Goal: Task Accomplishment & Management: Manage account settings

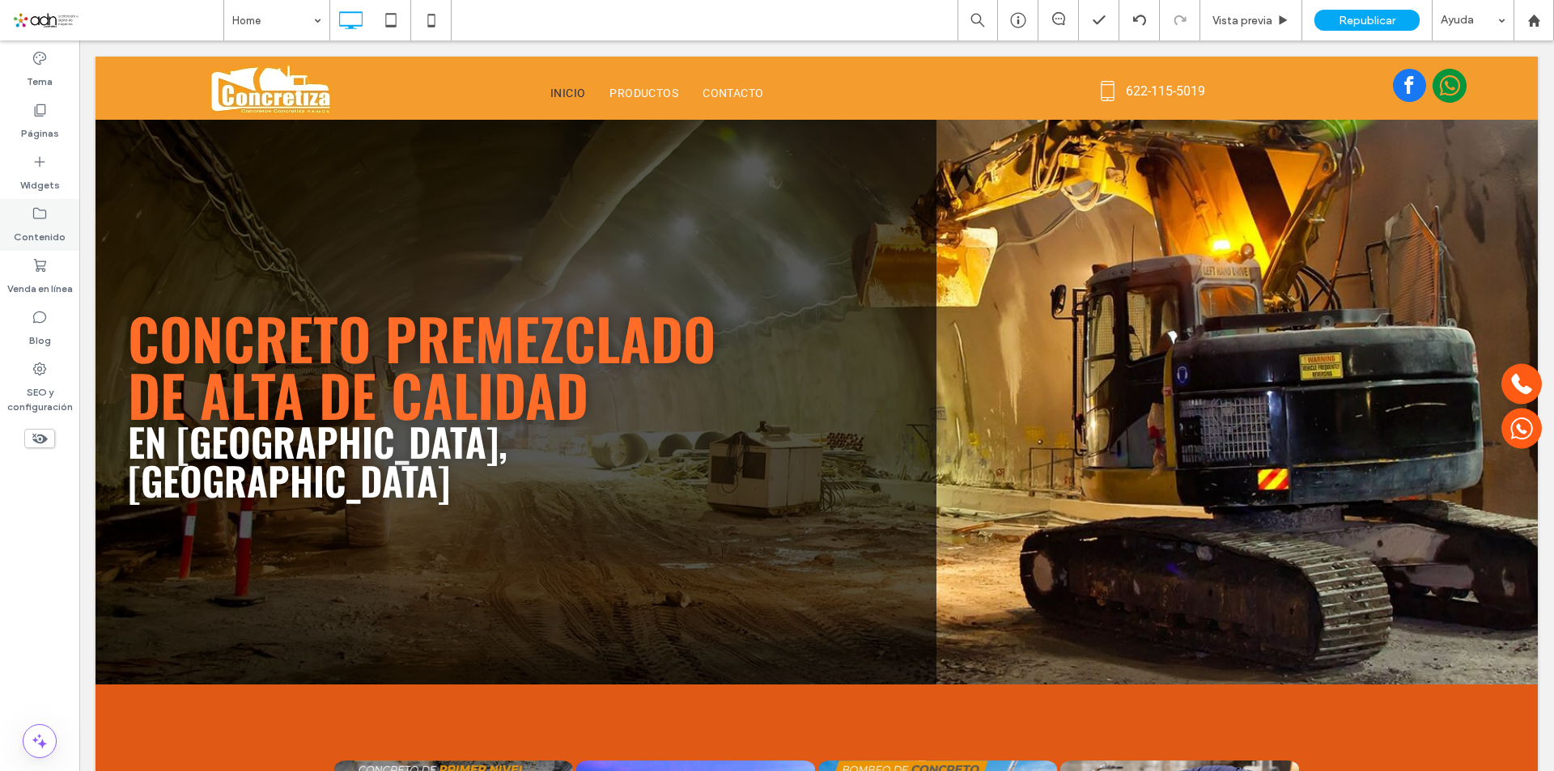
click at [49, 227] on label "Contenido" at bounding box center [40, 233] width 52 height 23
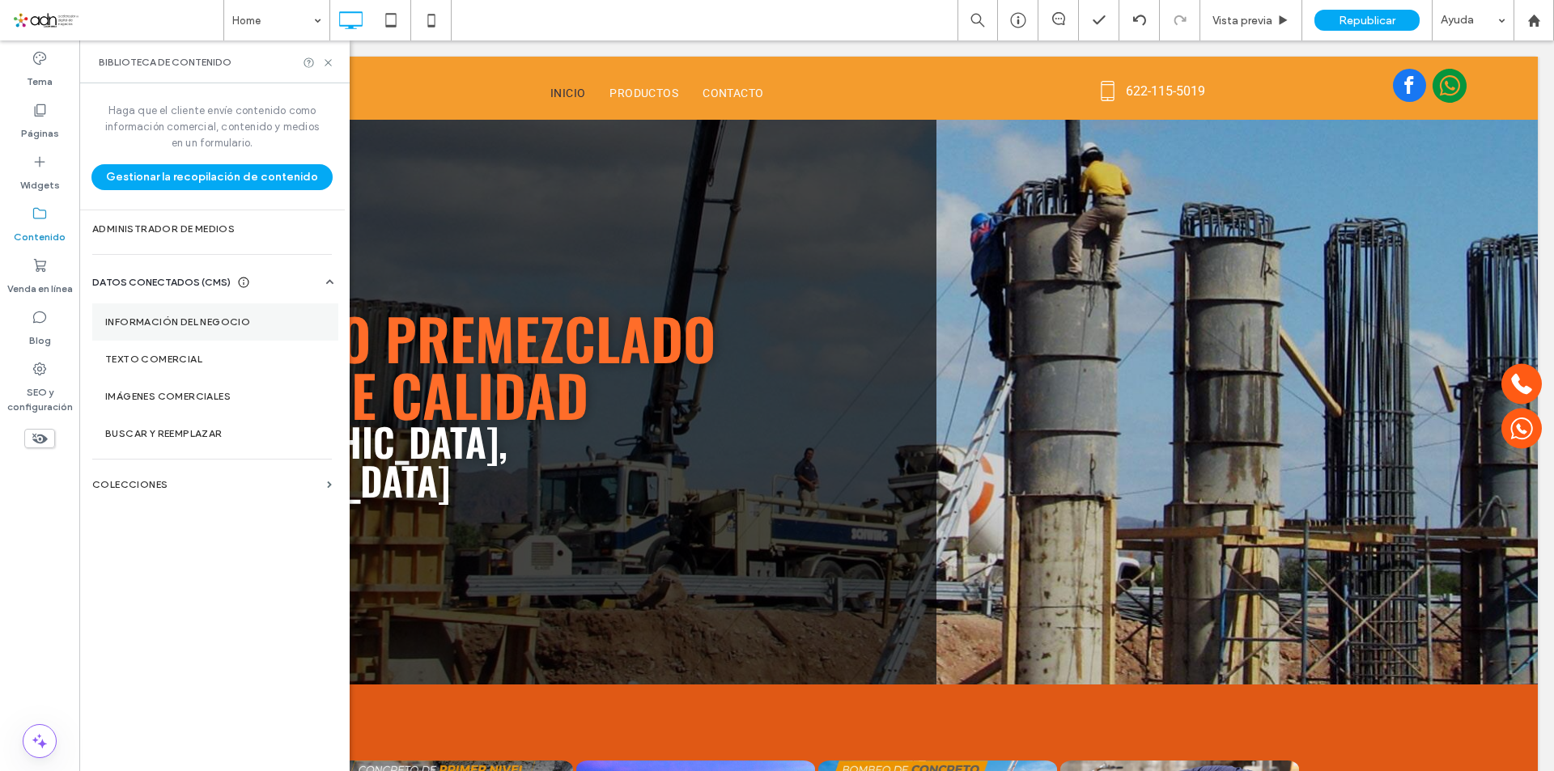
click at [200, 318] on label "Información del negocio" at bounding box center [215, 321] width 220 height 11
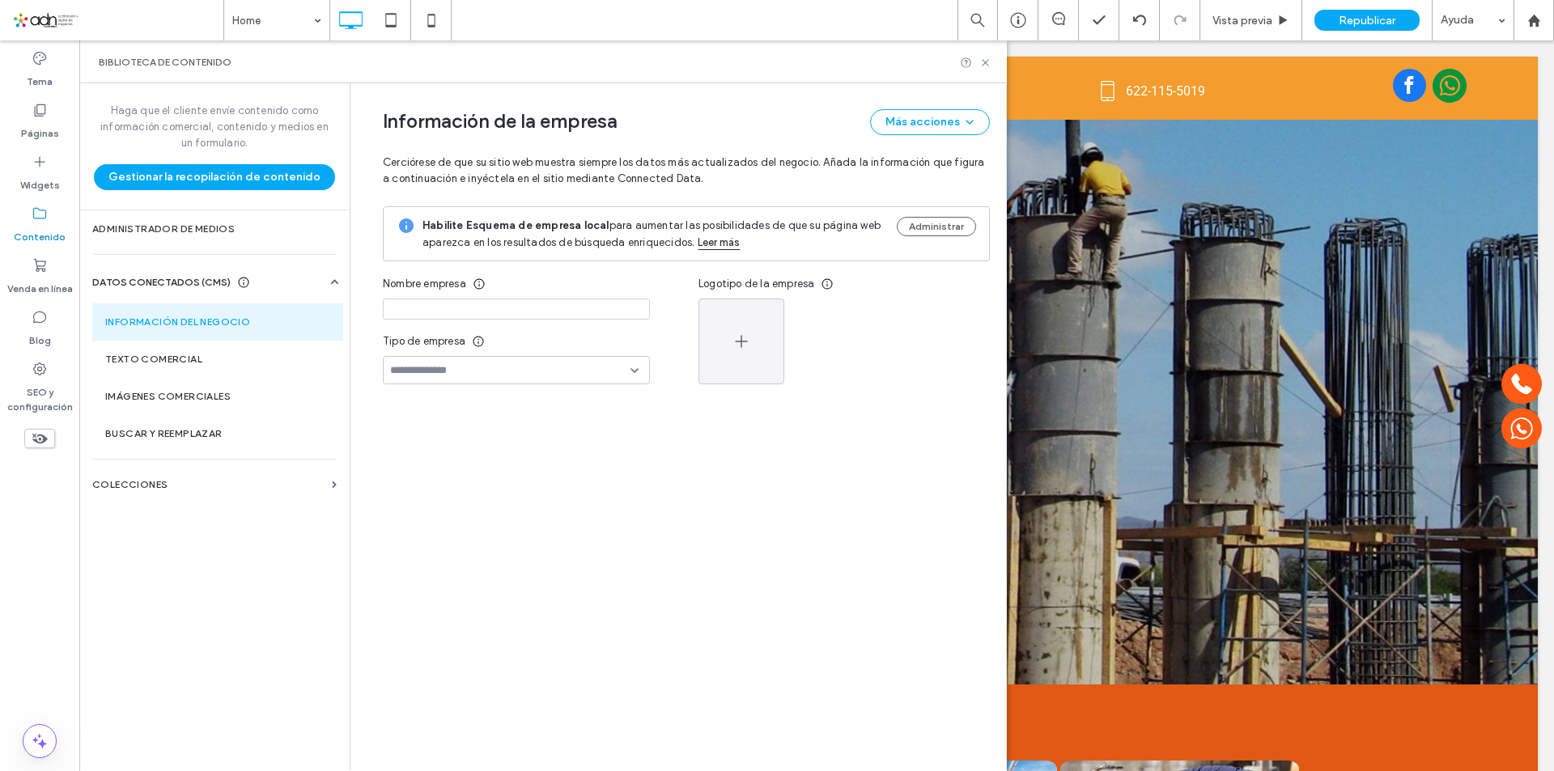
type input "**********"
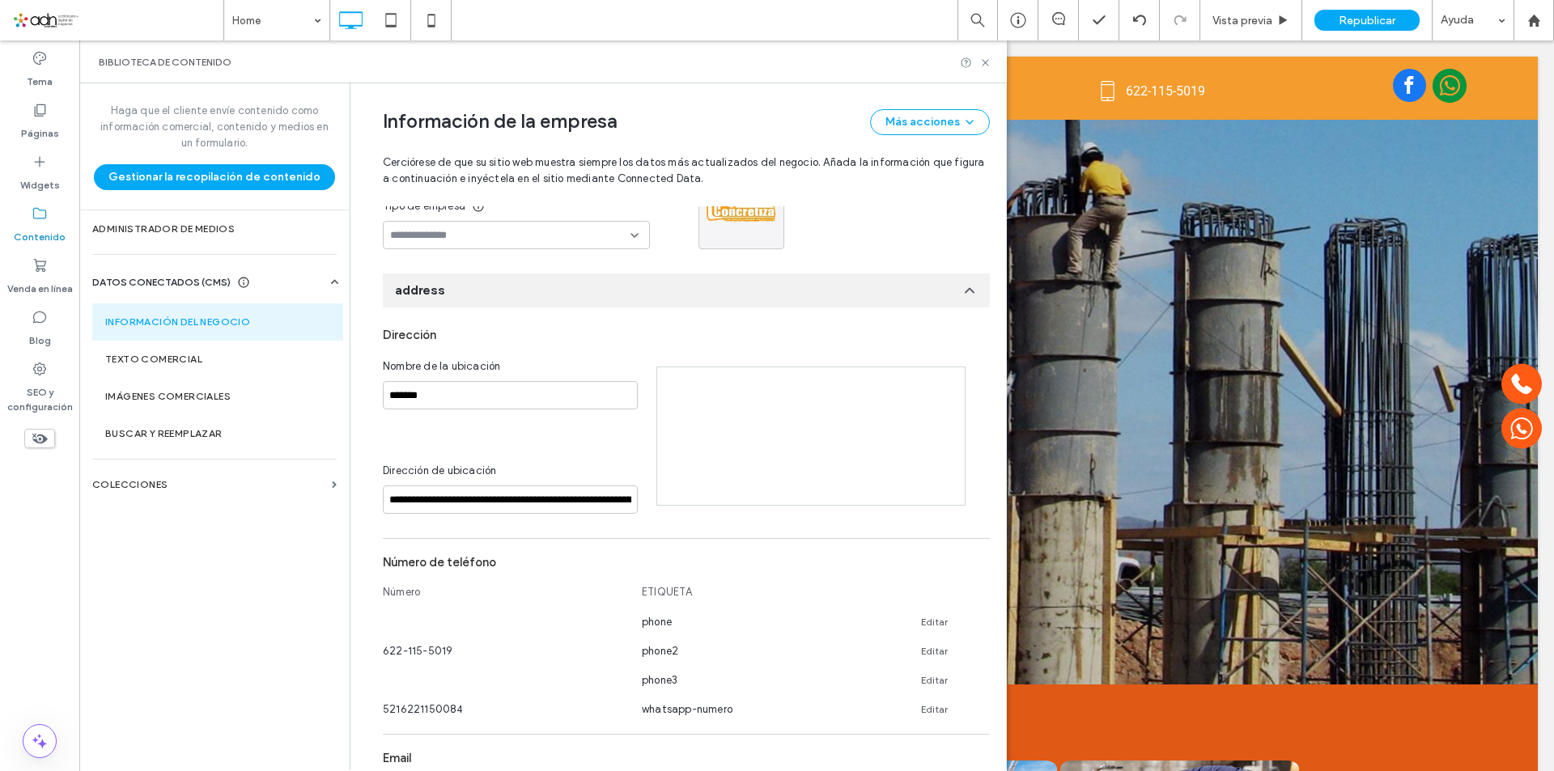
scroll to position [155, 0]
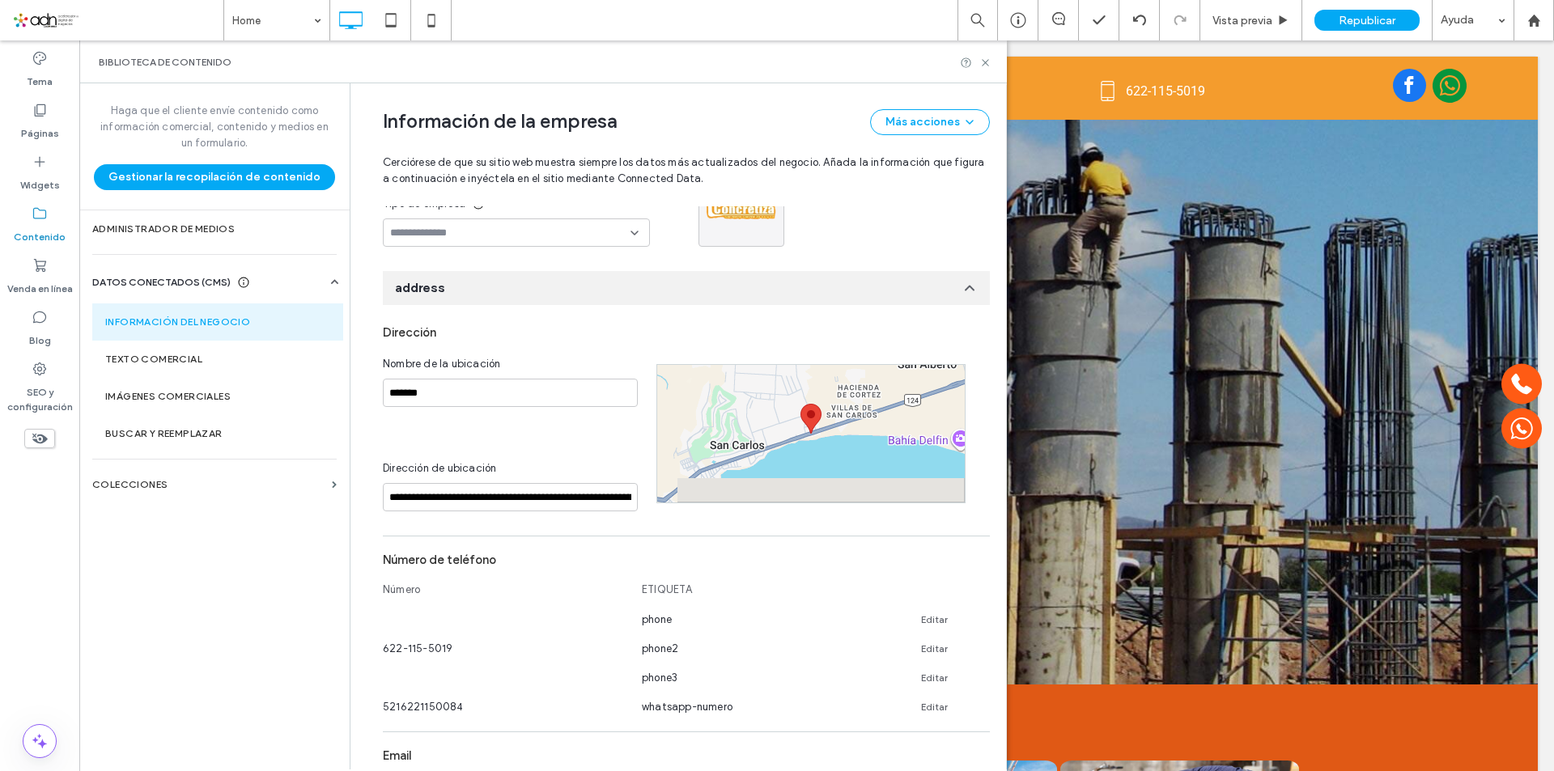
click at [978, 60] on div "Biblioteca de contenido" at bounding box center [543, 62] width 888 height 13
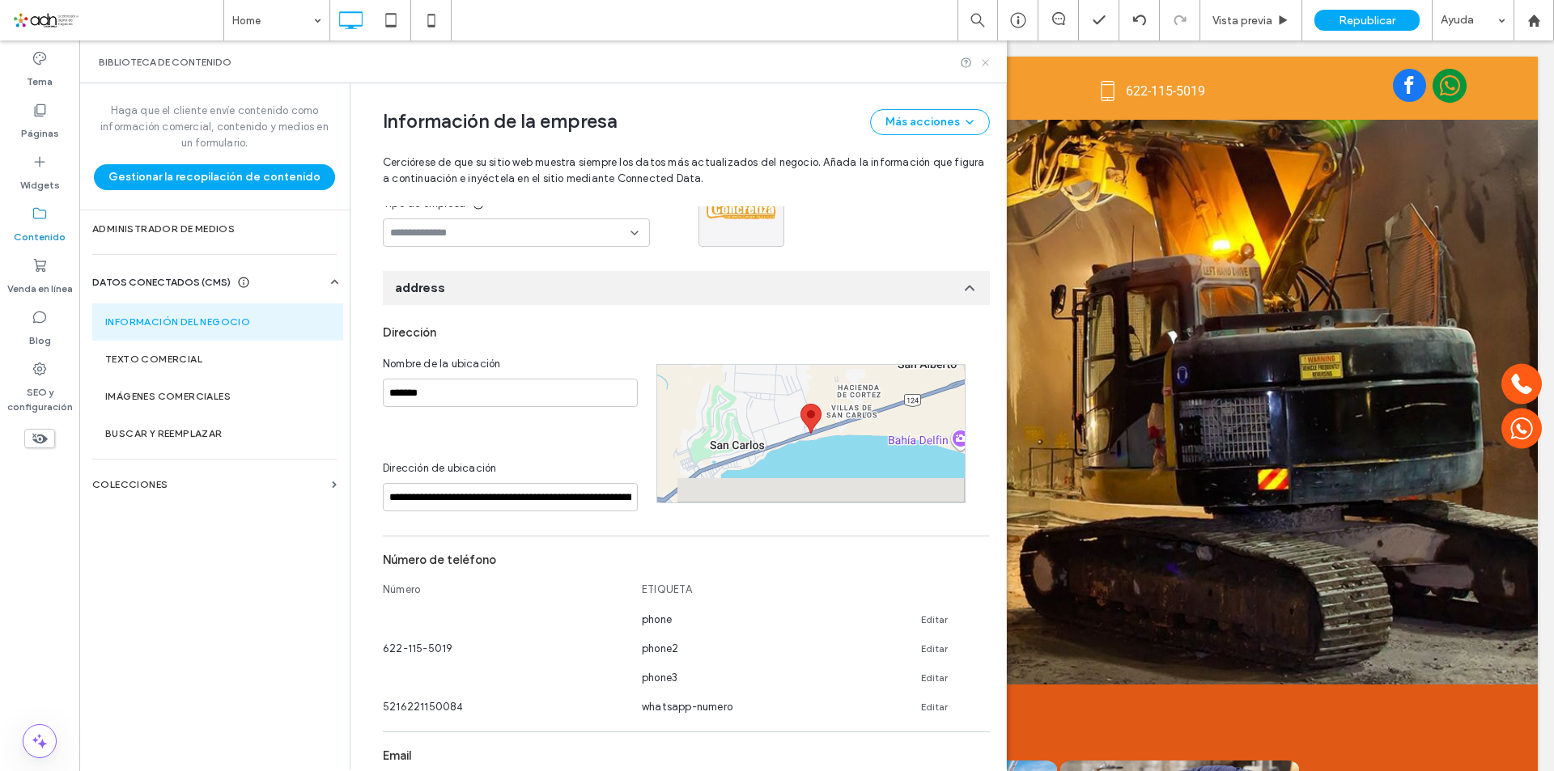
click at [981, 62] on icon at bounding box center [985, 63] width 12 height 12
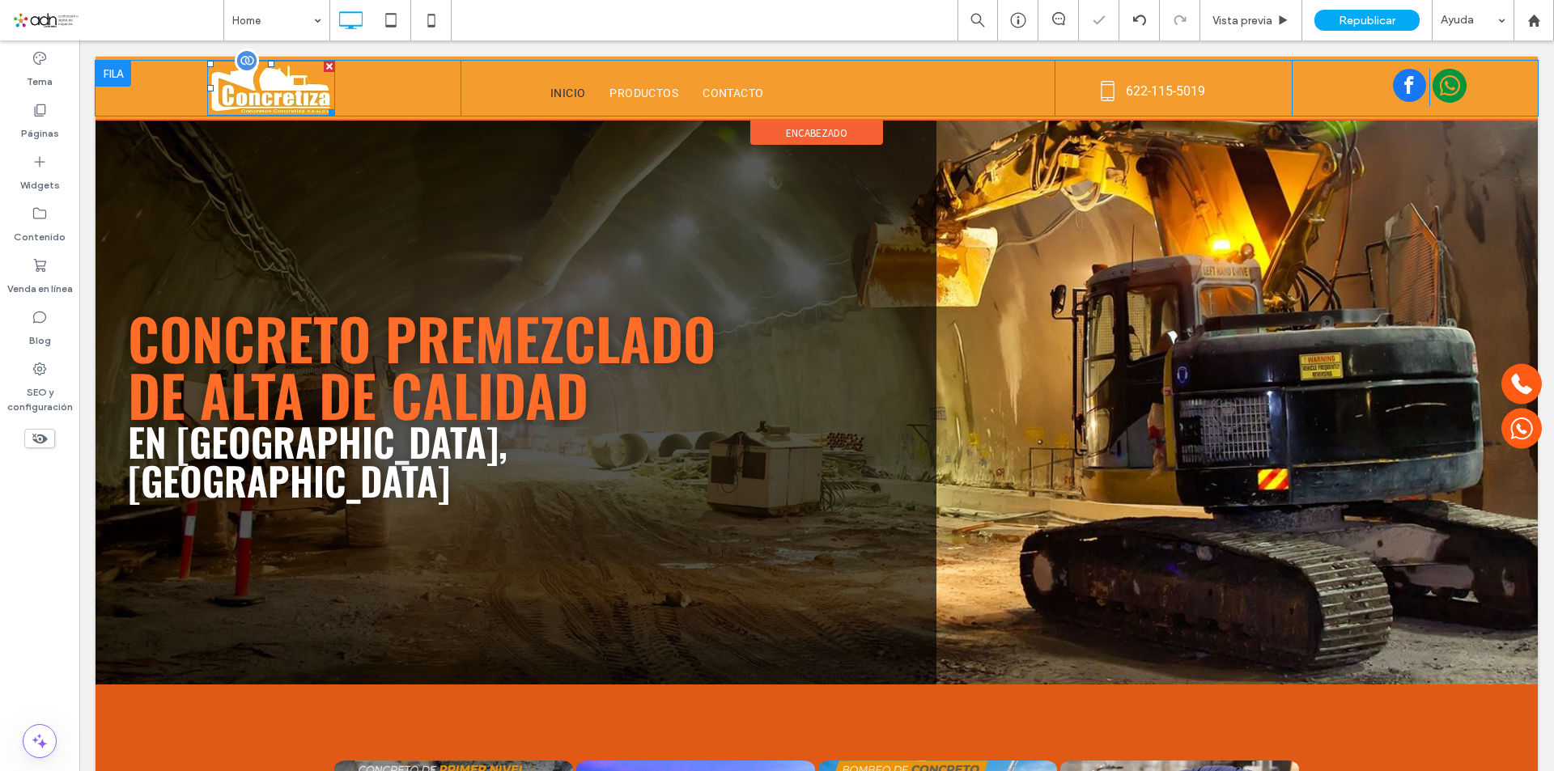
click at [282, 103] on img at bounding box center [271, 88] width 128 height 55
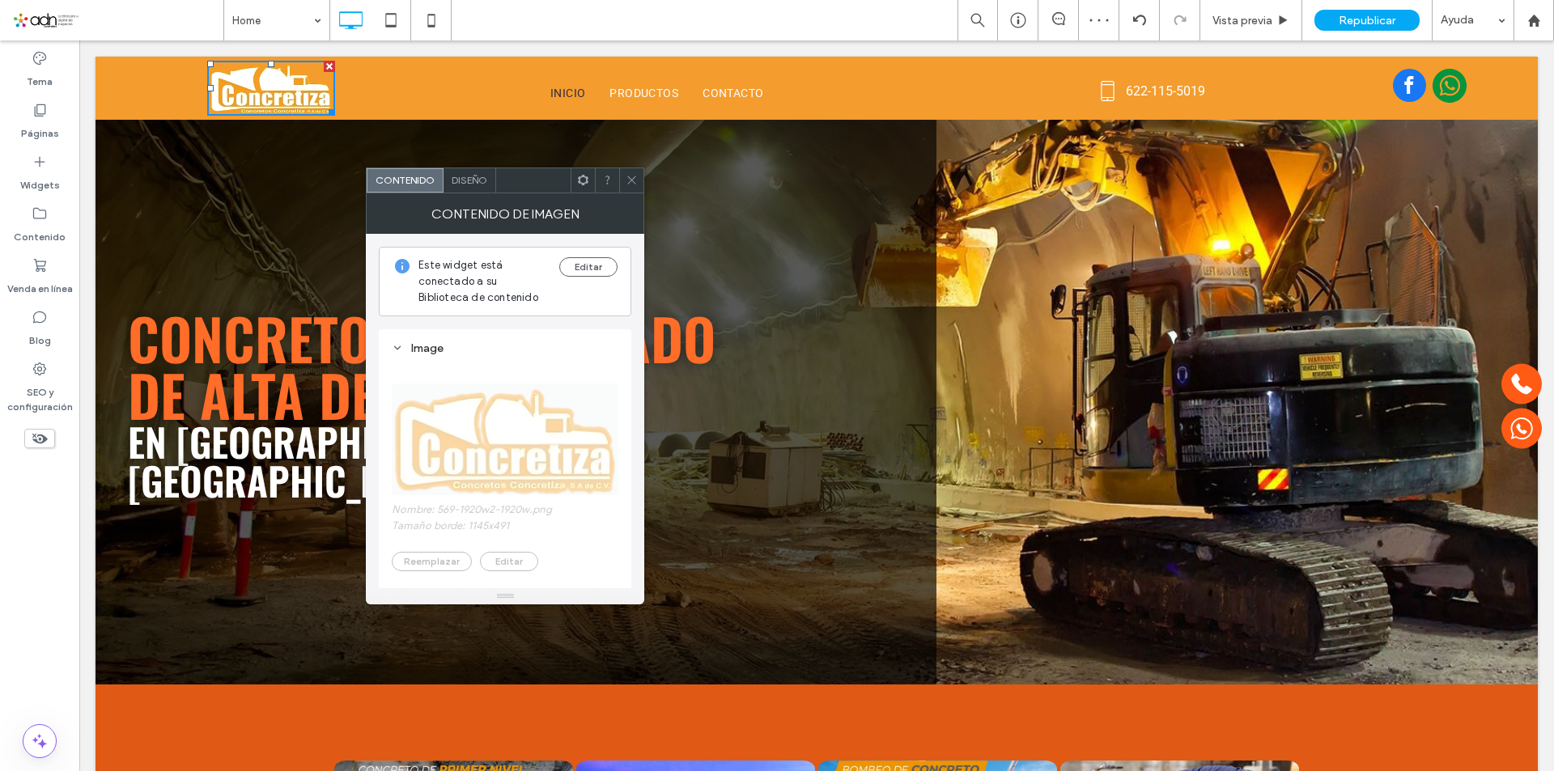
click at [607, 265] on button "Editar" at bounding box center [588, 266] width 58 height 19
click at [583, 261] on button "Editar" at bounding box center [588, 266] width 58 height 19
click at [593, 260] on button "Editar" at bounding box center [588, 266] width 58 height 19
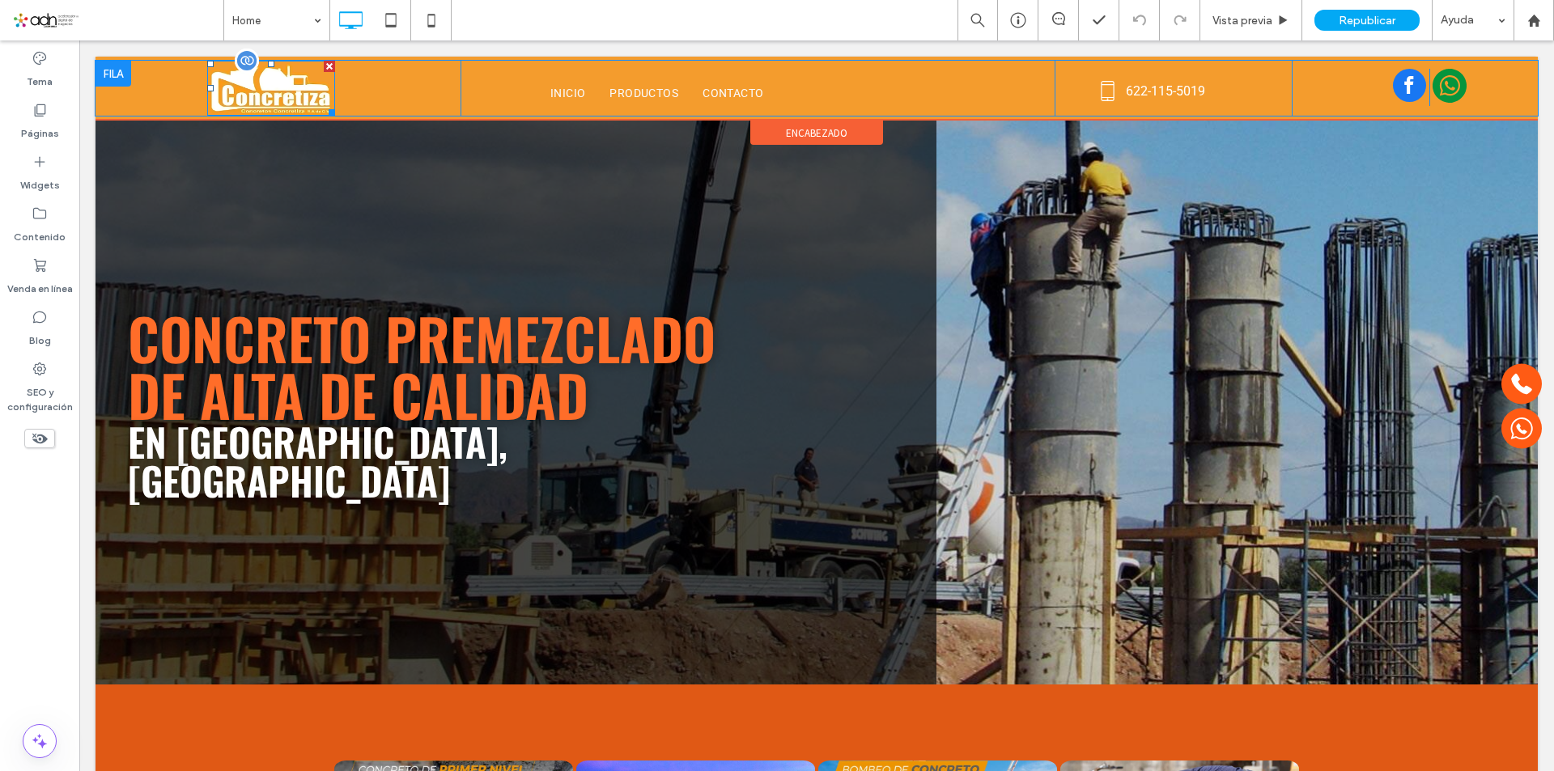
click at [276, 102] on img at bounding box center [271, 88] width 128 height 55
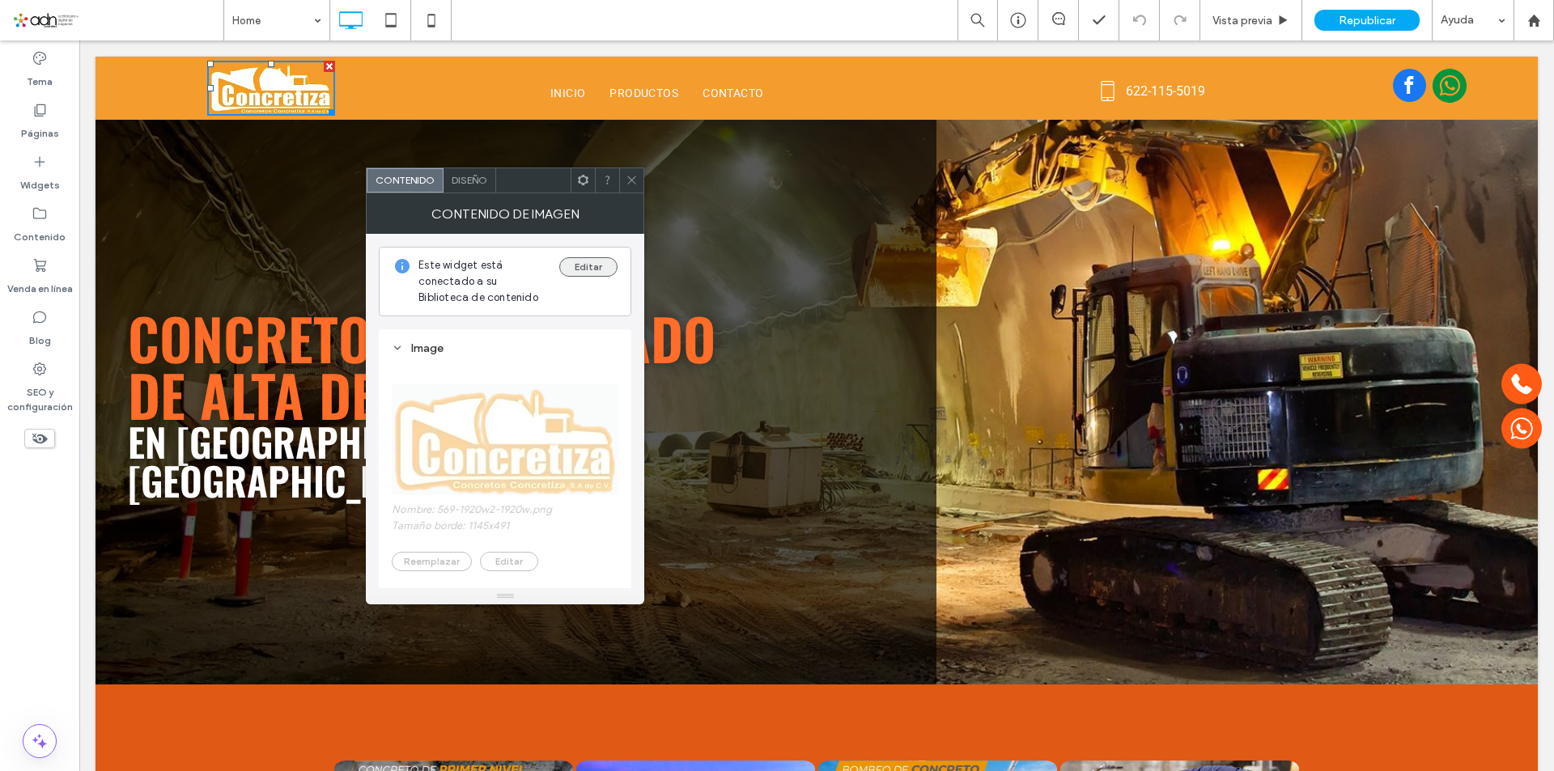
click at [580, 271] on button "Editar" at bounding box center [588, 266] width 58 height 19
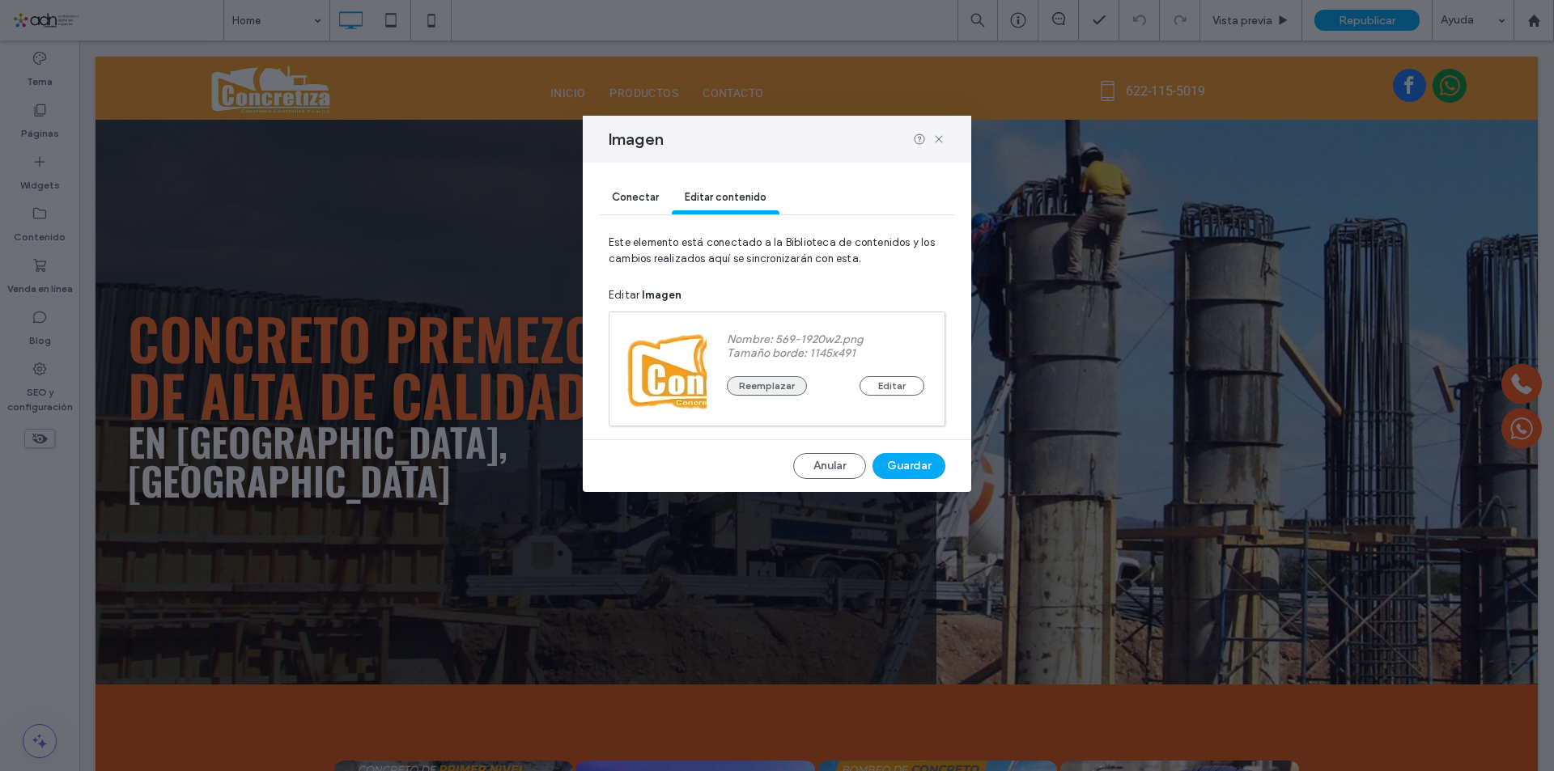
click at [792, 388] on button "Reemplazar" at bounding box center [767, 385] width 80 height 19
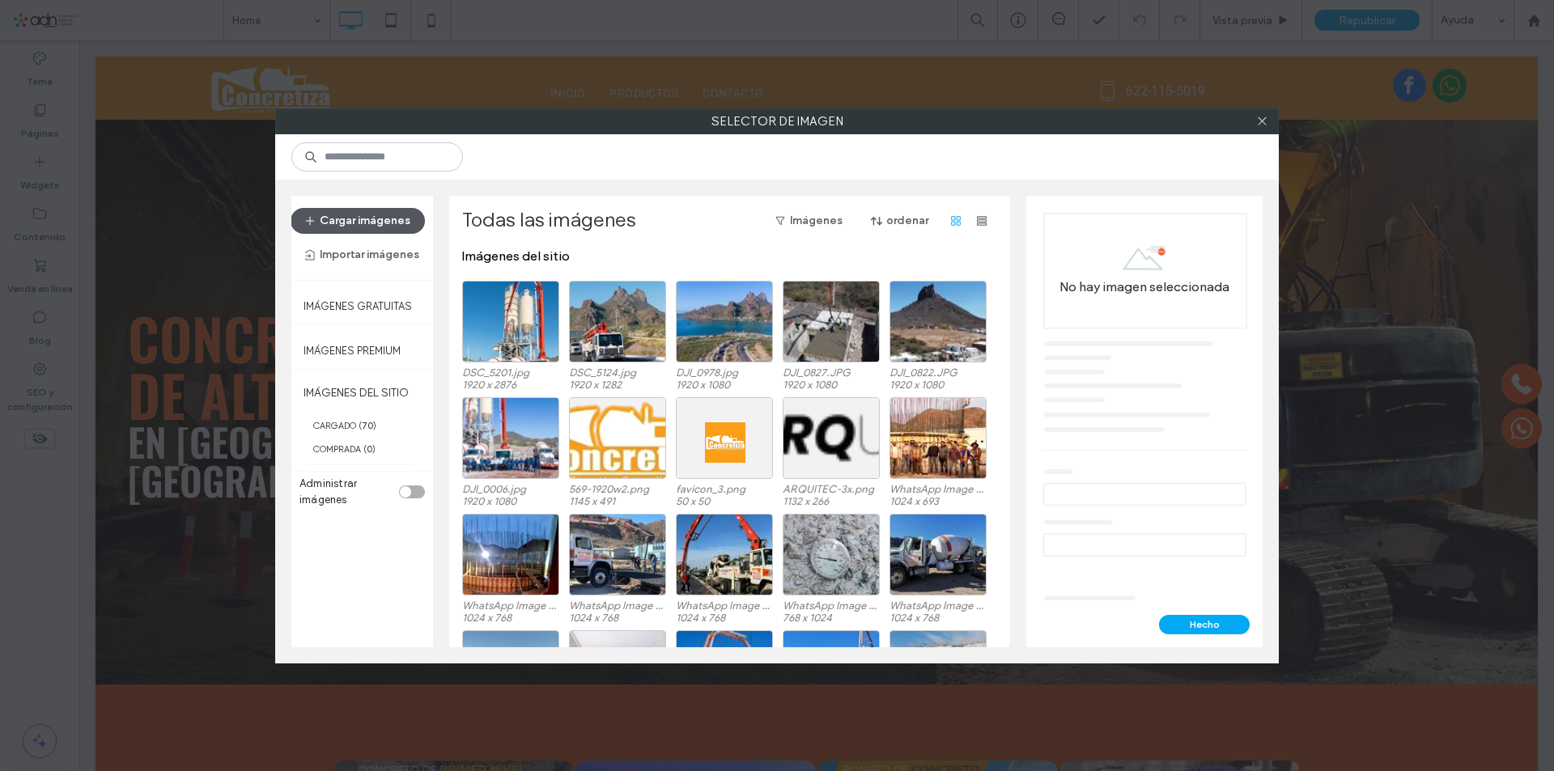
click at [367, 229] on button "Cargar imágenes" at bounding box center [357, 221] width 134 height 26
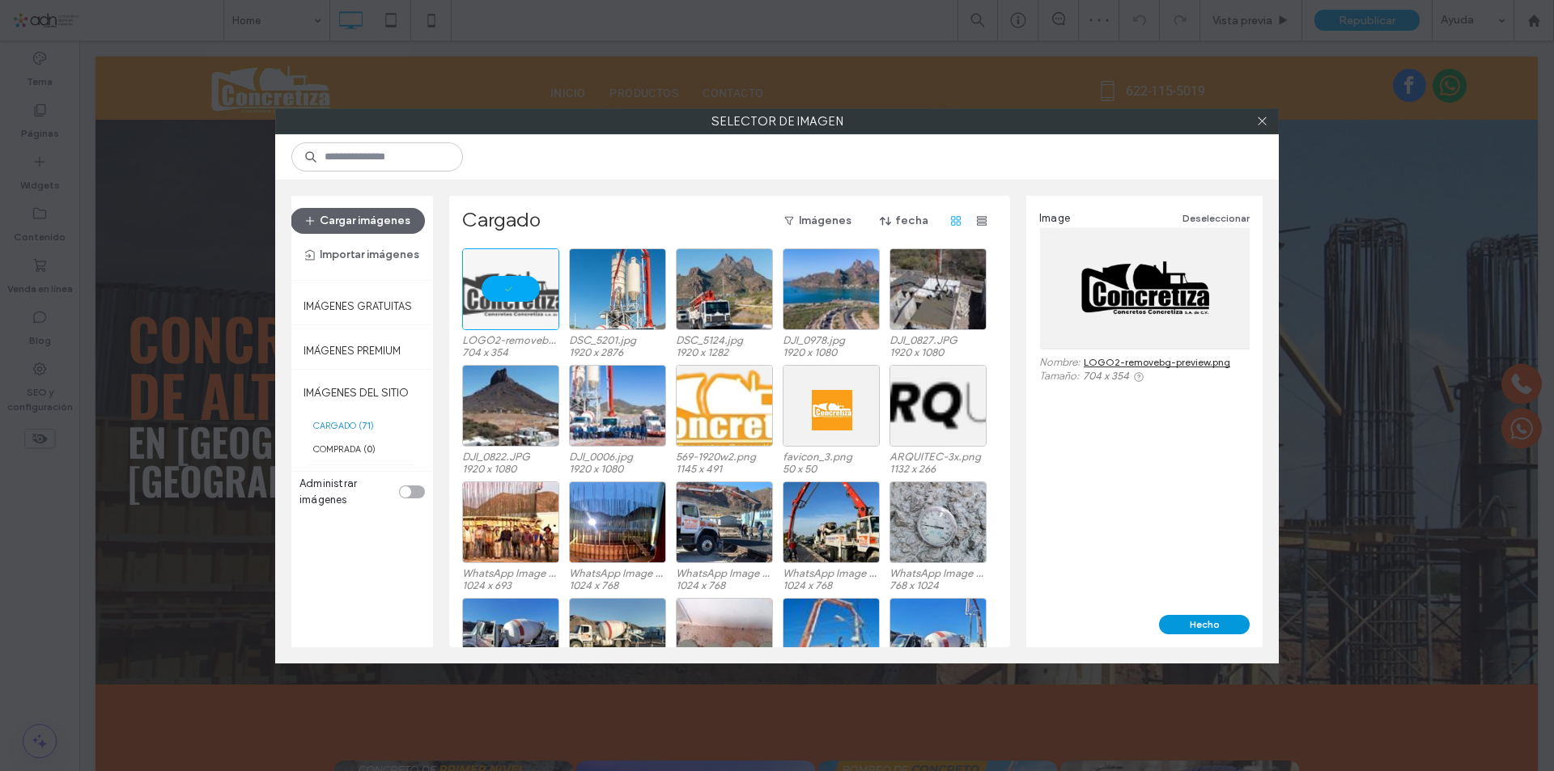
click at [1205, 625] on button "Hecho" at bounding box center [1204, 624] width 91 height 19
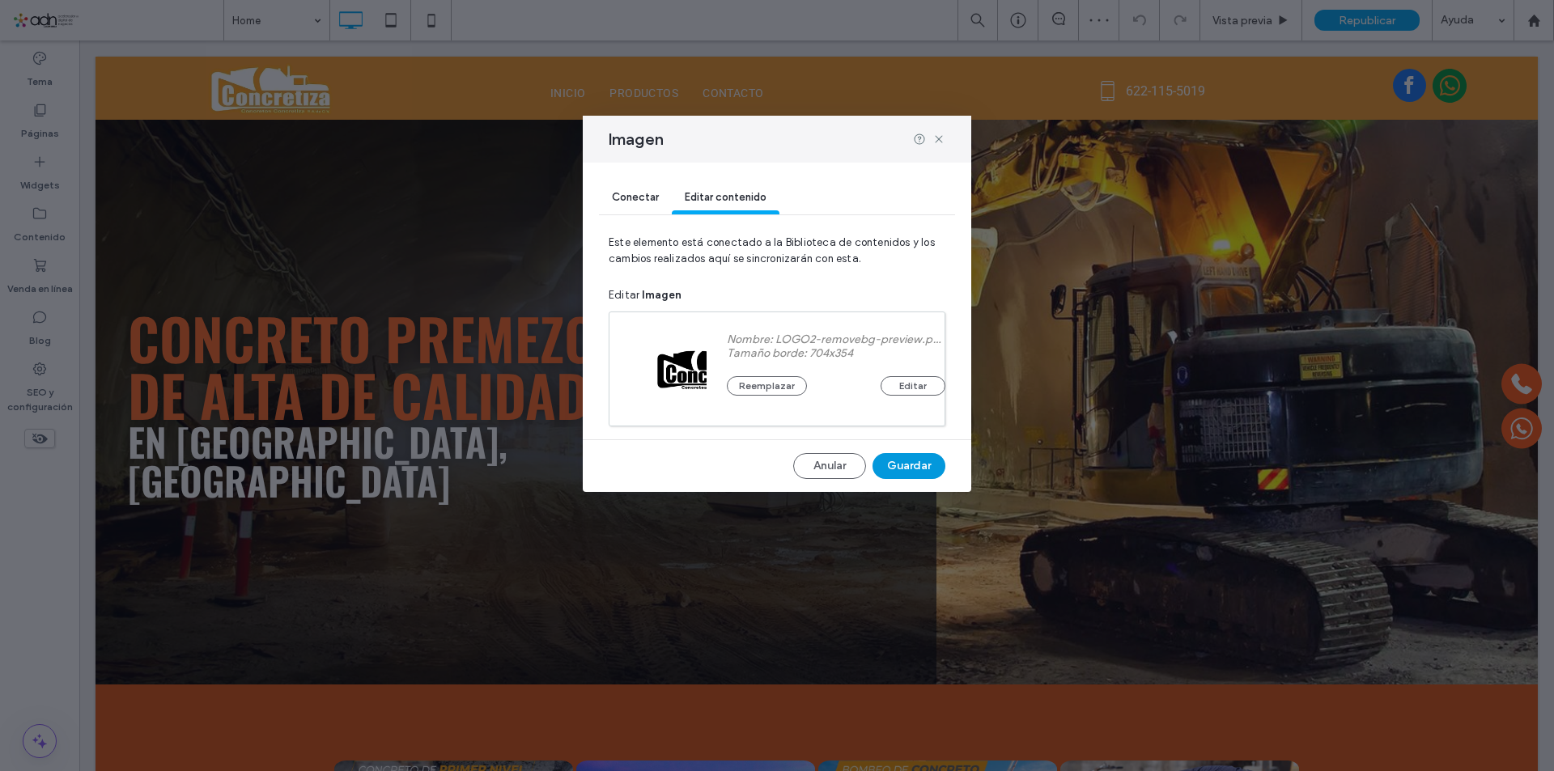
drag, startPoint x: 909, startPoint y: 467, endPoint x: 770, endPoint y: 477, distance: 139.6
click at [909, 467] on button "Guardar" at bounding box center [908, 466] width 73 height 26
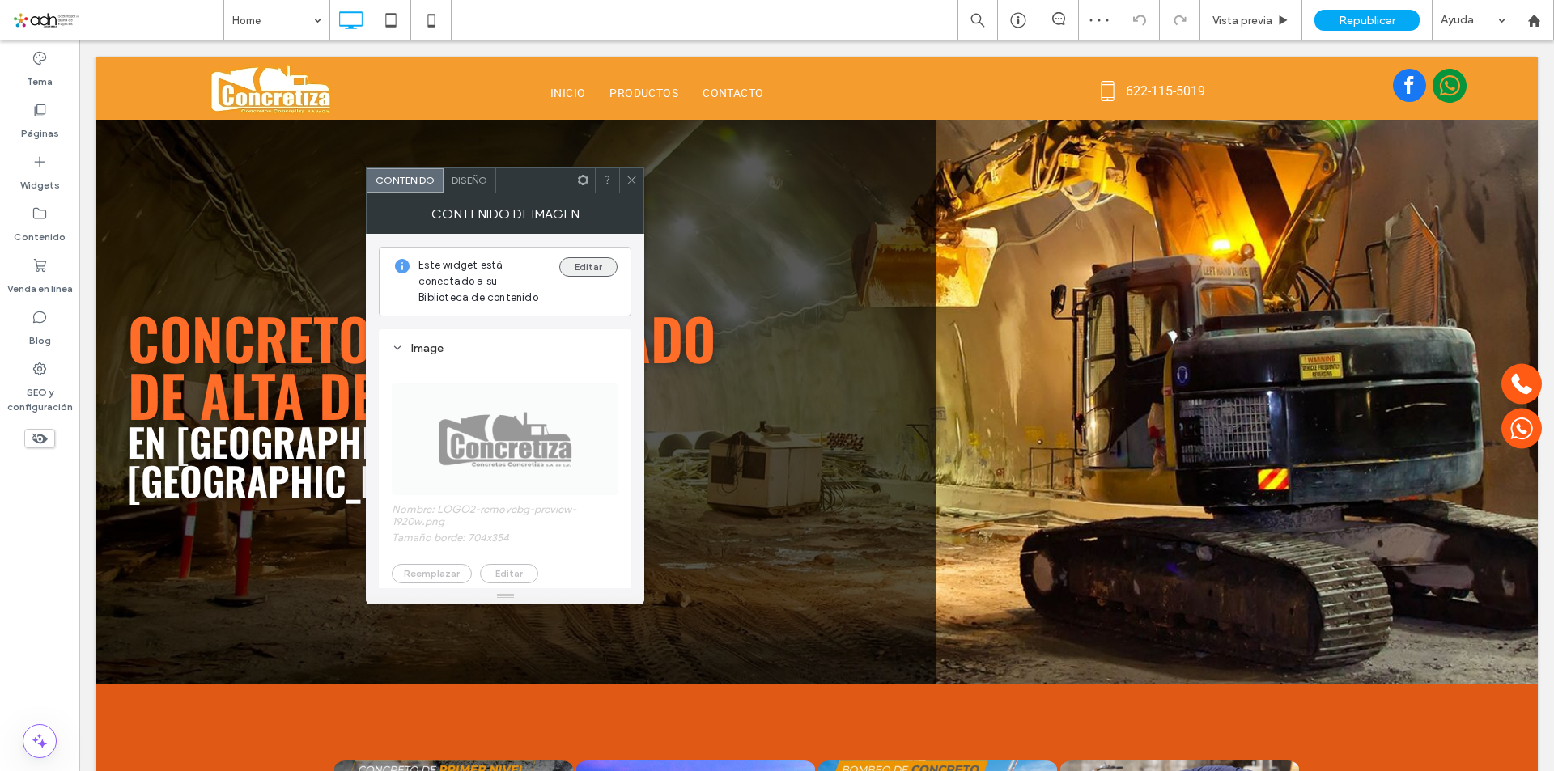
click at [587, 262] on button "Editar" at bounding box center [588, 266] width 58 height 19
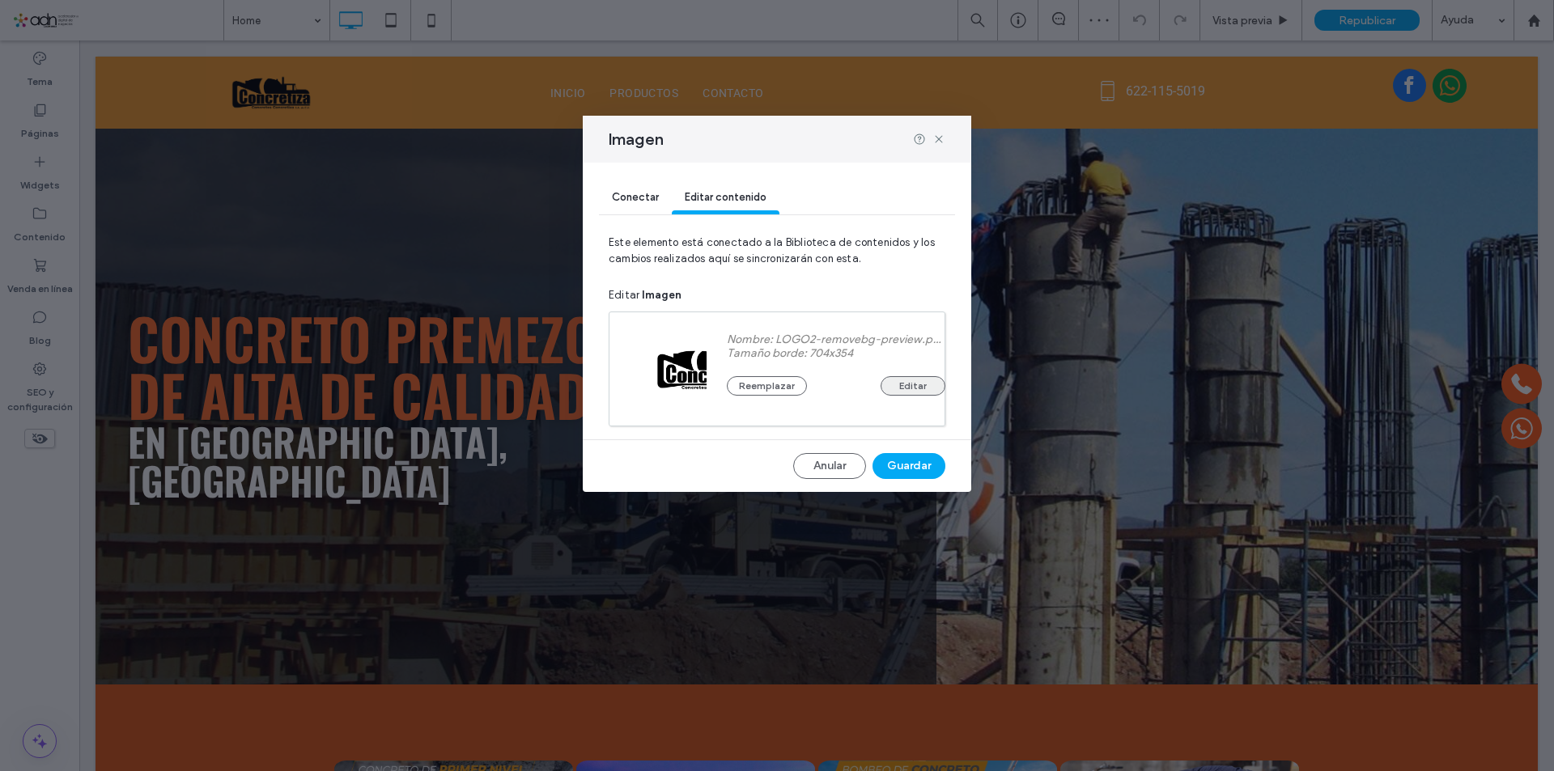
click at [911, 392] on button "Editar" at bounding box center [912, 385] width 65 height 19
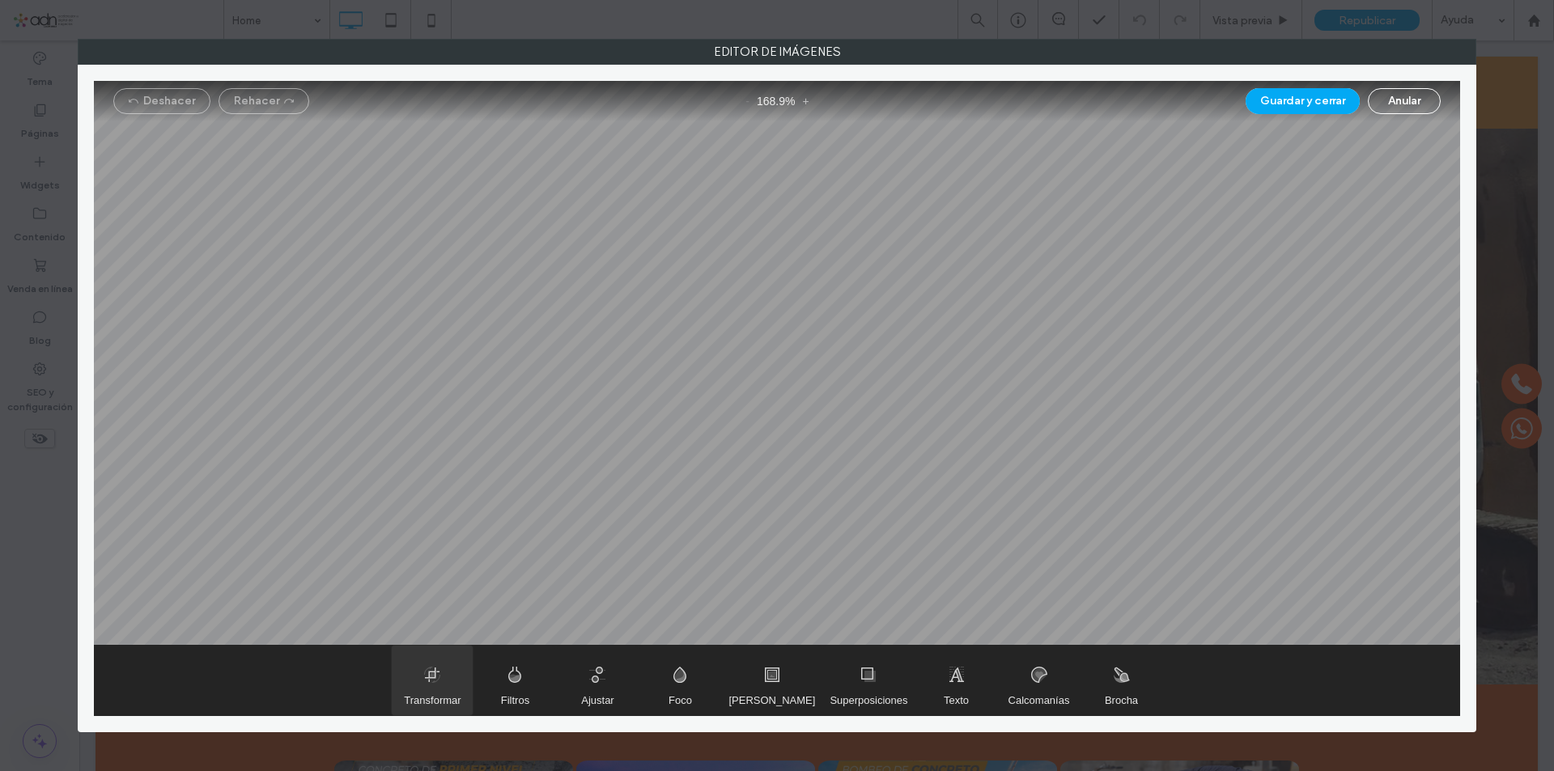
click at [462, 686] on span "Transformar" at bounding box center [432, 681] width 81 height 70
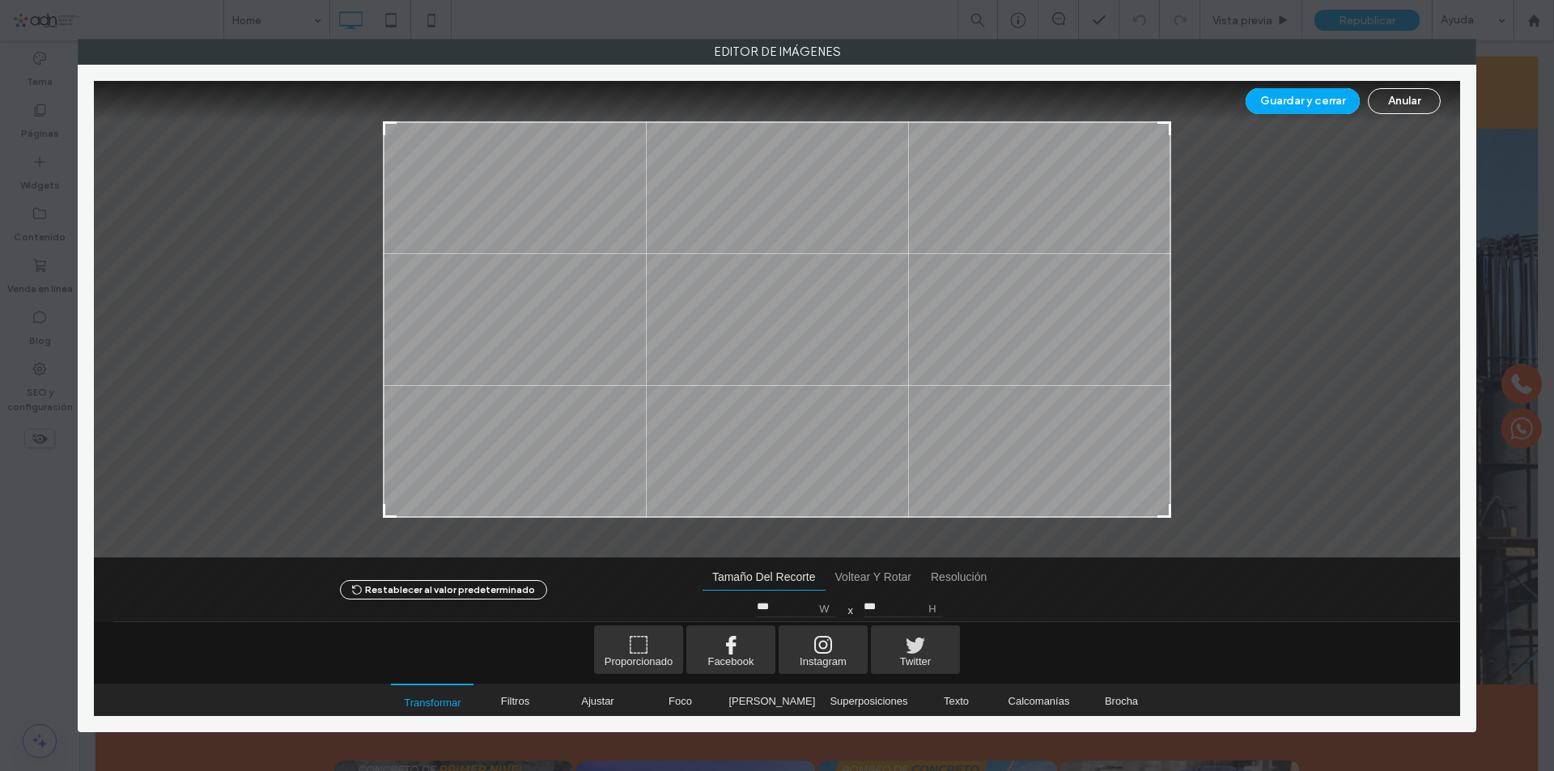
type input "***"
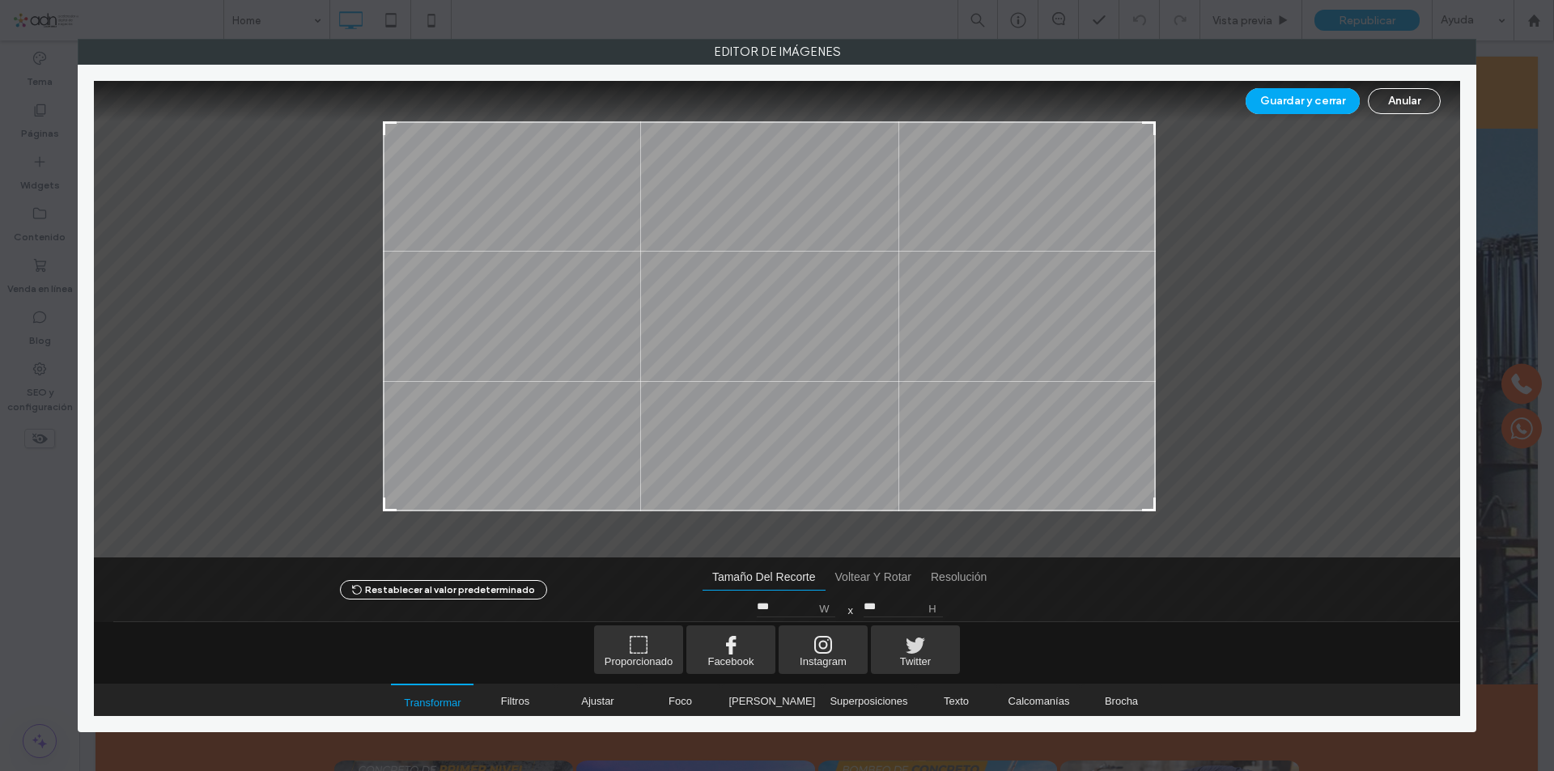
type input "***"
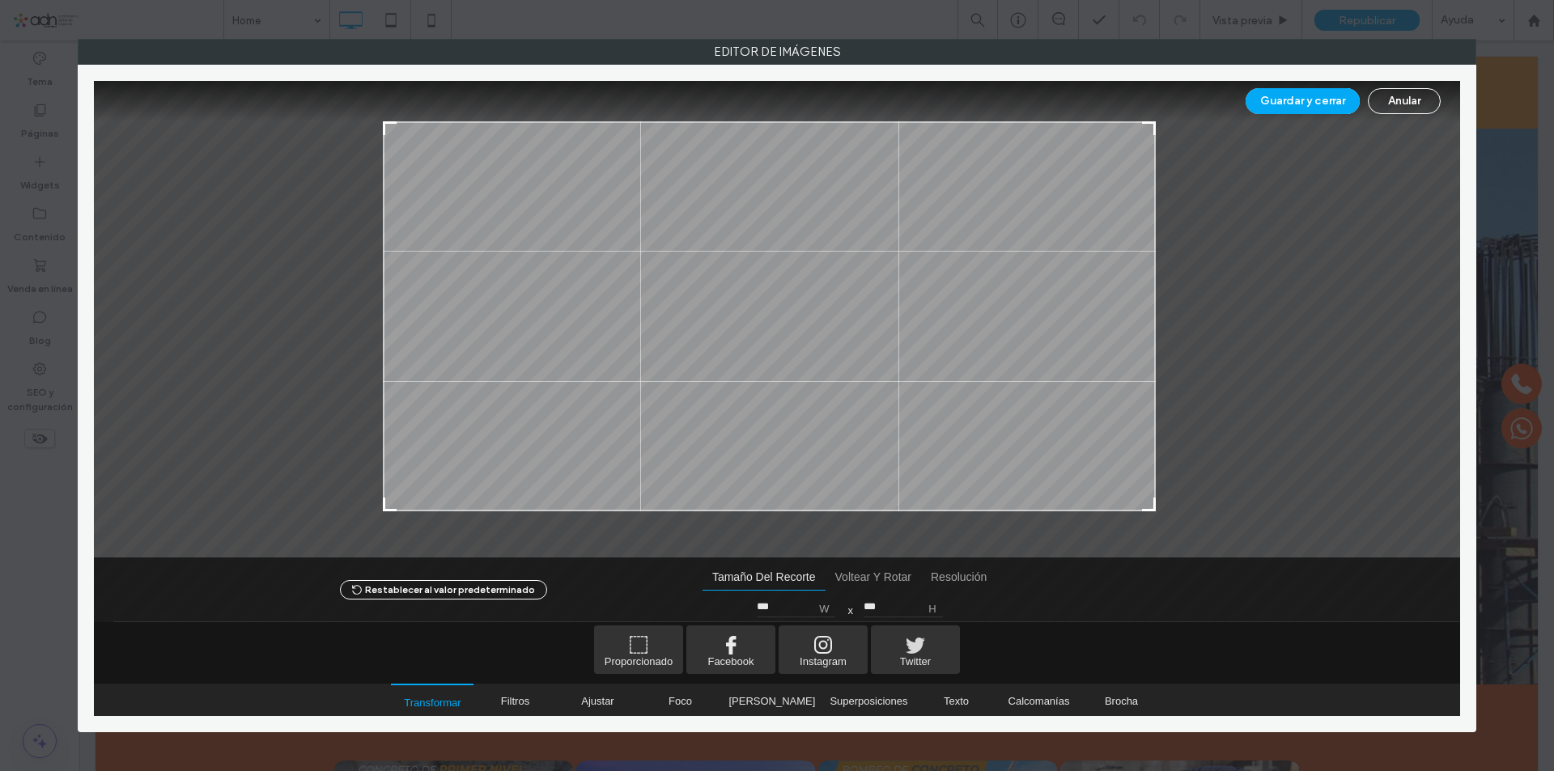
type input "***"
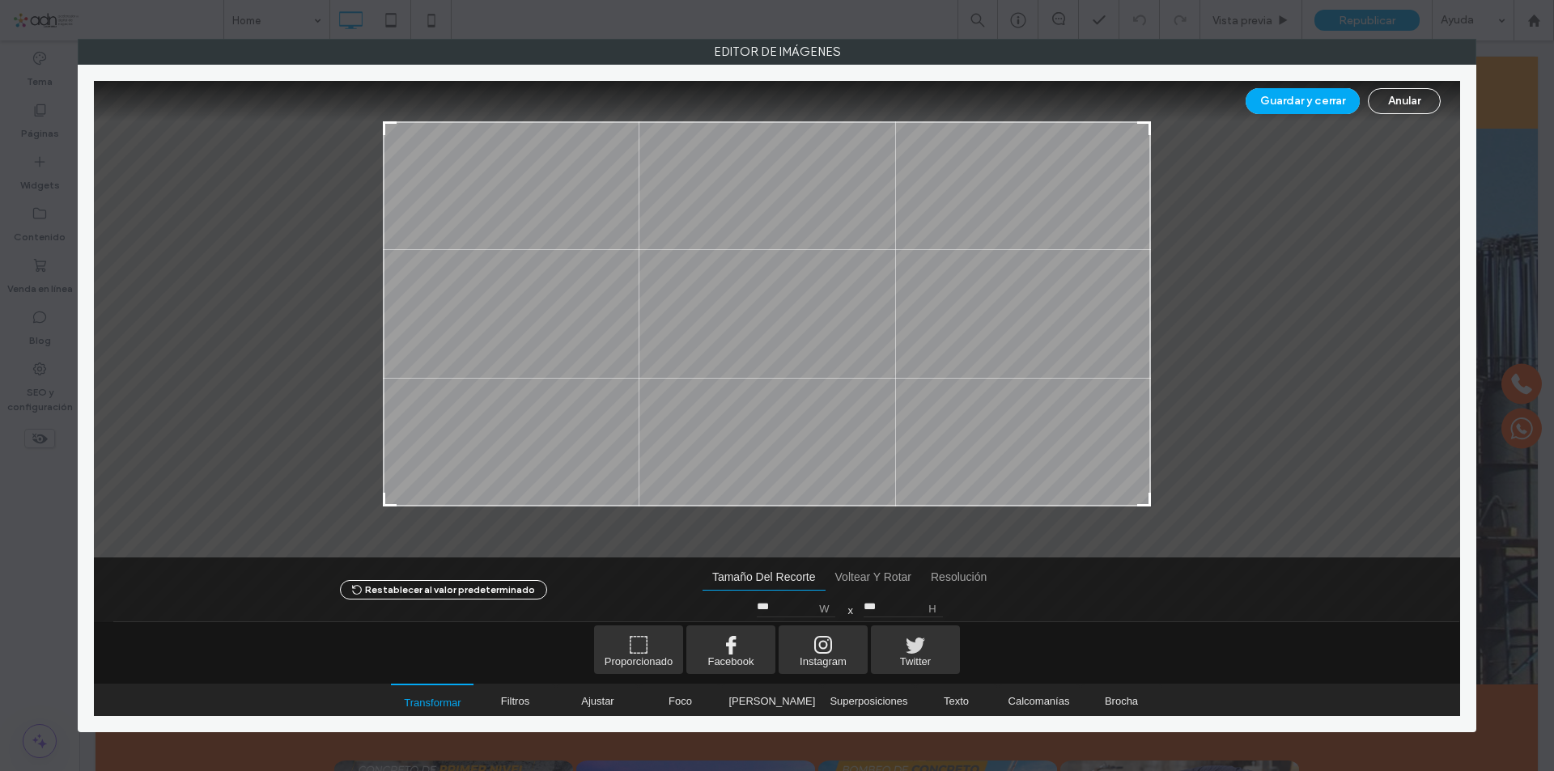
type input "***"
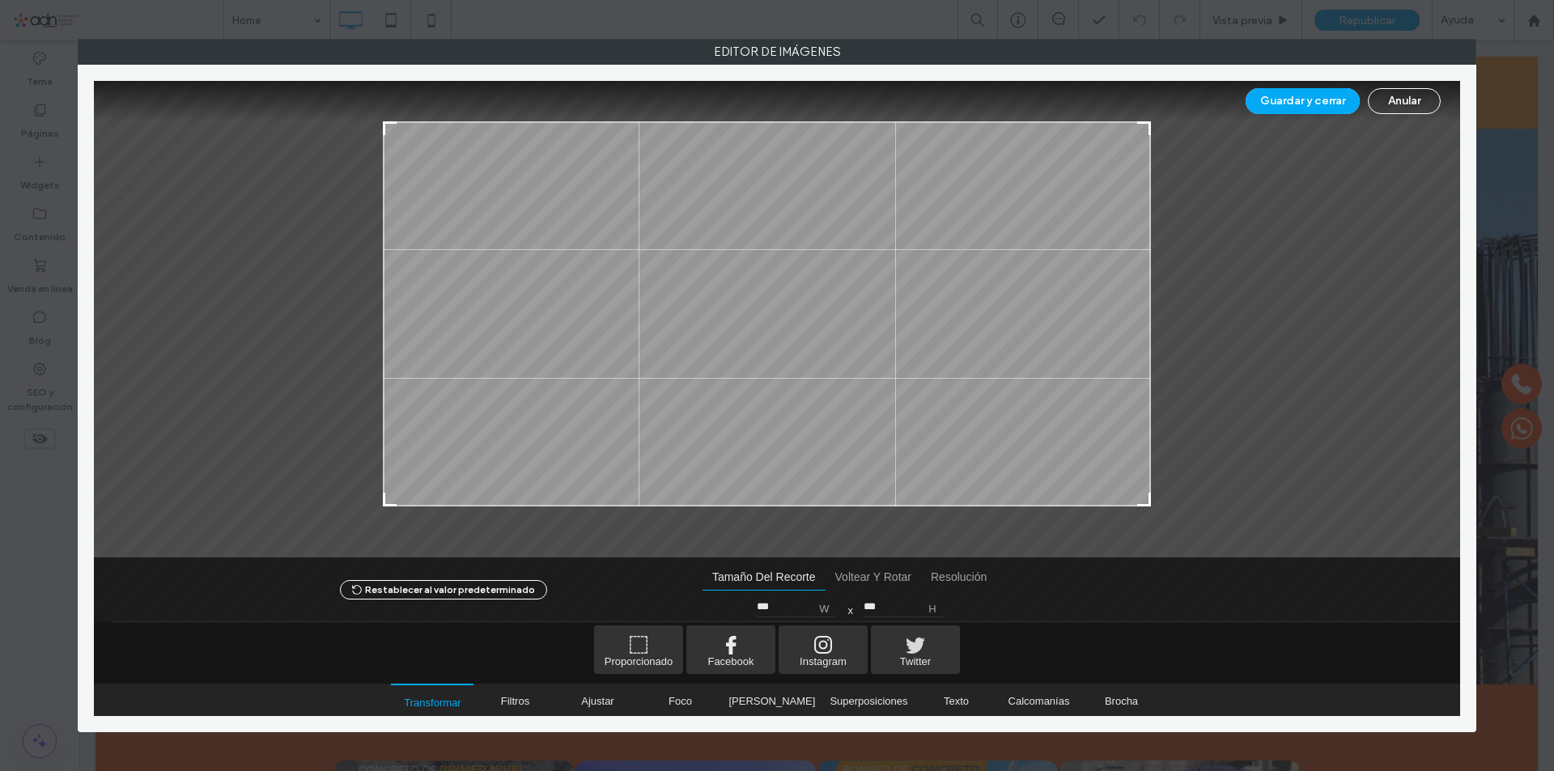
type input "***"
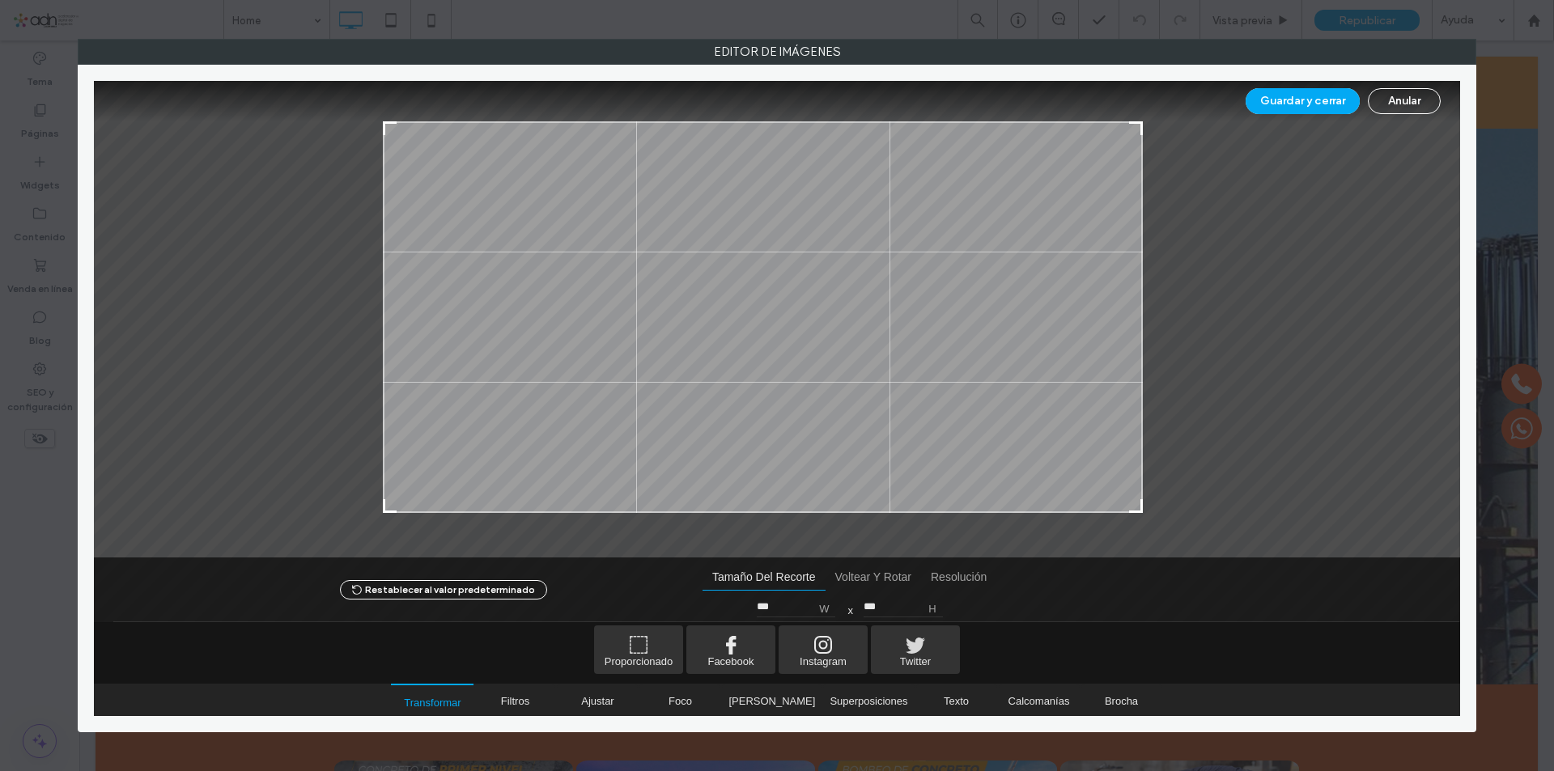
type input "***"
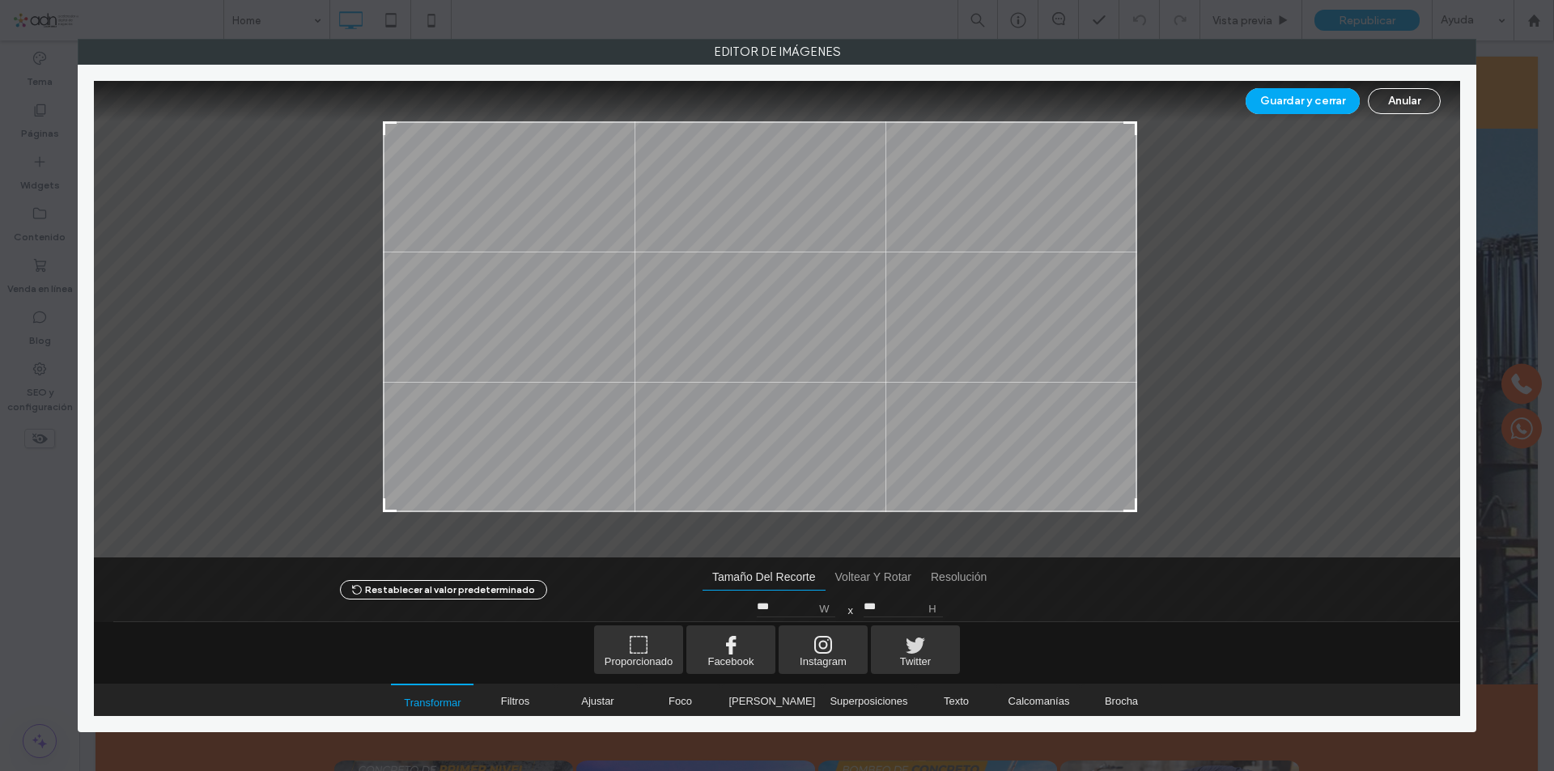
type input "***"
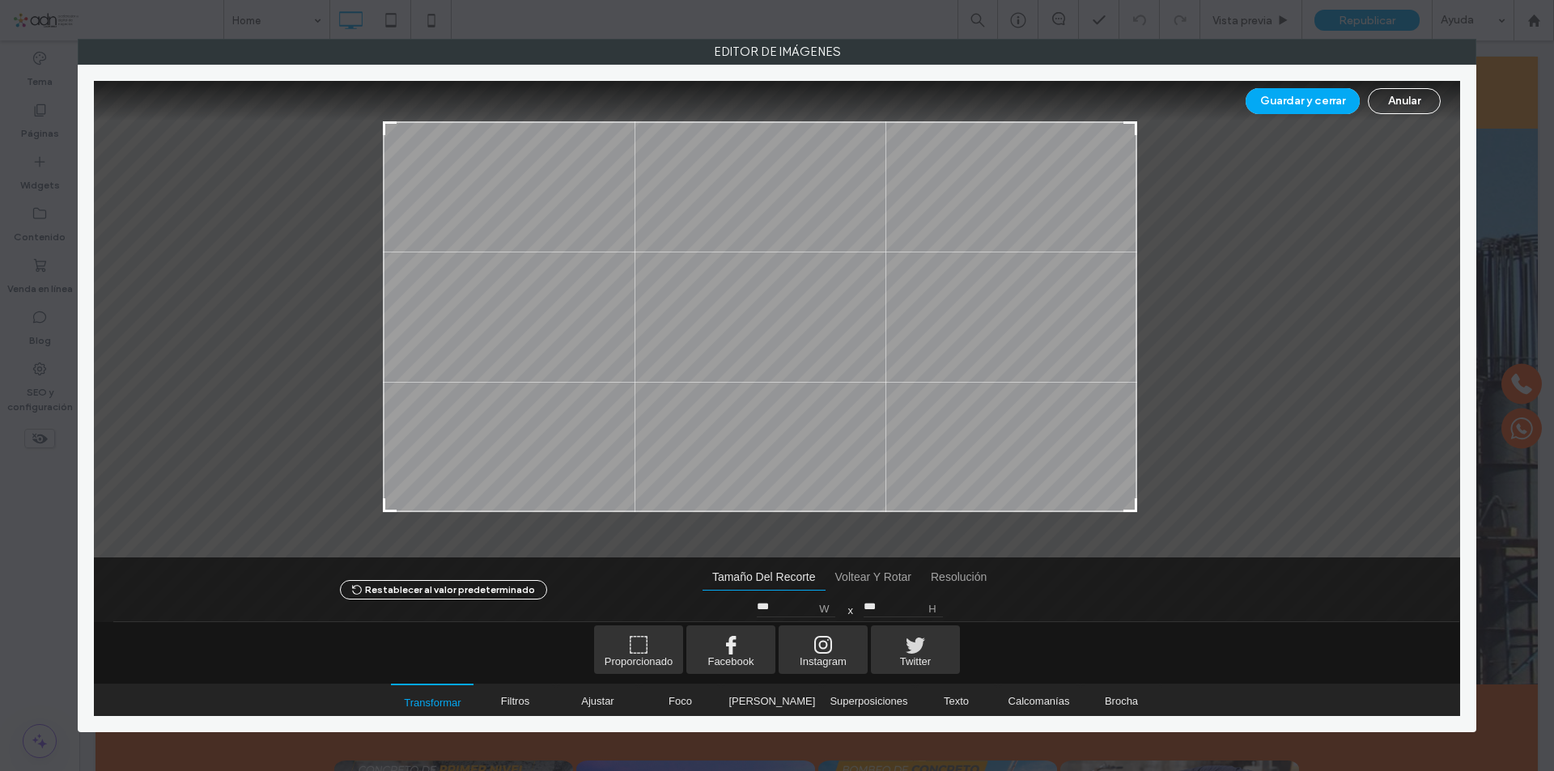
type input "***"
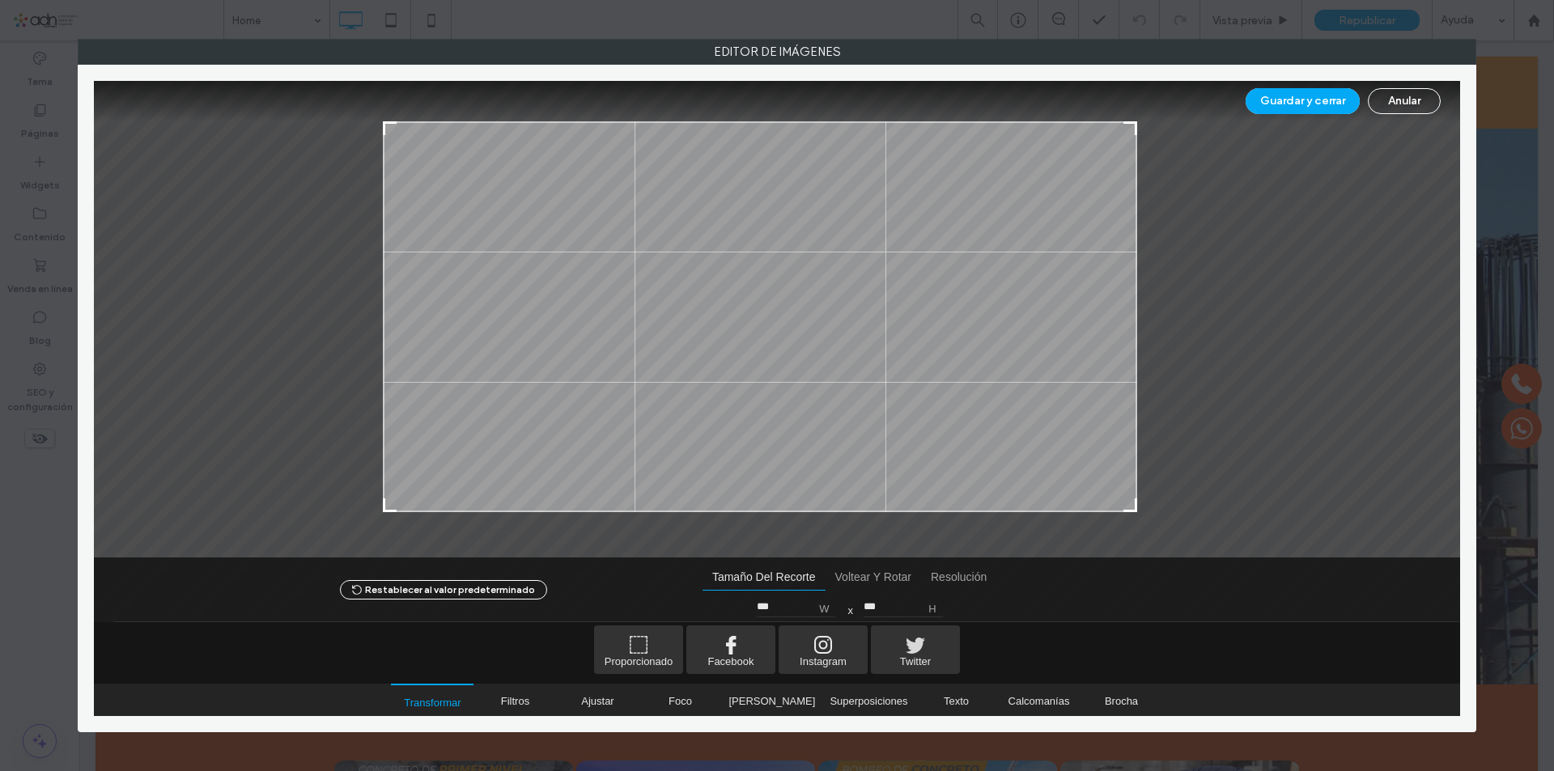
type input "***"
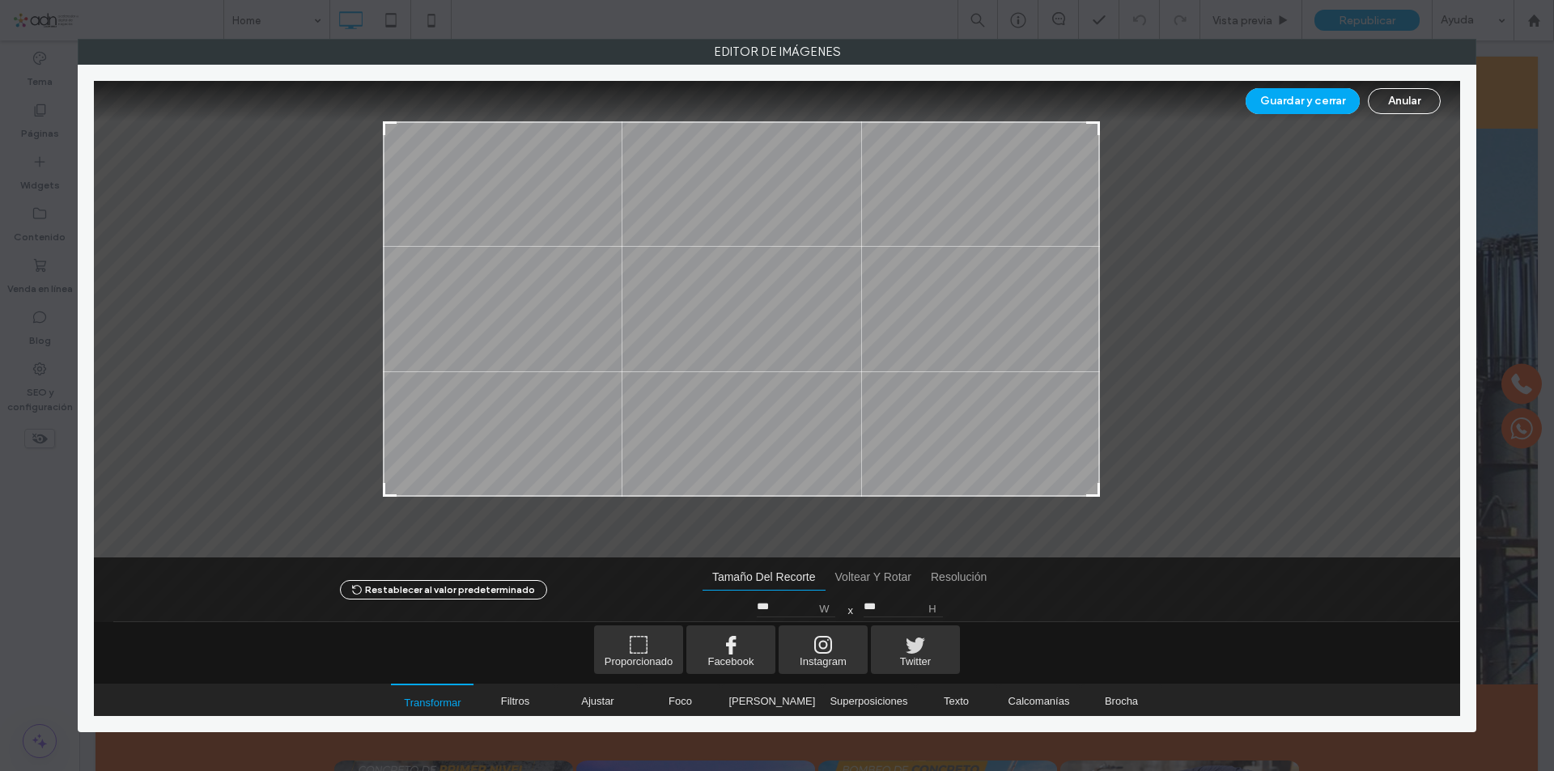
type input "***"
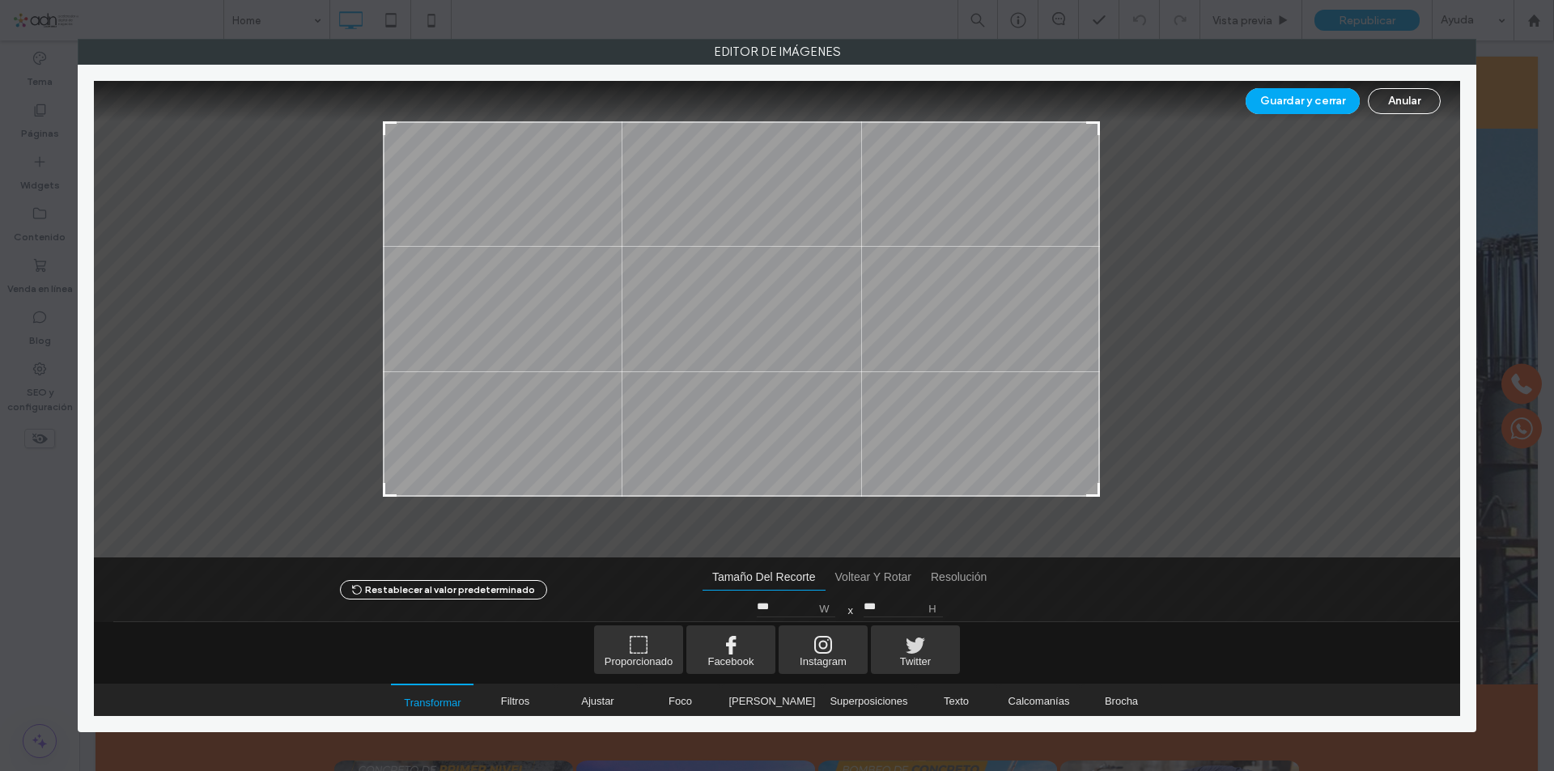
type input "***"
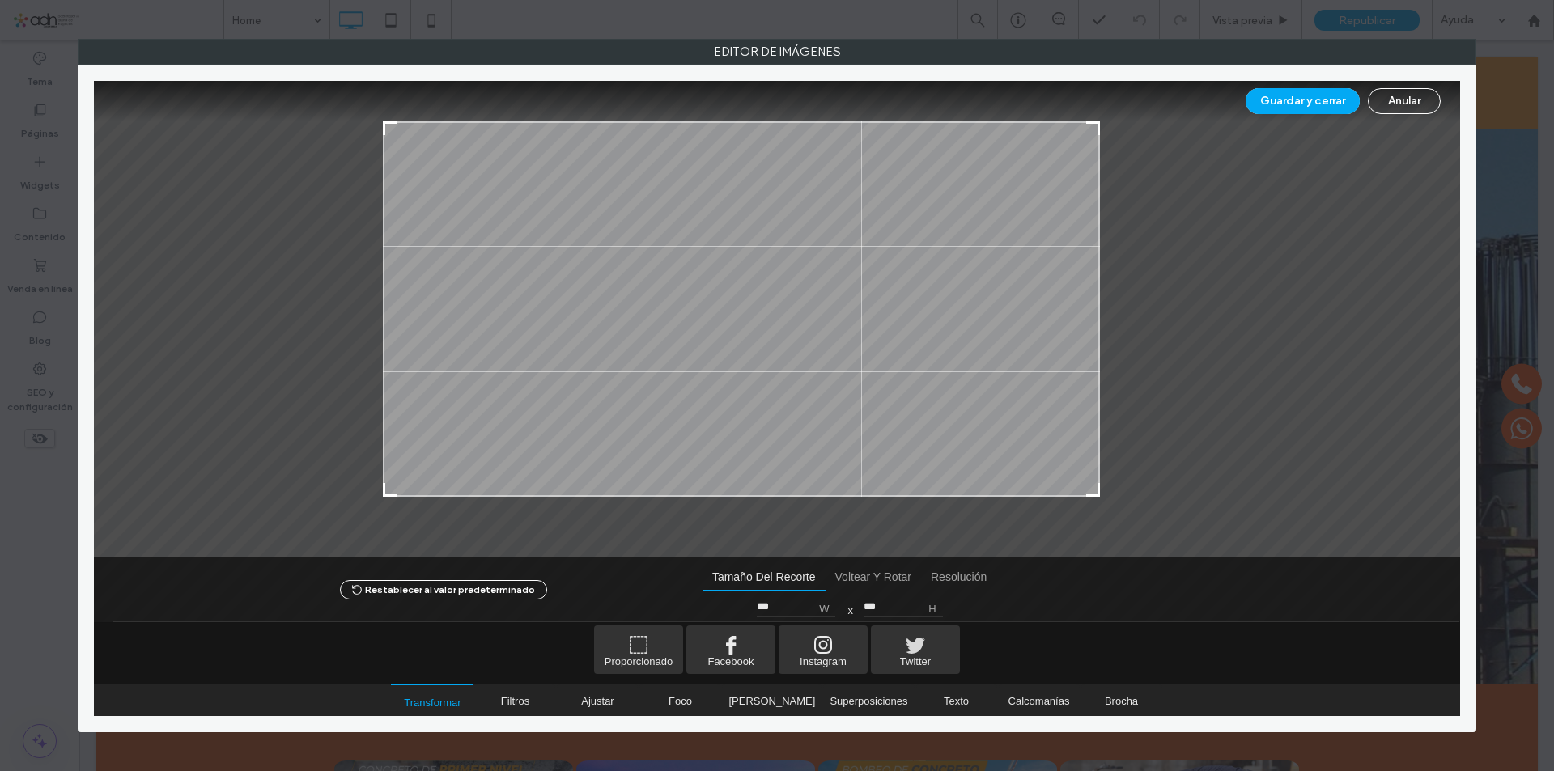
type input "***"
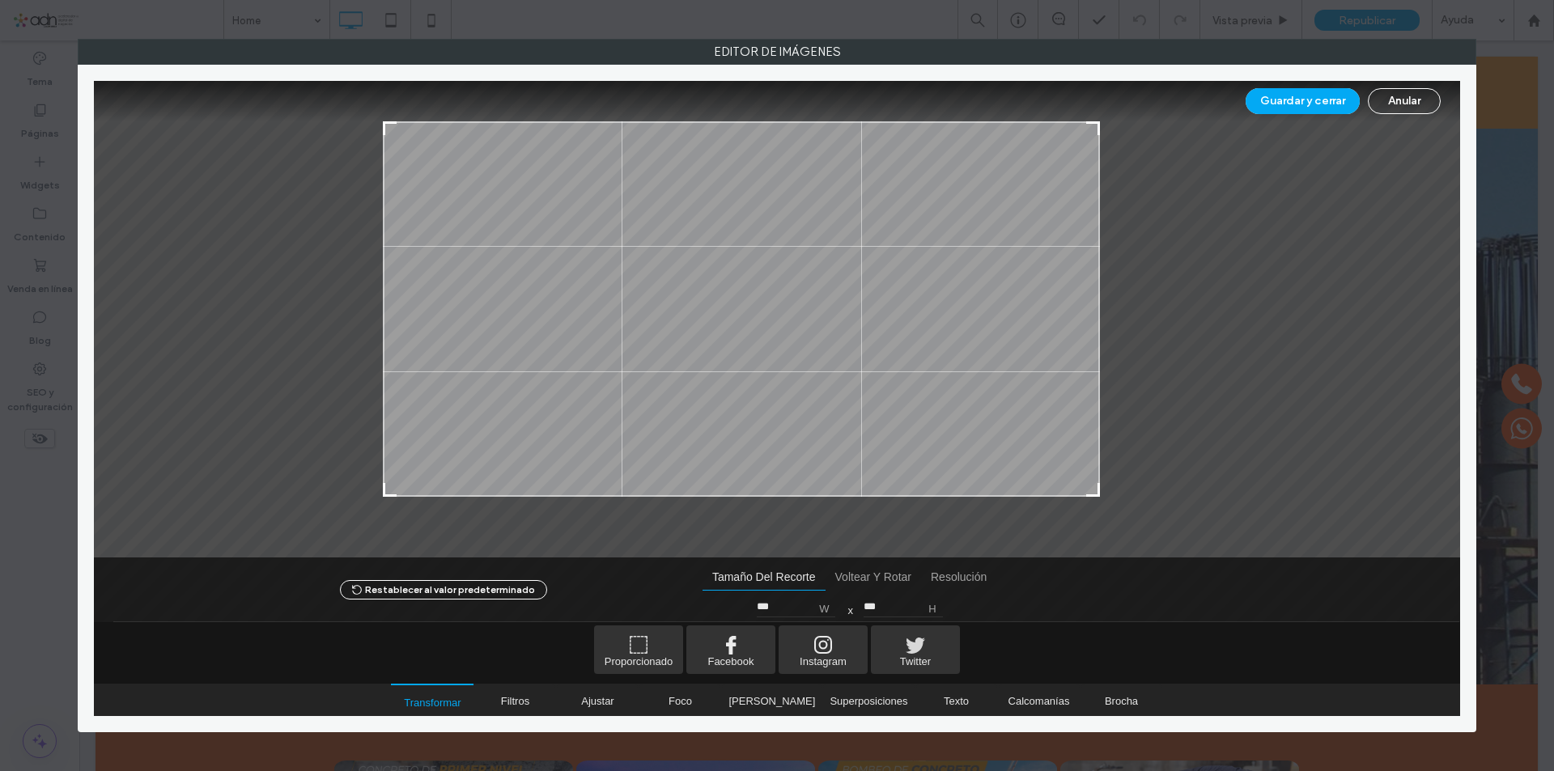
type input "***"
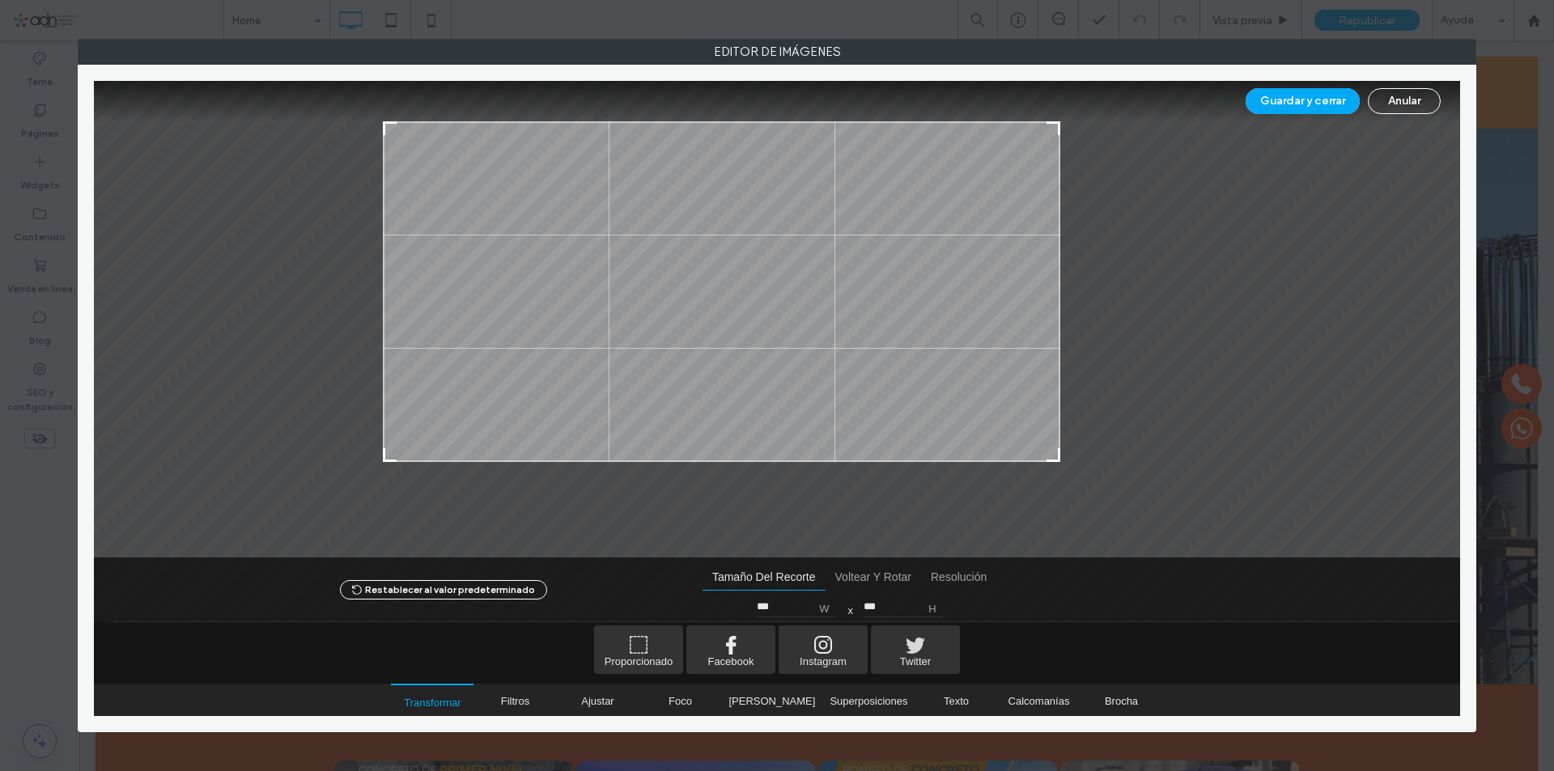
type input "***"
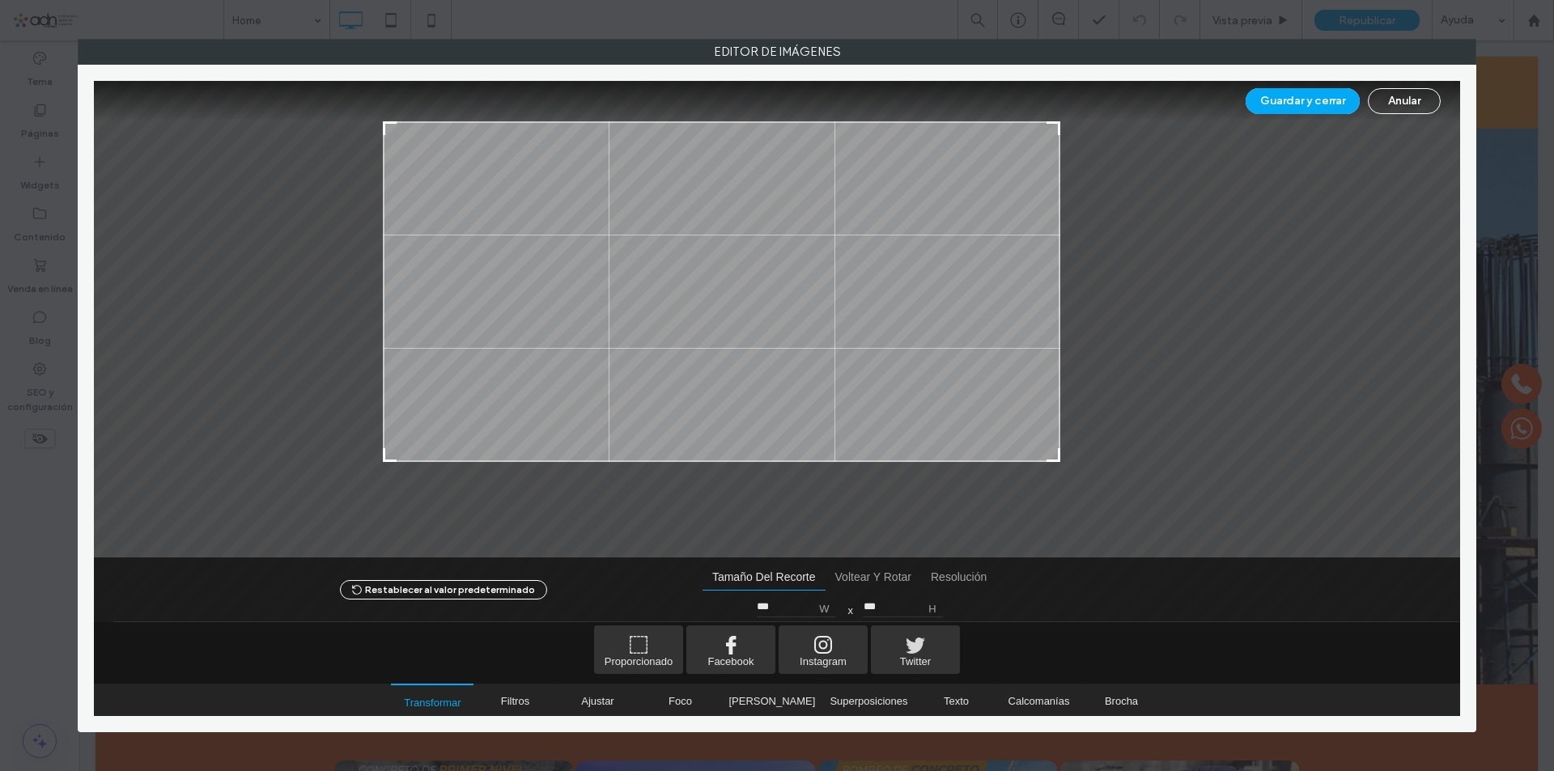
type input "***"
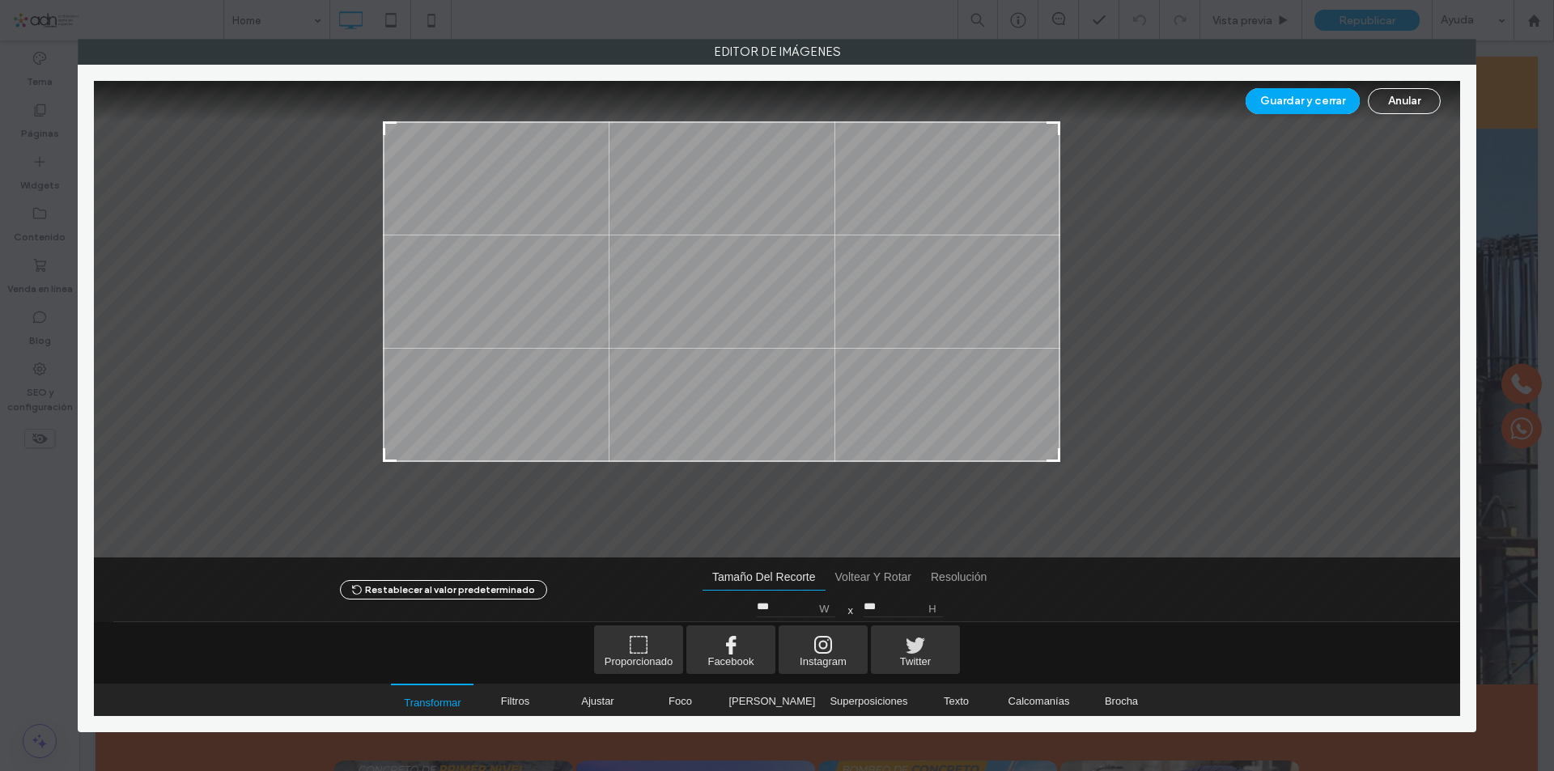
type input "***"
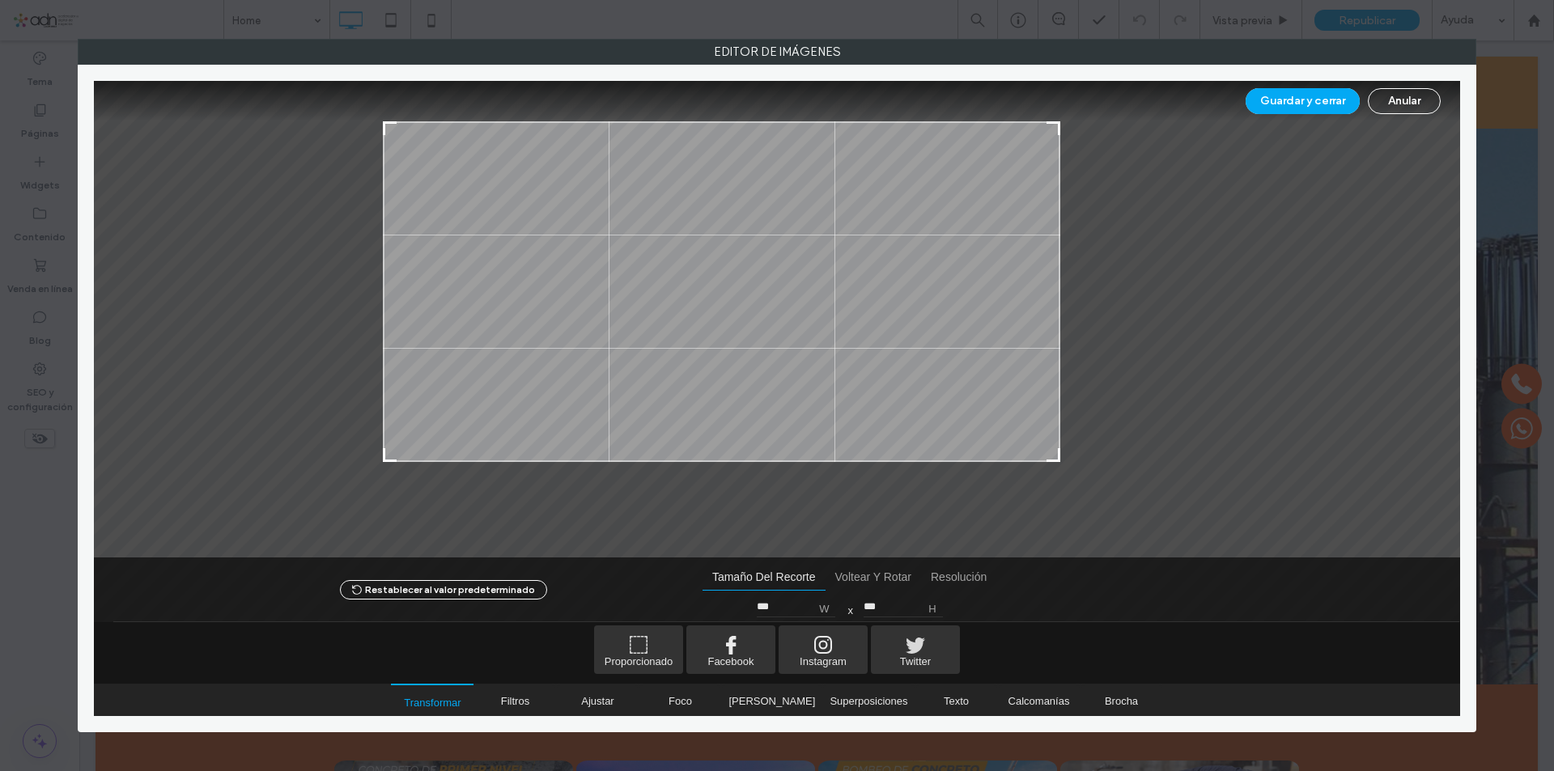
type input "***"
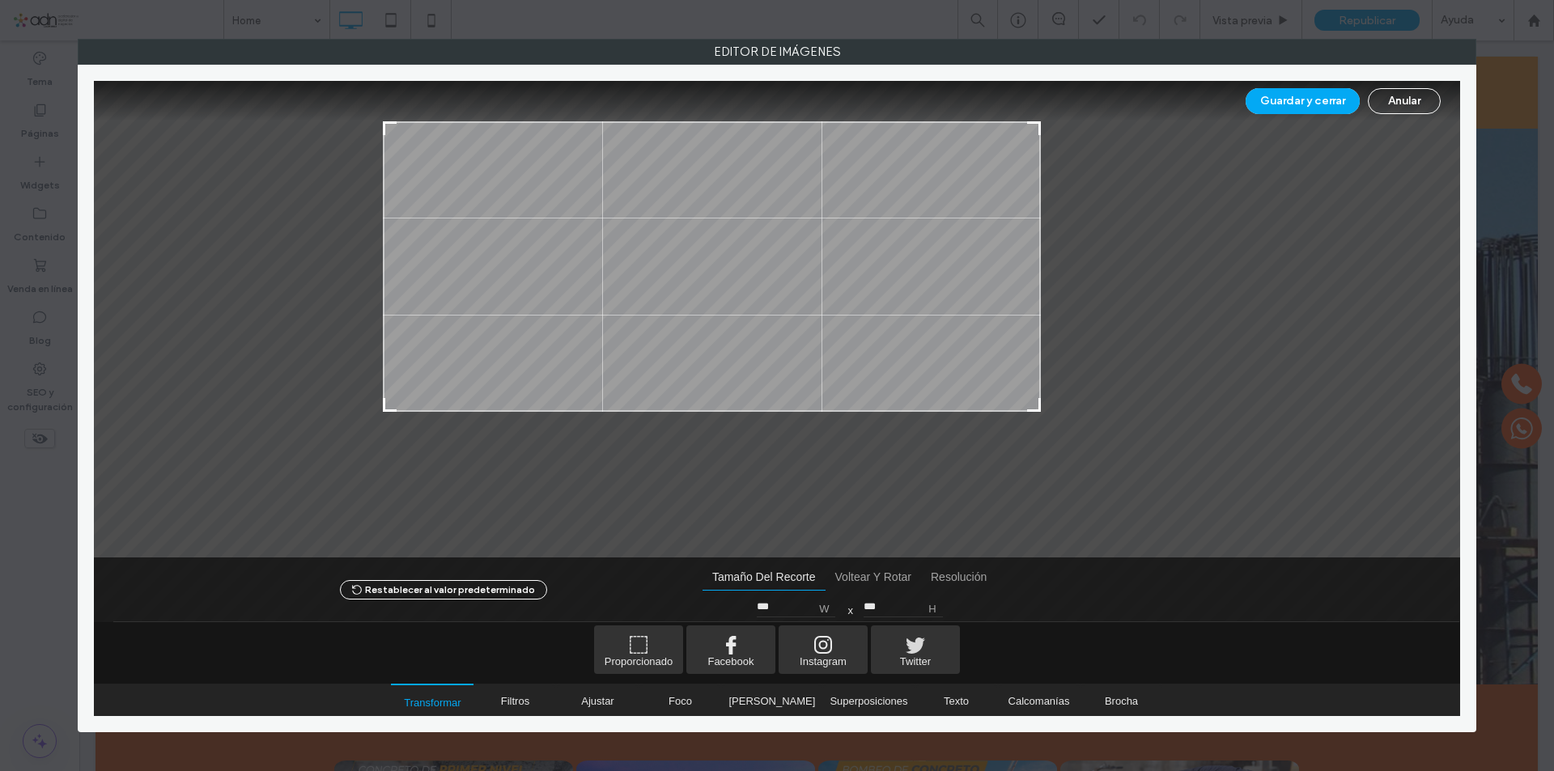
type input "***"
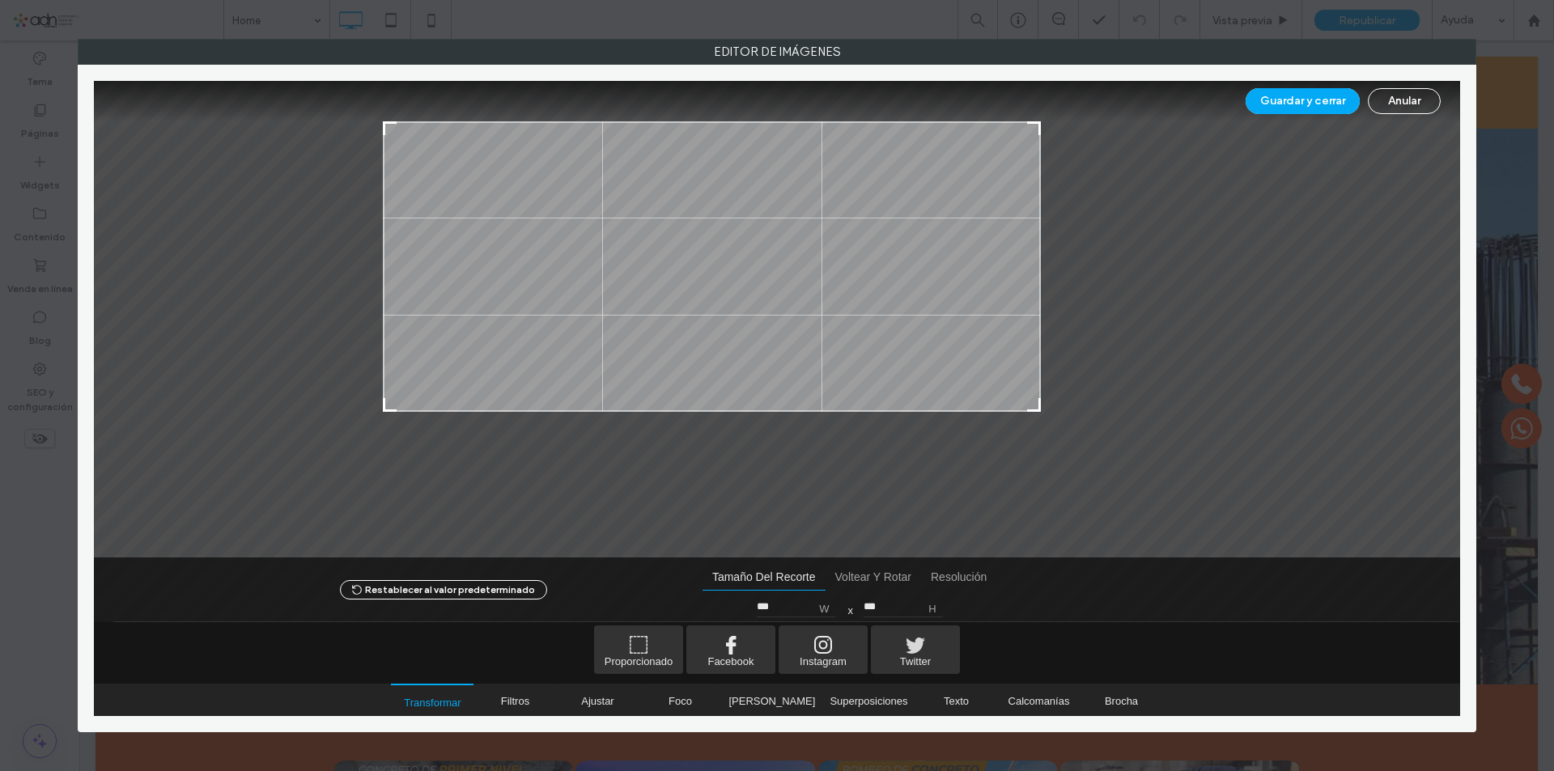
type input "***"
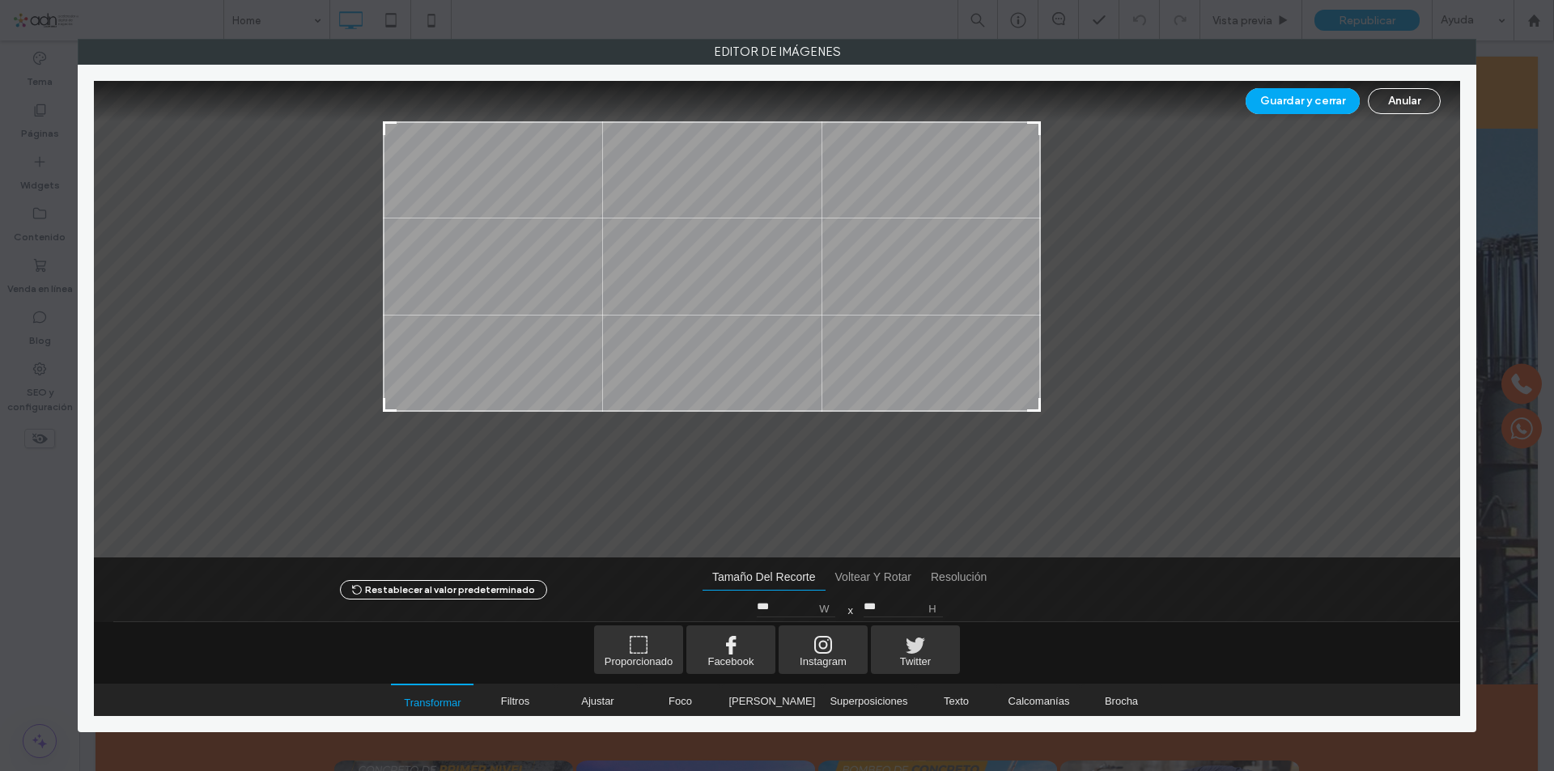
type input "***"
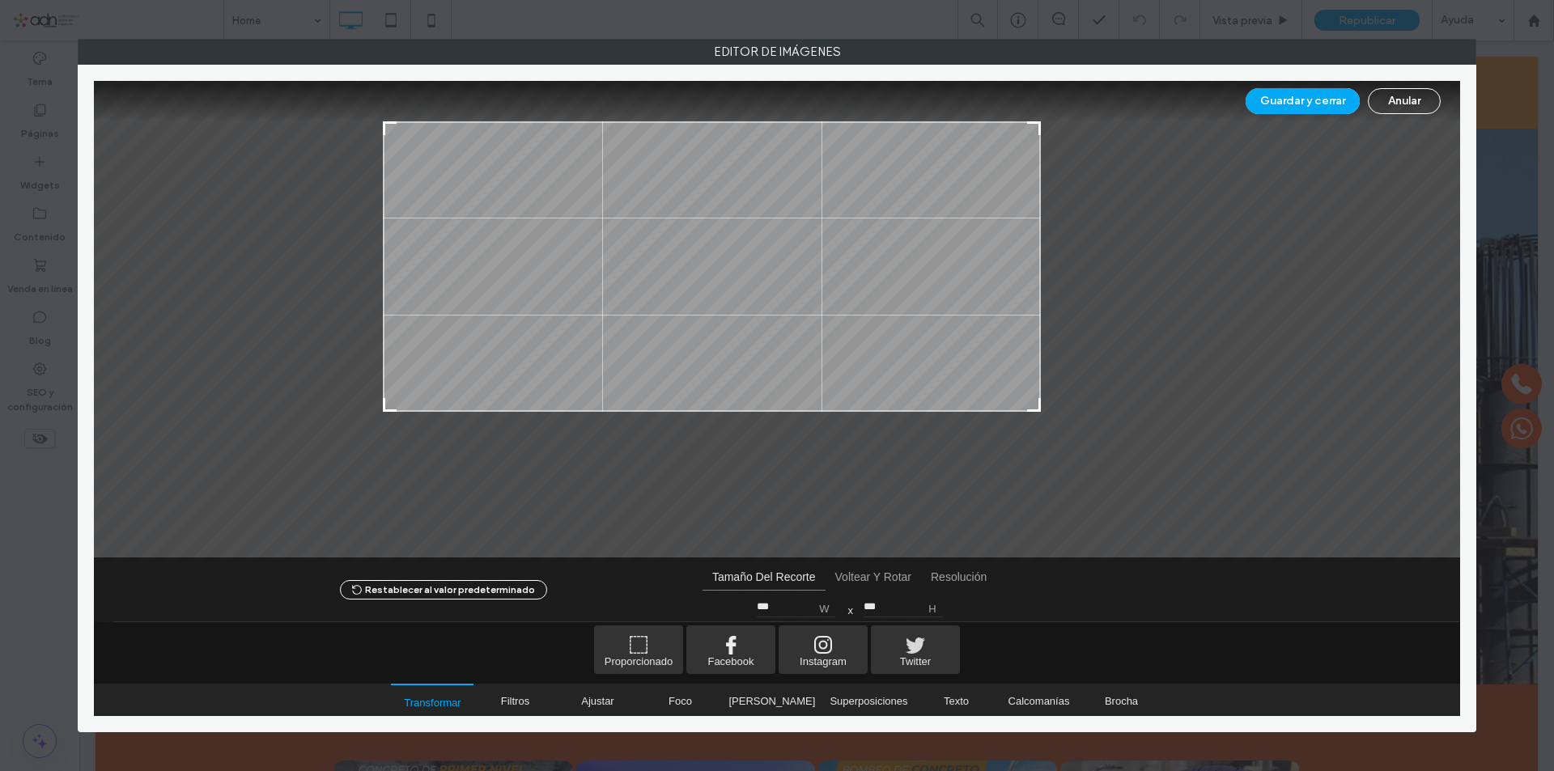
type input "***"
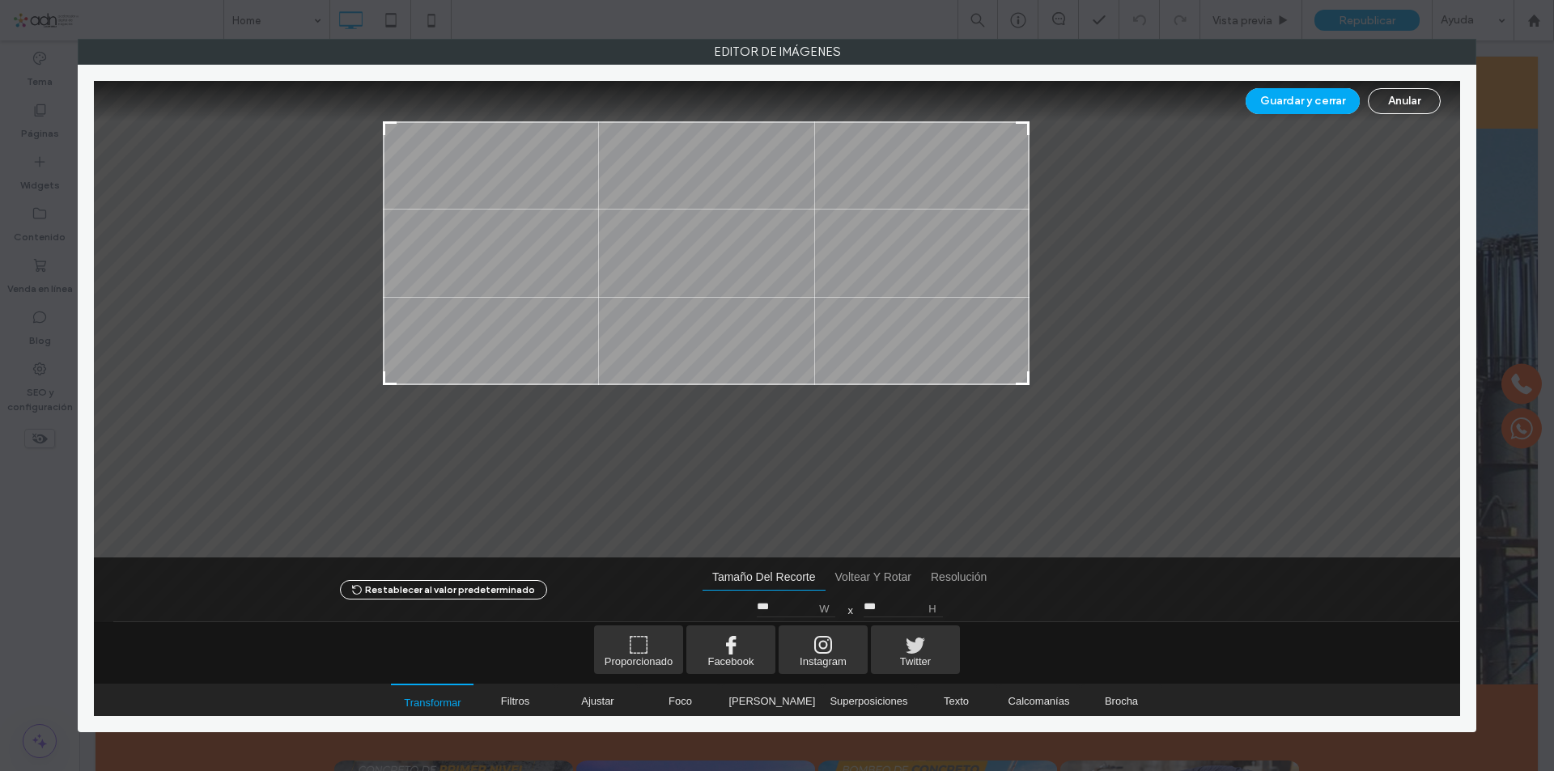
type input "***"
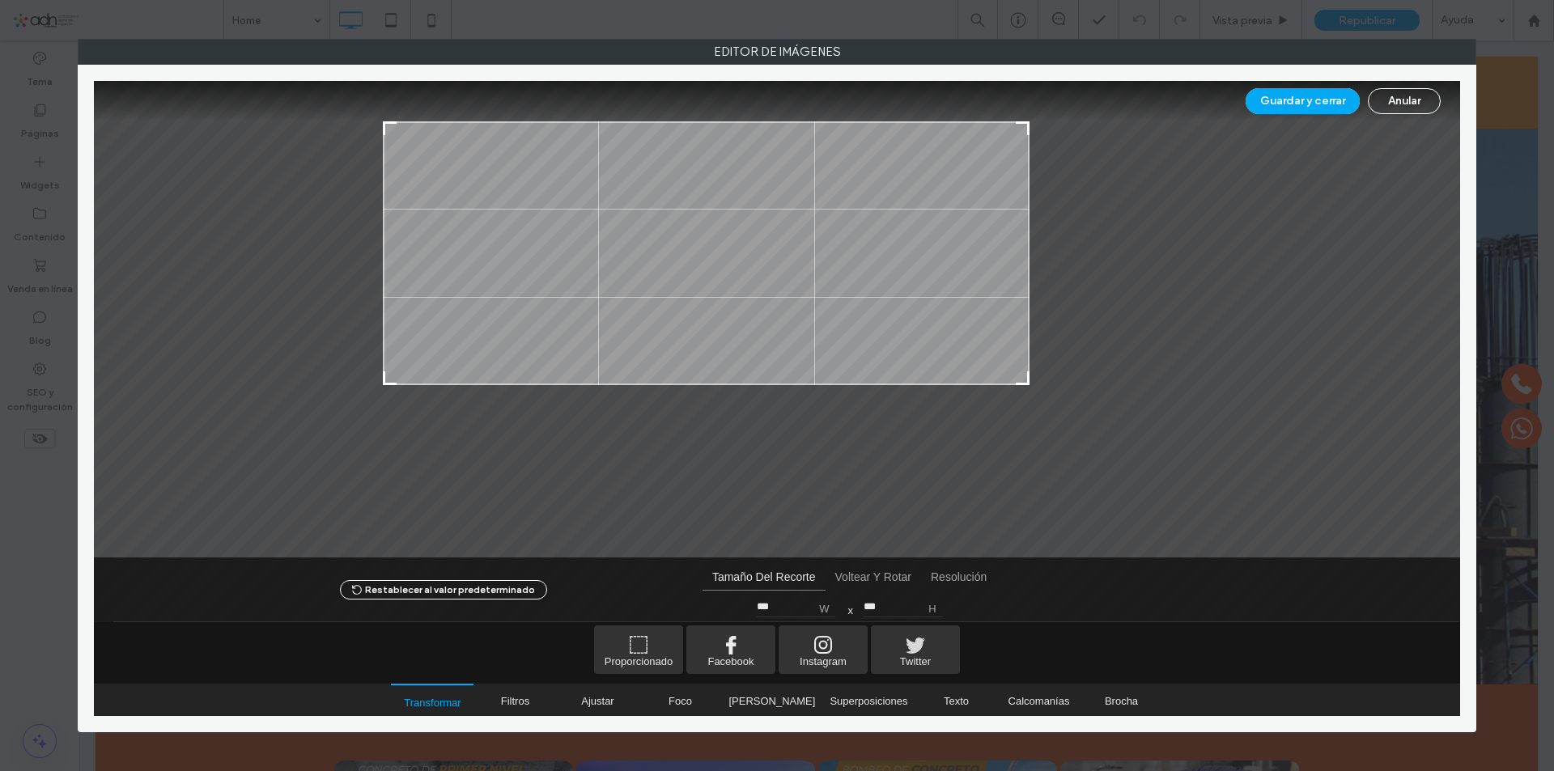
type input "***"
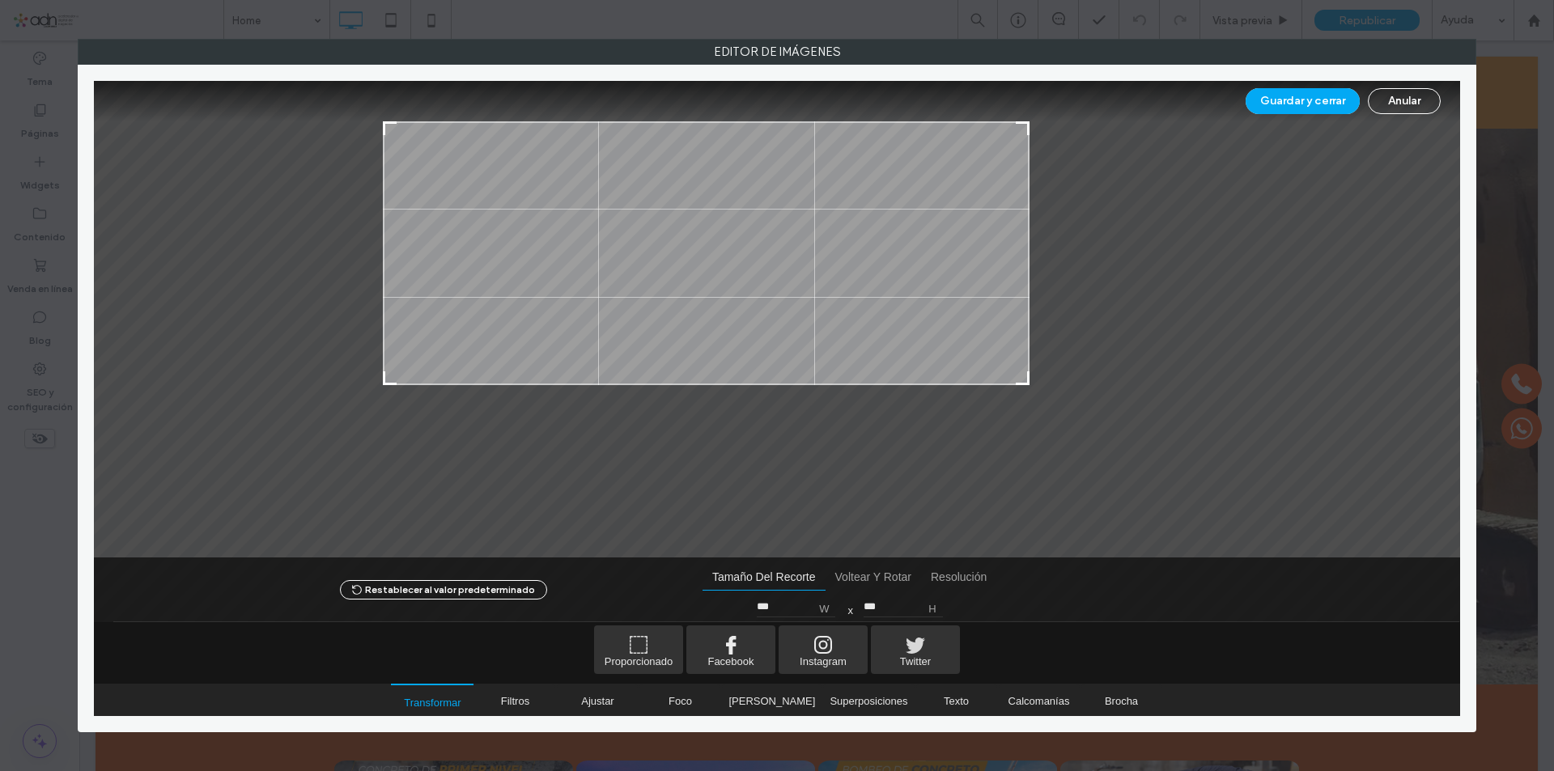
type input "***"
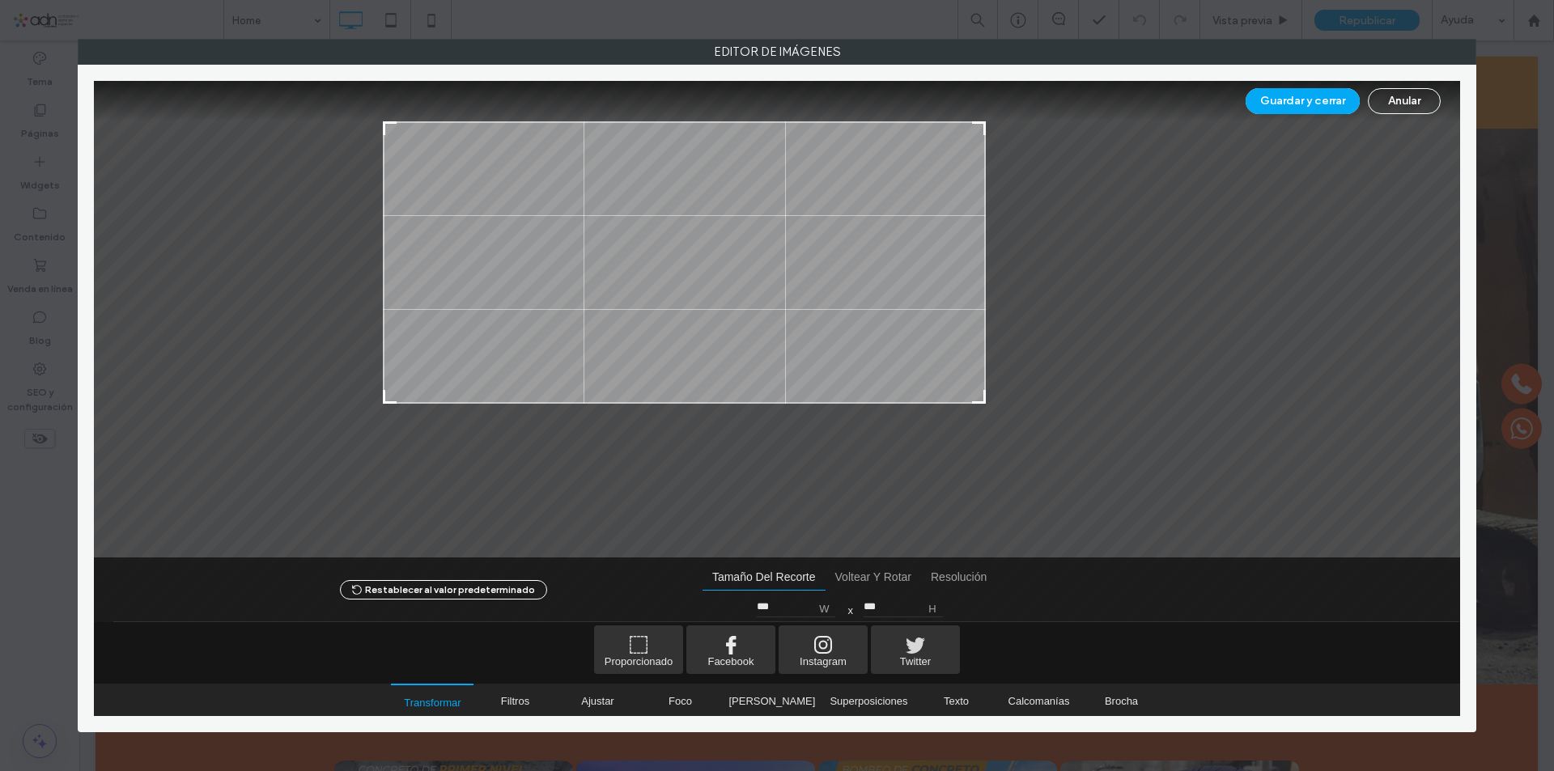
type input "***"
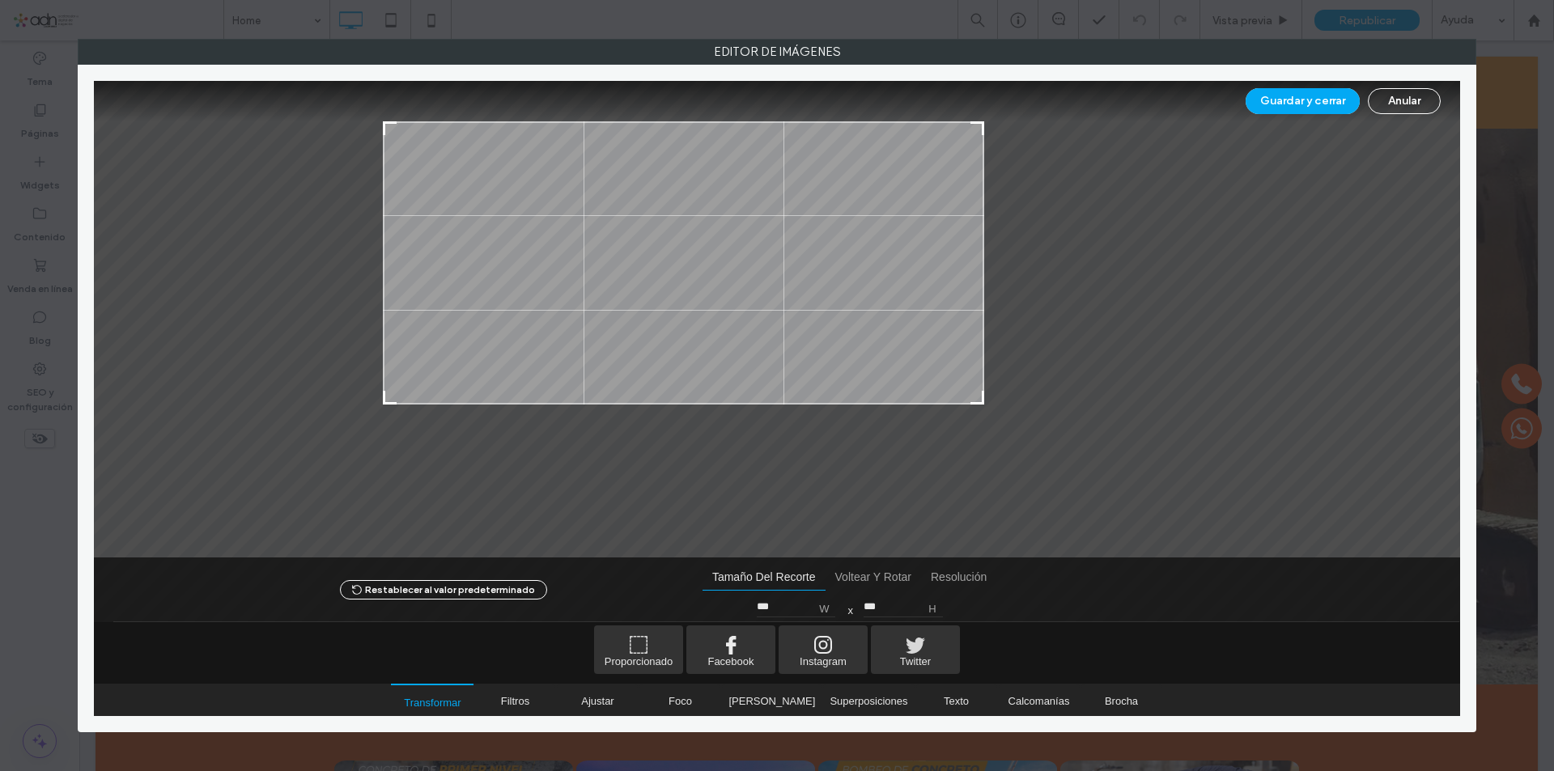
type input "***"
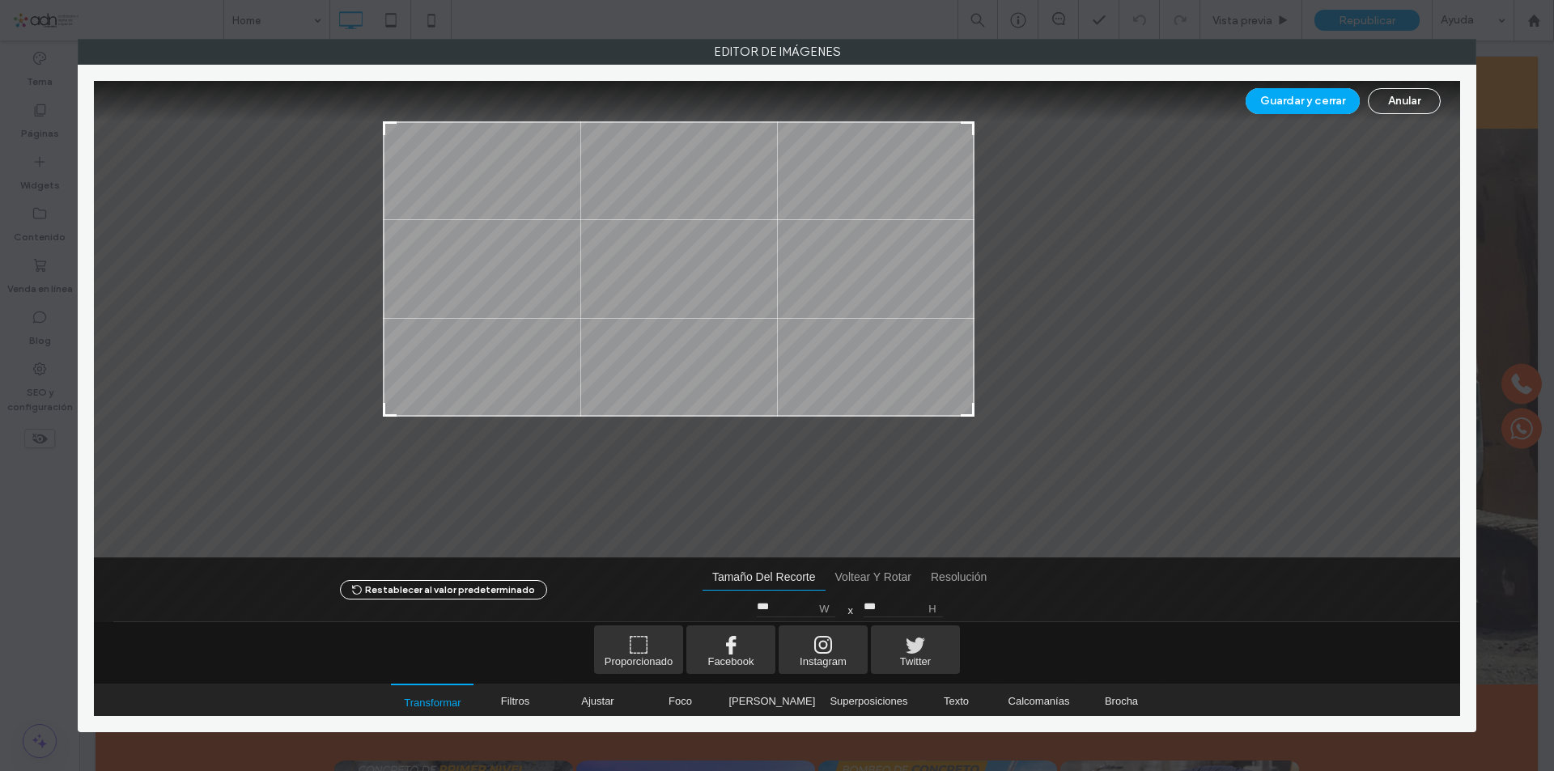
type input "***"
drag, startPoint x: 1162, startPoint y: 509, endPoint x: 929, endPoint y: 405, distance: 255.0
click at [966, 410] on div at bounding box center [966, 409] width 19 height 19
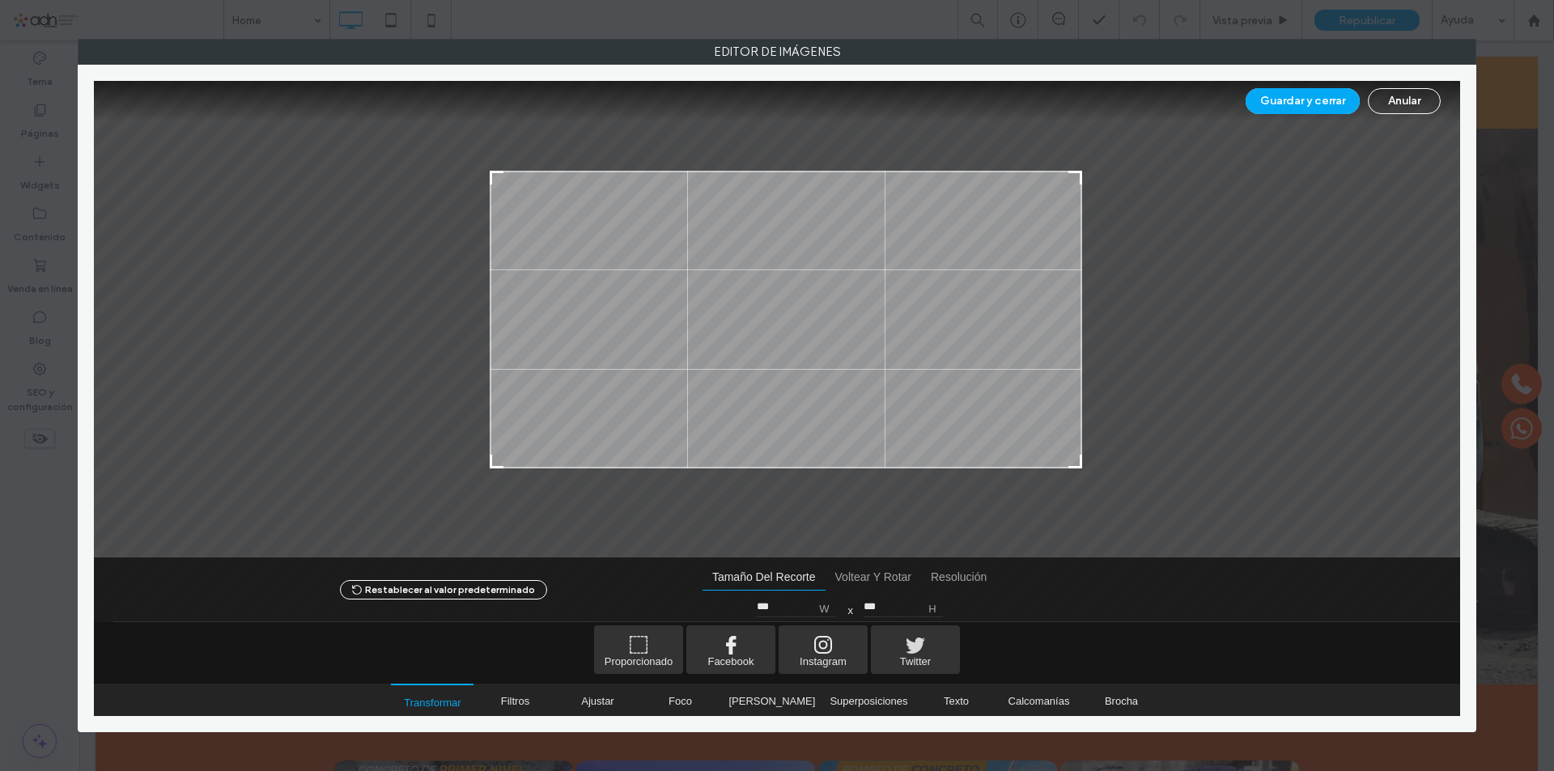
drag, startPoint x: 700, startPoint y: 323, endPoint x: 806, endPoint y: 372, distance: 116.9
click at [806, 372] on div at bounding box center [786, 320] width 592 height 298
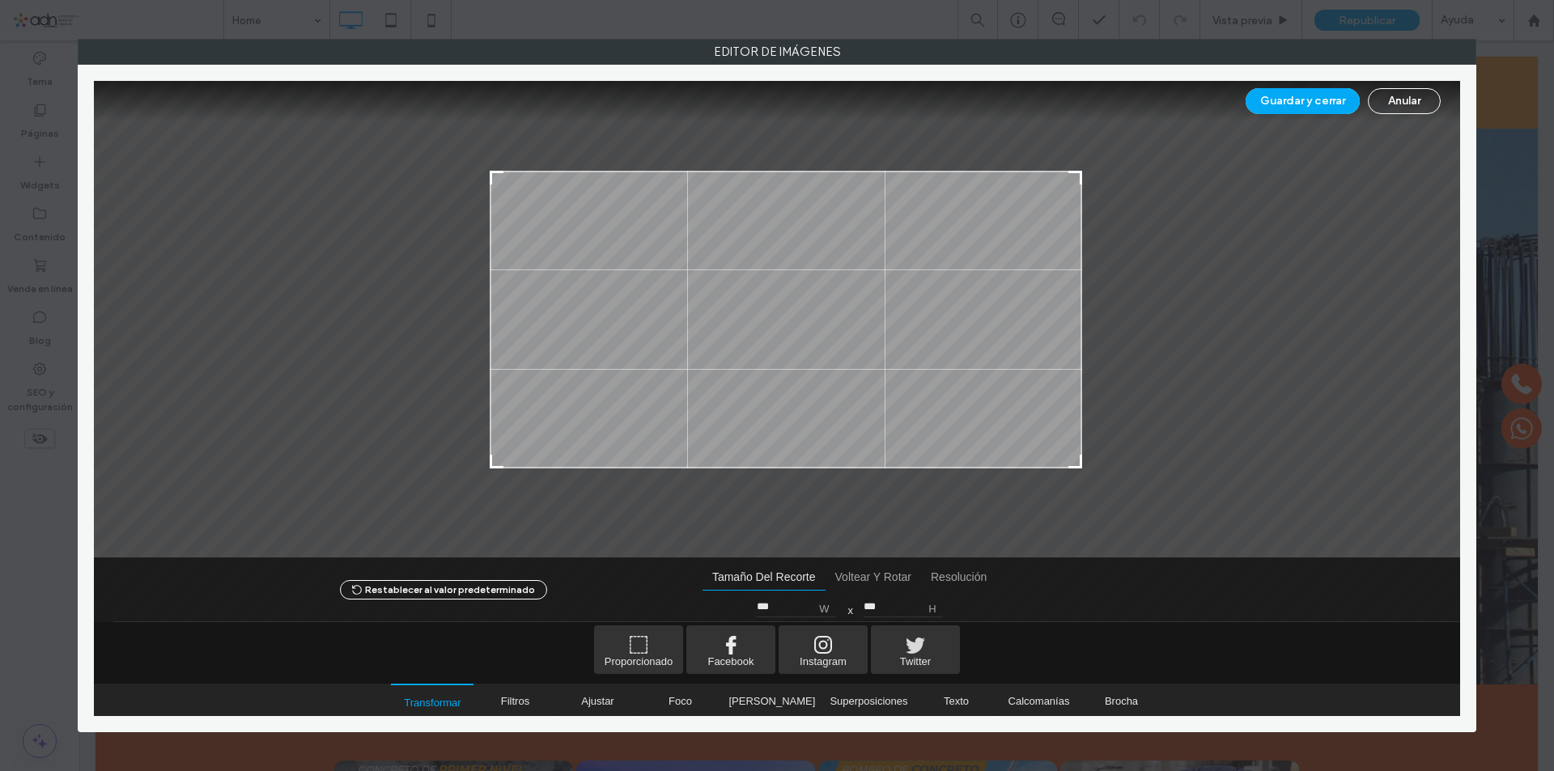
type input "***"
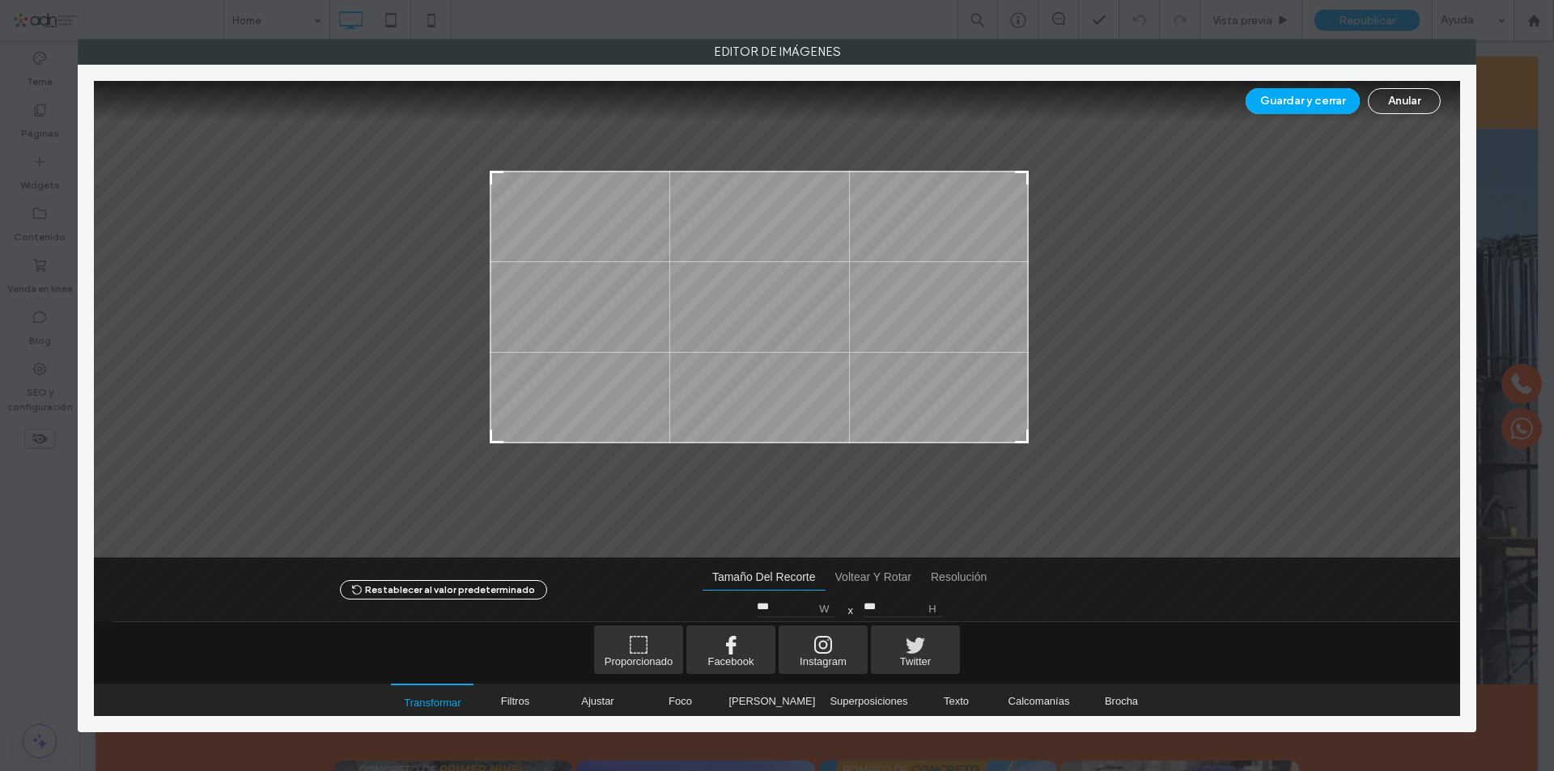
type input "***"
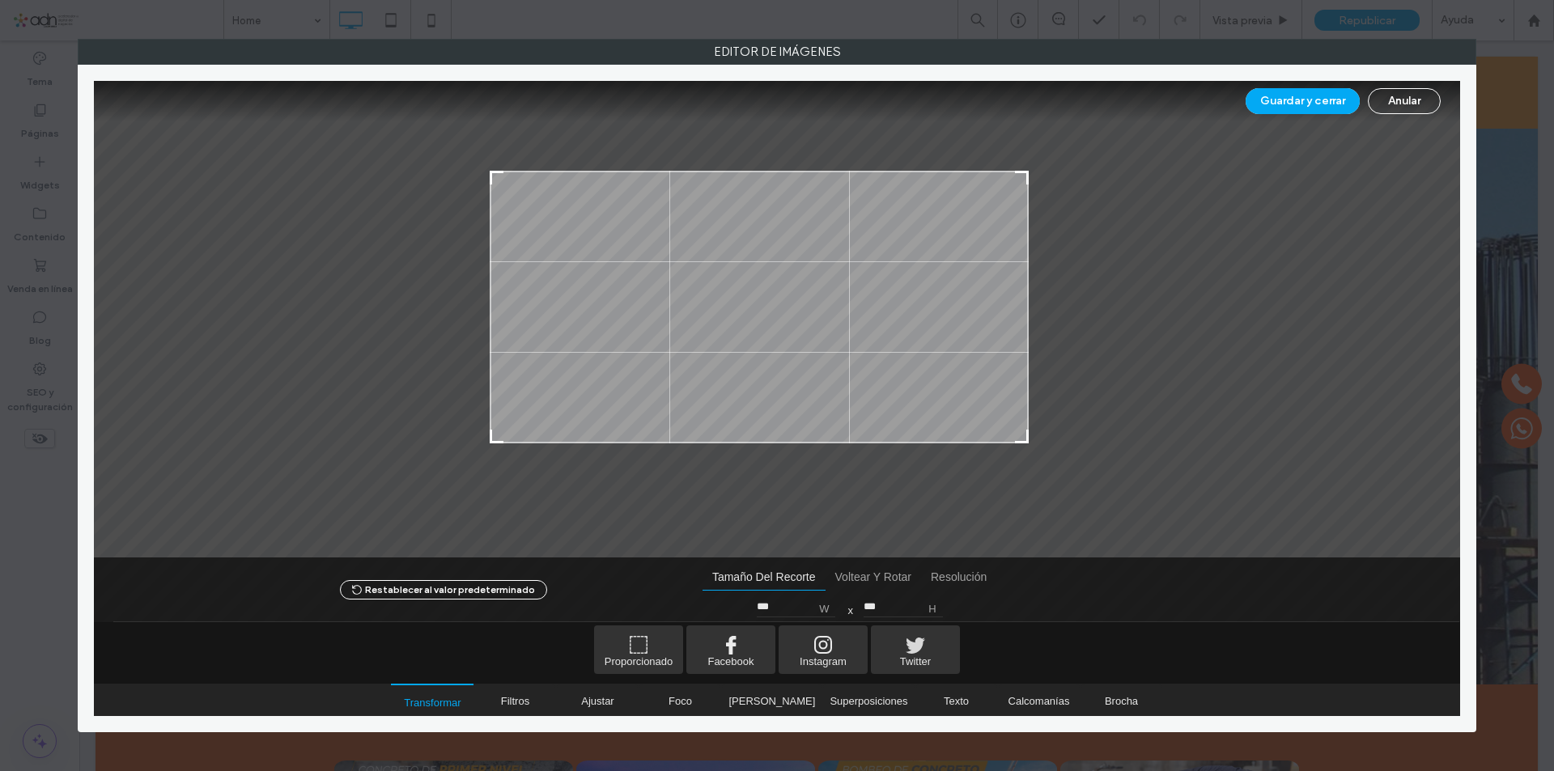
type input "***"
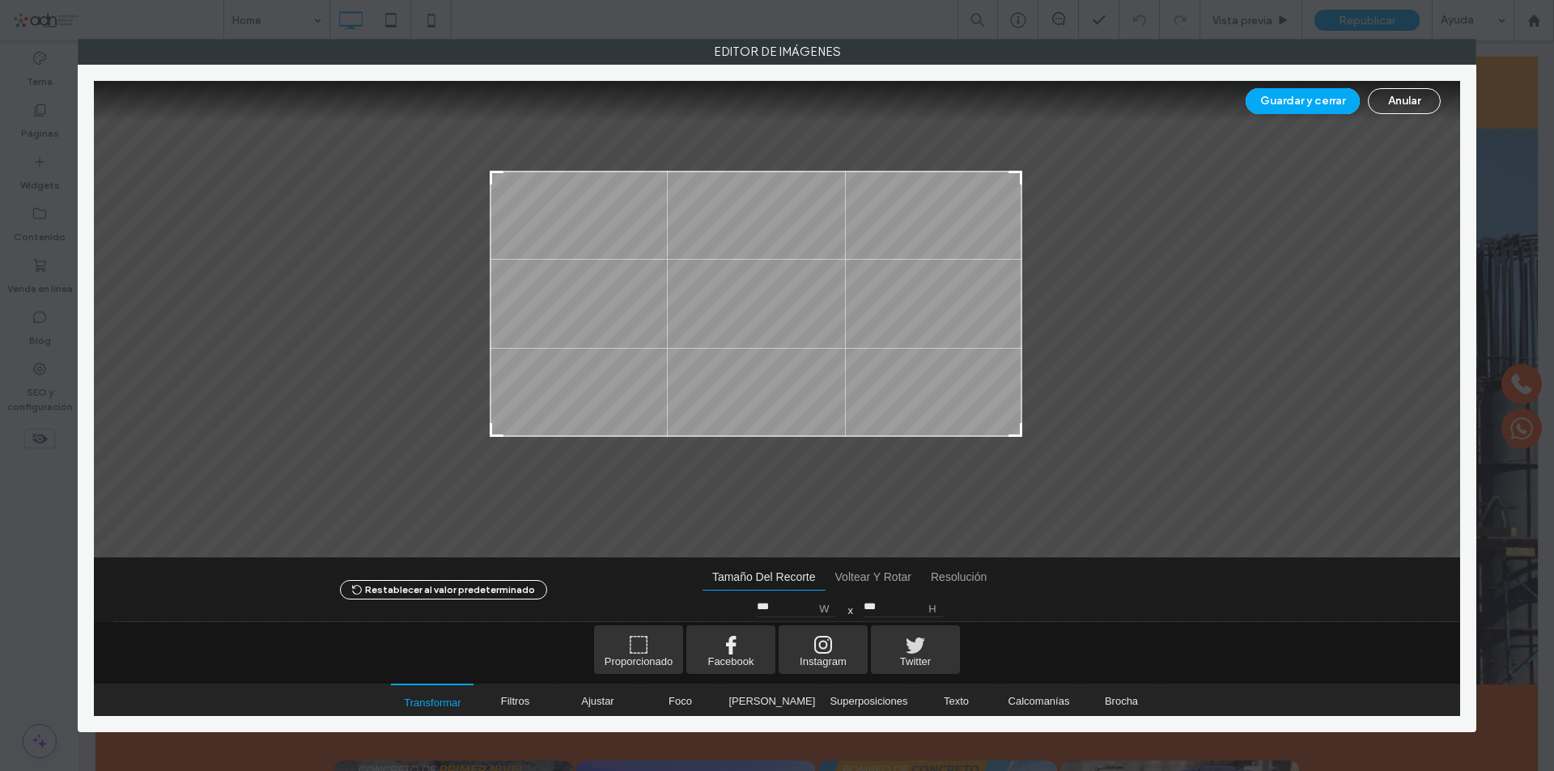
type input "***"
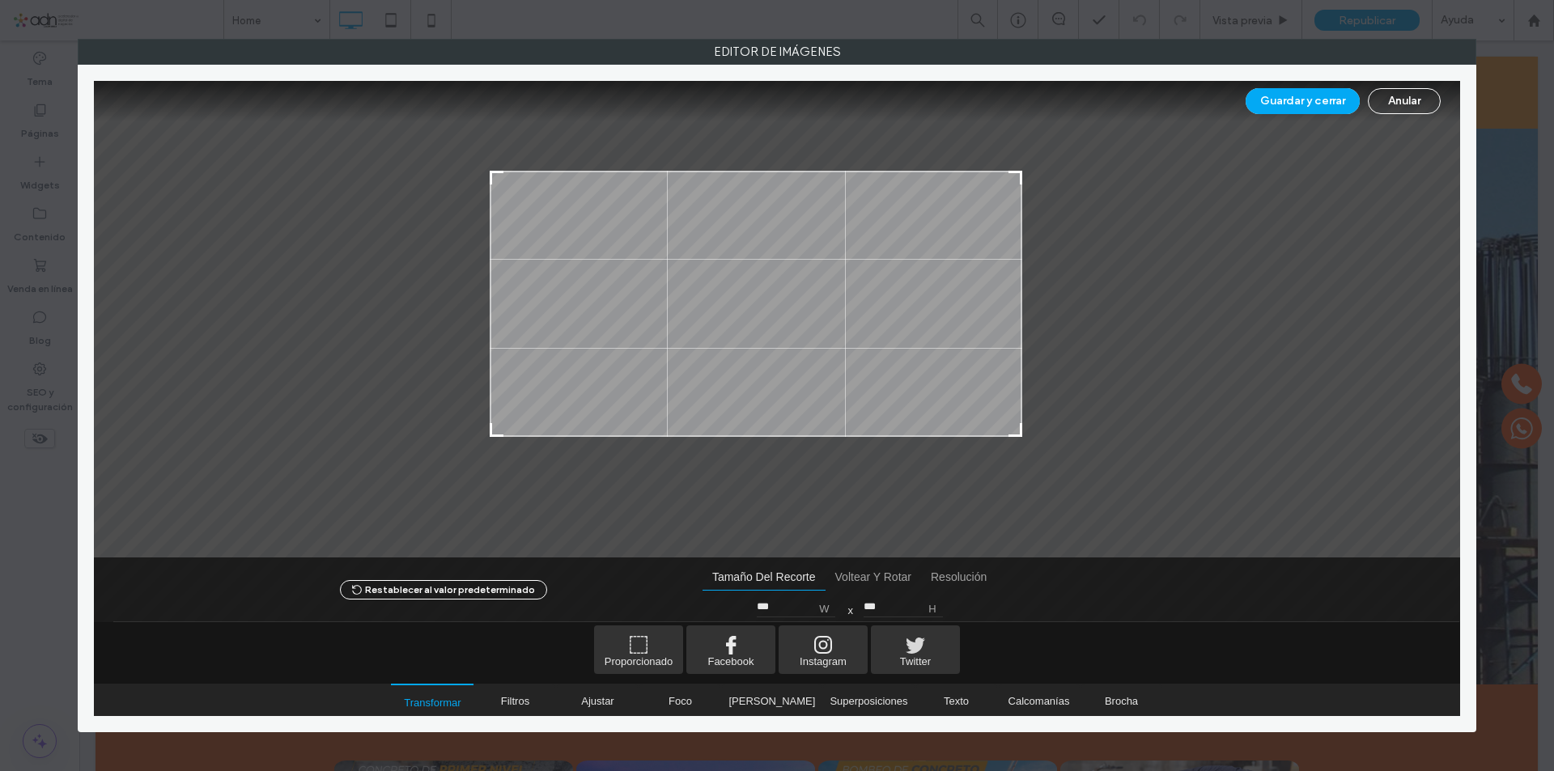
type input "***"
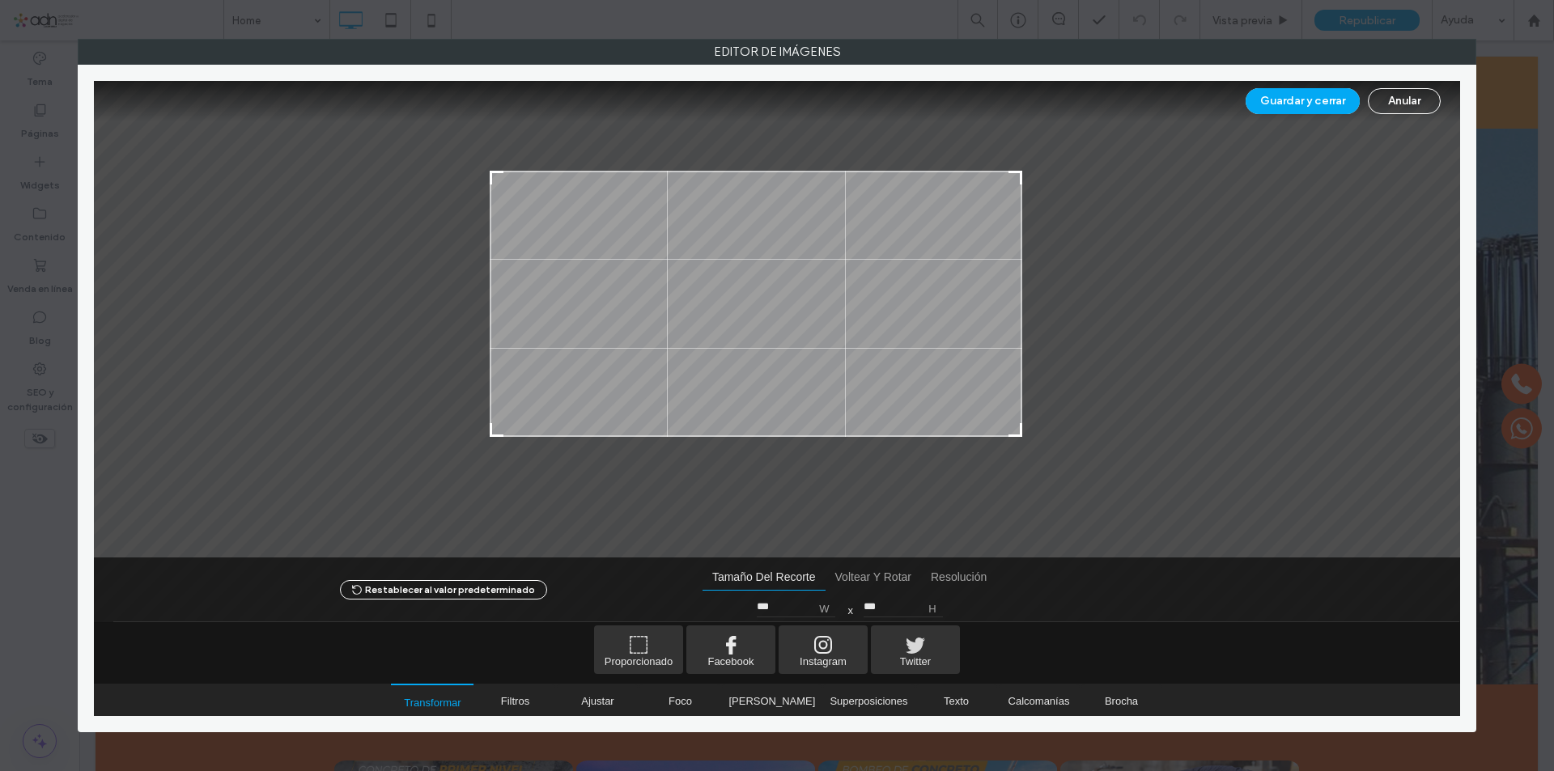
type input "***"
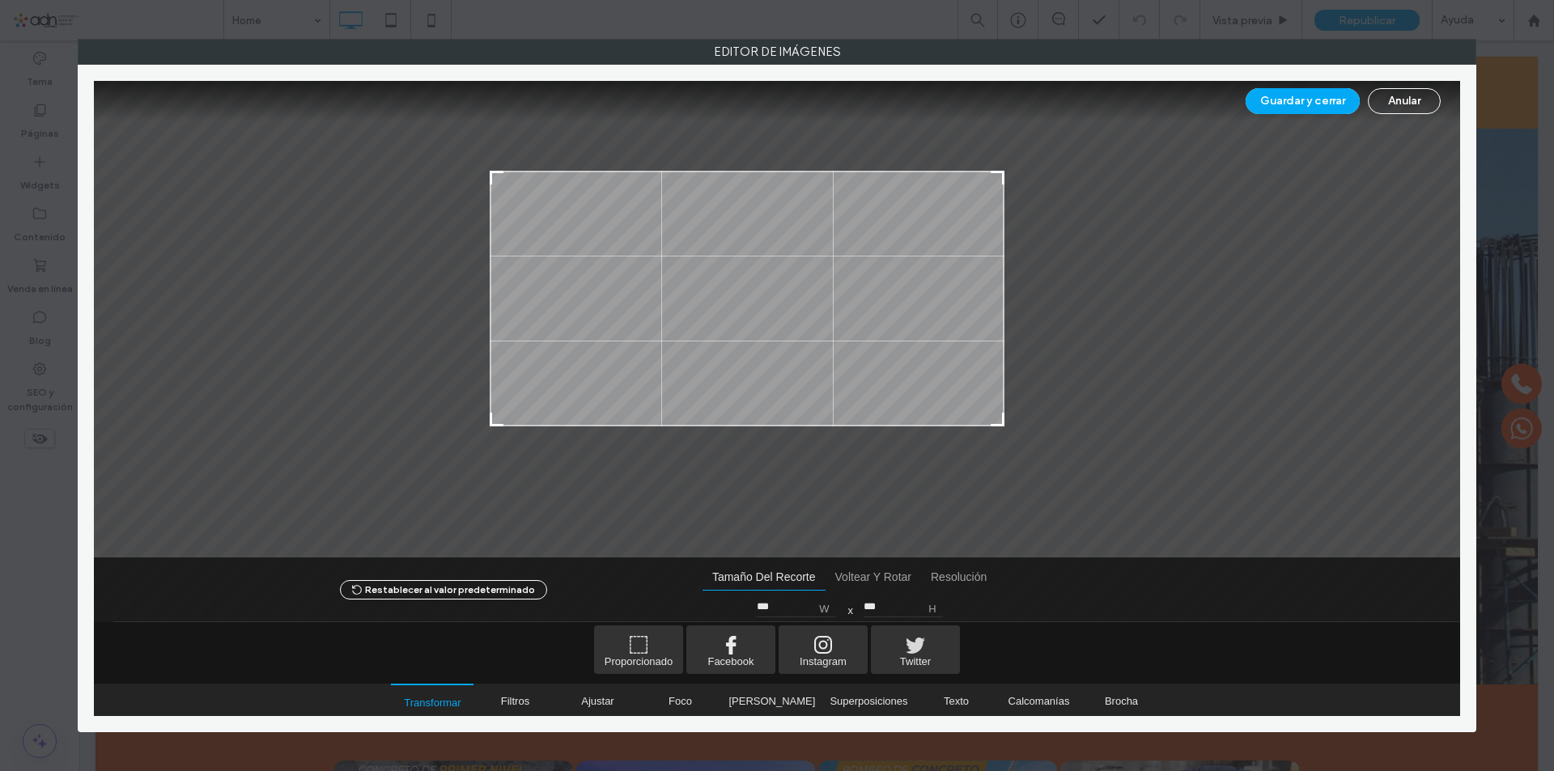
type input "***"
drag, startPoint x: 1081, startPoint y: 465, endPoint x: 1003, endPoint y: 423, distance: 88.3
click at [1003, 423] on div at bounding box center [996, 418] width 19 height 19
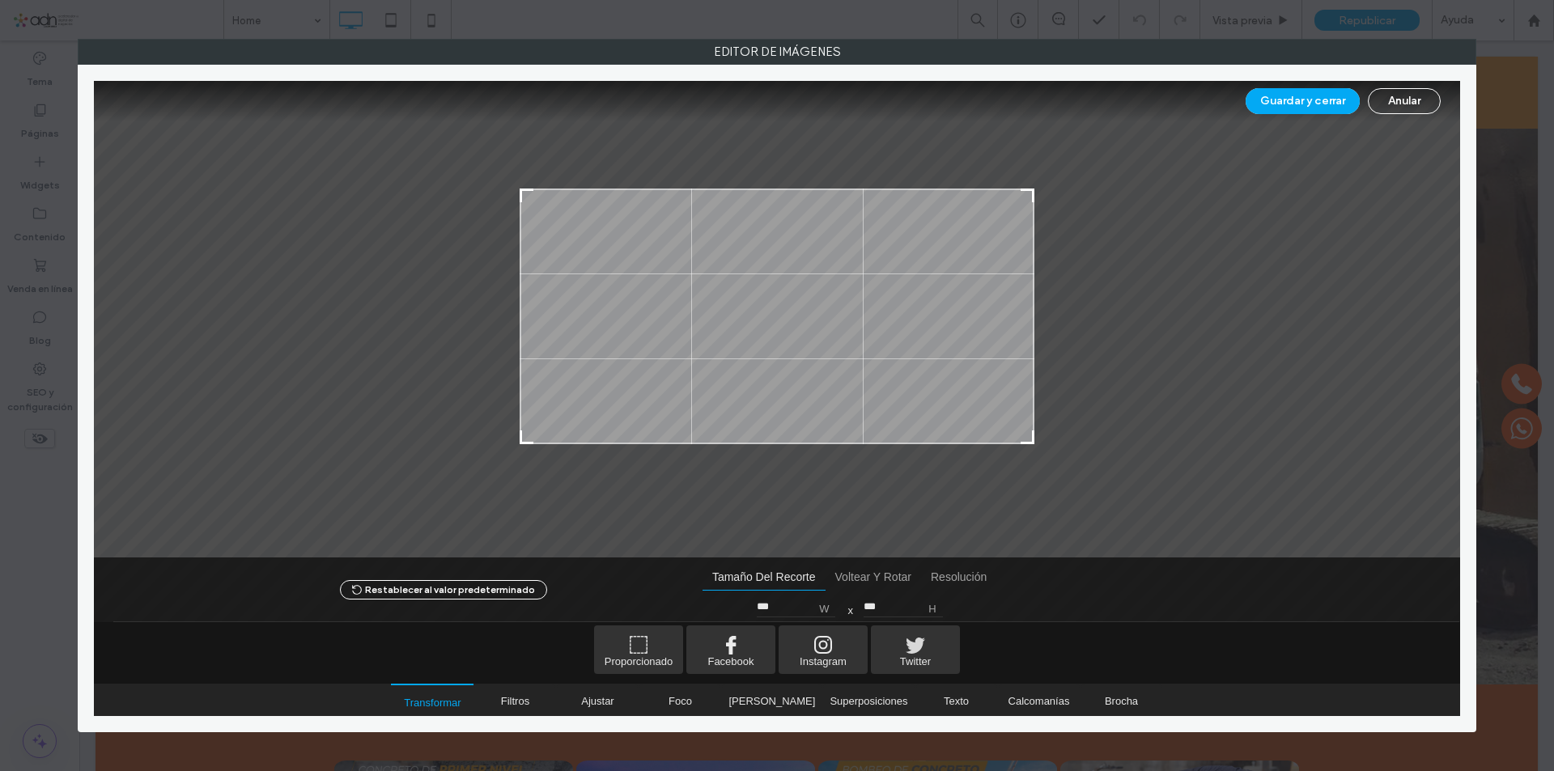
drag, startPoint x: 736, startPoint y: 330, endPoint x: 766, endPoint y: 348, distance: 34.8
click at [766, 348] on div at bounding box center [776, 317] width 515 height 256
click at [1315, 96] on button "Guardar y cerrar" at bounding box center [1302, 101] width 114 height 26
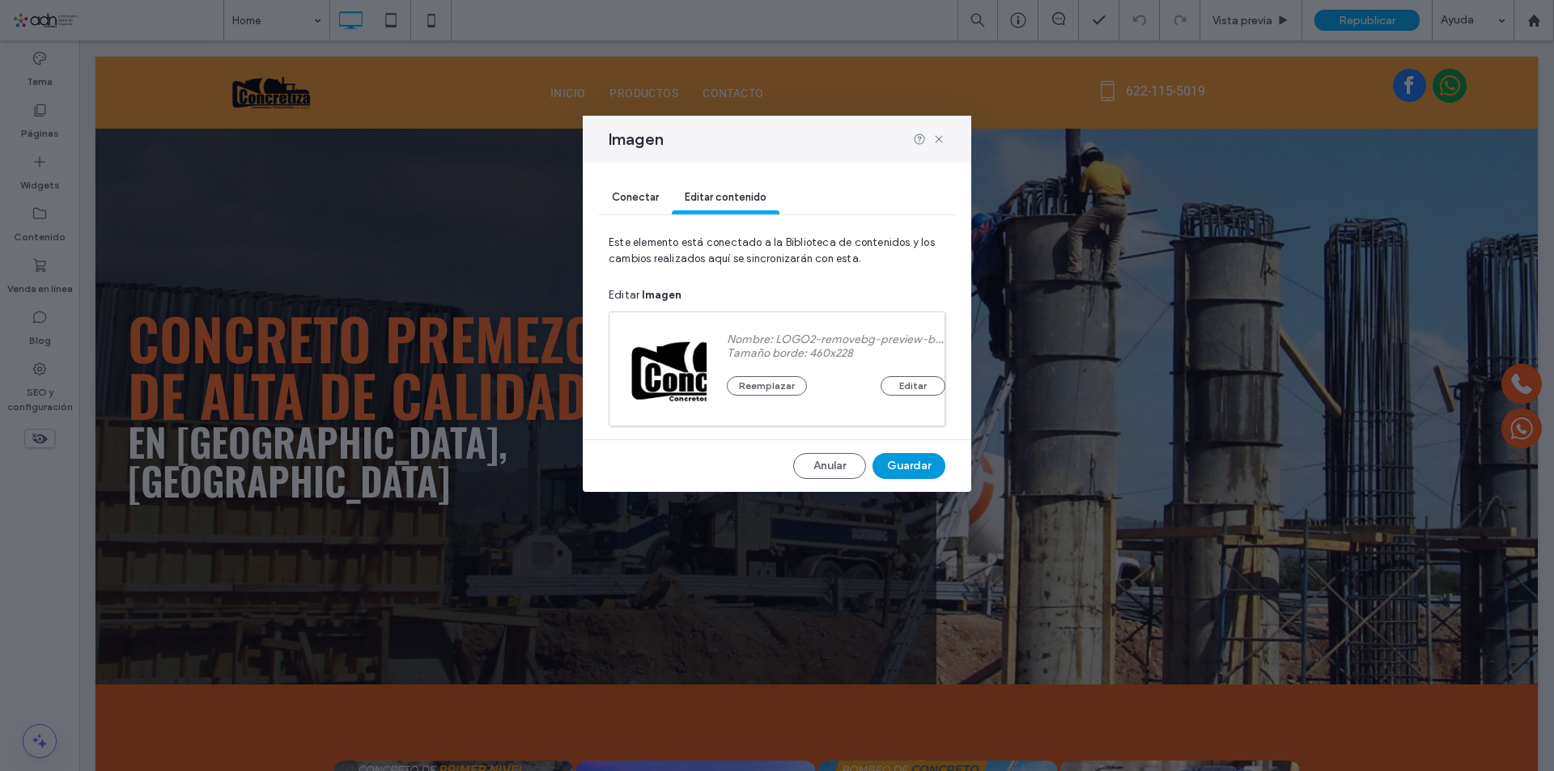
click at [898, 464] on button "Guardar" at bounding box center [908, 466] width 73 height 26
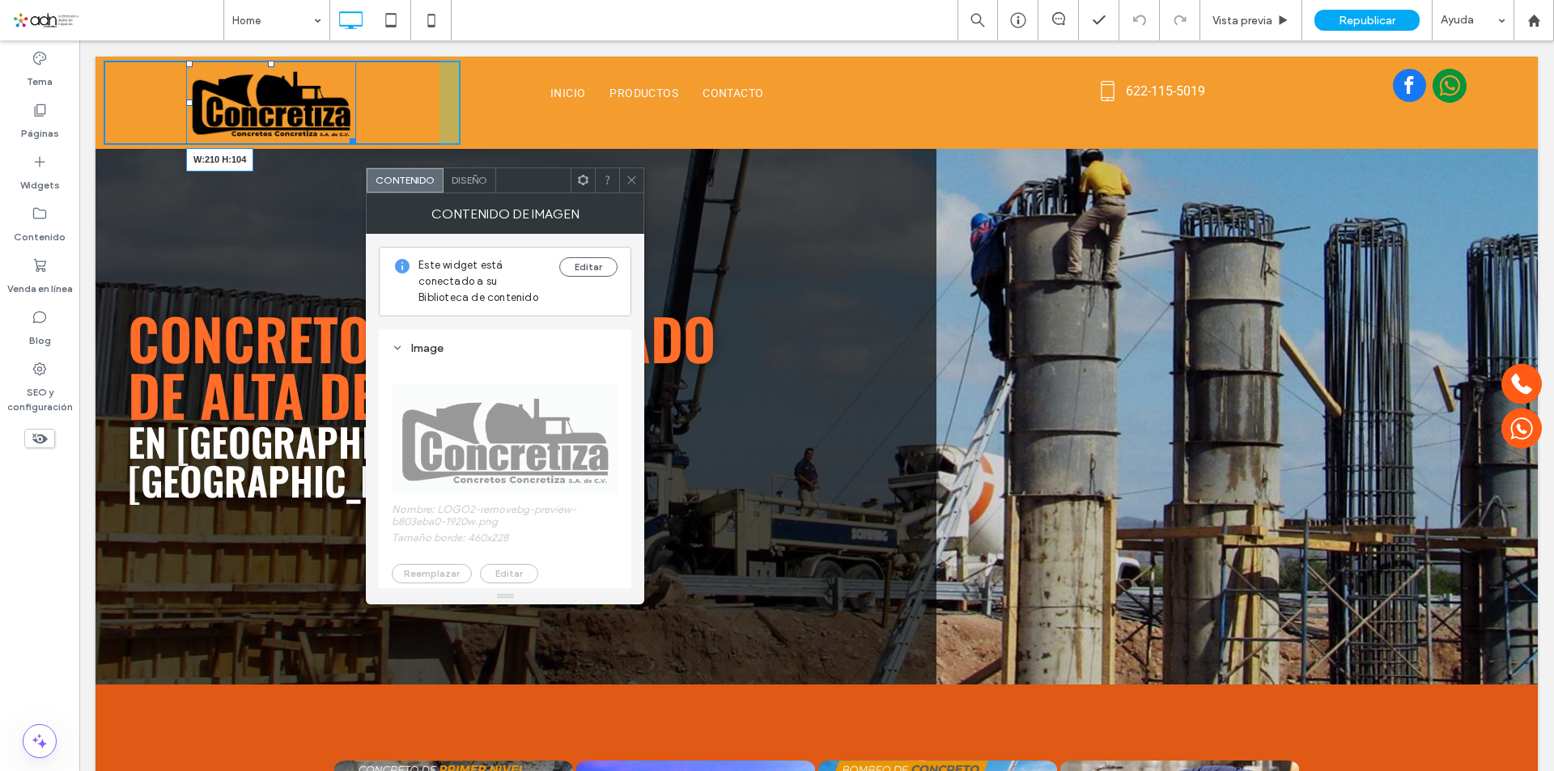
click at [348, 147] on div "W:210 H:104 Click To Paste INICIO PRODUCTOS CONTACTO Click To Paste 622-115-501…" at bounding box center [816, 103] width 1442 height 92
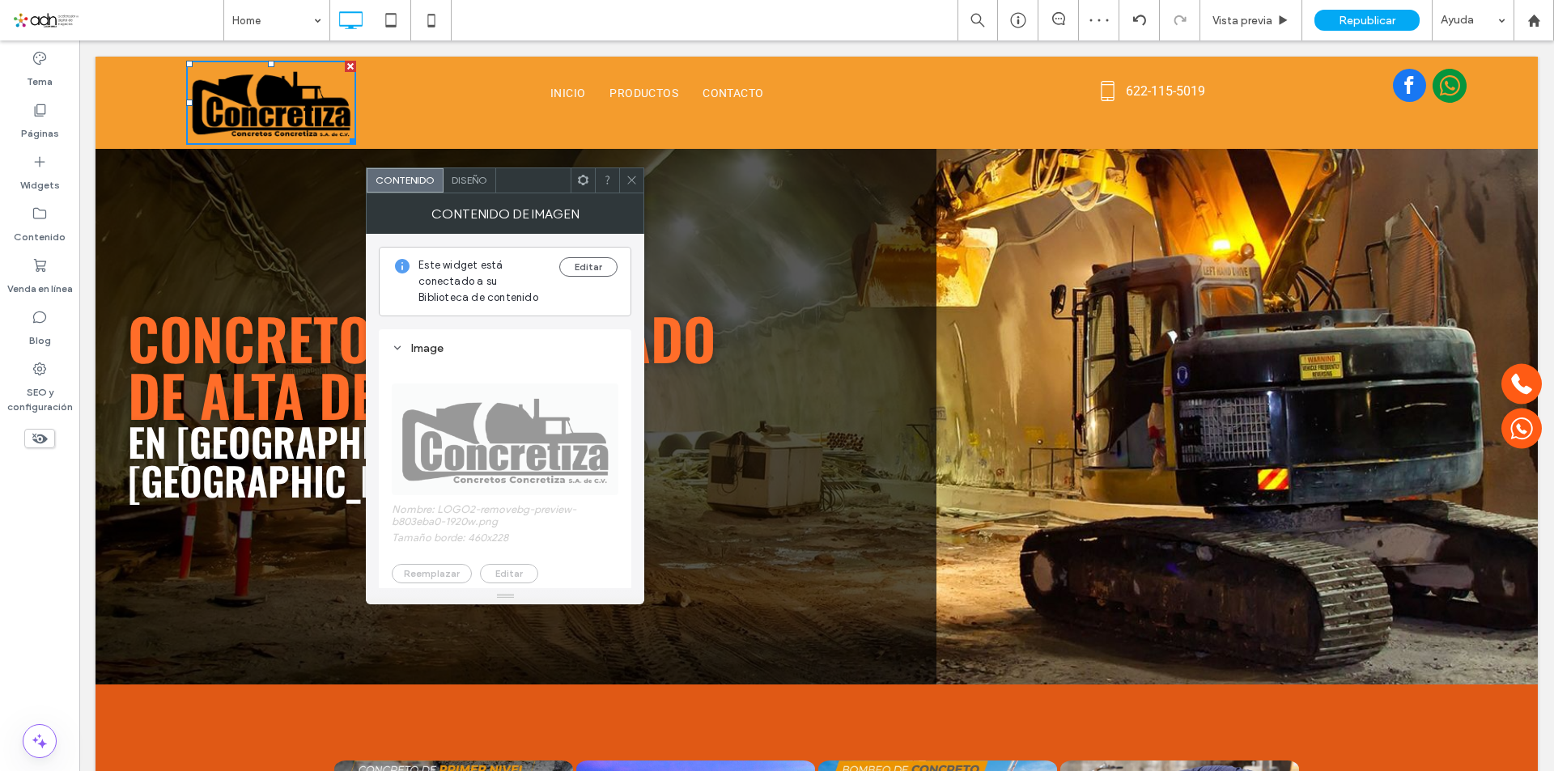
click at [633, 175] on icon at bounding box center [631, 180] width 12 height 12
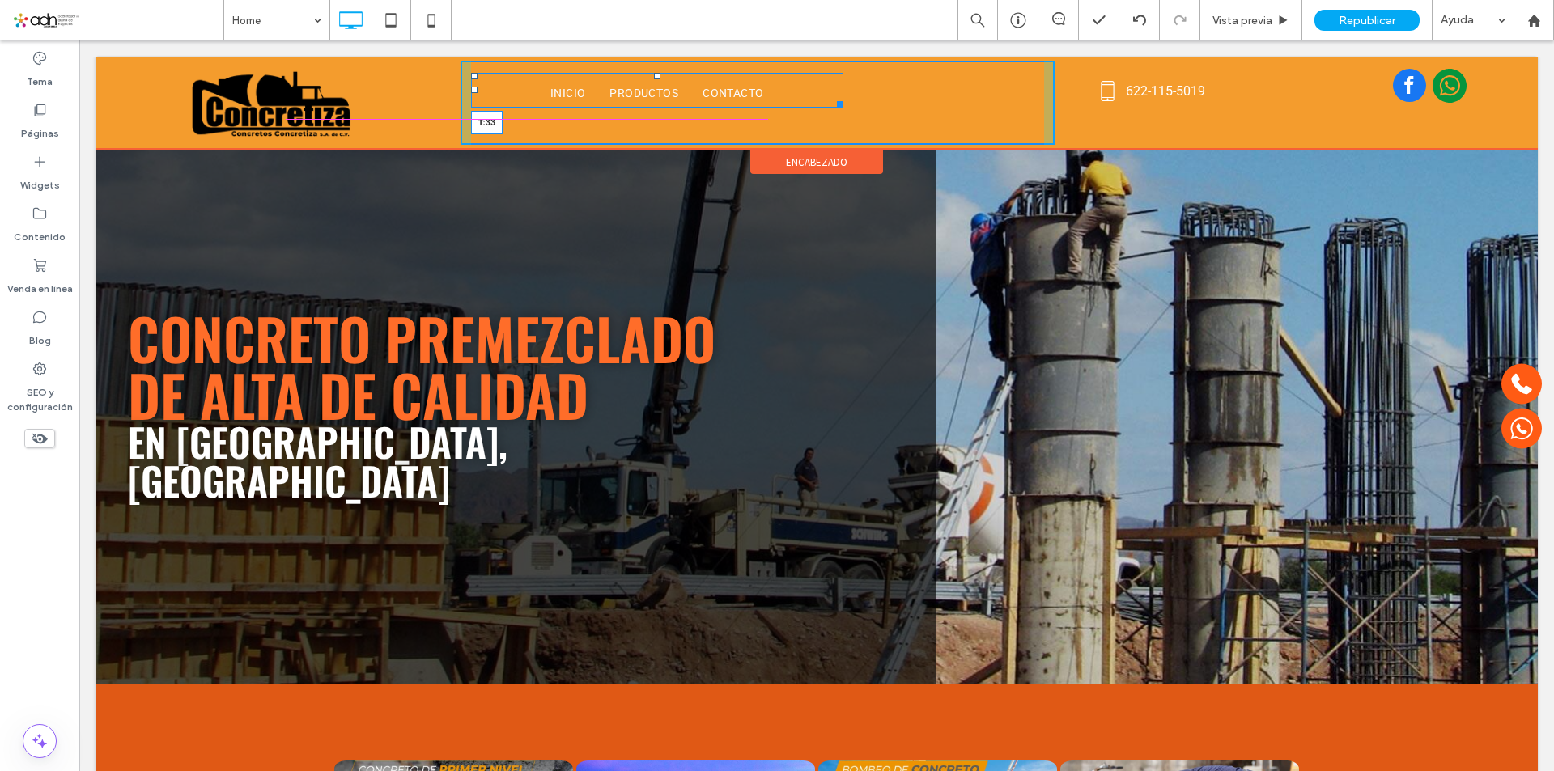
drag, startPoint x: 651, startPoint y: 78, endPoint x: 738, endPoint y: 133, distance: 102.6
click at [659, 92] on nav "INICIO PRODUCTOS CONTACTO T:33" at bounding box center [657, 90] width 372 height 35
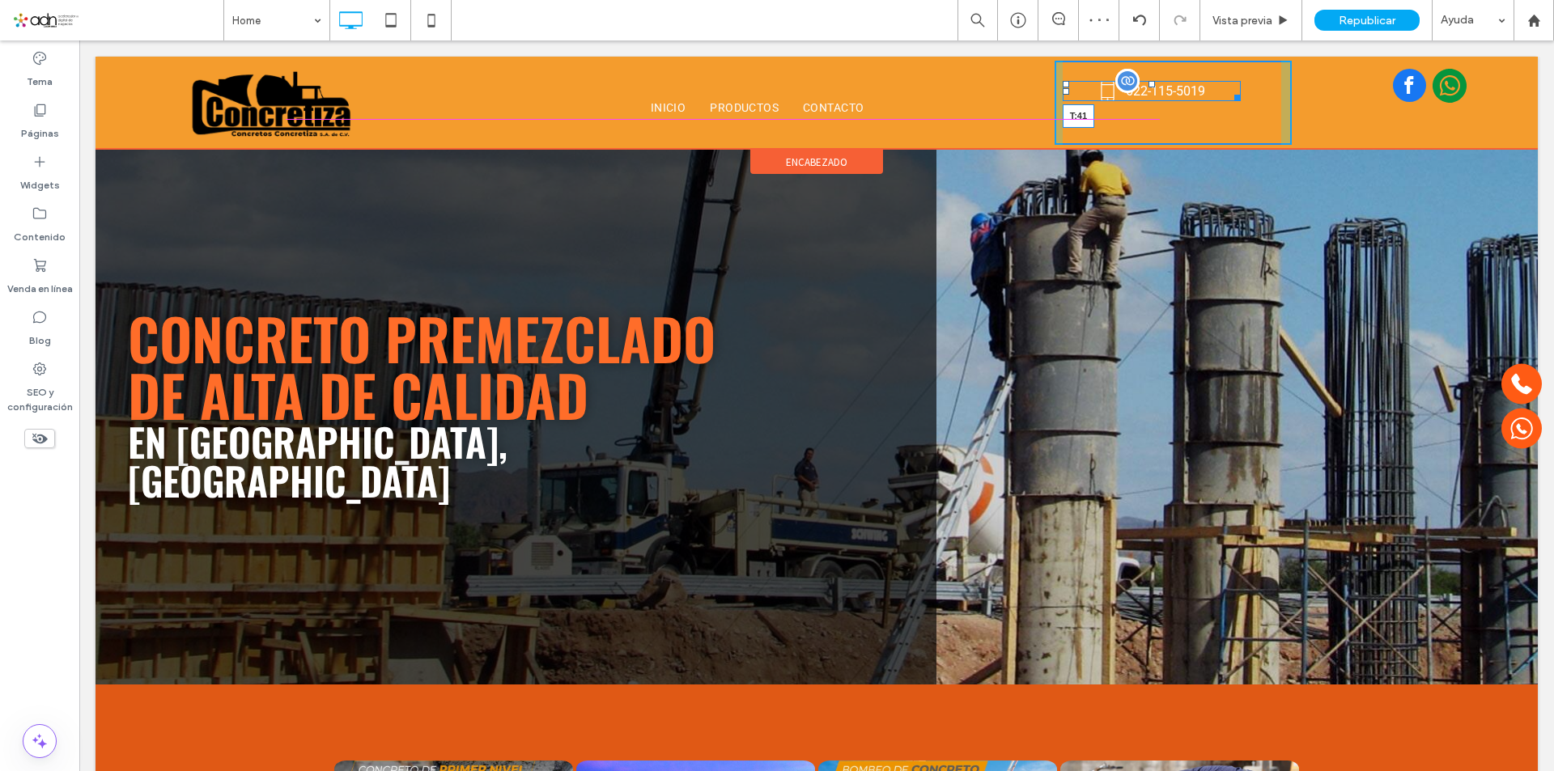
drag, startPoint x: 1143, startPoint y: 82, endPoint x: 1146, endPoint y: 95, distance: 13.2
click at [1148, 87] on div at bounding box center [1151, 84] width 6 height 6
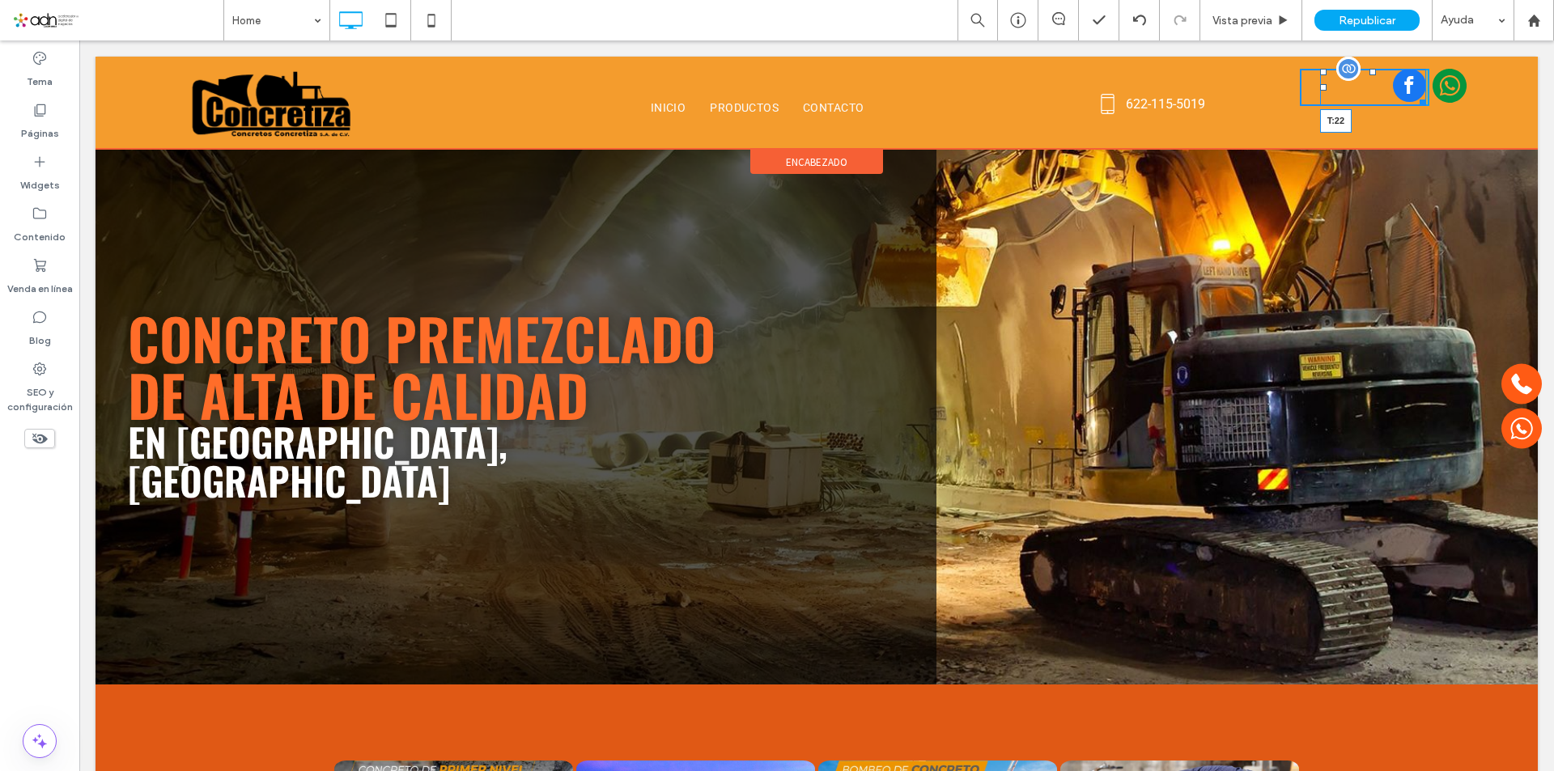
drag, startPoint x: 1361, startPoint y: 70, endPoint x: 1481, endPoint y: 125, distance: 131.4
click at [1355, 88] on div "T:22" at bounding box center [1373, 87] width 106 height 37
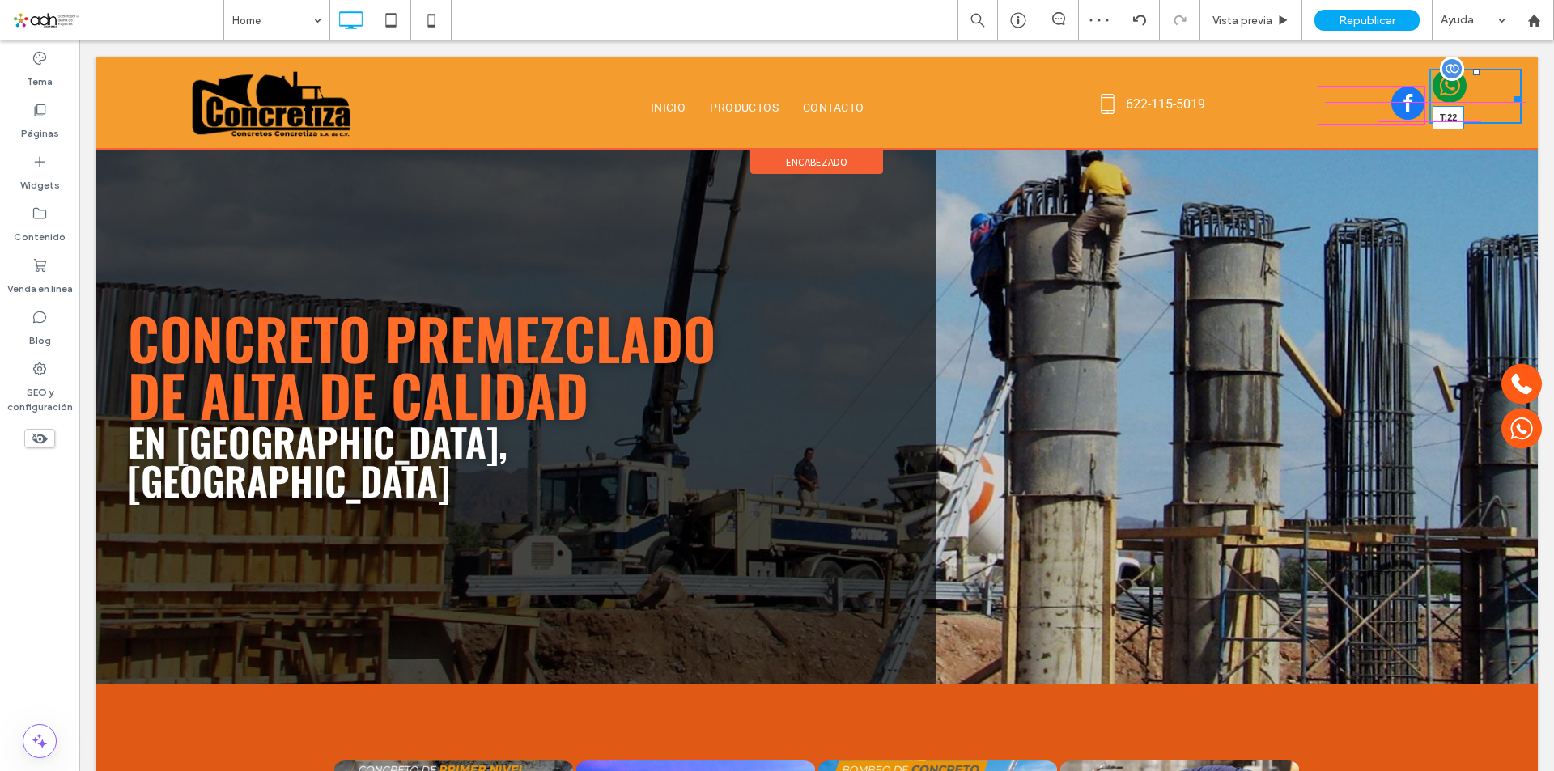
drag, startPoint x: 1463, startPoint y: 70, endPoint x: 1465, endPoint y: 87, distance: 18.0
click at [1473, 75] on div at bounding box center [1476, 72] width 6 height 6
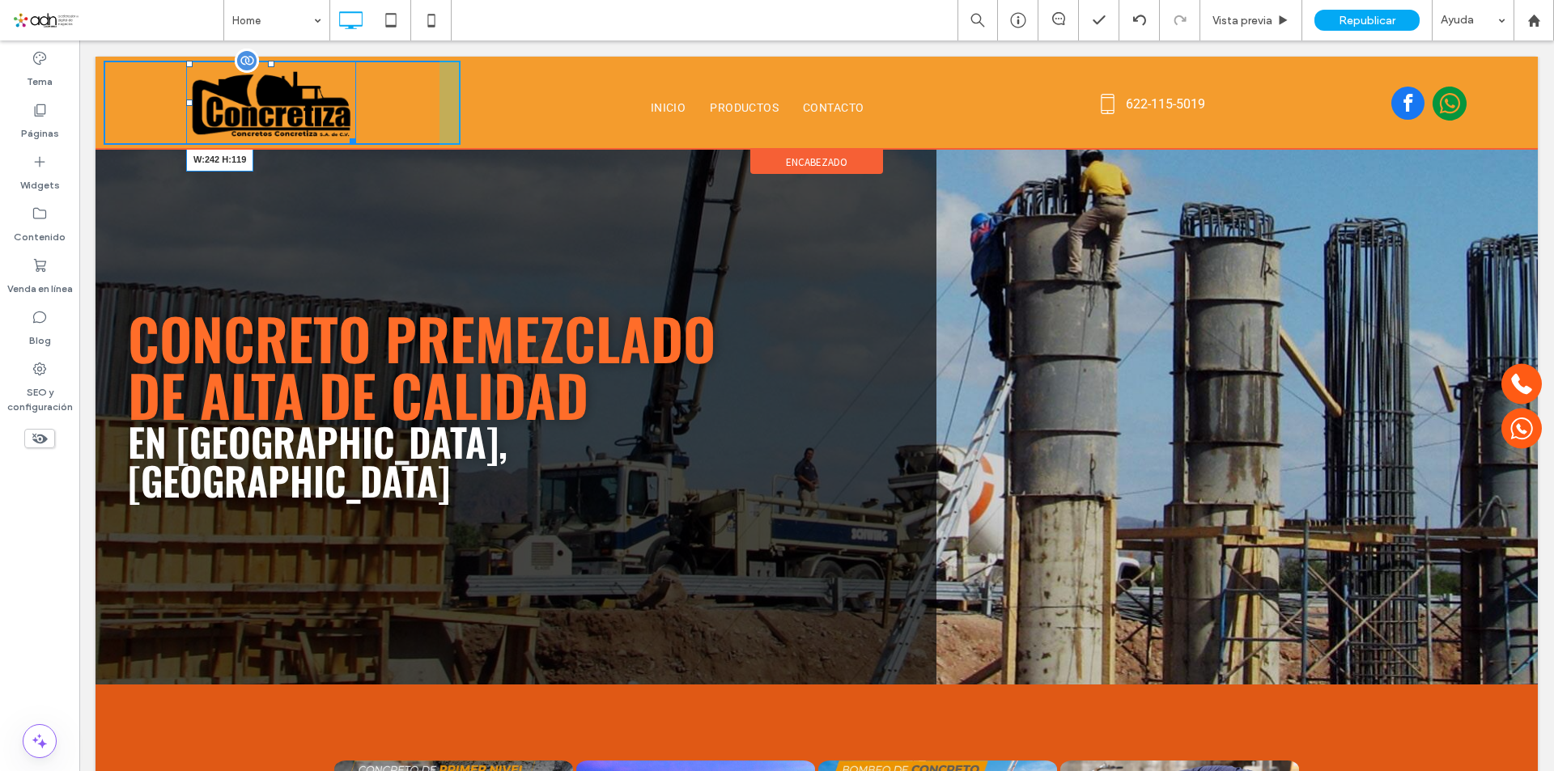
drag, startPoint x: 346, startPoint y: 138, endPoint x: 439, endPoint y: 189, distance: 106.5
click at [356, 145] on div at bounding box center [350, 139] width 12 height 12
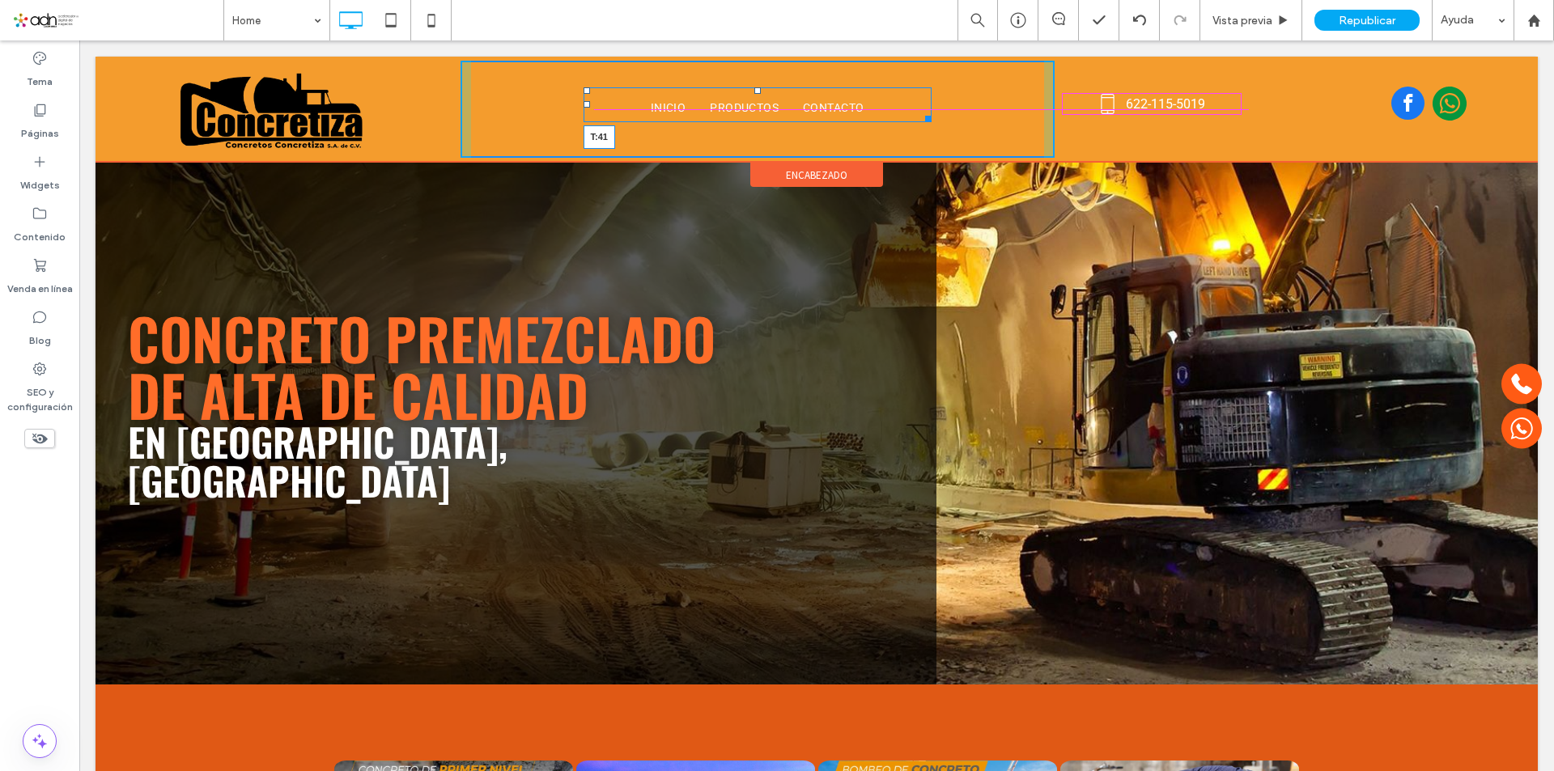
drag, startPoint x: 753, startPoint y: 89, endPoint x: 753, endPoint y: 99, distance: 9.7
click at [754, 94] on div at bounding box center [757, 90] width 6 height 6
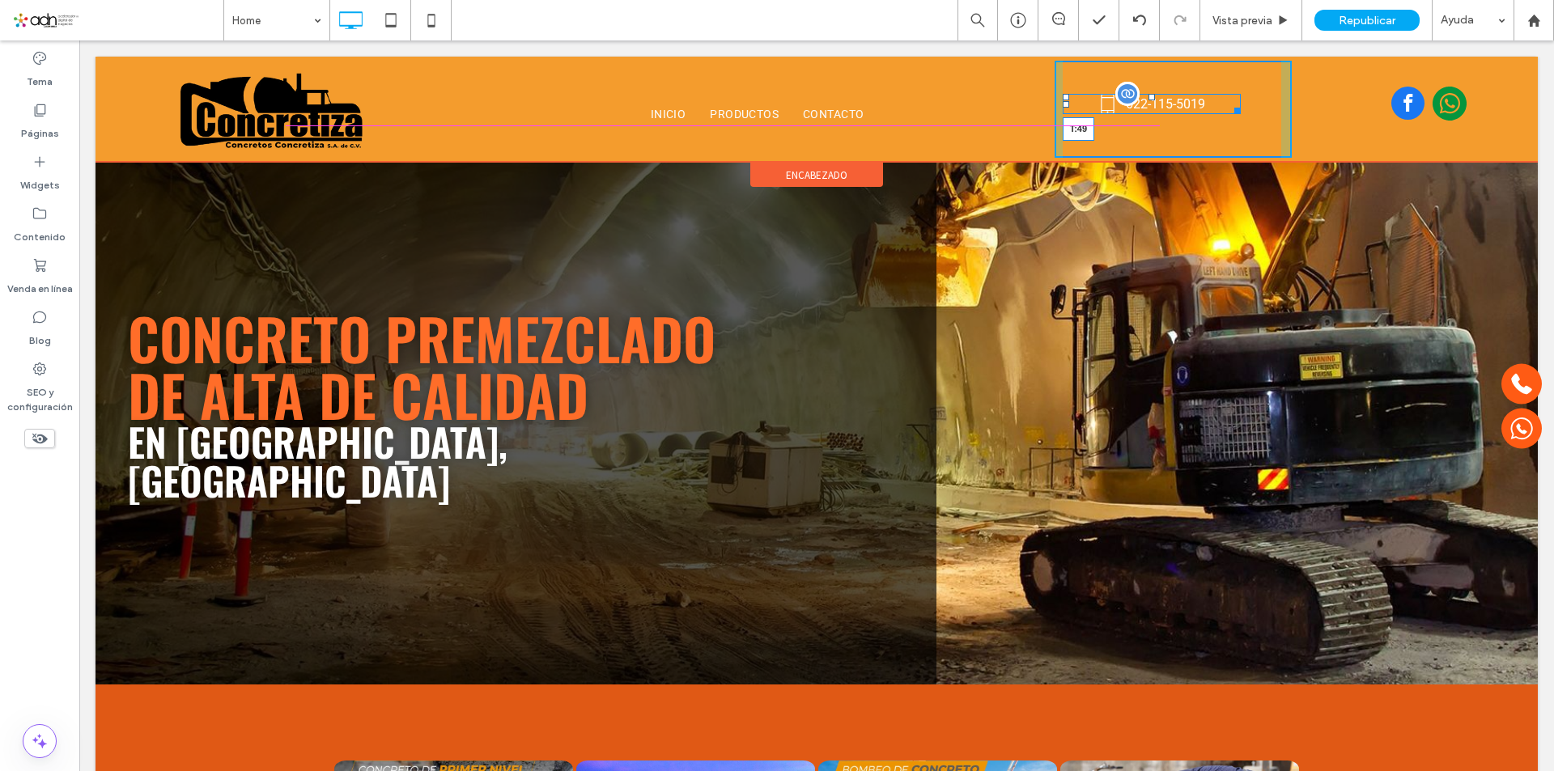
drag, startPoint x: 1143, startPoint y: 94, endPoint x: 1223, endPoint y: 146, distance: 95.1
click at [1148, 100] on div at bounding box center [1151, 97] width 6 height 6
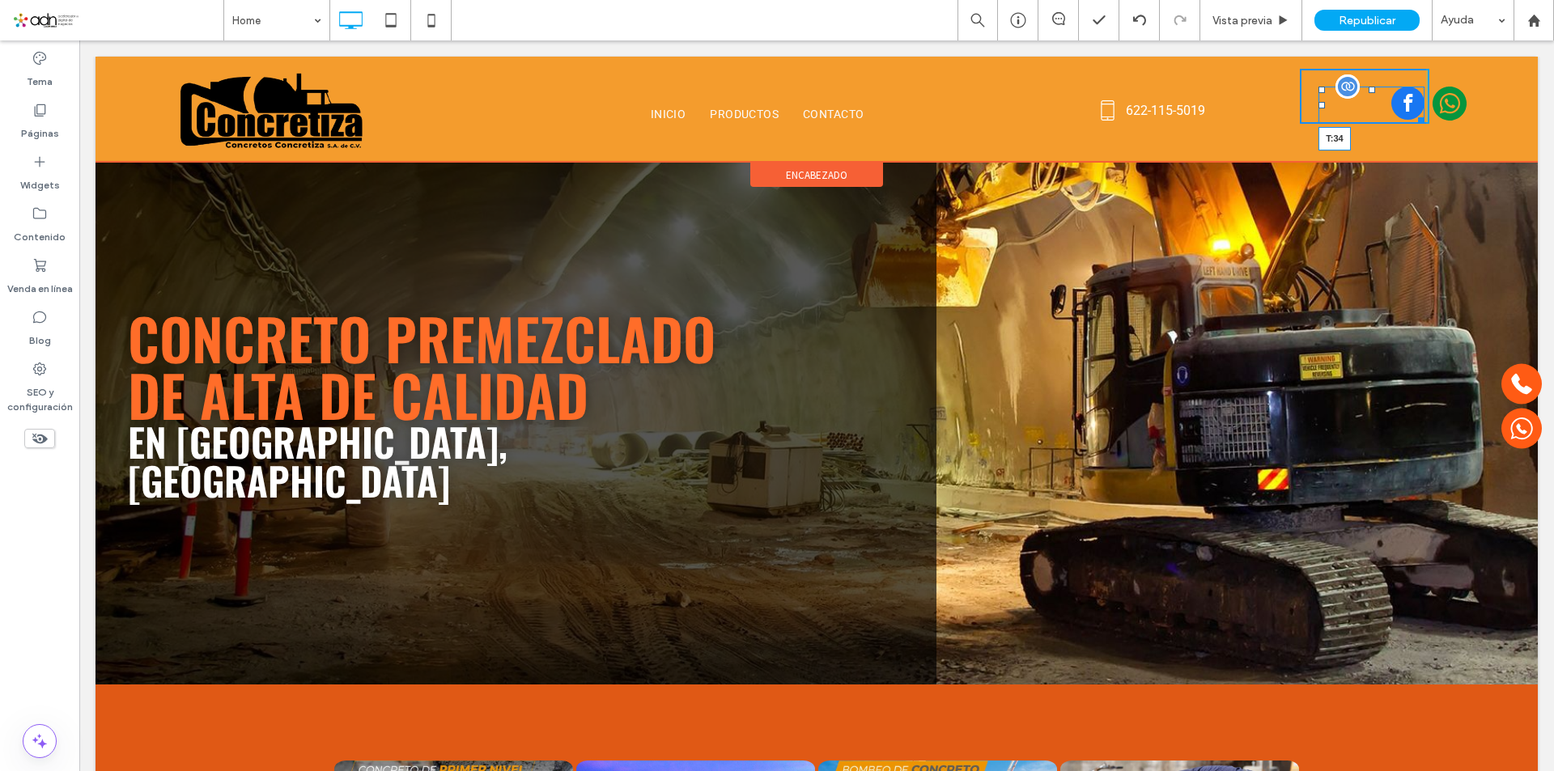
drag, startPoint x: 1363, startPoint y: 89, endPoint x: 1367, endPoint y: 99, distance: 10.2
click at [1367, 99] on div "T:34" at bounding box center [1371, 105] width 106 height 37
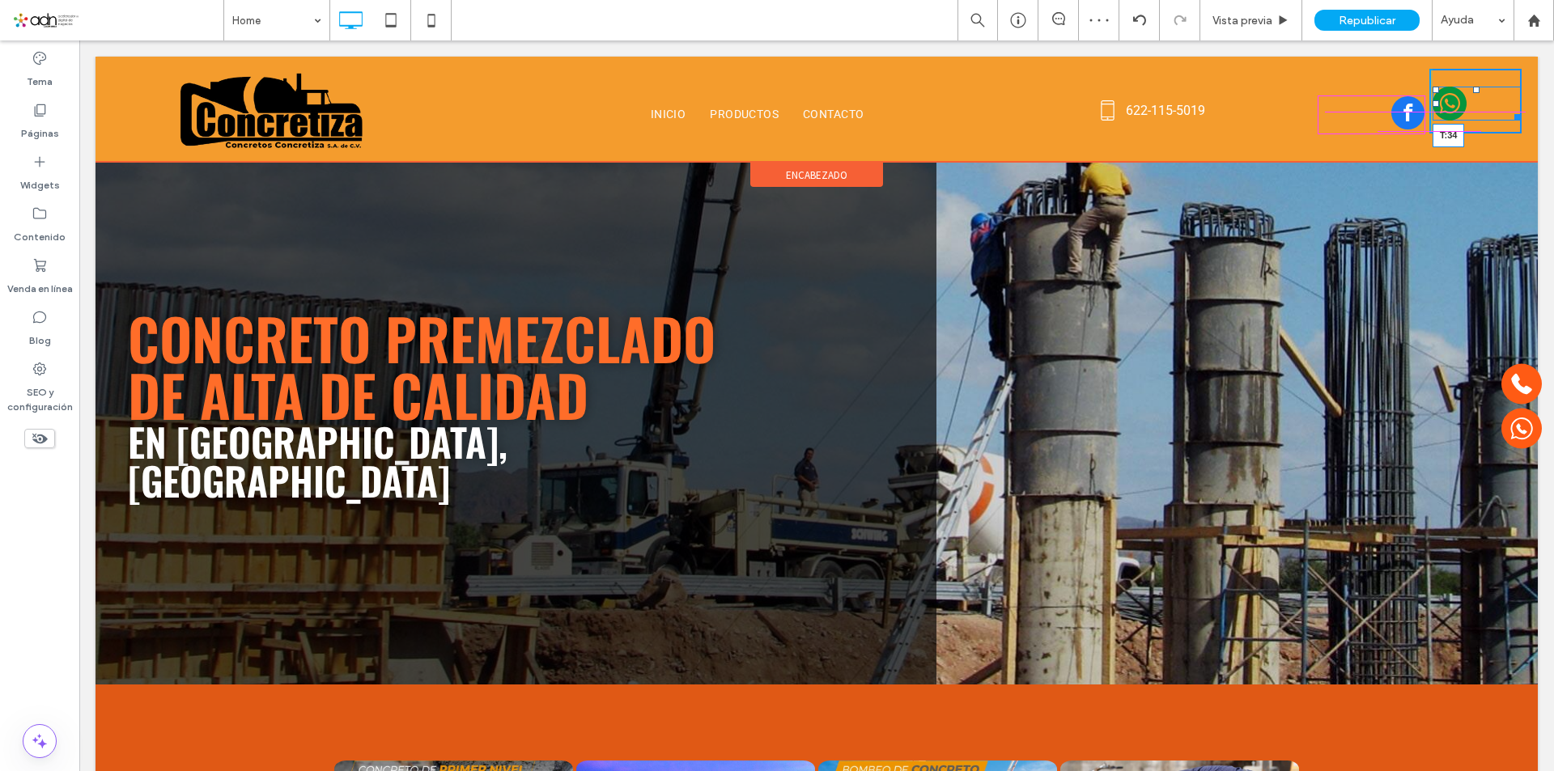
click at [1465, 94] on div "T:34 Click To Paste" at bounding box center [1475, 101] width 92 height 65
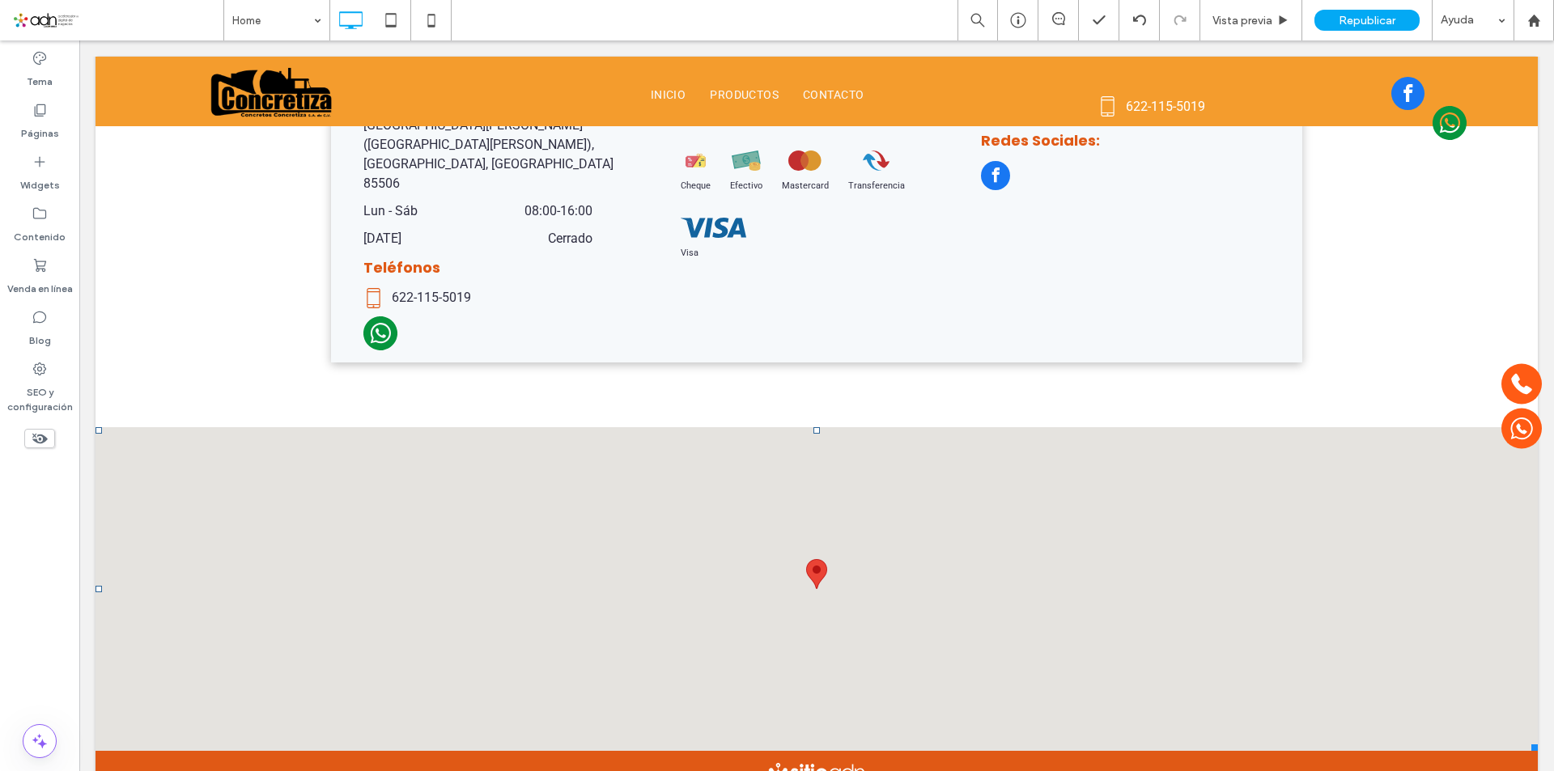
scroll to position [3611, 0]
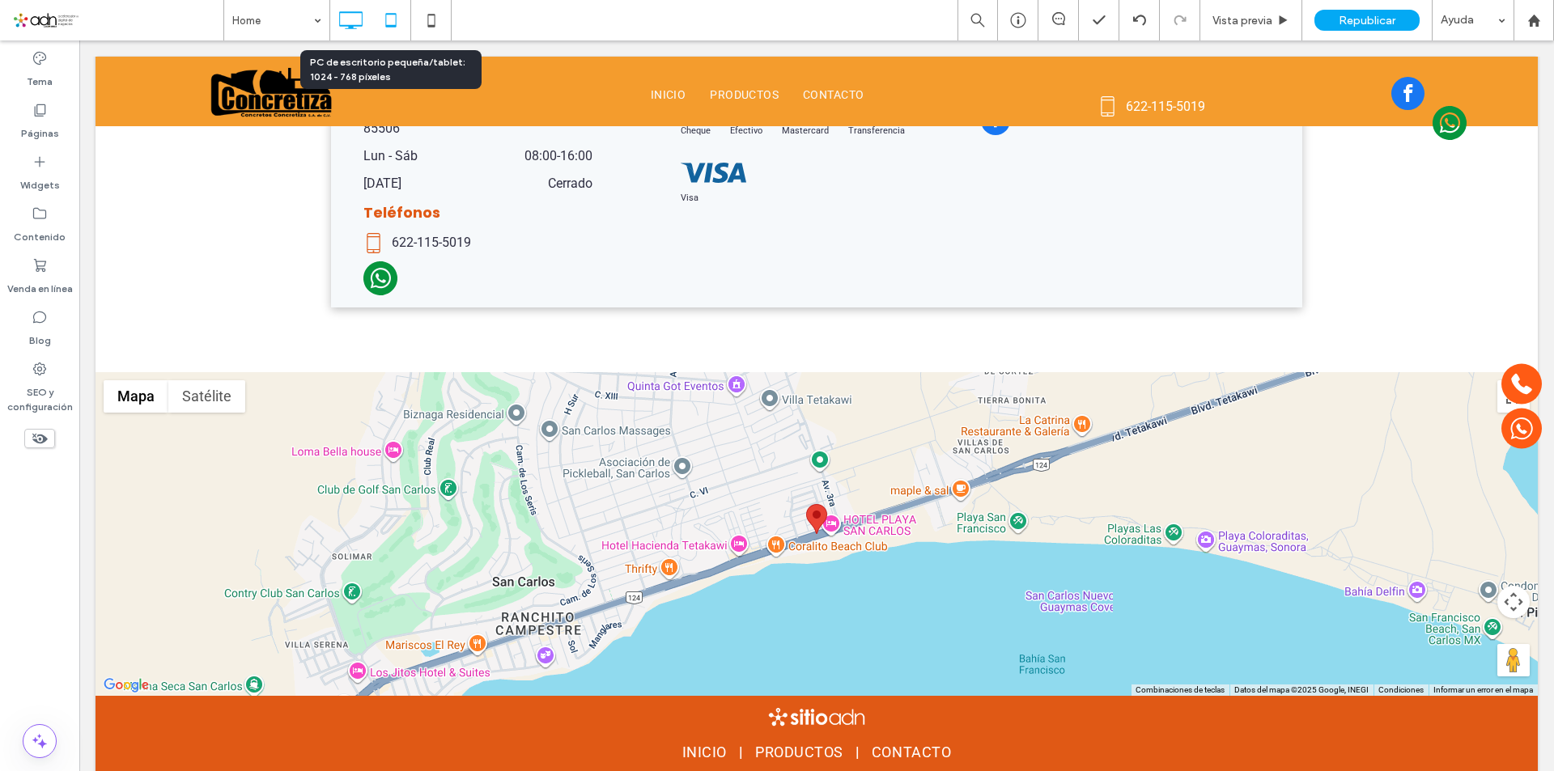
click at [394, 24] on icon at bounding box center [391, 20] width 32 height 32
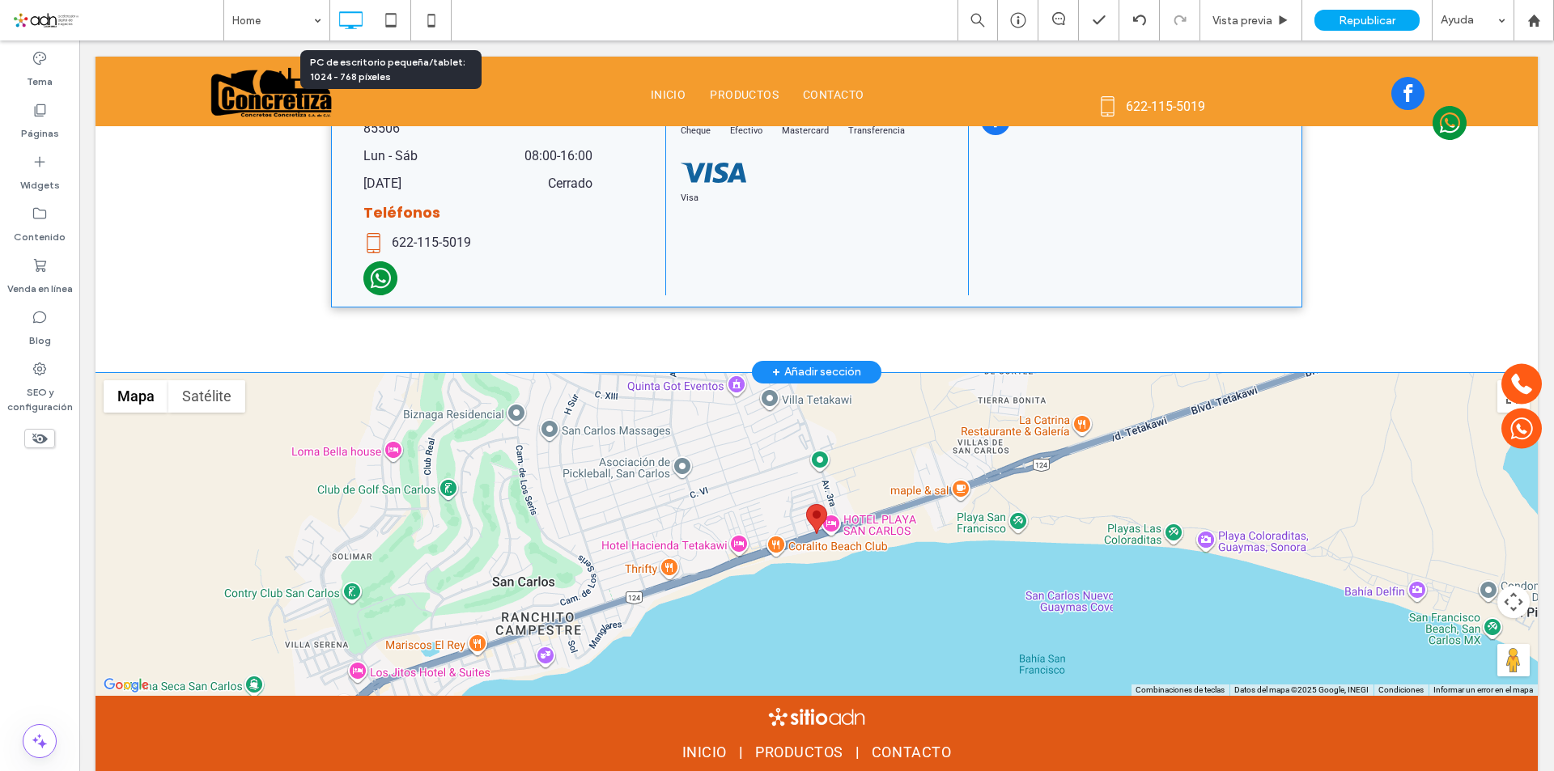
scroll to position [3517, 0]
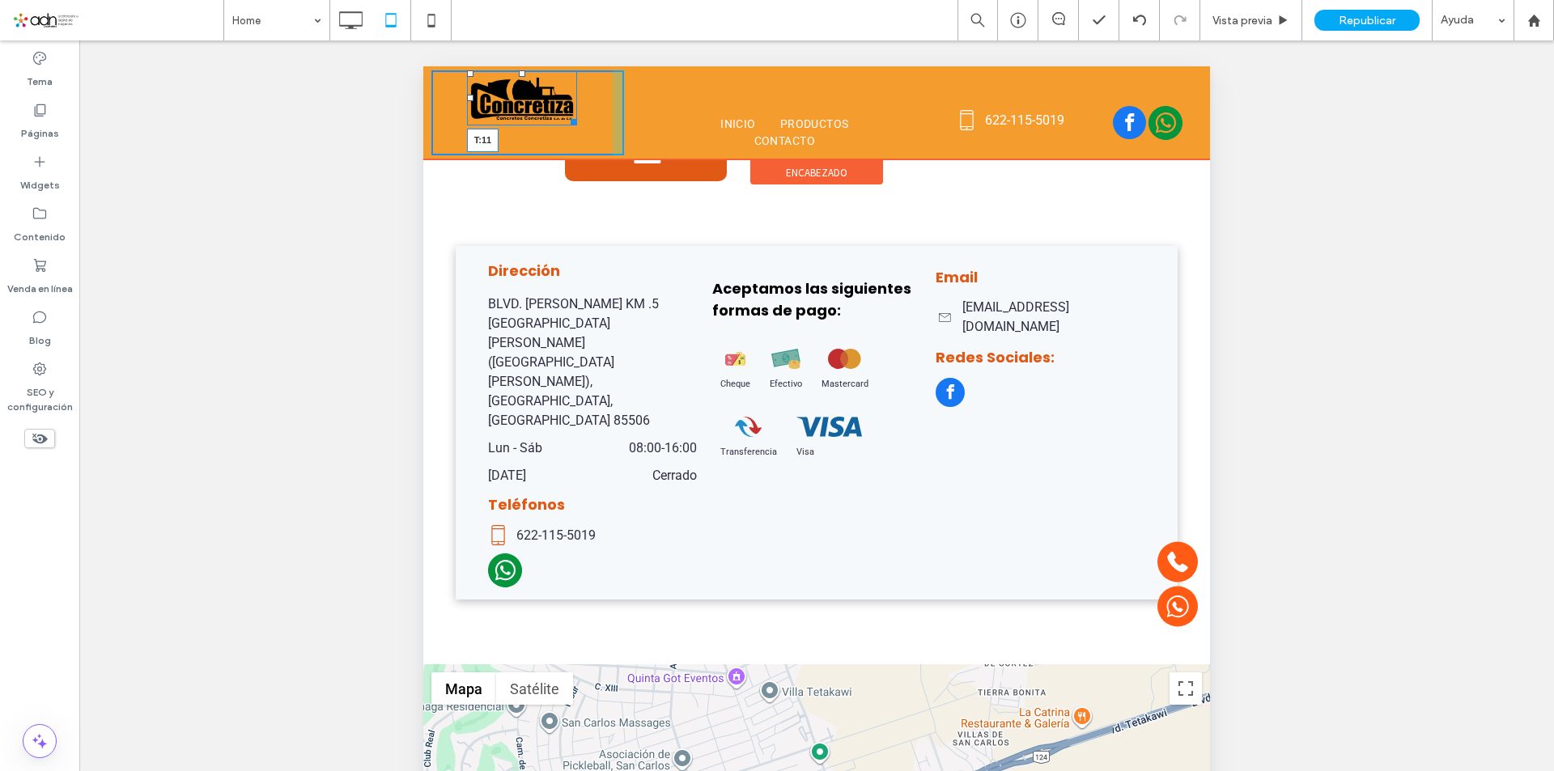
drag, startPoint x: 522, startPoint y: 70, endPoint x: 522, endPoint y: 79, distance: 8.9
click at [522, 77] on div at bounding box center [522, 73] width 6 height 6
drag, startPoint x: 573, startPoint y: 129, endPoint x: 599, endPoint y: 147, distance: 31.4
click at [577, 134] on div at bounding box center [571, 128] width 12 height 12
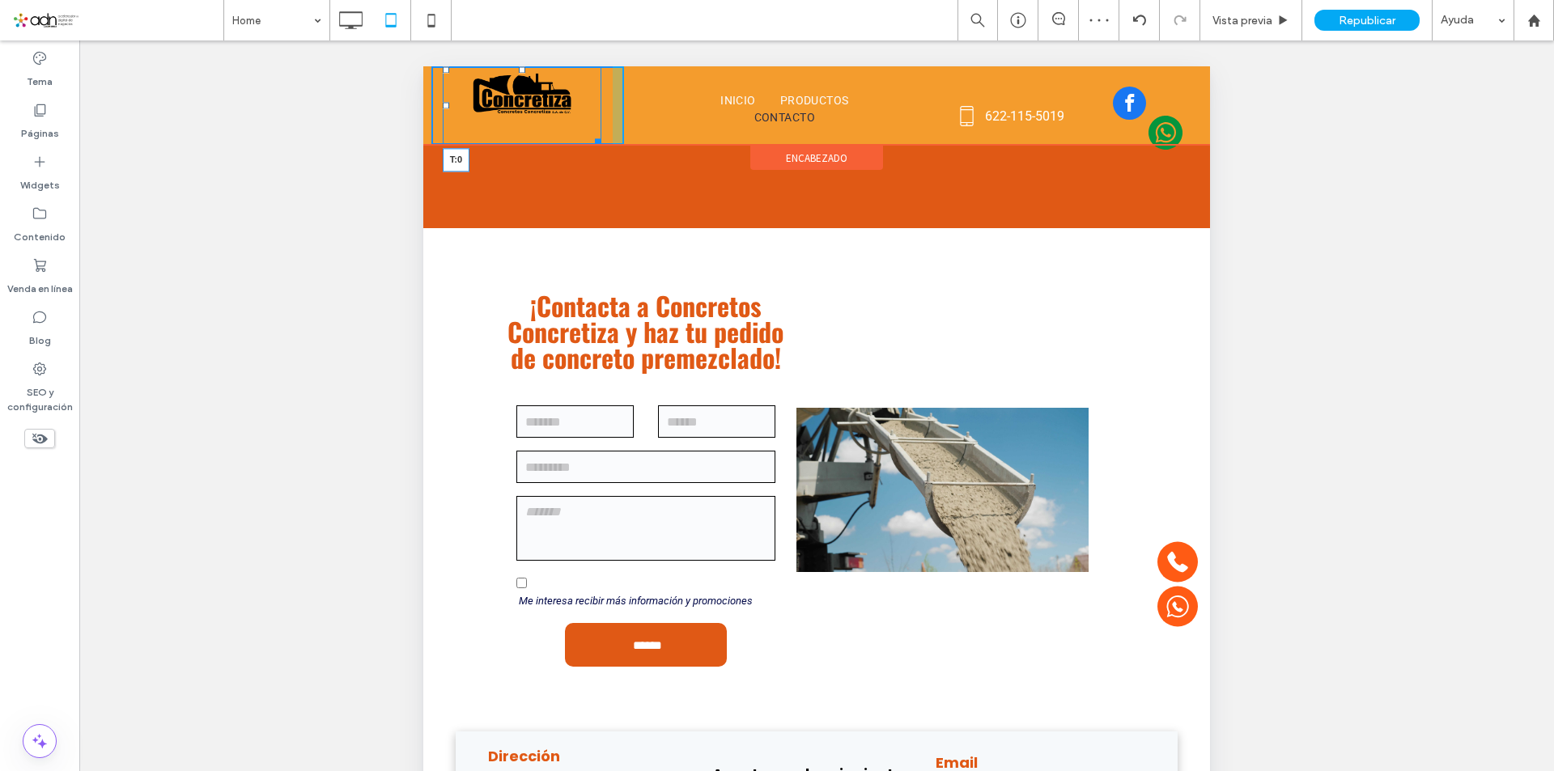
scroll to position [2999, 0]
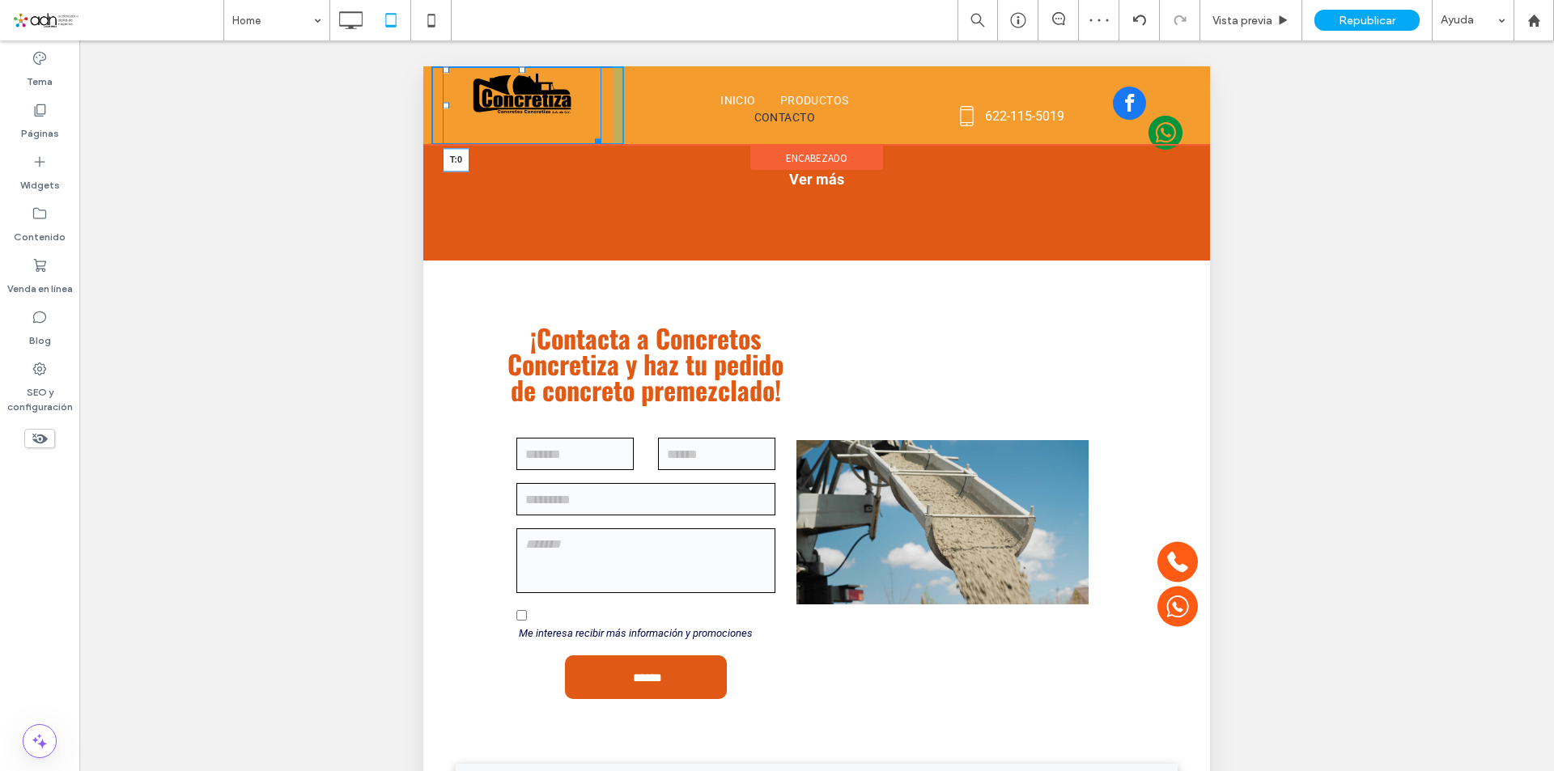
click at [527, 78] on div "T:0 Click To Paste INICIO PRODUCTOS CONTACTO Click To Paste 622-115-5019 Click …" at bounding box center [816, 105] width 786 height 78
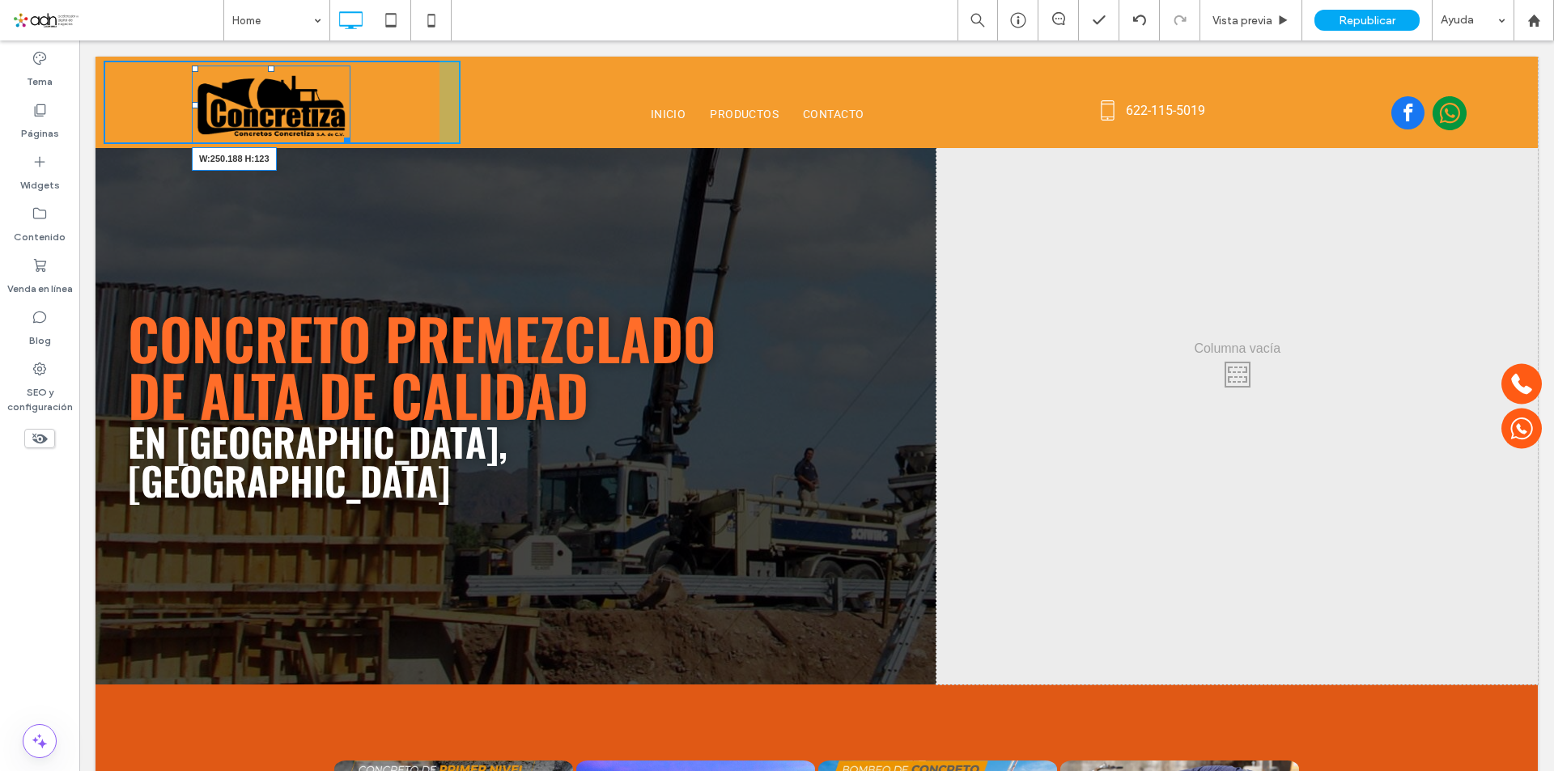
drag, startPoint x: 409, startPoint y: 168, endPoint x: 442, endPoint y: 218, distance: 59.5
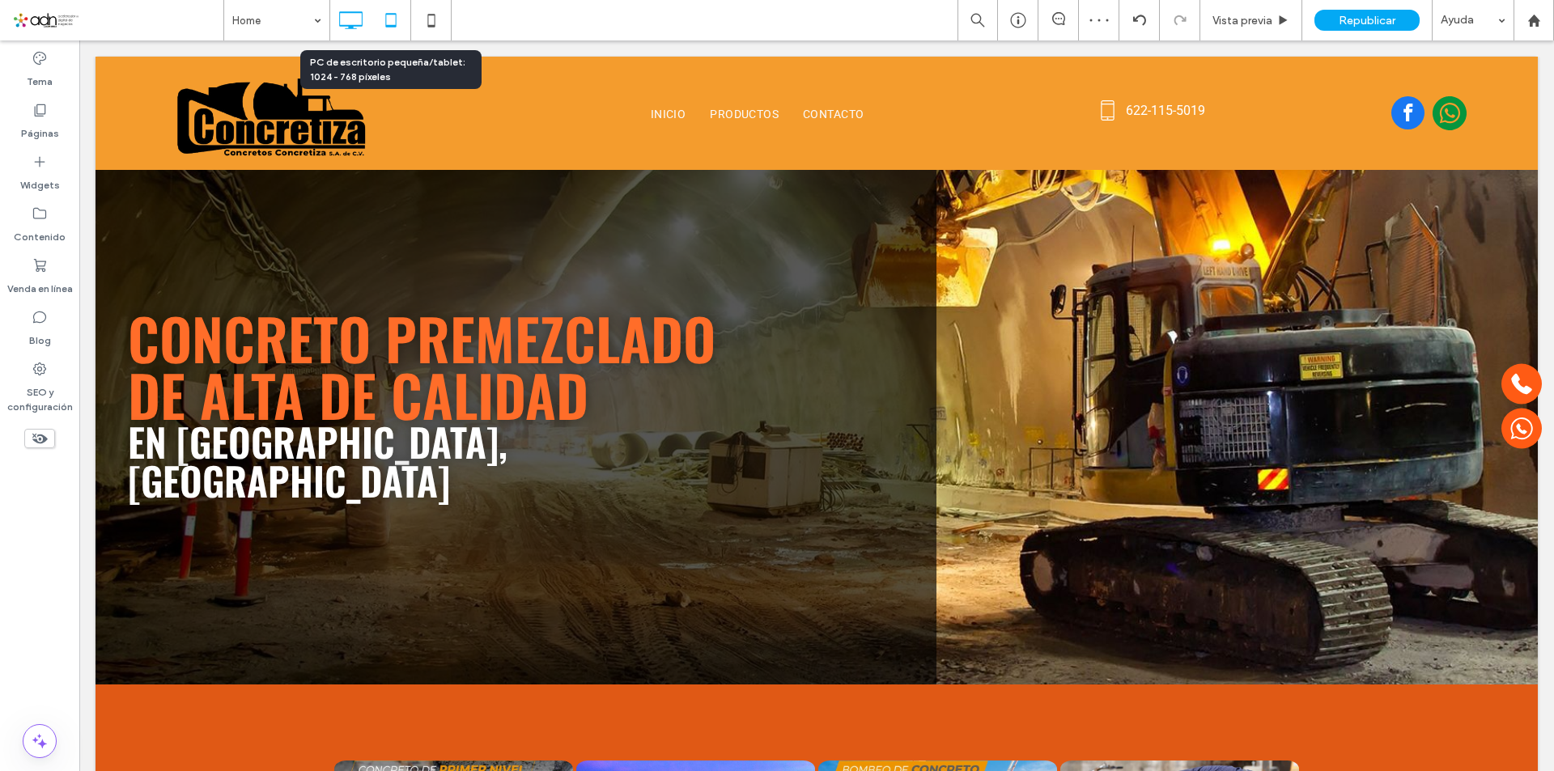
click at [400, 17] on icon at bounding box center [391, 20] width 32 height 32
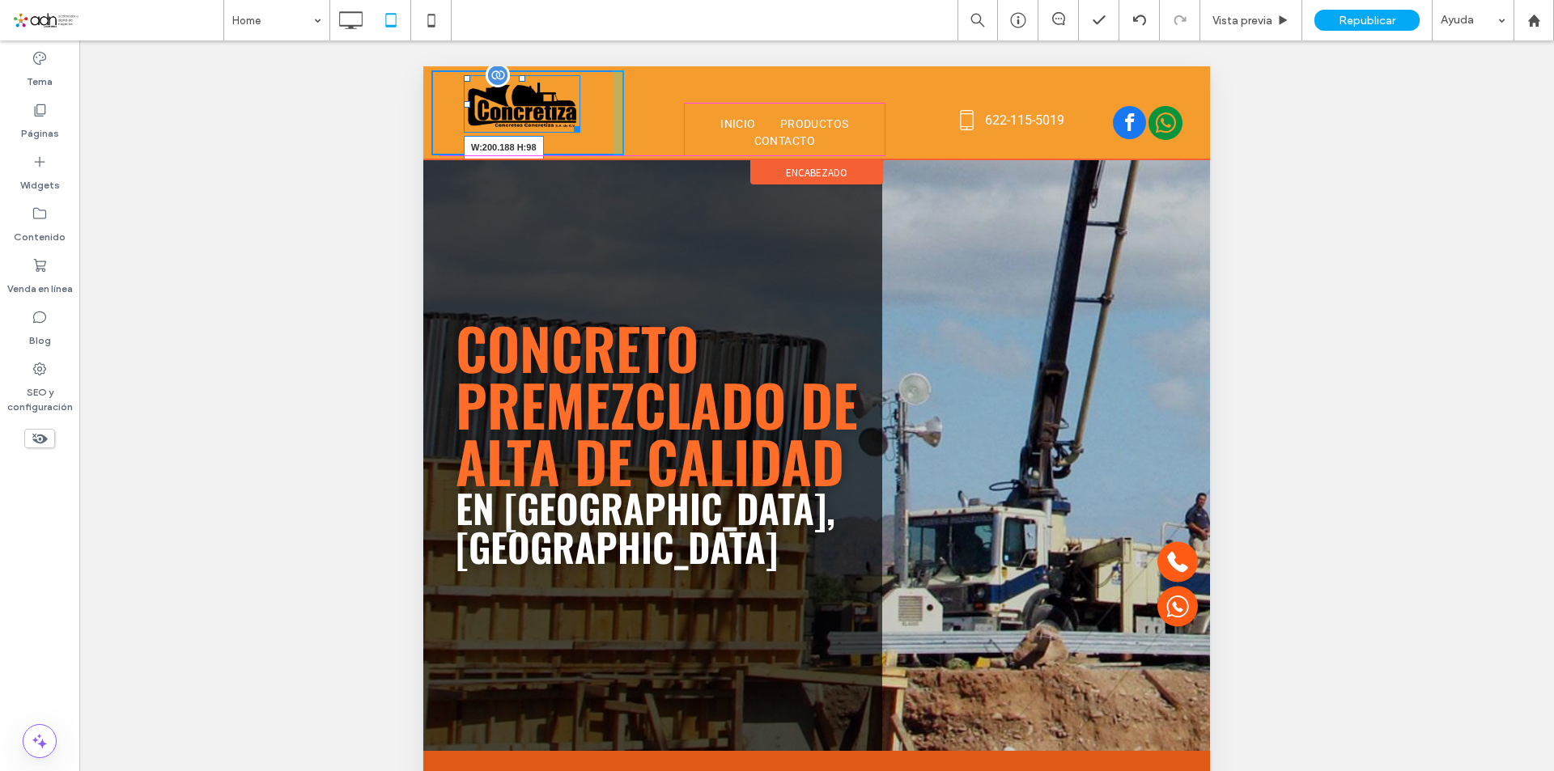
drag, startPoint x: 568, startPoint y: 125, endPoint x: 1010, endPoint y: 212, distance: 450.3
click at [580, 133] on div at bounding box center [574, 127] width 12 height 12
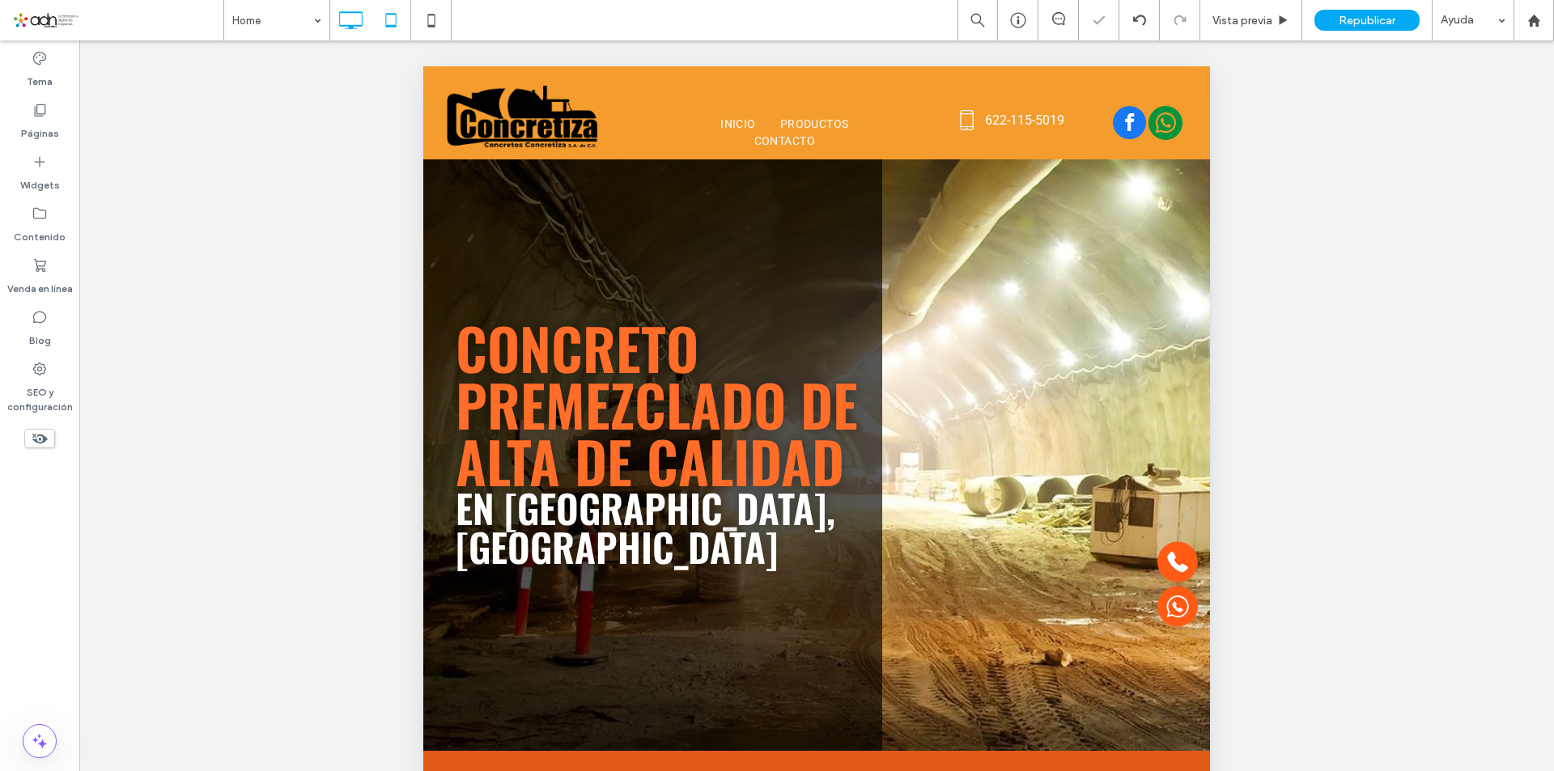
click at [340, 22] on use at bounding box center [351, 20] width 23 height 18
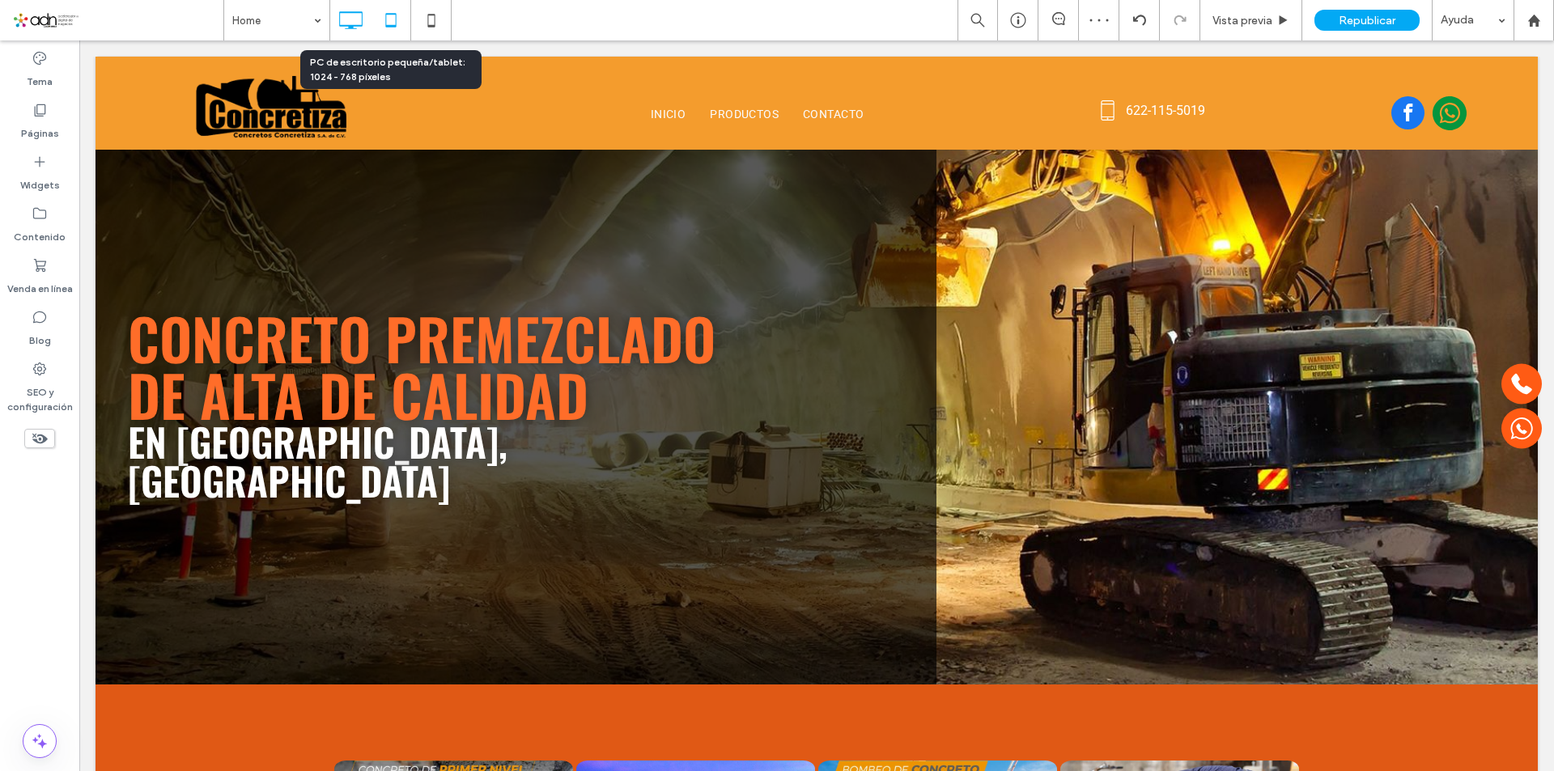
click at [375, 22] on icon at bounding box center [391, 20] width 32 height 32
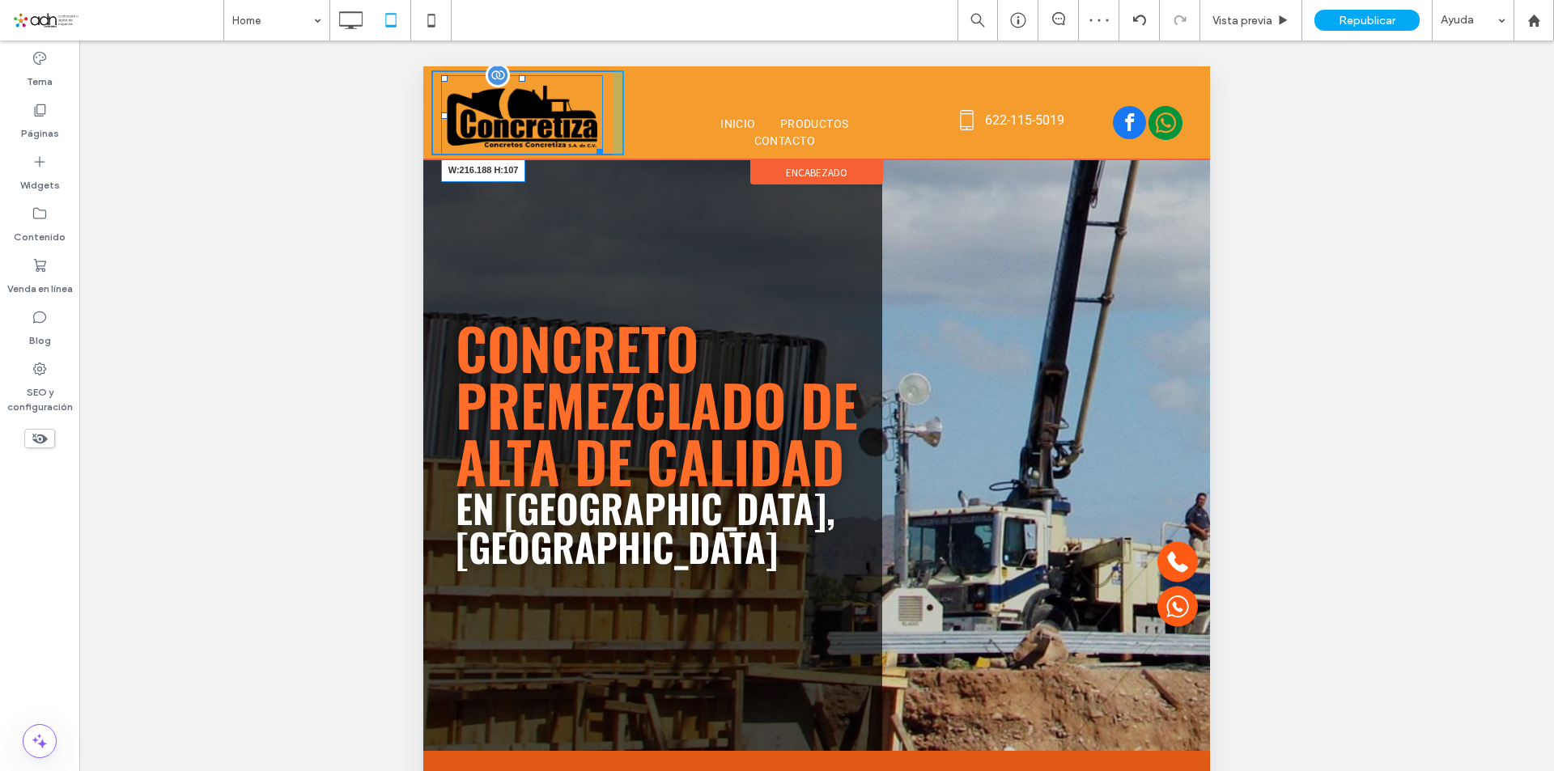
drag, startPoint x: 596, startPoint y: 147, endPoint x: 1019, endPoint y: 218, distance: 429.8
click at [602, 151] on div at bounding box center [597, 149] width 12 height 12
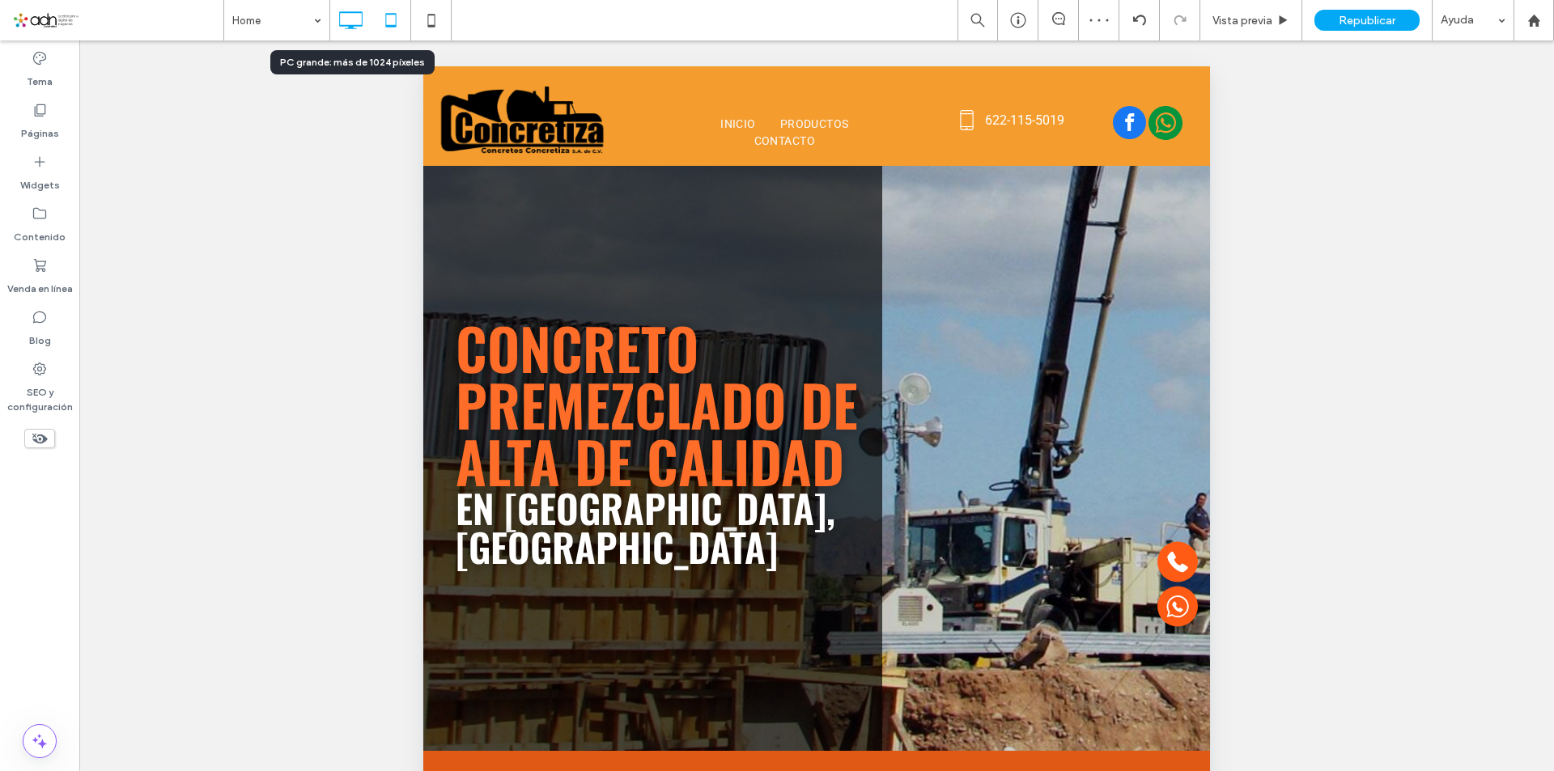
click at [350, 17] on icon at bounding box center [350, 20] width 32 height 32
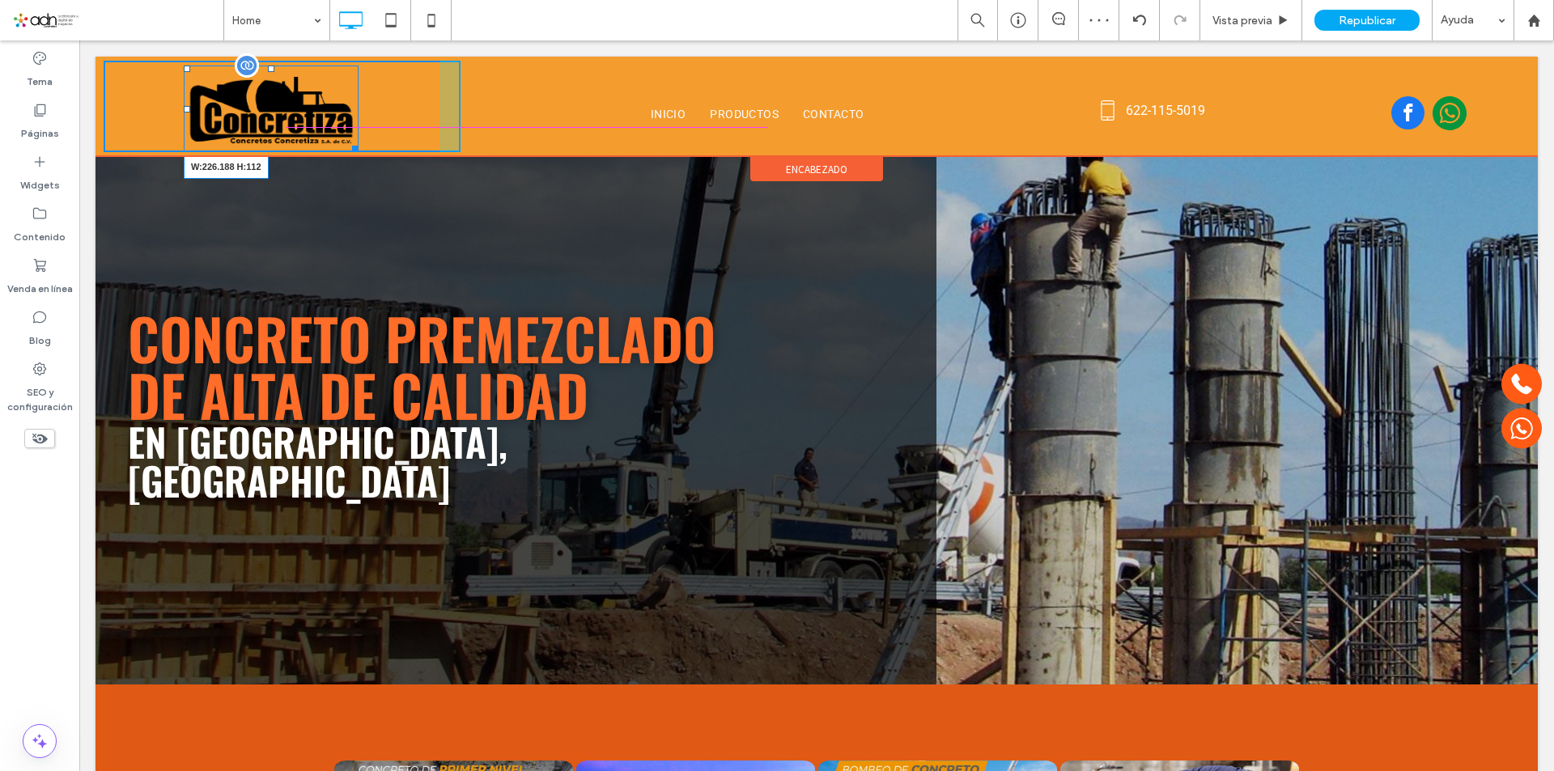
drag, startPoint x: 349, startPoint y: 146, endPoint x: 432, endPoint y: 189, distance: 94.1
click at [353, 149] on div at bounding box center [352, 146] width 12 height 12
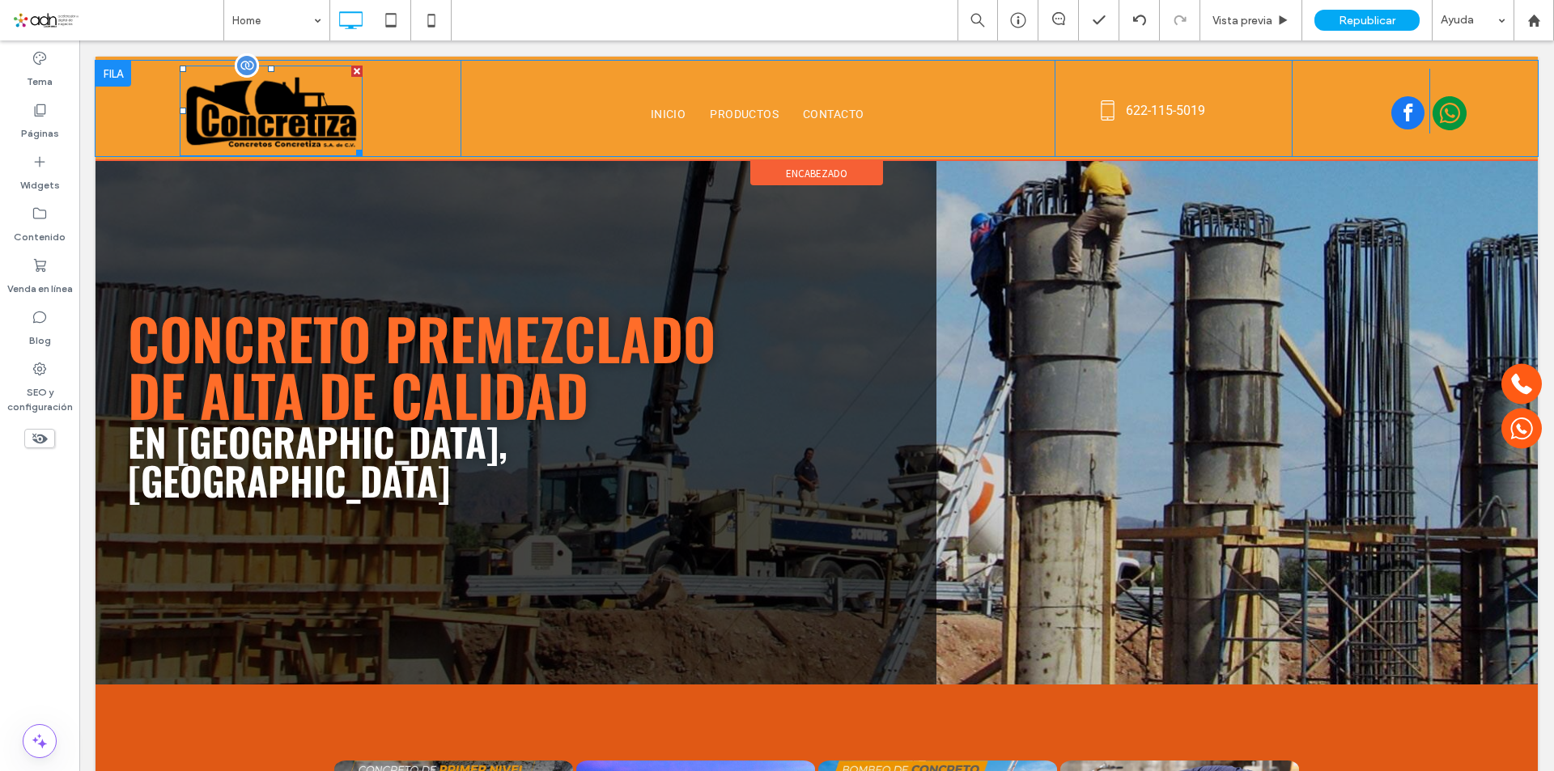
click at [324, 117] on img at bounding box center [271, 111] width 183 height 91
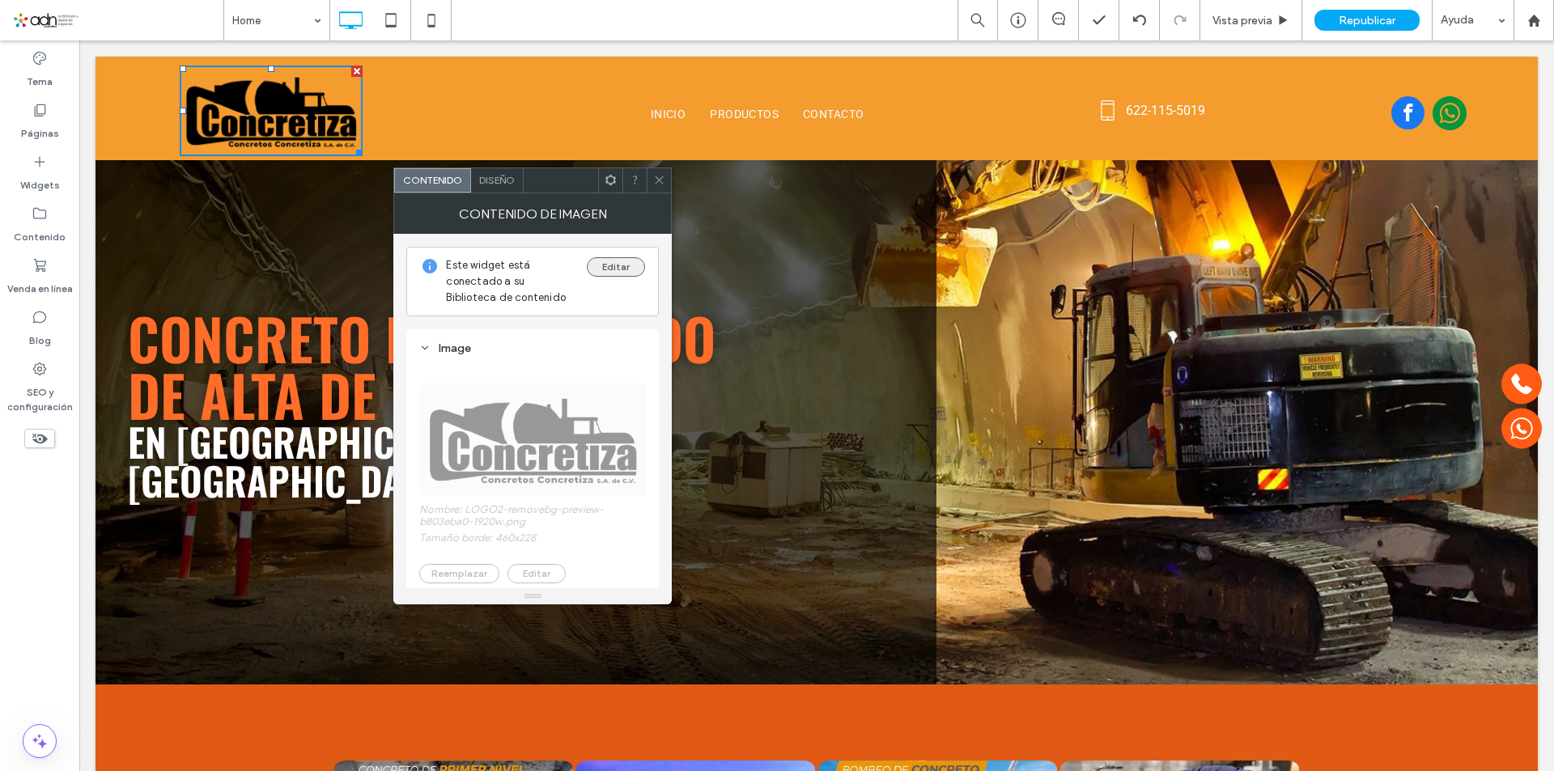
click at [599, 265] on button "Editar" at bounding box center [616, 266] width 58 height 19
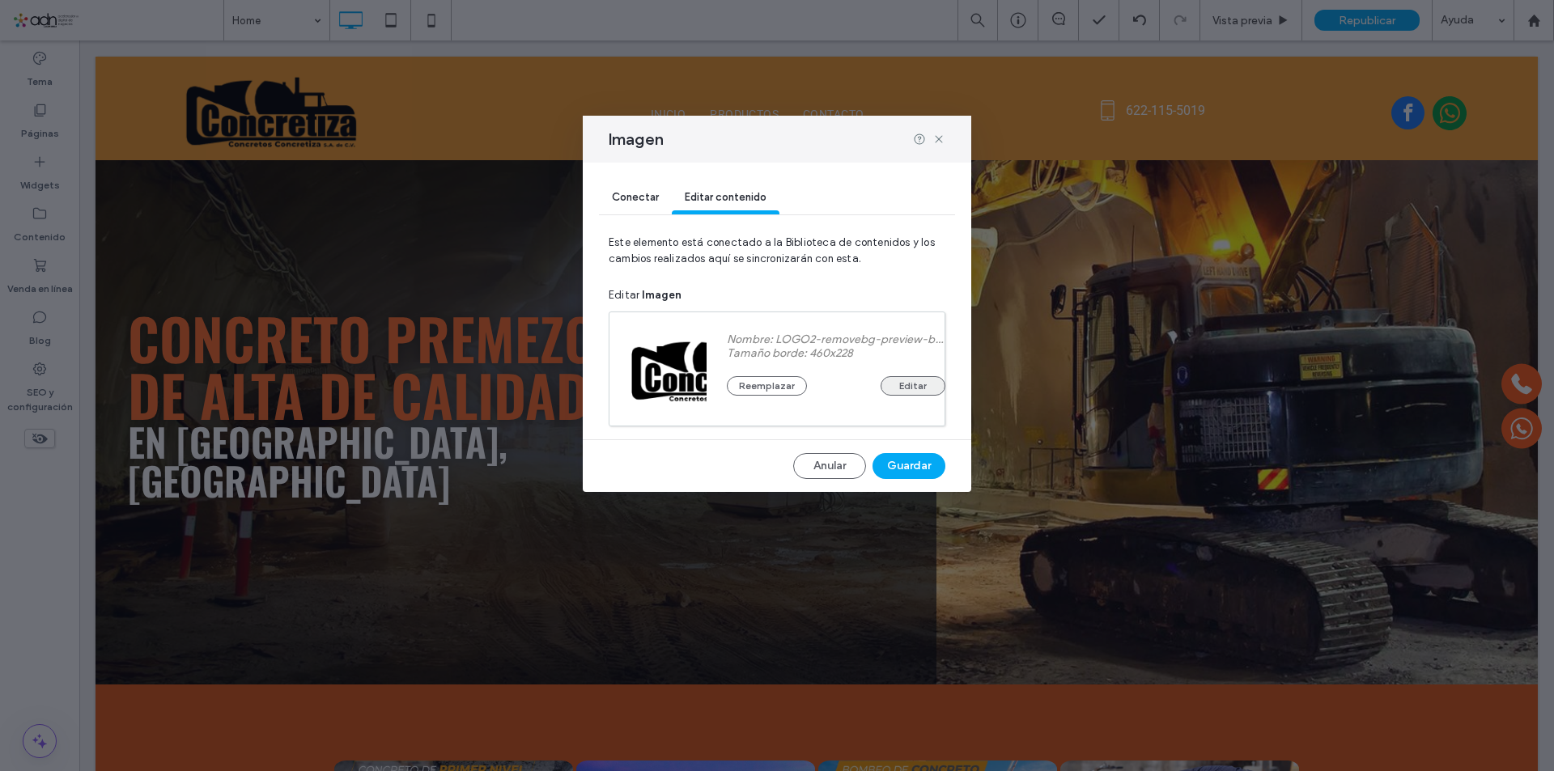
click at [897, 388] on button "Editar" at bounding box center [912, 385] width 65 height 19
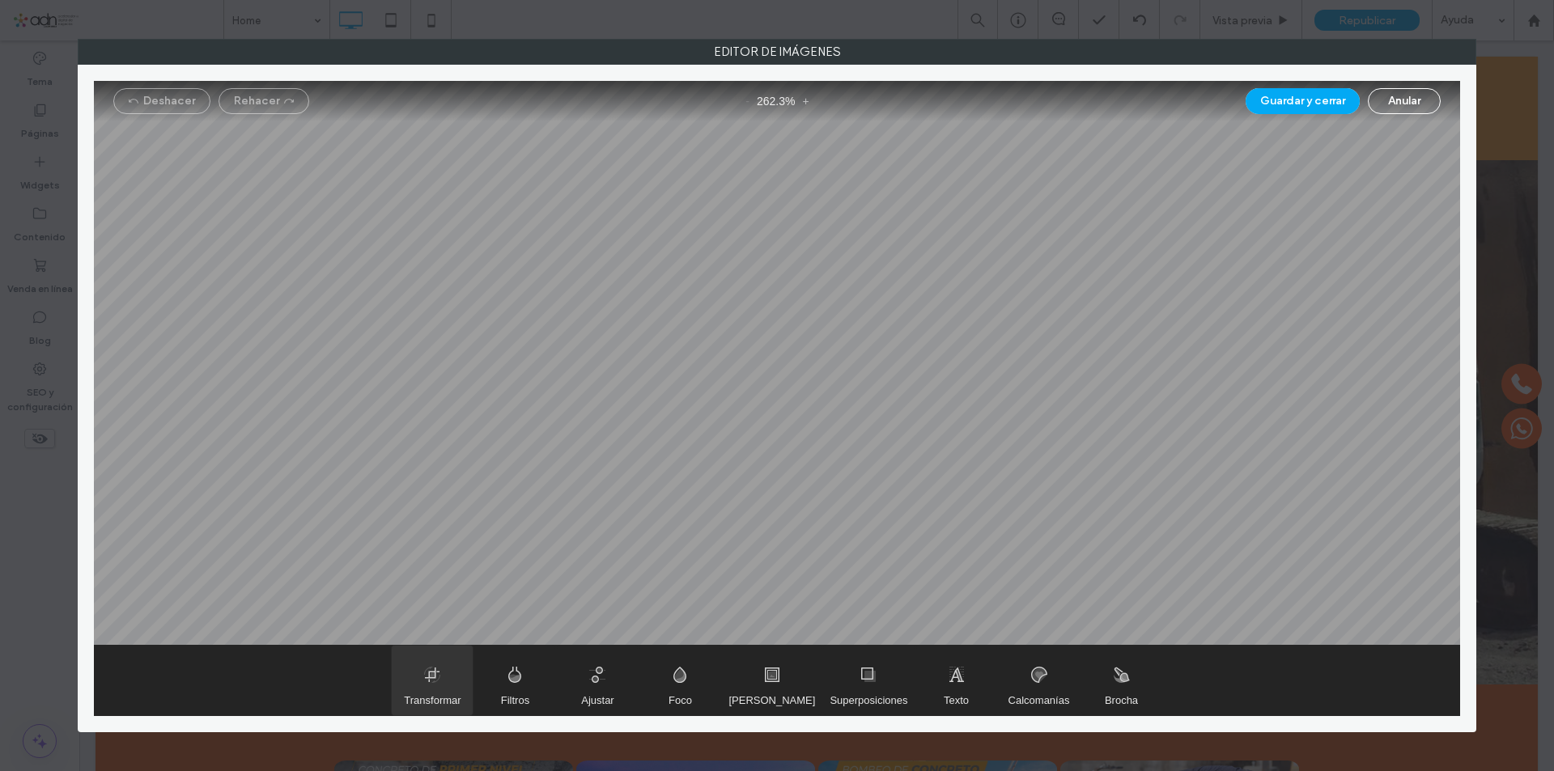
click at [439, 686] on span "Transformar" at bounding box center [432, 681] width 81 height 70
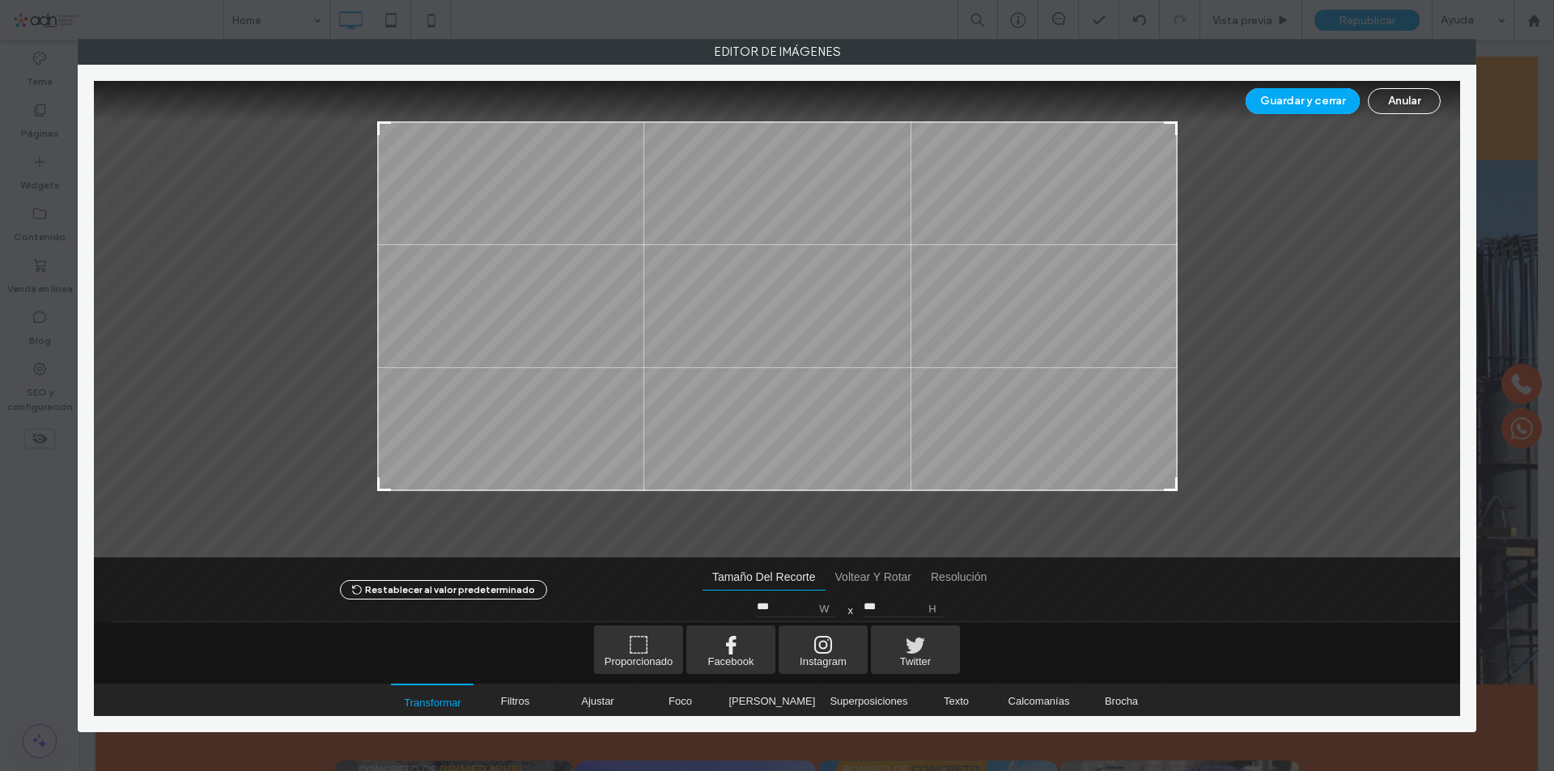
drag, startPoint x: 1171, startPoint y: 510, endPoint x: 1189, endPoint y: 483, distance: 32.5
click at [1189, 483] on div at bounding box center [777, 319] width 1366 height 477
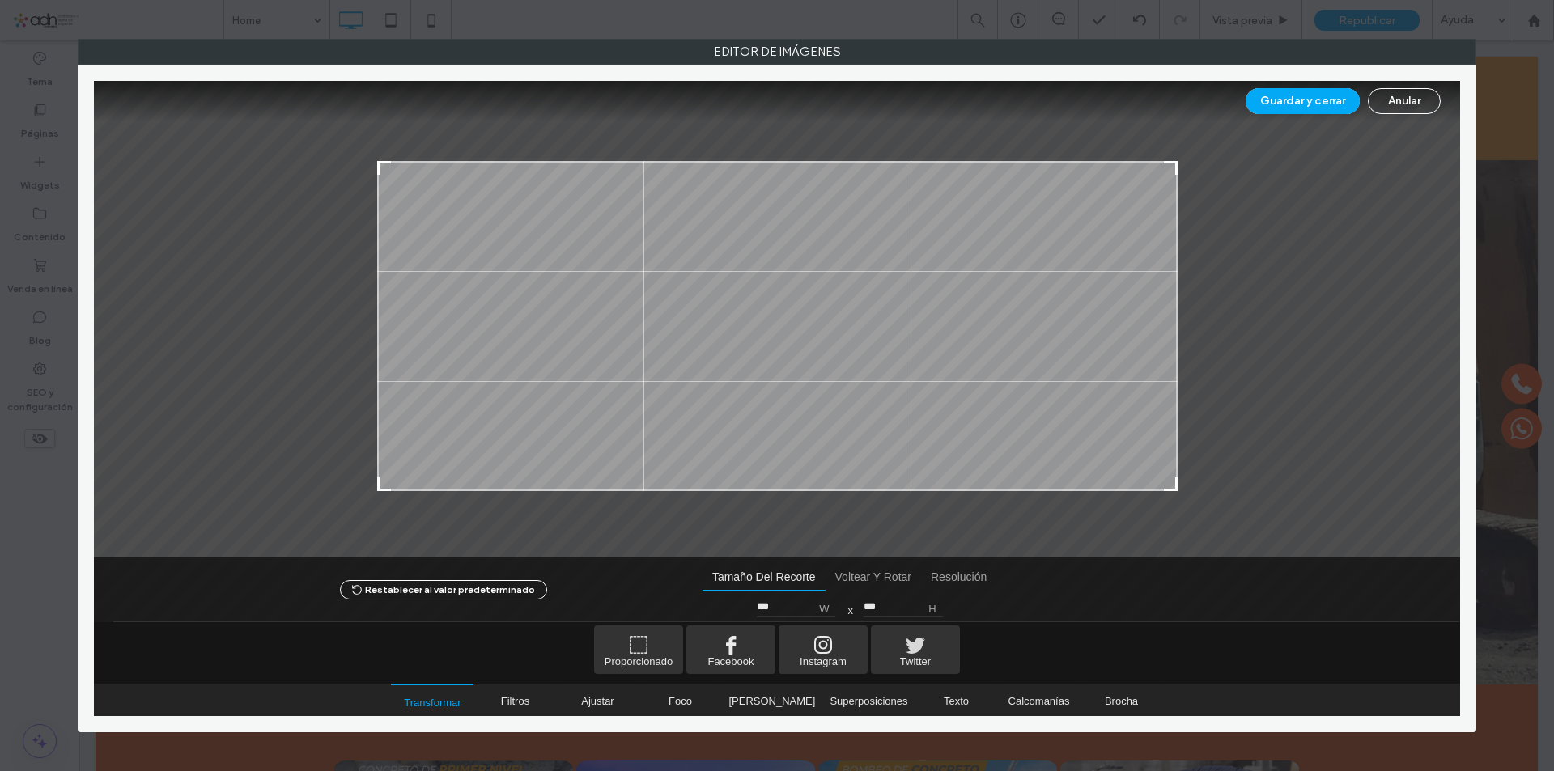
type input "***"
drag, startPoint x: 1171, startPoint y: 125, endPoint x: 1198, endPoint y: 167, distance: 50.3
click at [1197, 167] on div at bounding box center [777, 319] width 1366 height 477
click at [1316, 107] on button "Guardar y cerrar" at bounding box center [1302, 101] width 114 height 26
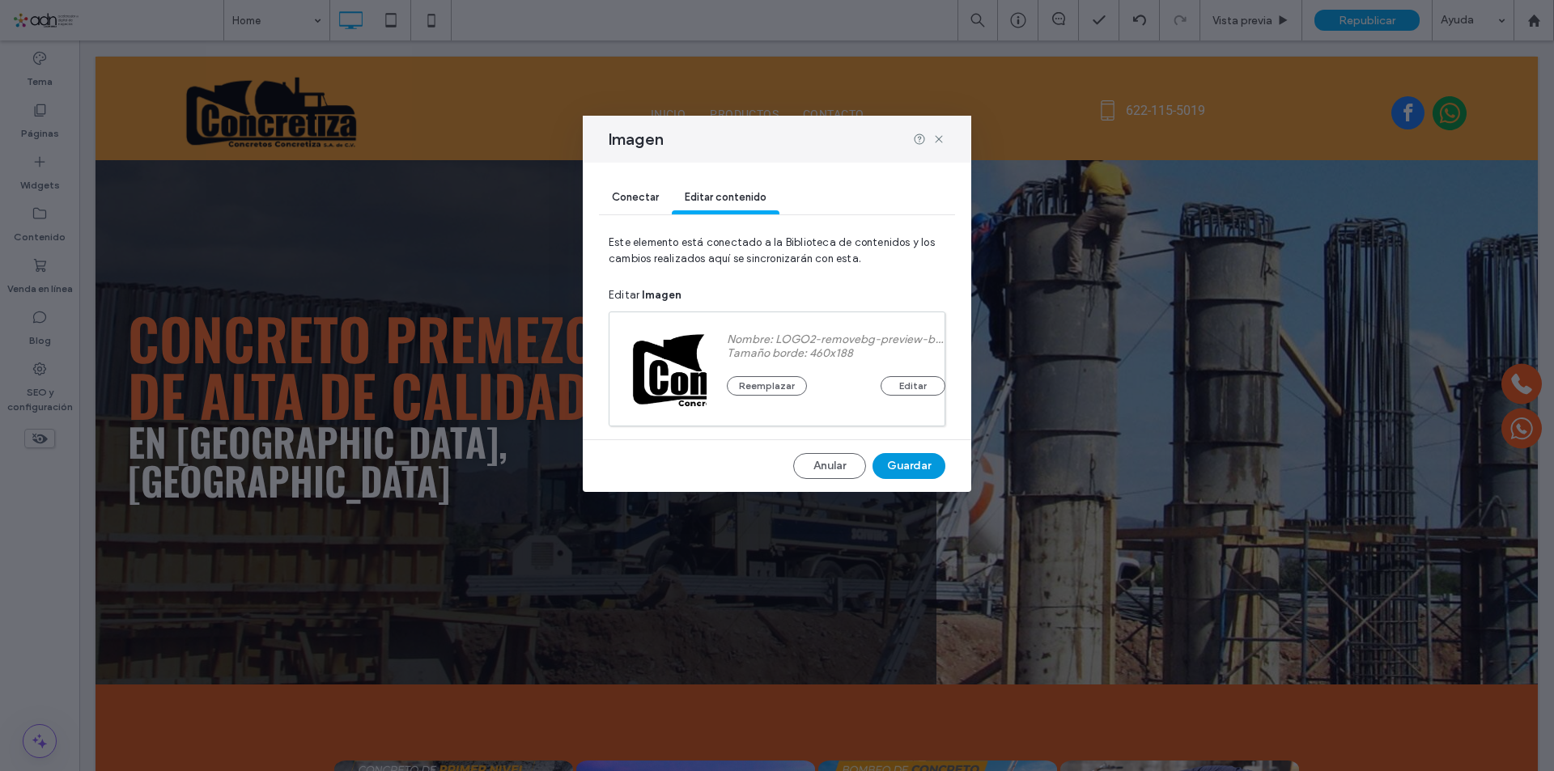
click at [896, 461] on button "Guardar" at bounding box center [908, 466] width 73 height 26
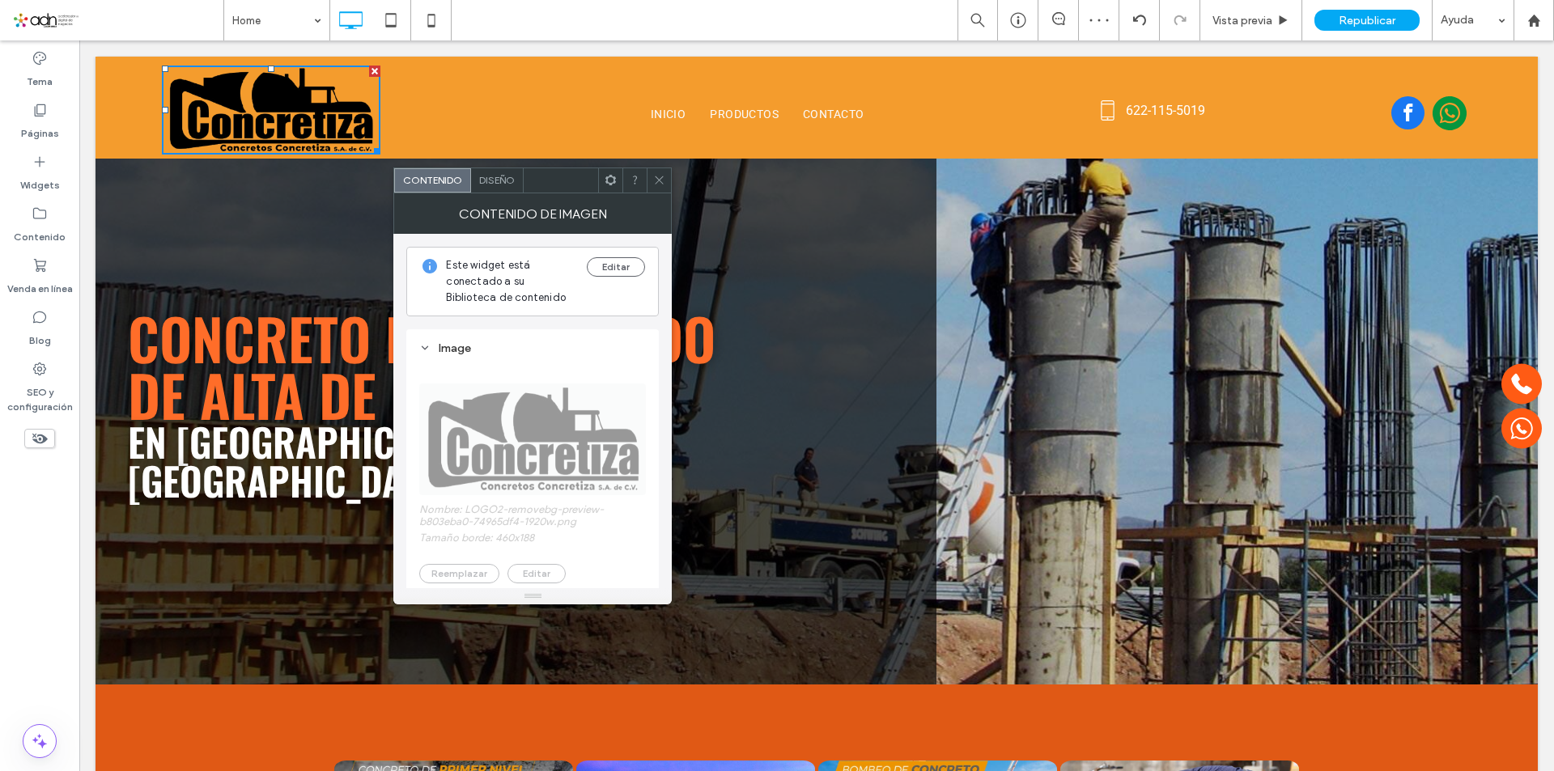
click at [659, 185] on icon at bounding box center [659, 180] width 12 height 12
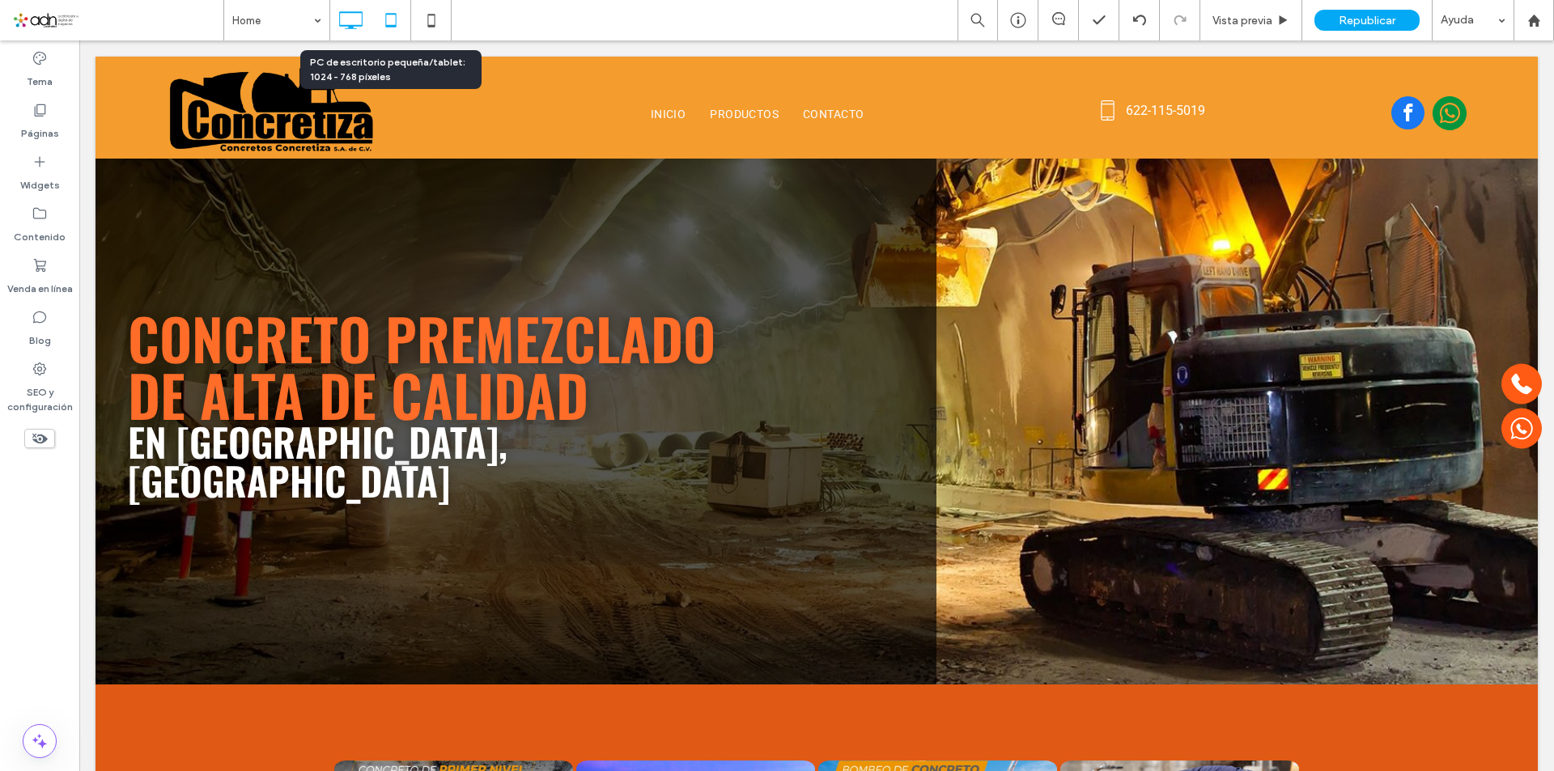
click at [396, 7] on icon at bounding box center [391, 20] width 32 height 32
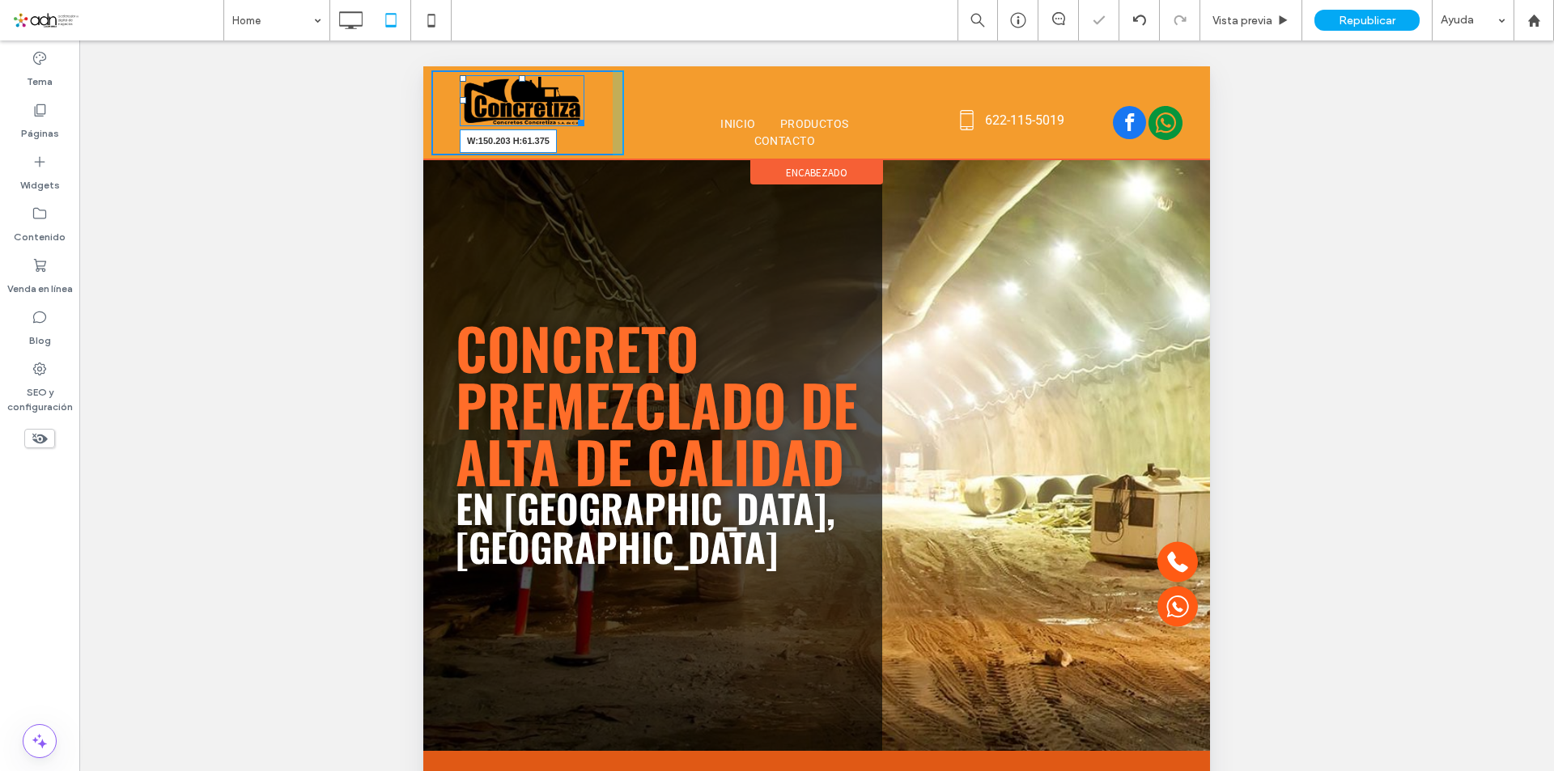
drag, startPoint x: 575, startPoint y: 118, endPoint x: 995, endPoint y: 193, distance: 426.6
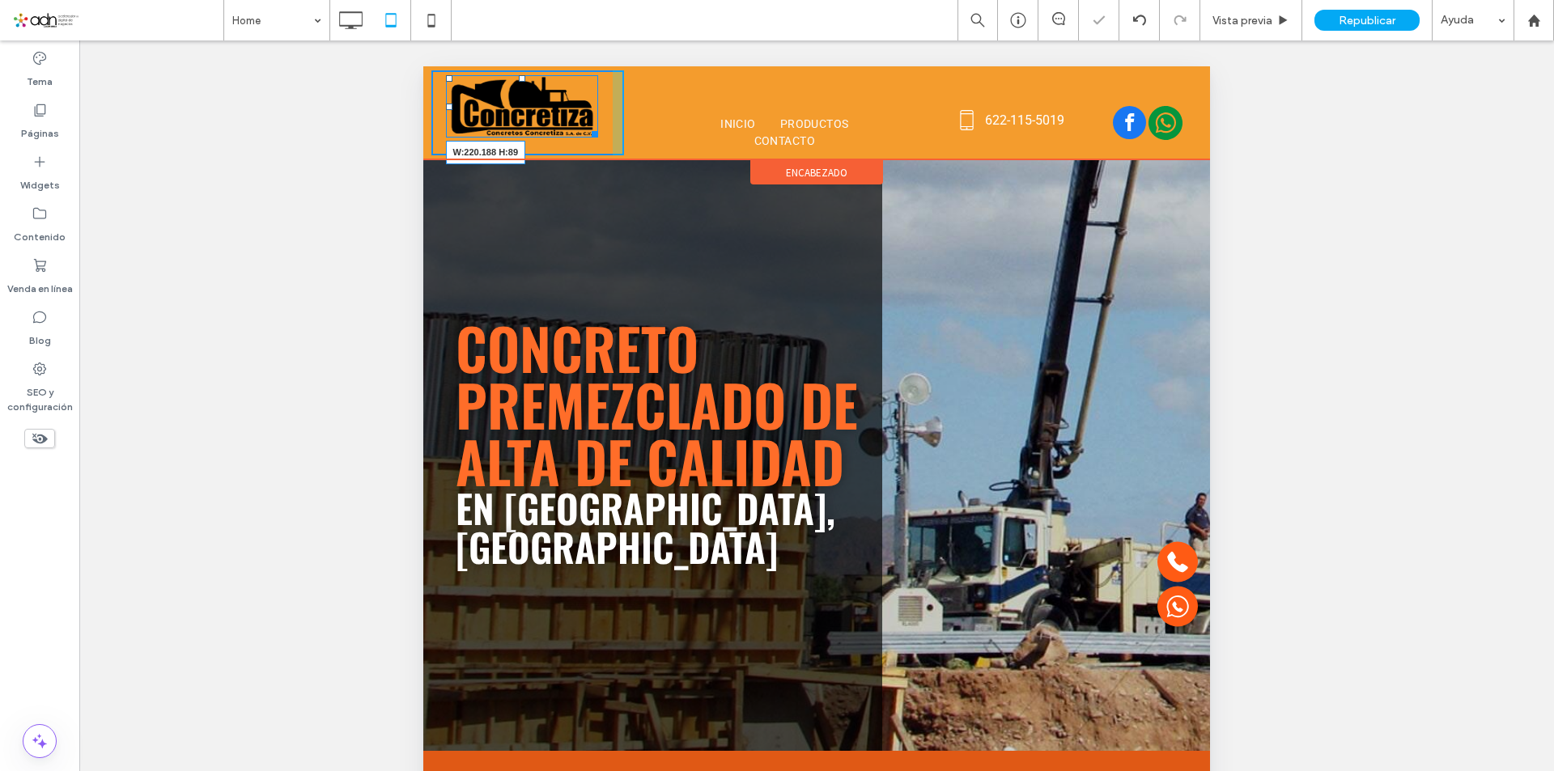
drag, startPoint x: 590, startPoint y: 131, endPoint x: 610, endPoint y: 153, distance: 29.8
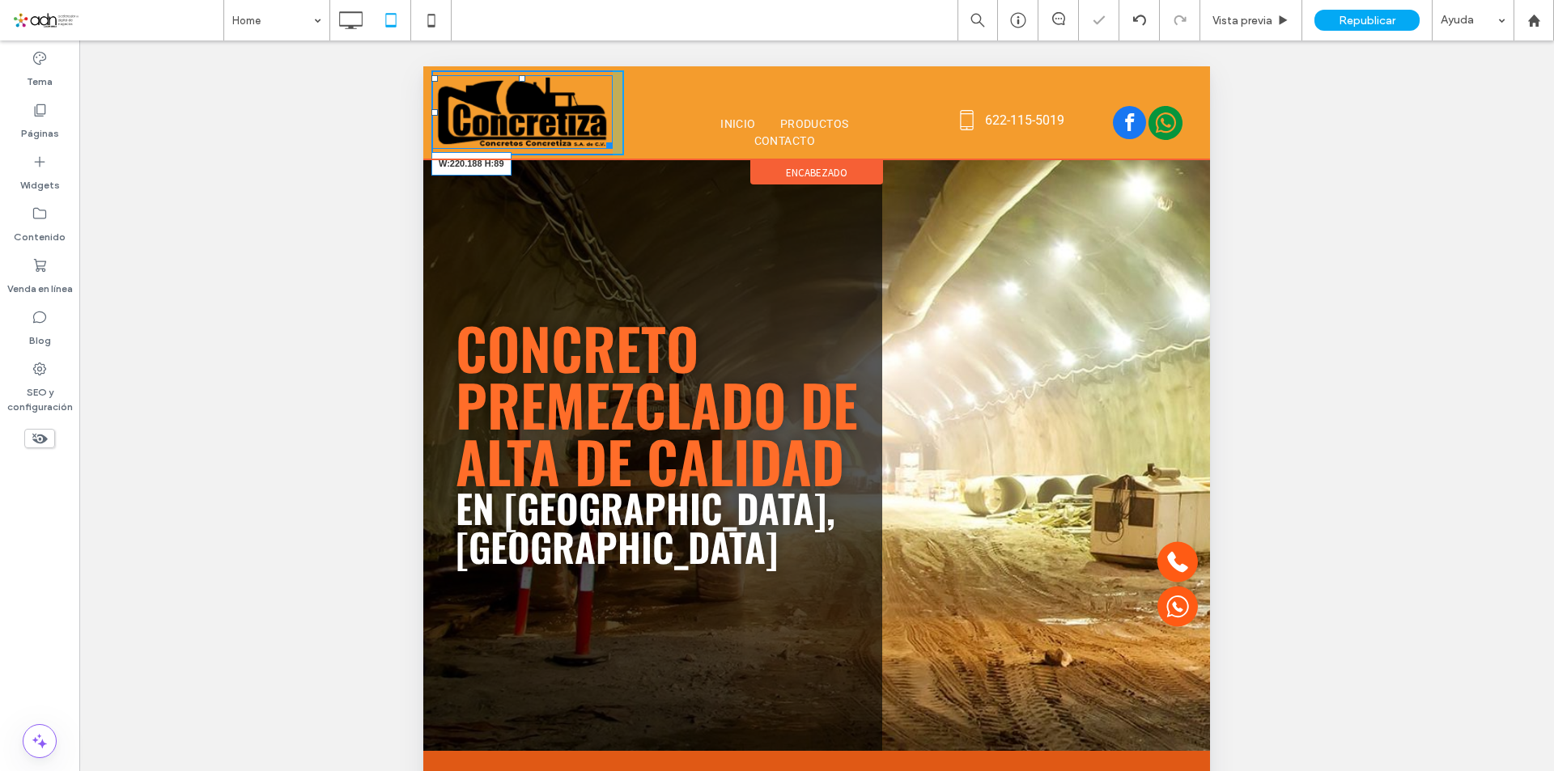
drag, startPoint x: 605, startPoint y: 146, endPoint x: 1005, endPoint y: 209, distance: 404.7
click at [614, 155] on div "W:220.188 H:89 Click To Paste INICIO PRODUCTOS CONTACTO Click To Paste 622-115-…" at bounding box center [816, 112] width 786 height 93
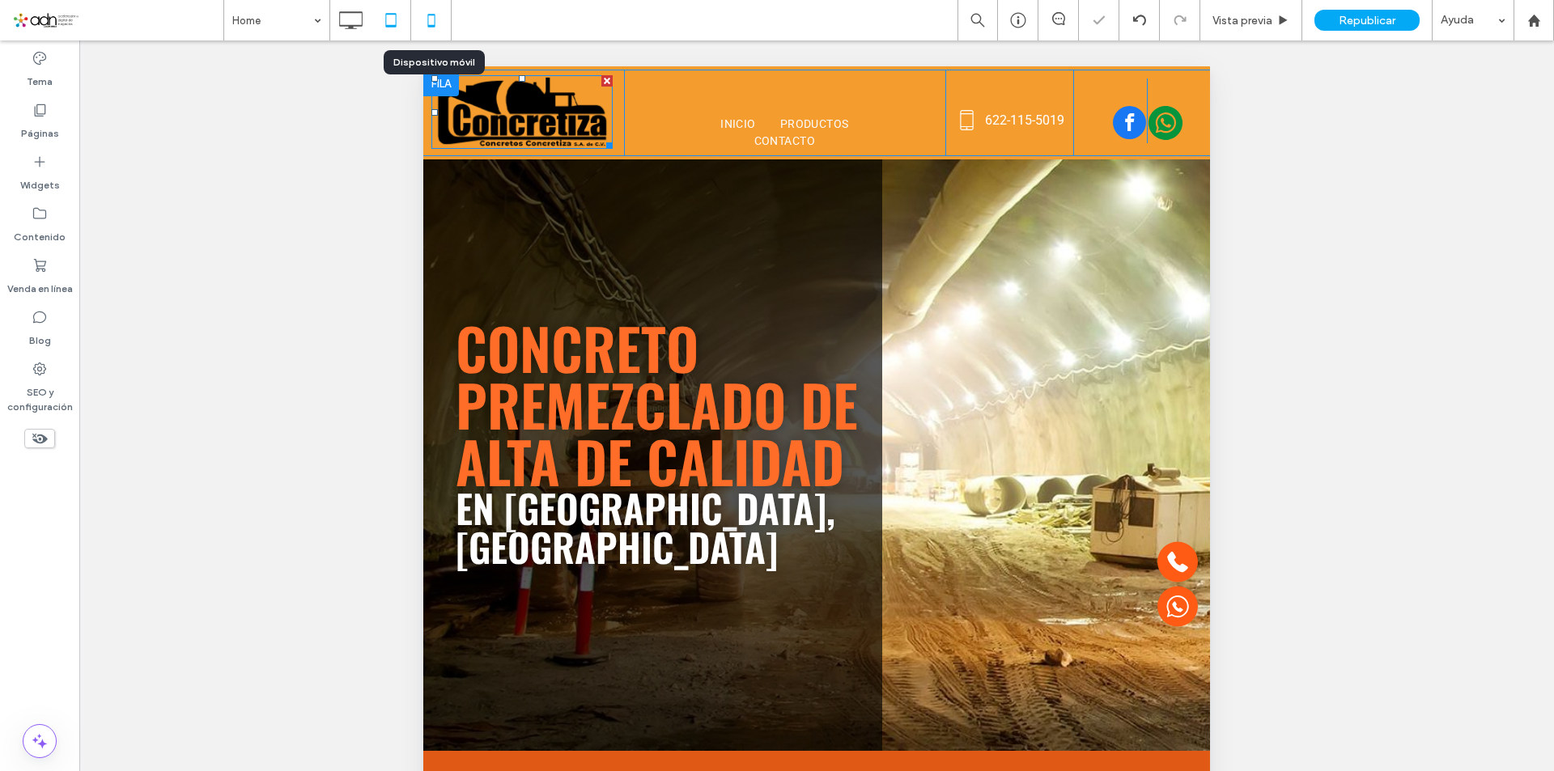
click at [439, 23] on icon at bounding box center [431, 20] width 32 height 32
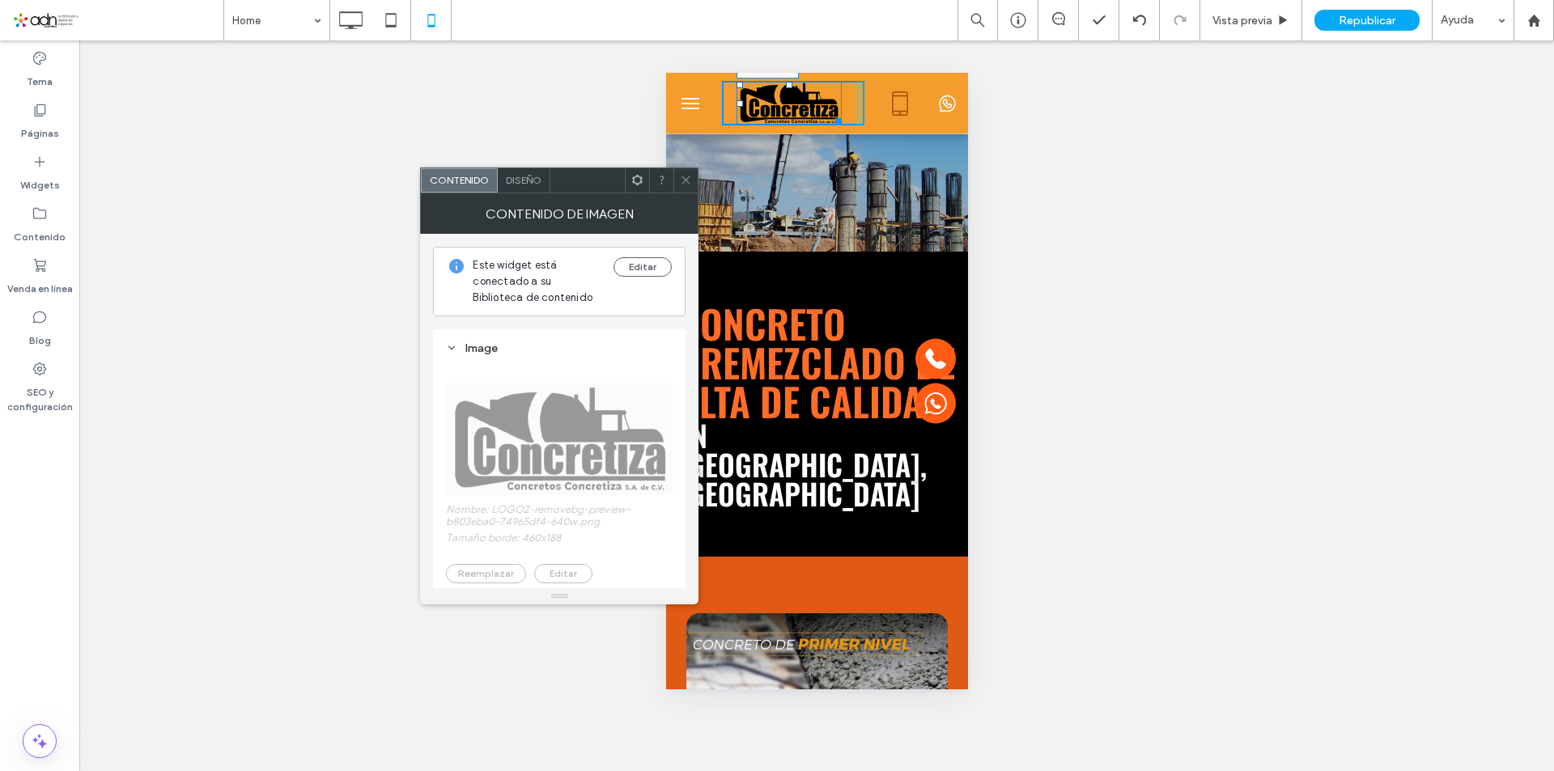
click at [838, 134] on div "W:159 H:64" at bounding box center [816, 103] width 302 height 61
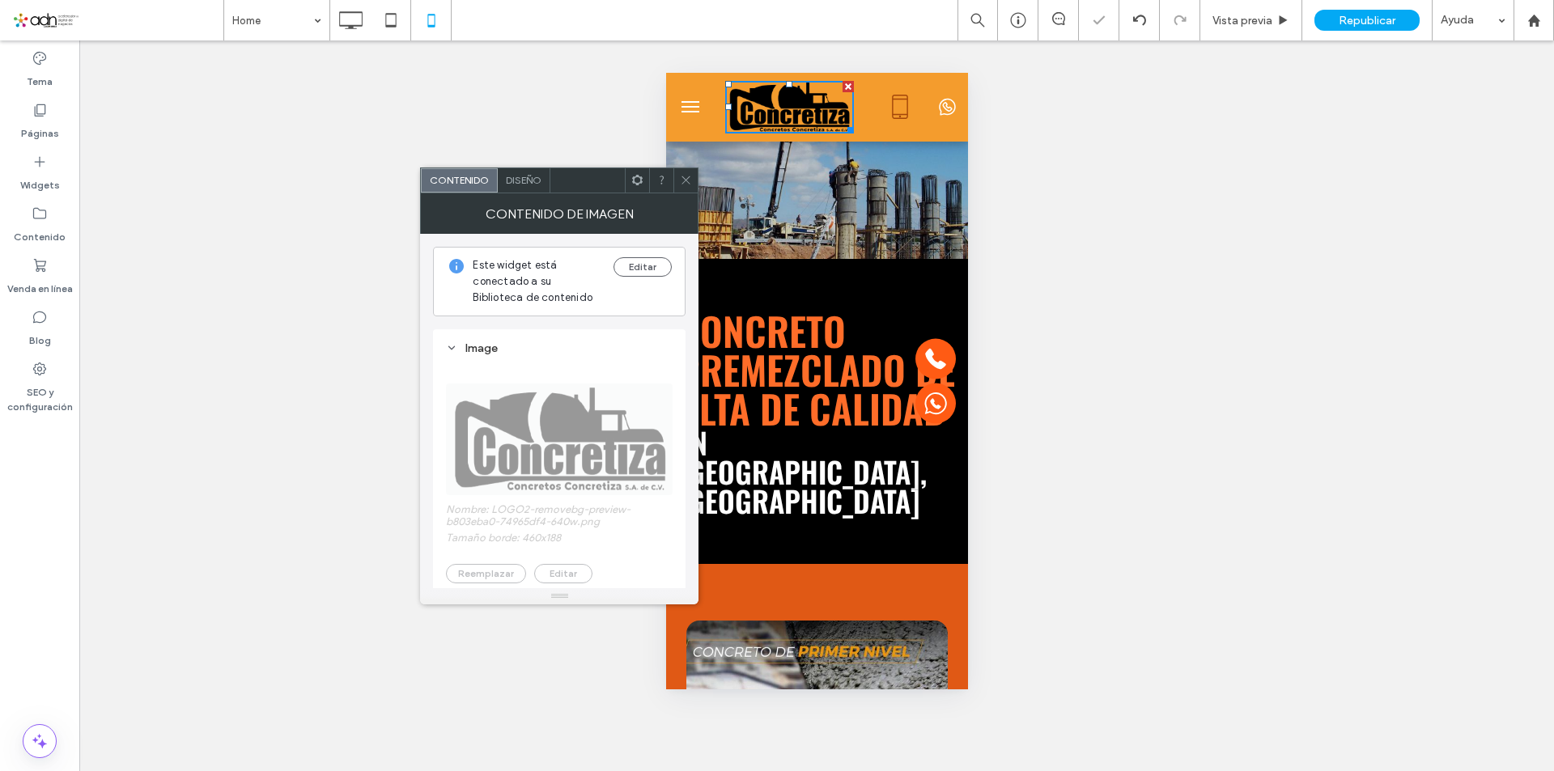
click at [691, 176] on icon at bounding box center [686, 180] width 12 height 12
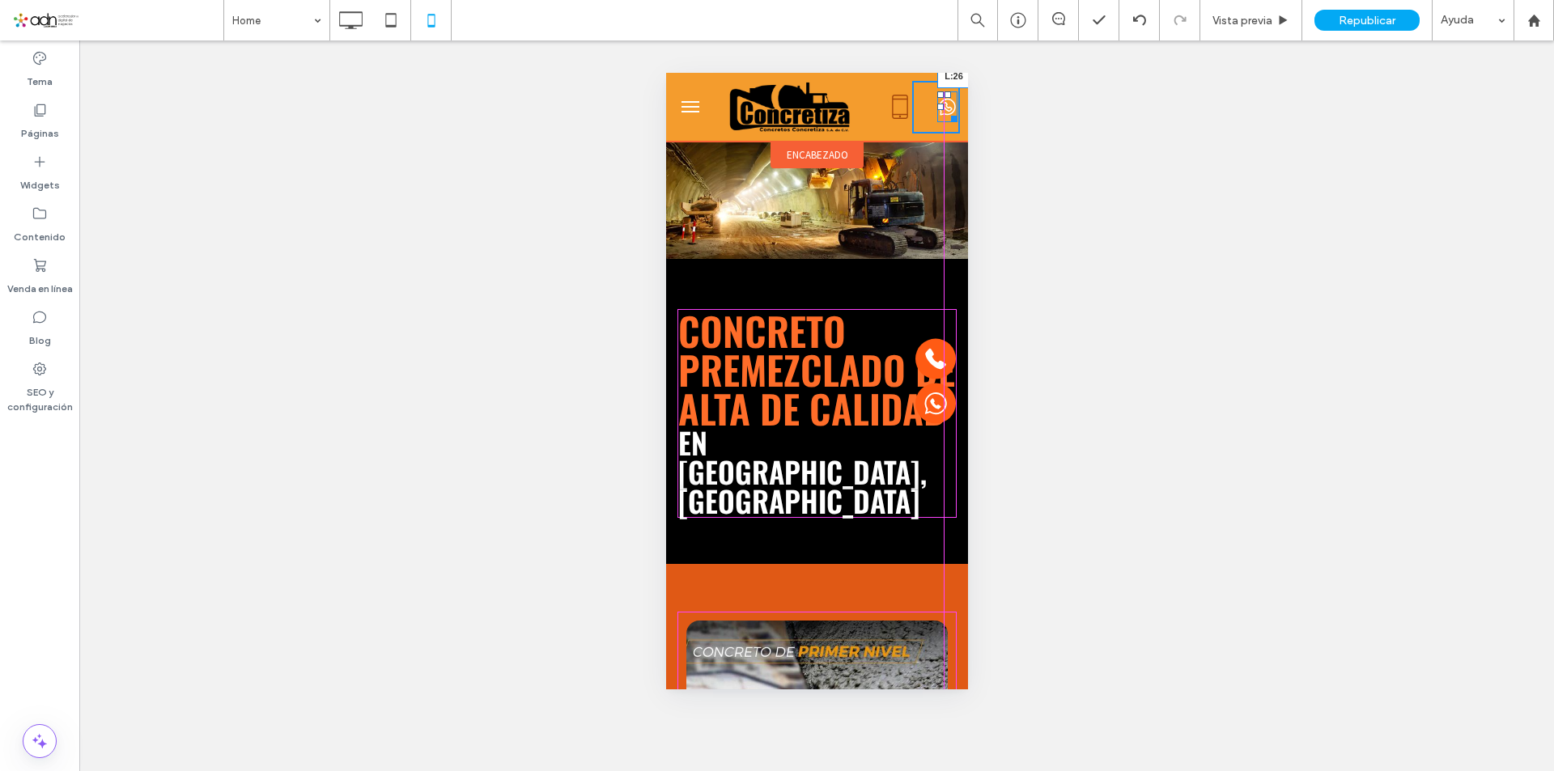
click at [936, 110] on div at bounding box center [939, 107] width 6 height 6
click at [0, 0] on div at bounding box center [0, 0] width 0 height 0
click at [933, 108] on div at bounding box center [936, 107] width 6 height 6
drag, startPoint x: 935, startPoint y: 117, endPoint x: 943, endPoint y: 119, distance: 9.2
click at [943, 119] on div at bounding box center [941, 116] width 12 height 12
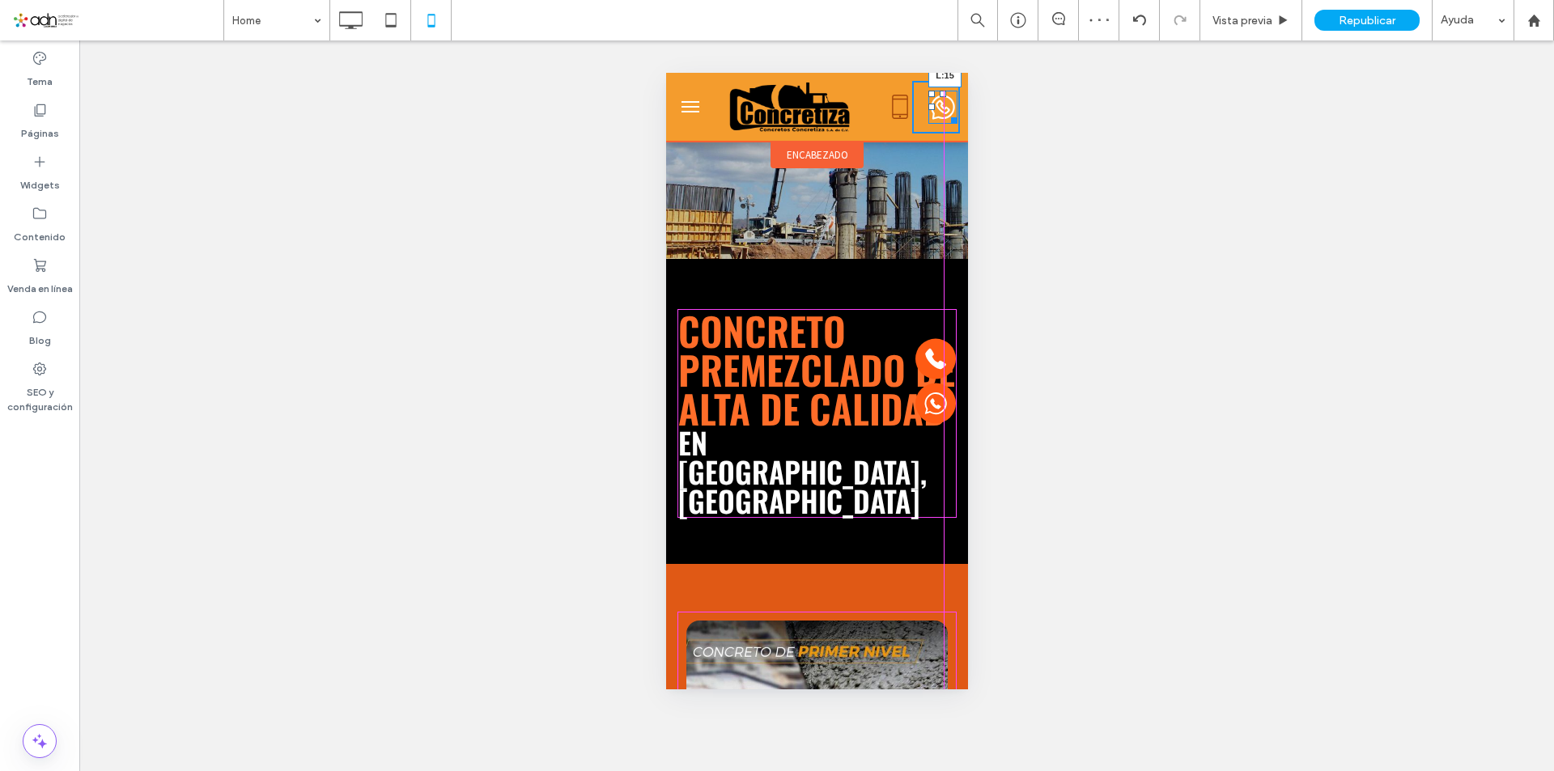
click at [927, 104] on div at bounding box center [930, 107] width 6 height 6
click at [940, 113] on div at bounding box center [946, 118] width 12 height 12
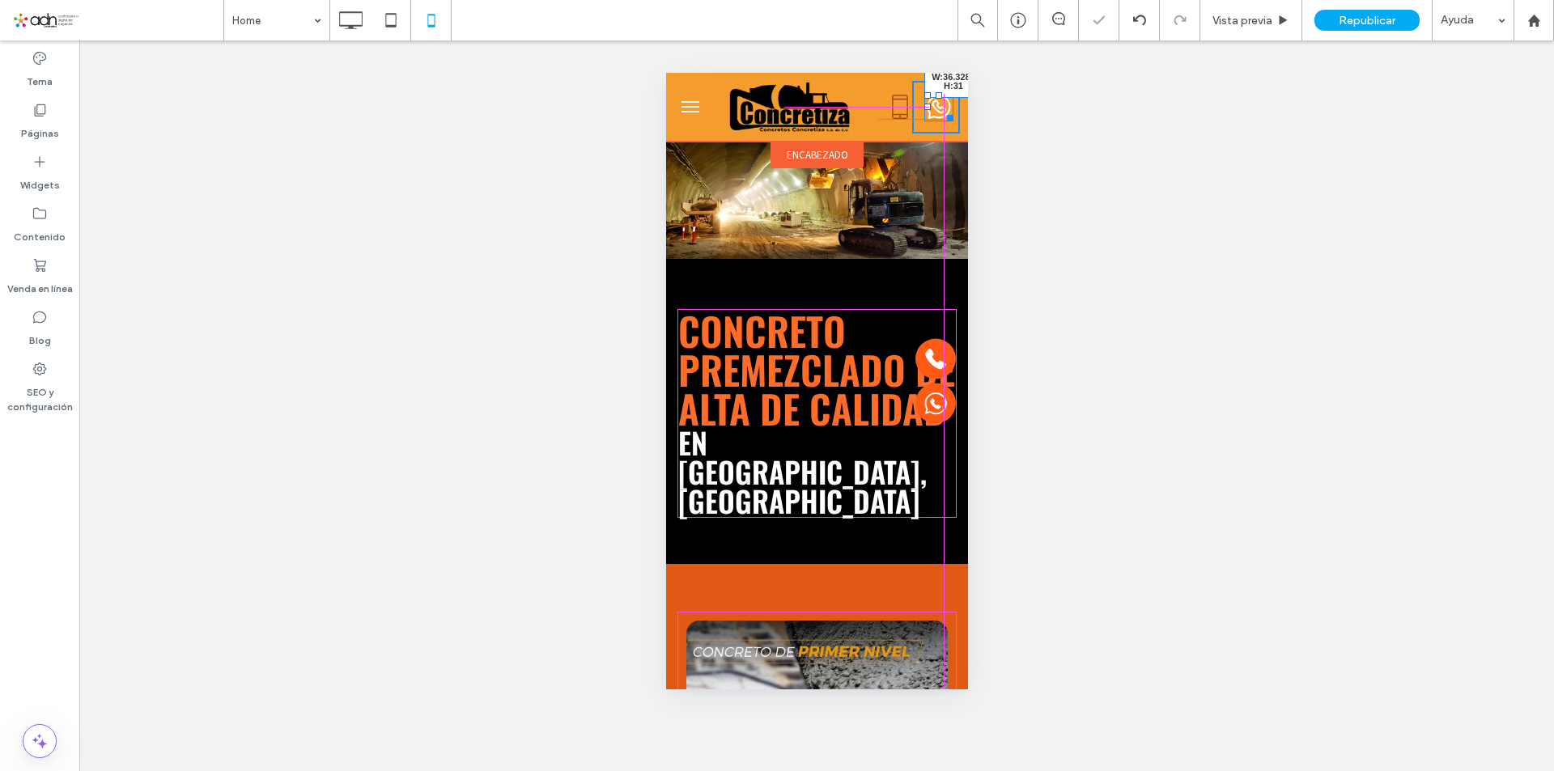
drag, startPoint x: 939, startPoint y: 115, endPoint x: 1621, endPoint y: 193, distance: 685.7
click at [940, 113] on div at bounding box center [946, 115] width 12 height 12
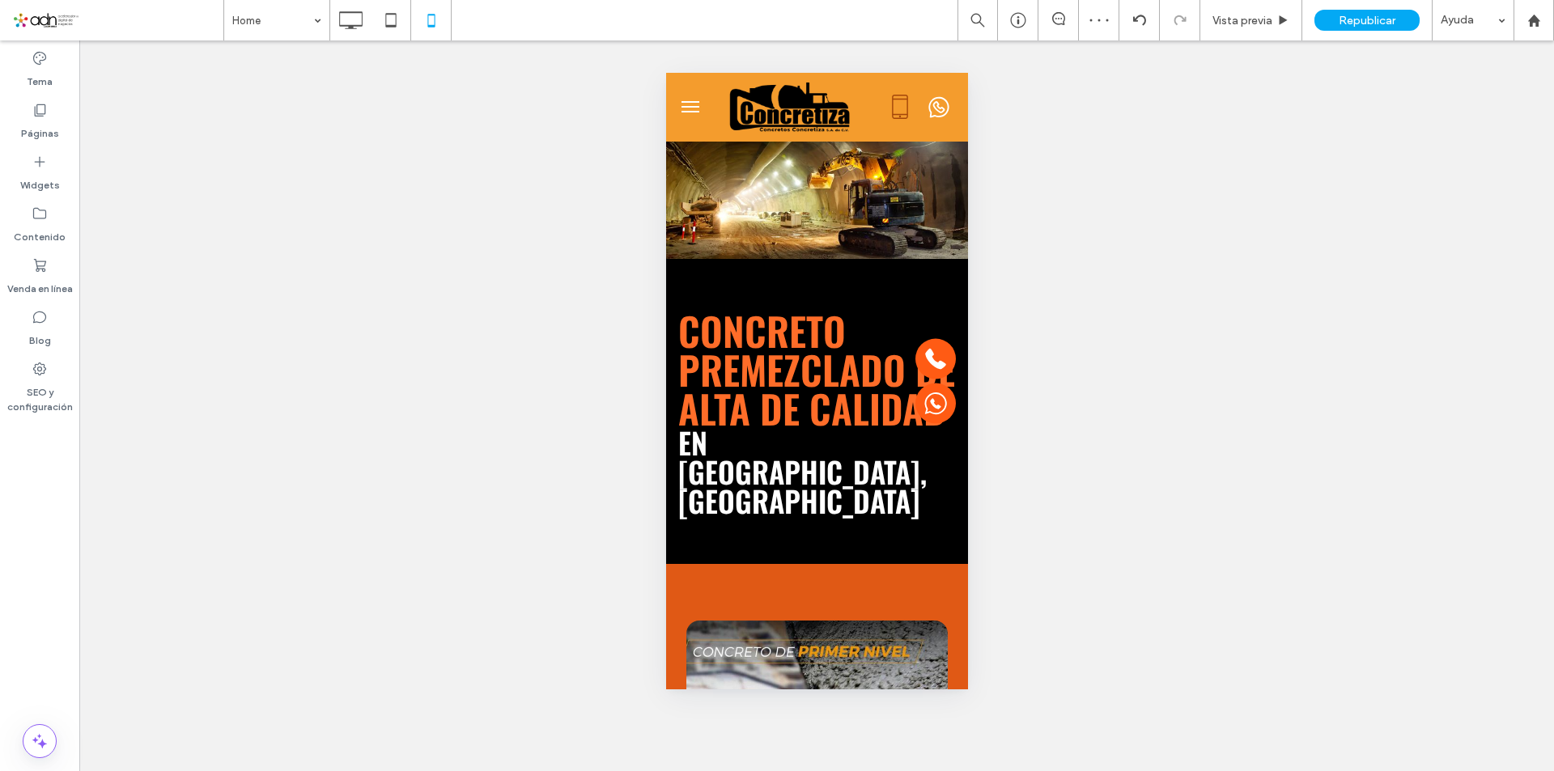
click at [1017, 148] on div "Hacer visible? Sí Hacer visible? Sí Hacer visible? Sí Hacer visible? Sí Hacer v…" at bounding box center [816, 405] width 1474 height 731
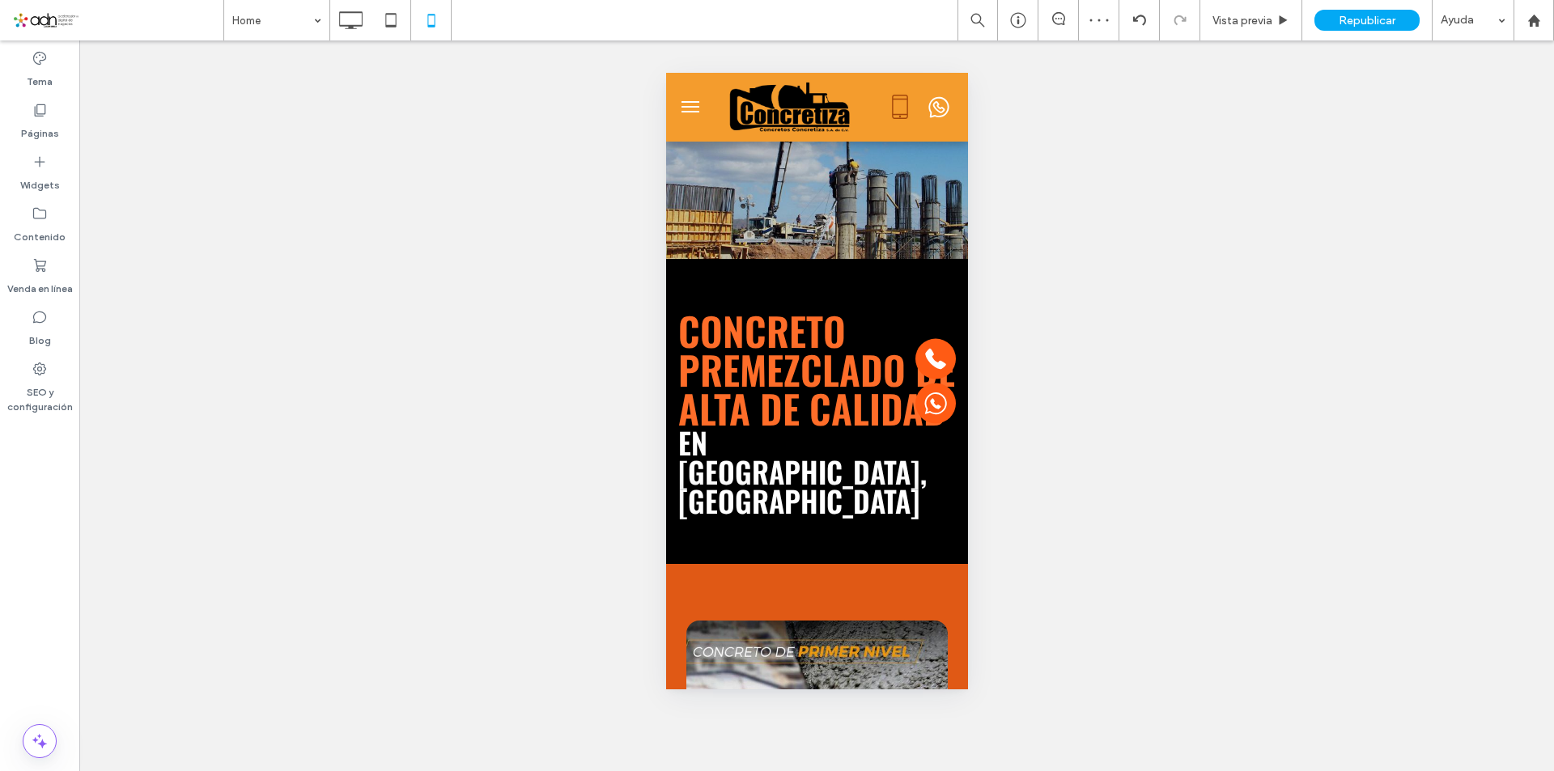
click at [1076, 163] on div "Hacer visible? Sí Hacer visible? Sí Hacer visible? Sí Hacer visible? Sí Hacer v…" at bounding box center [816, 405] width 1474 height 731
click at [1382, 19] on span "Republicar" at bounding box center [1366, 21] width 57 height 14
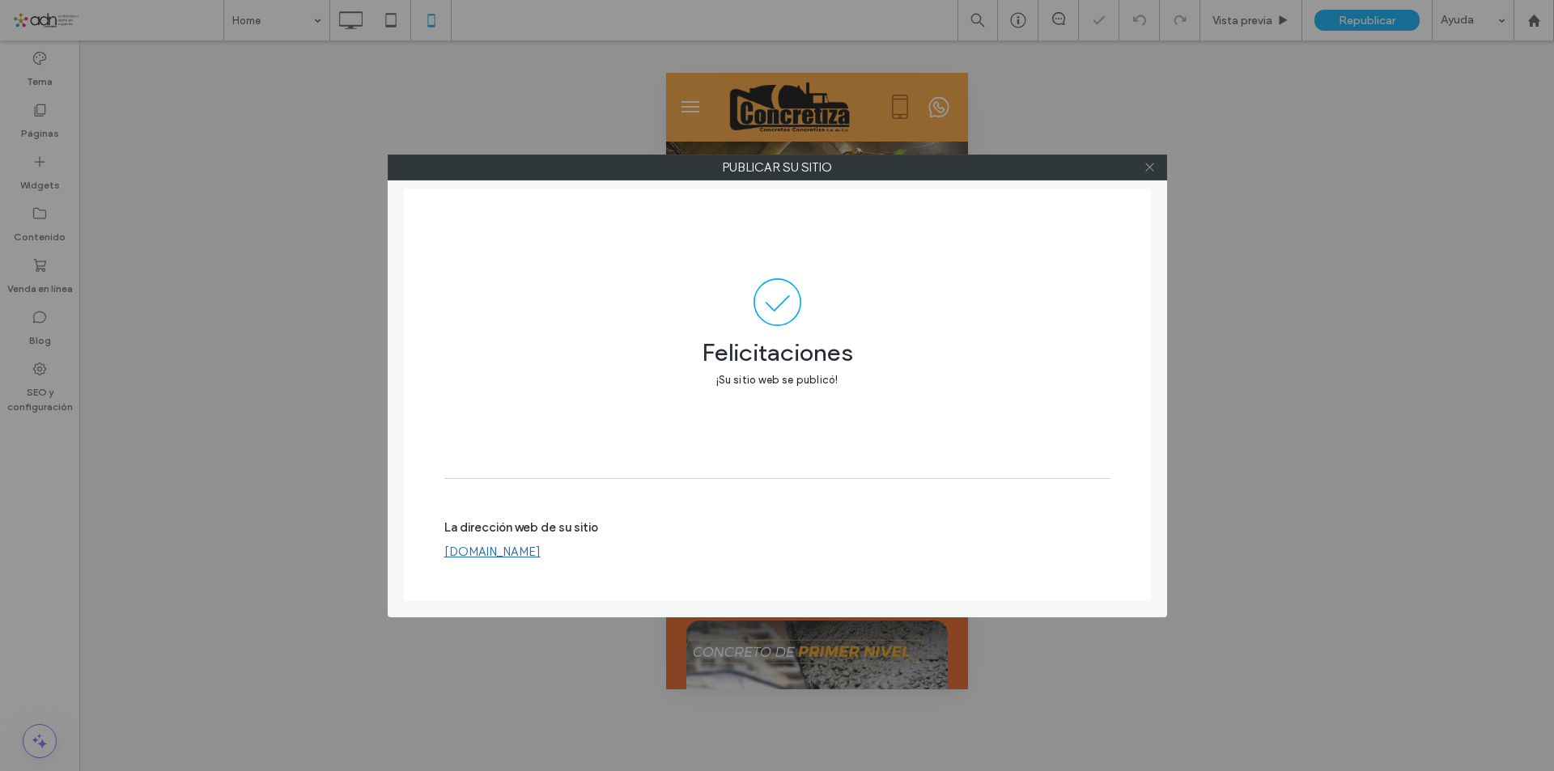
click at [1148, 169] on icon at bounding box center [1149, 167] width 12 height 12
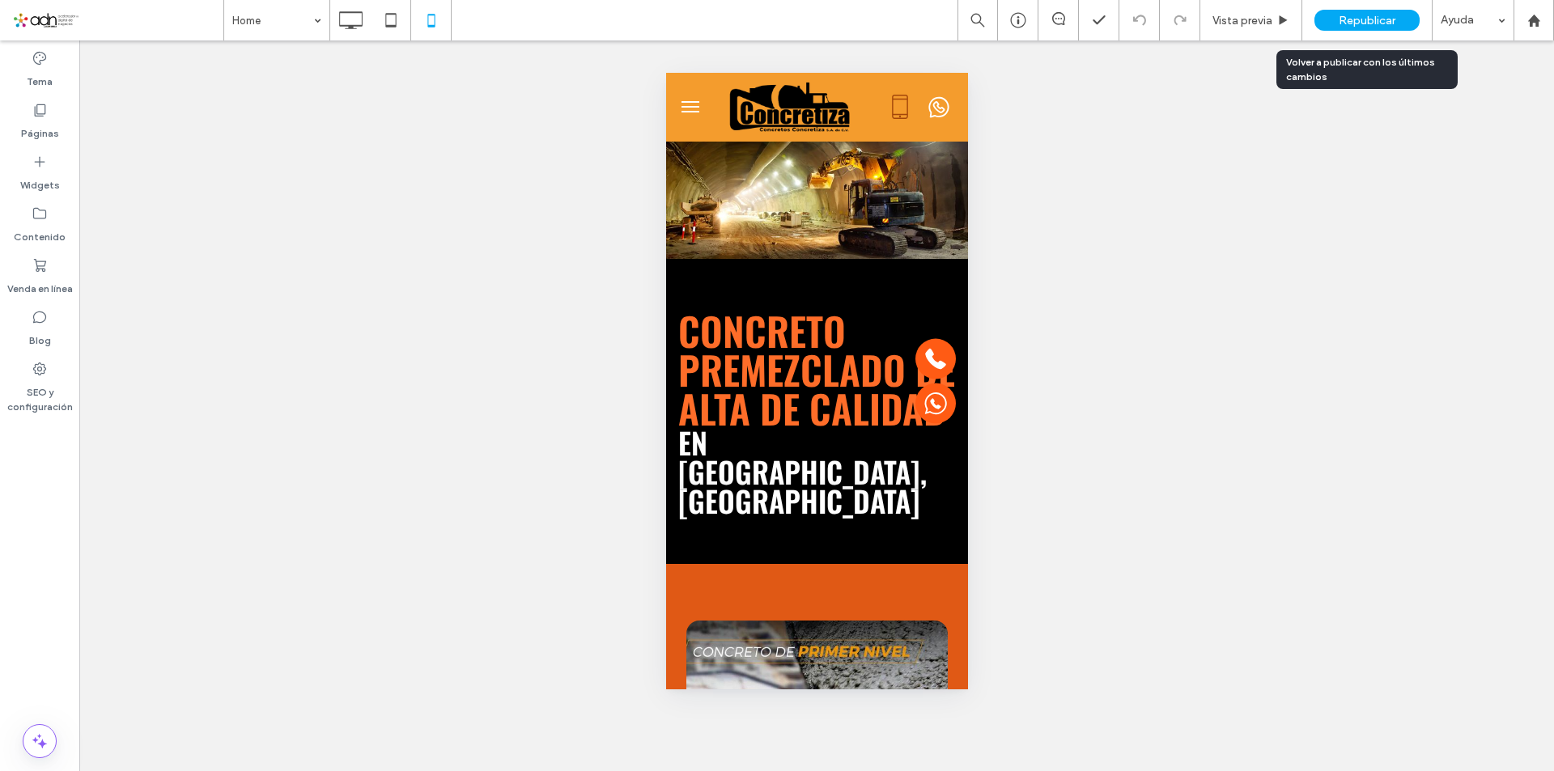
click at [1351, 11] on div "Republicar" at bounding box center [1366, 20] width 105 height 21
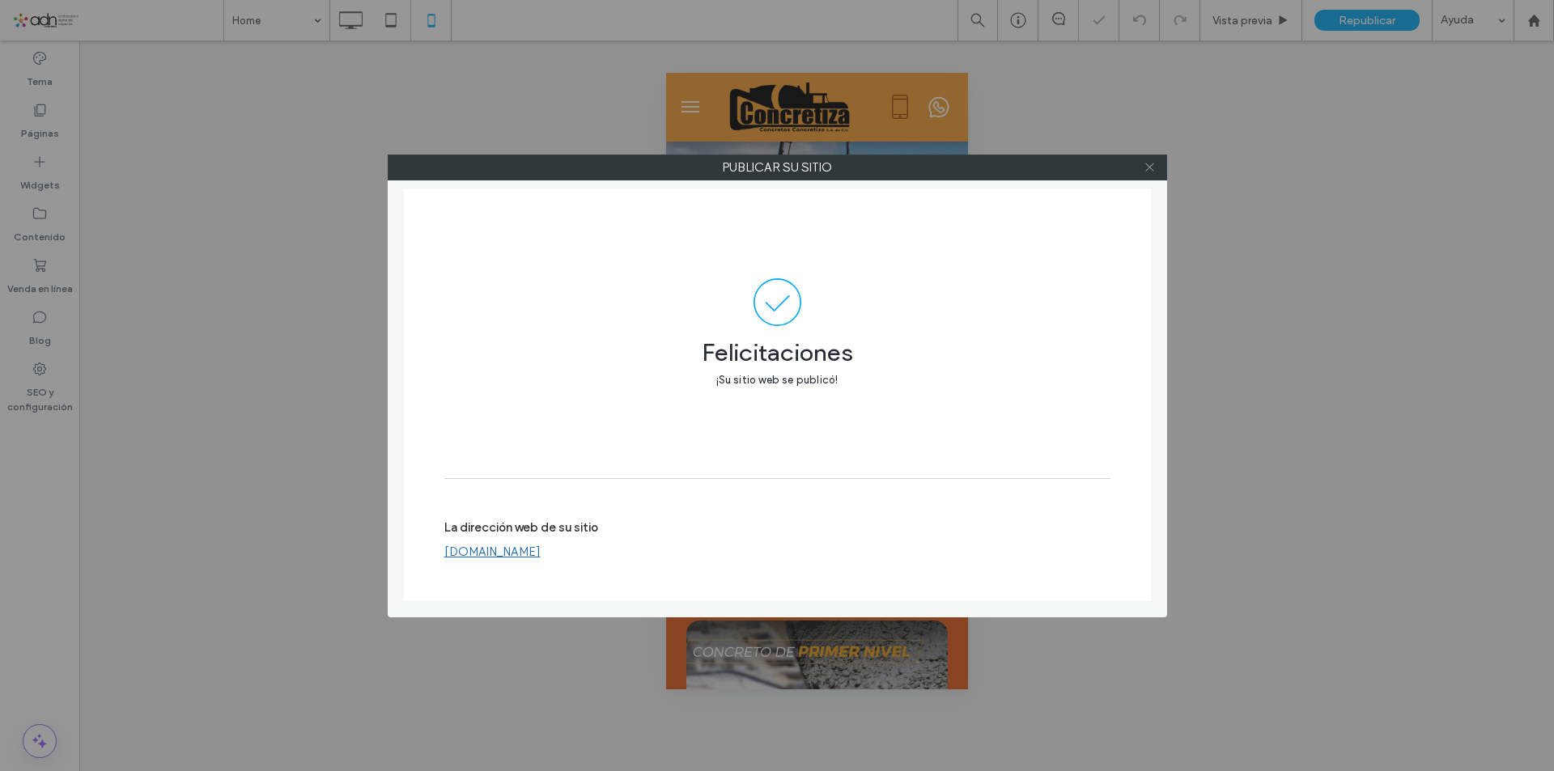
click at [1150, 169] on icon at bounding box center [1149, 167] width 12 height 12
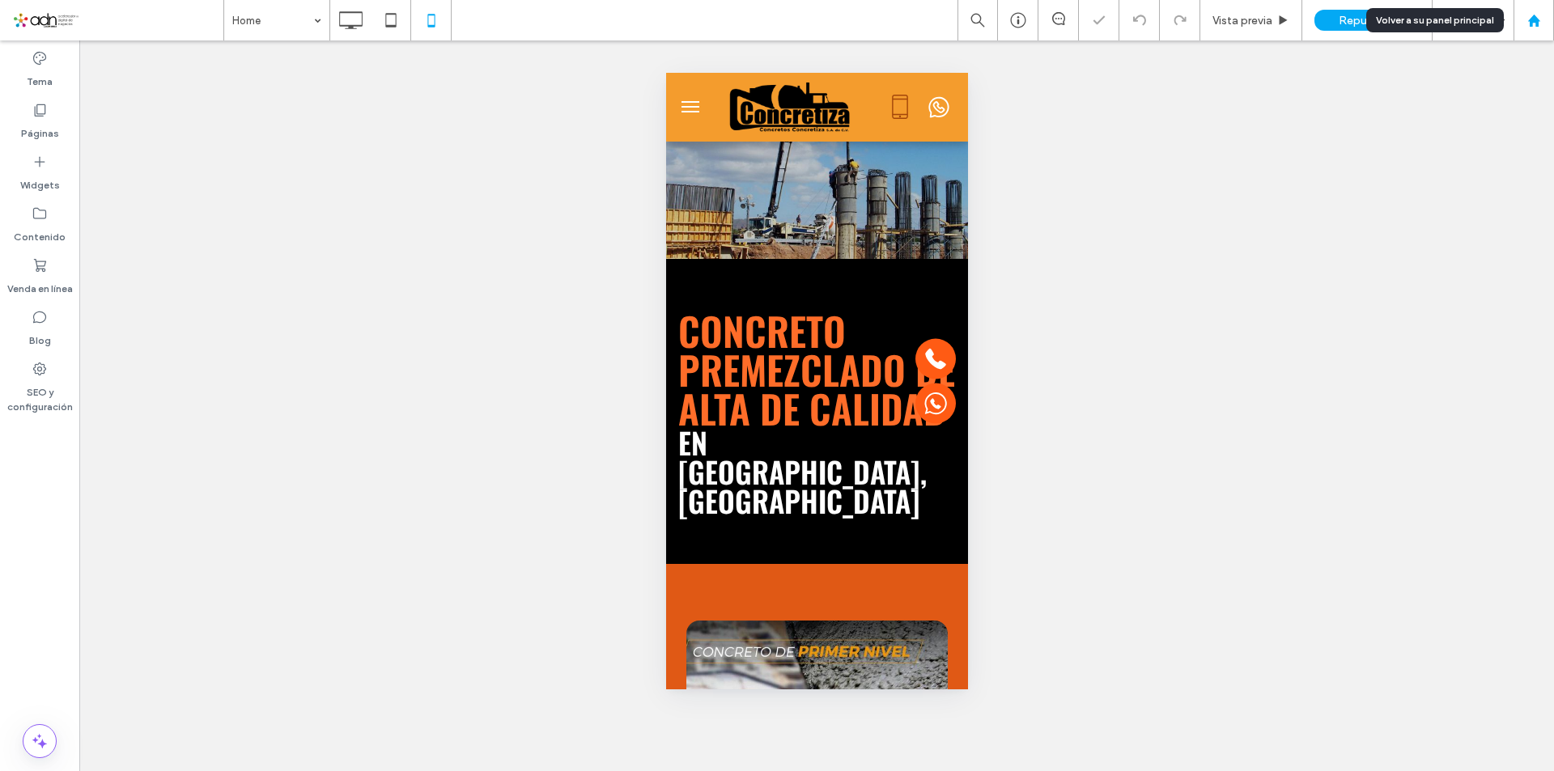
click at [1537, 16] on icon at bounding box center [1534, 21] width 14 height 14
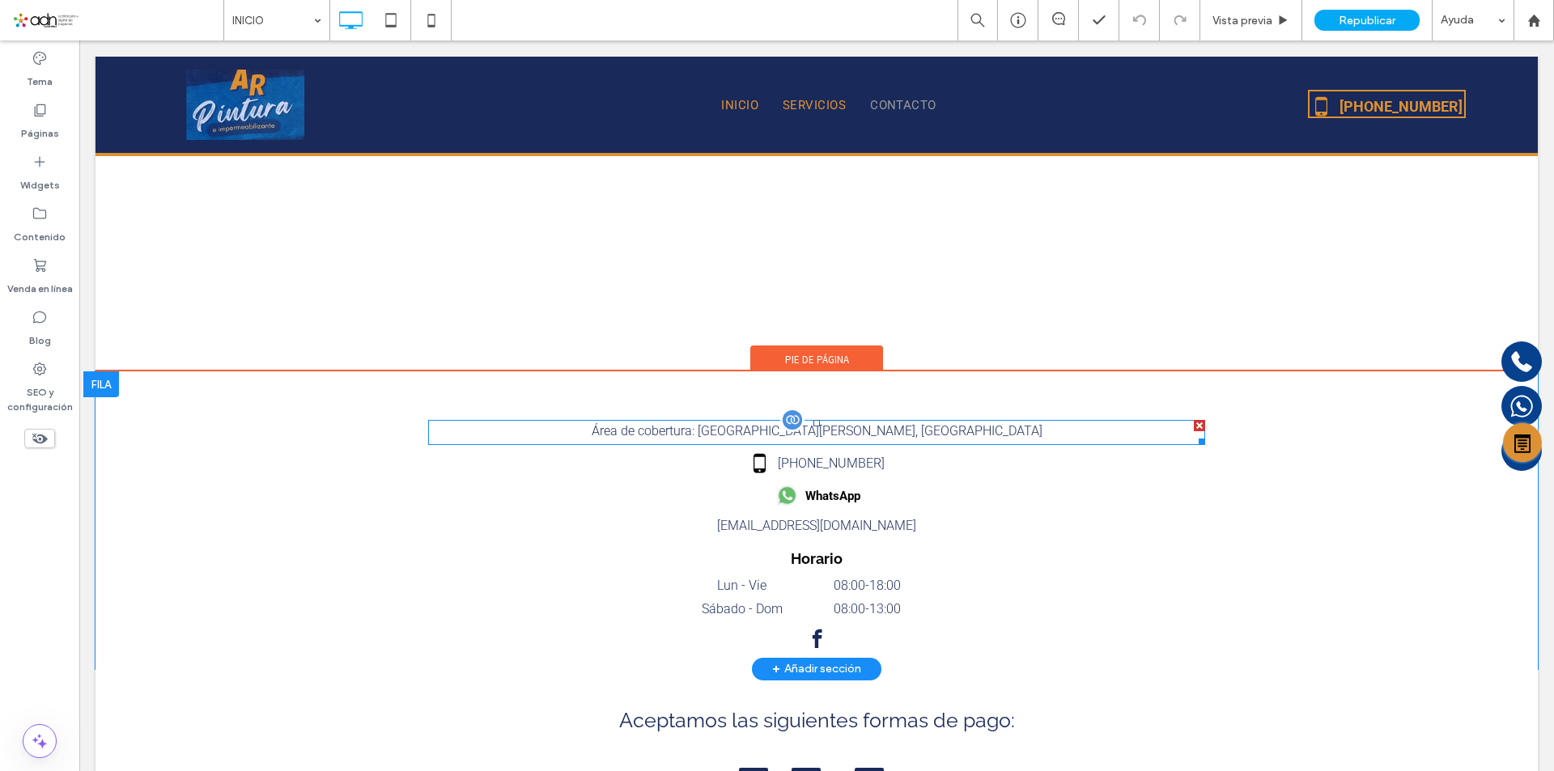
click at [807, 430] on span at bounding box center [816, 432] width 777 height 25
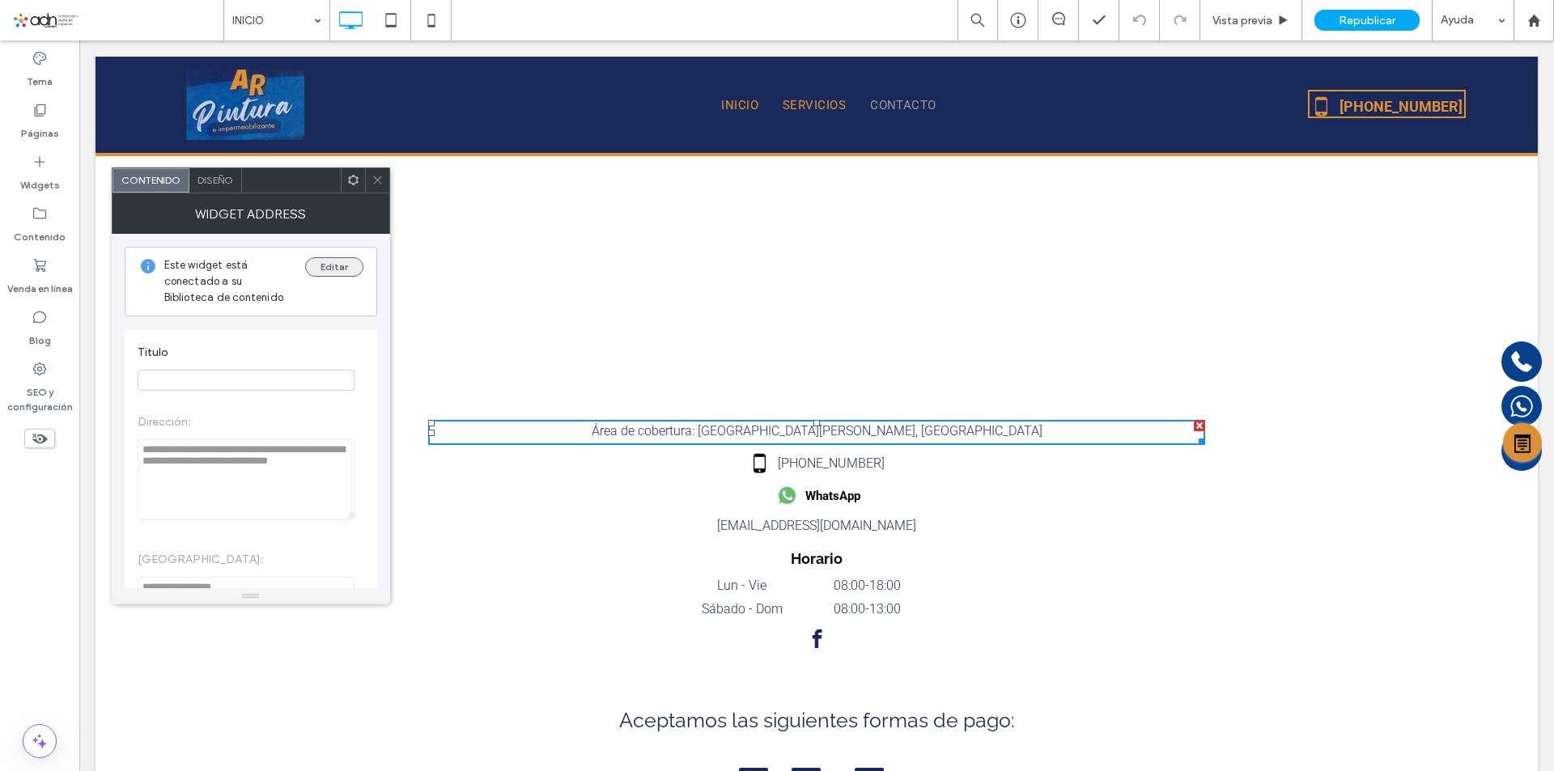
click at [327, 268] on button "Editar" at bounding box center [334, 266] width 58 height 19
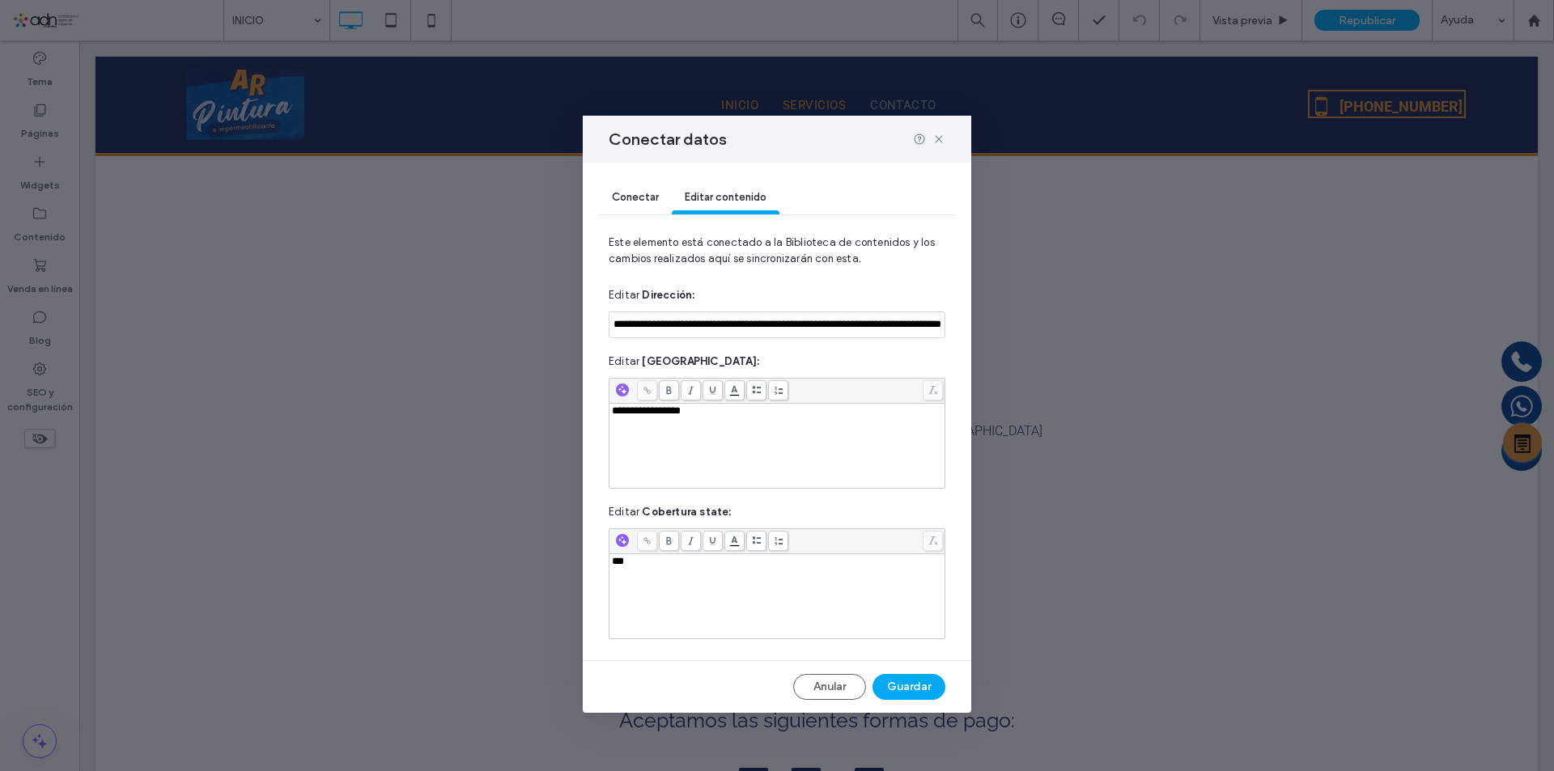
click at [734, 418] on div "**********" at bounding box center [777, 445] width 331 height 81
click at [901, 691] on button "Guardar" at bounding box center [908, 687] width 73 height 26
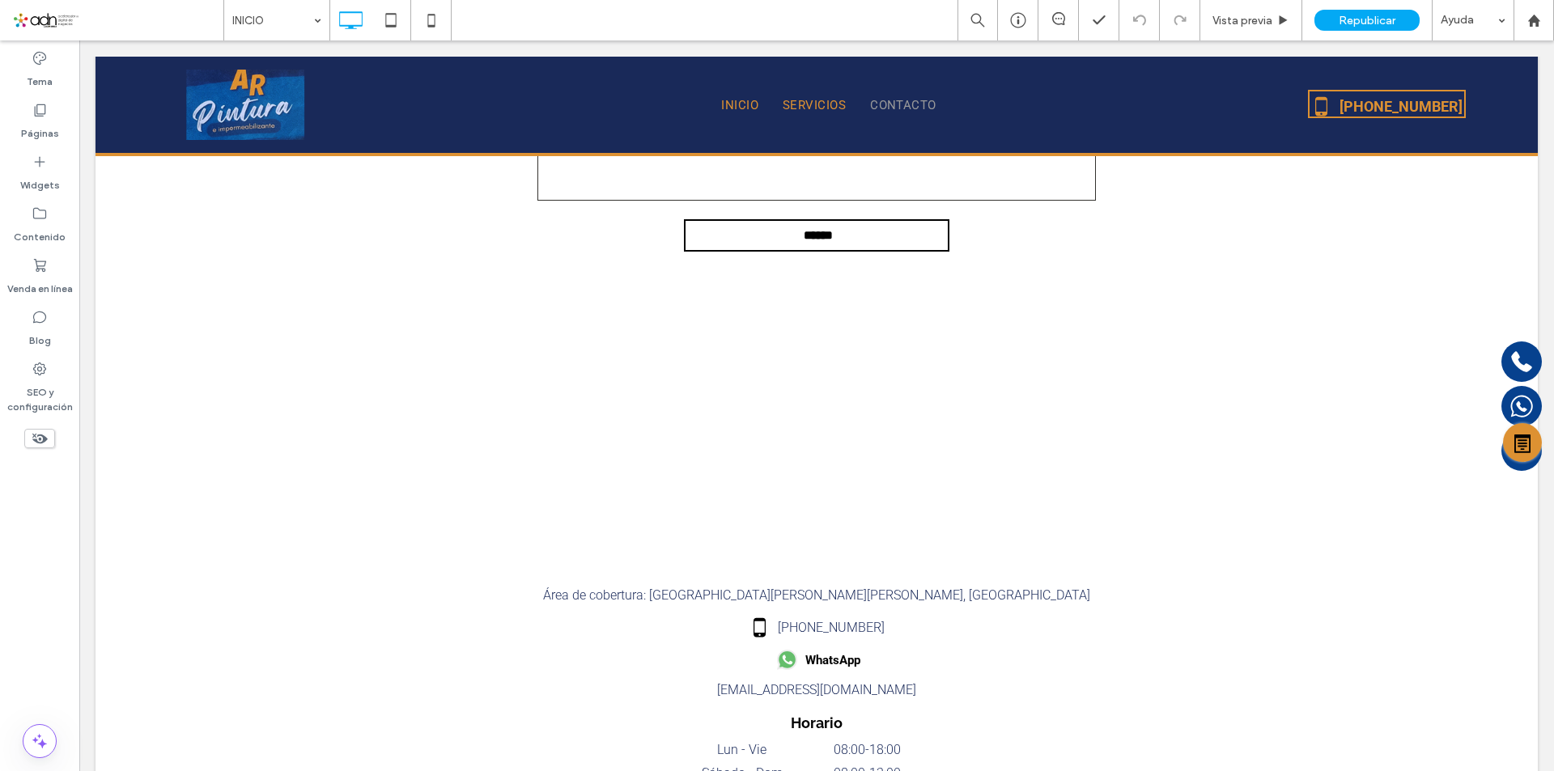
scroll to position [6230, 0]
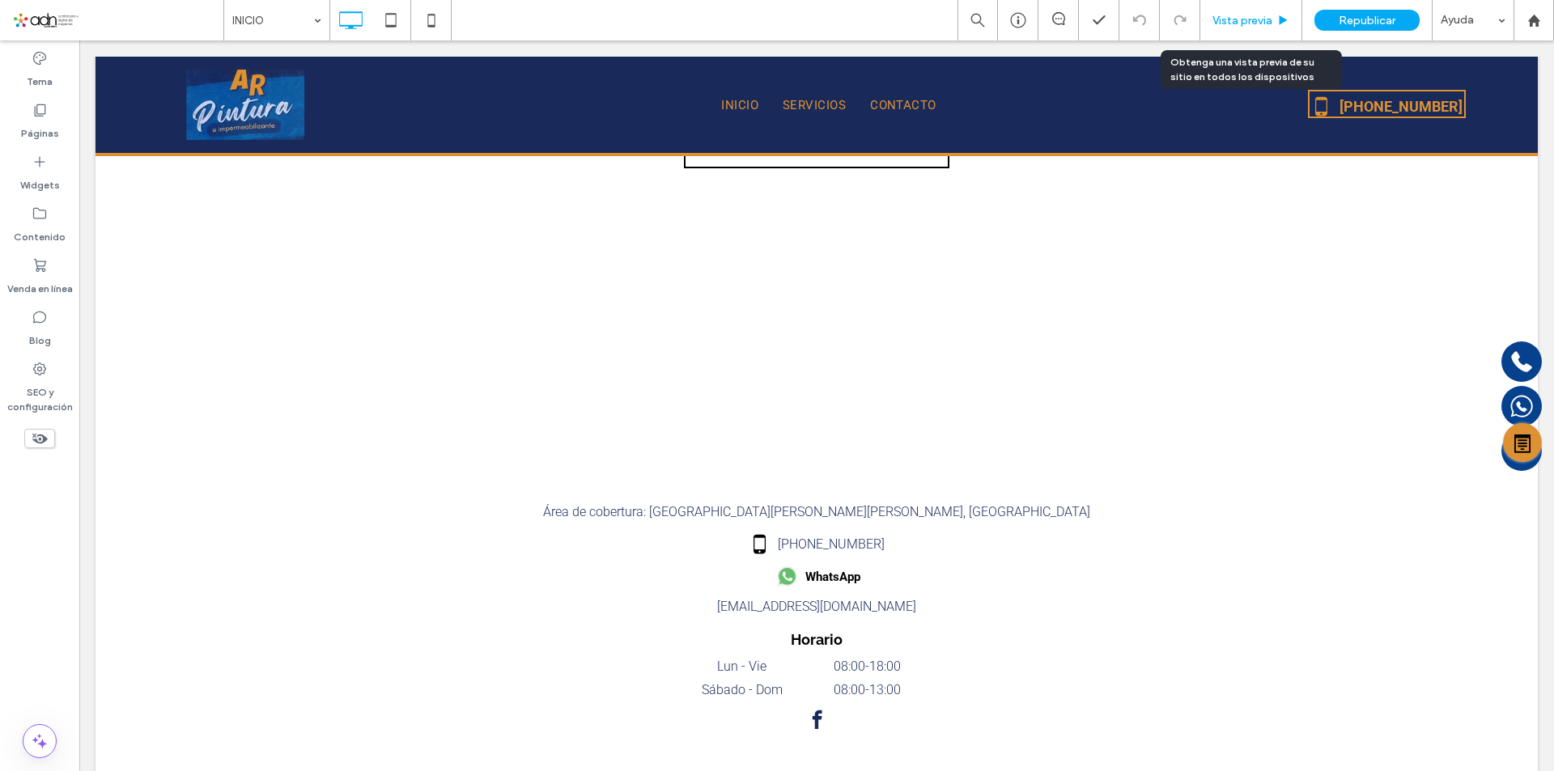
drag, startPoint x: 1230, startPoint y: 17, endPoint x: 892, endPoint y: 395, distance: 507.1
click at [1230, 17] on span "Vista previa" at bounding box center [1242, 21] width 60 height 14
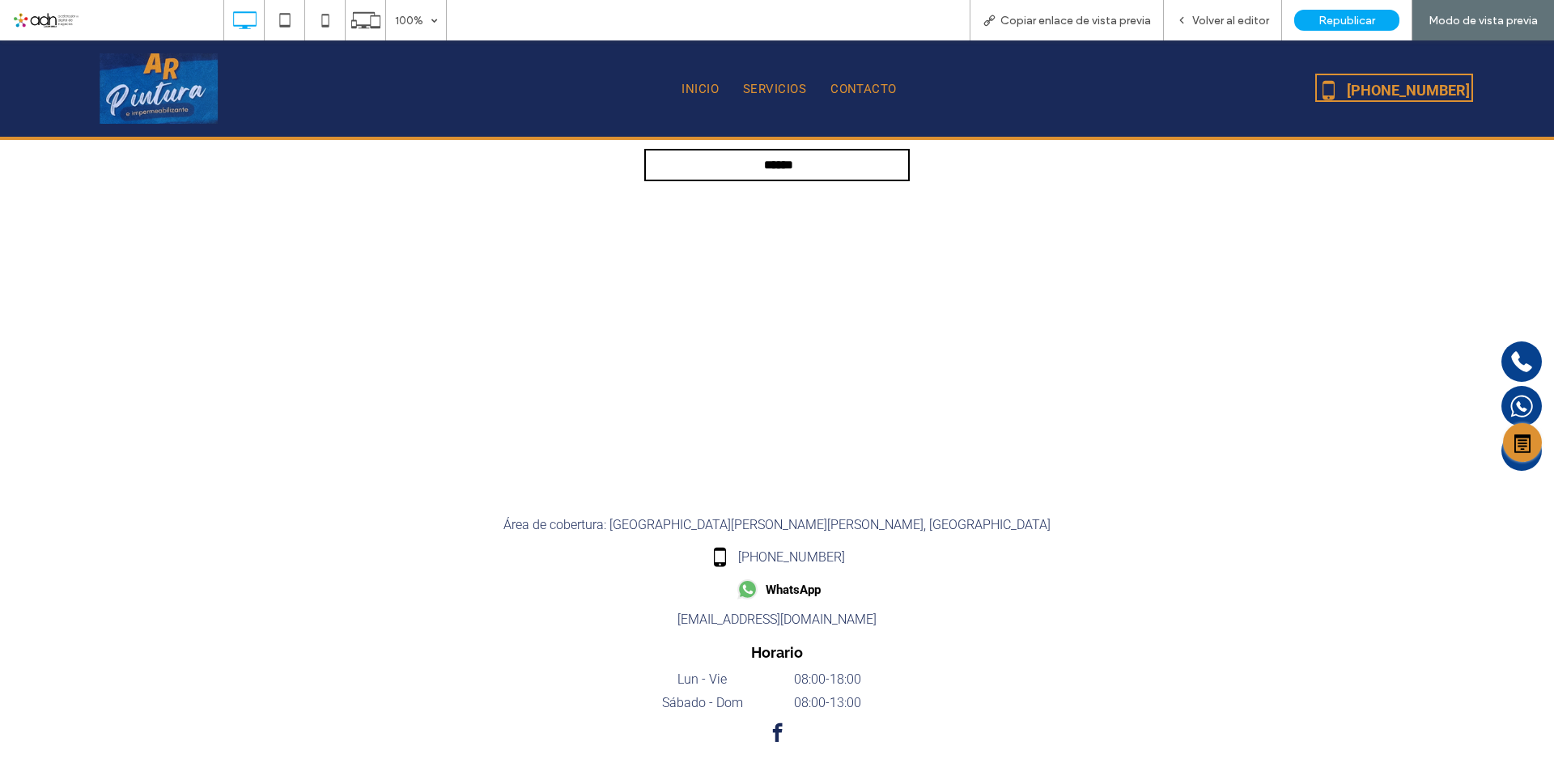
scroll to position [6250, 0]
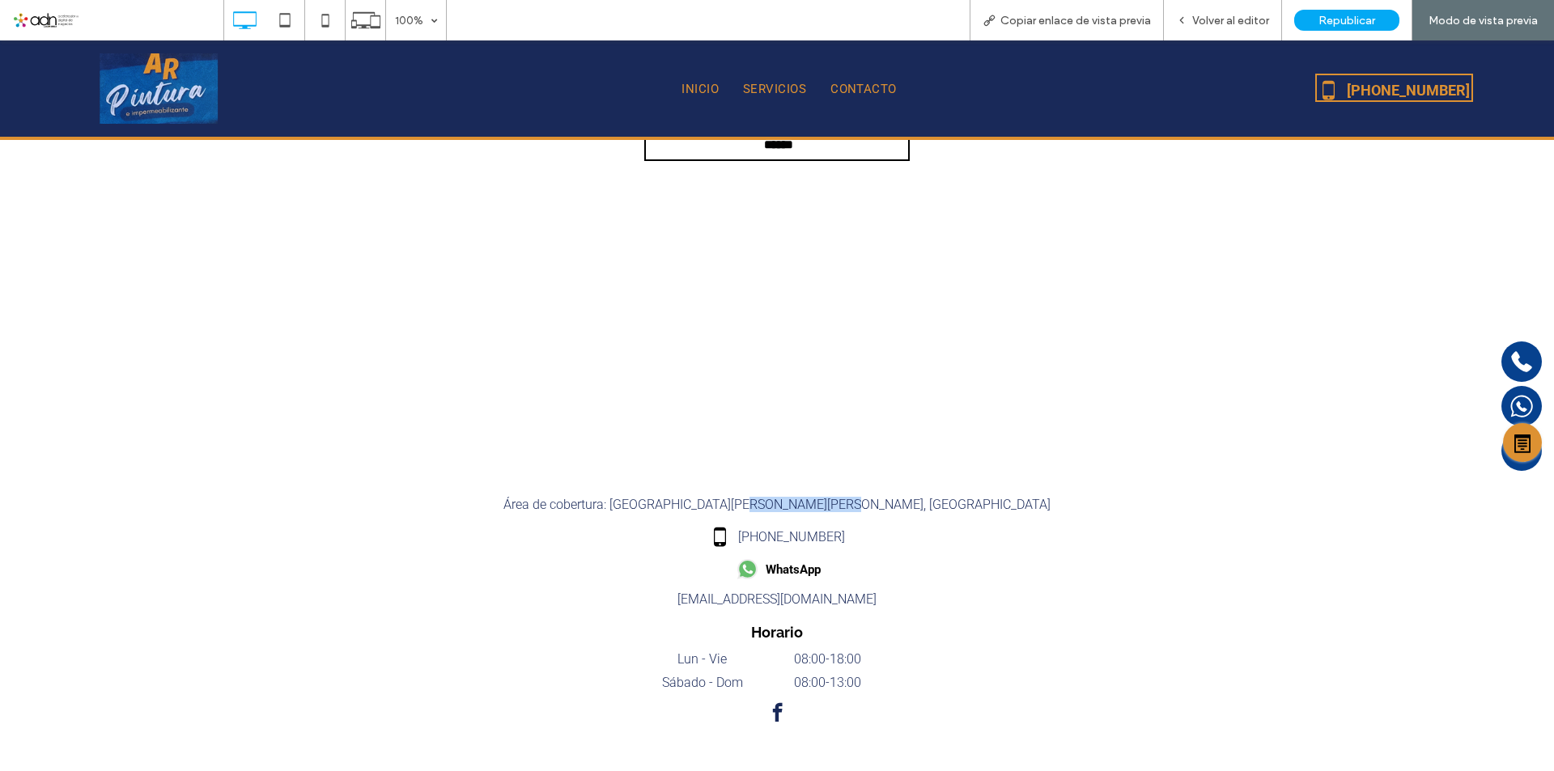
drag, startPoint x: 931, startPoint y: 502, endPoint x: 820, endPoint y: 507, distance: 111.0
click at [820, 507] on label "Área de cobertura: SAN JOSE DEL CABO Y CABOS SAN LUCAS, BCS" at bounding box center [776, 504] width 547 height 15
copy label "CABOS SAN LUCAS"
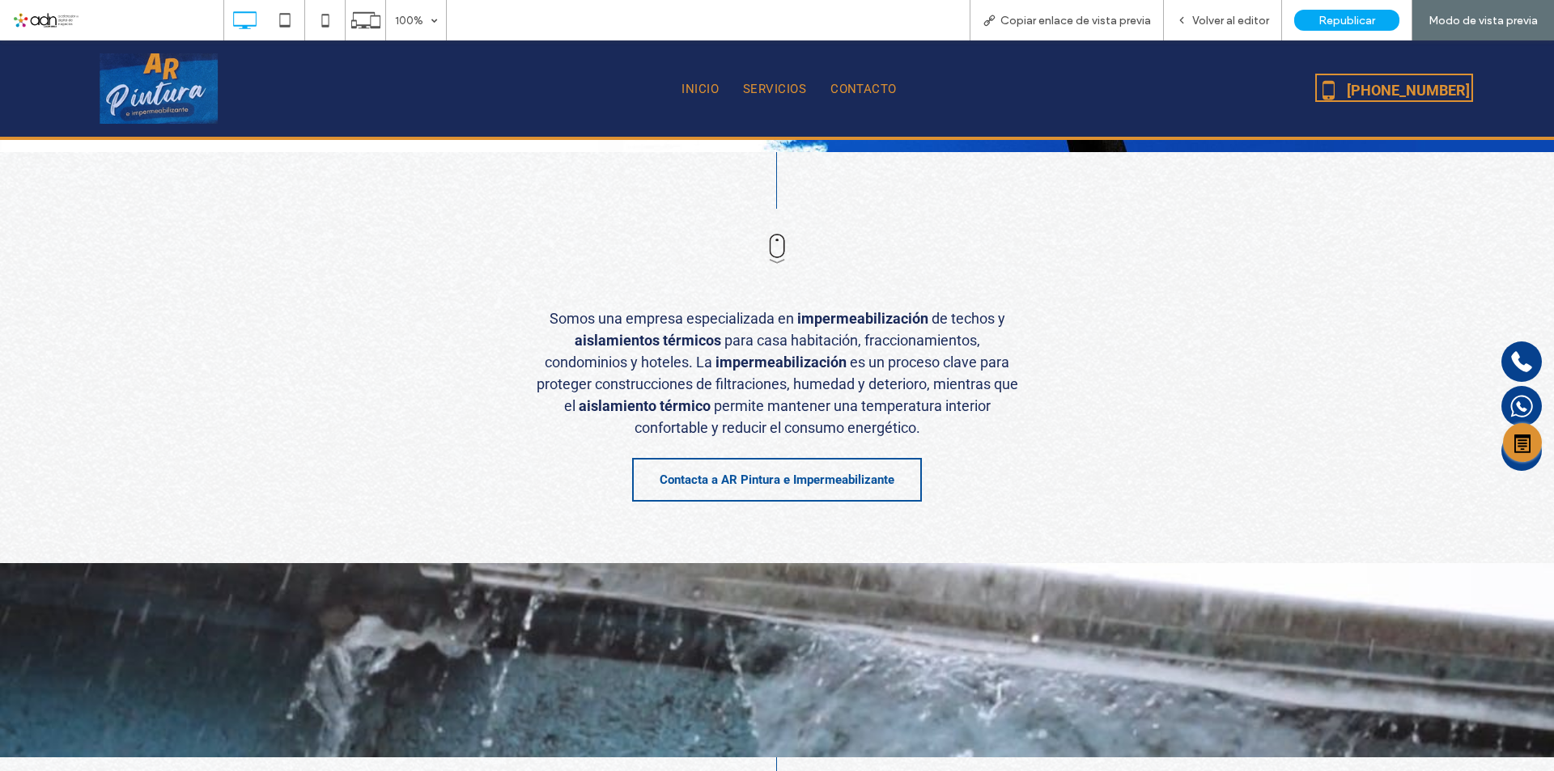
scroll to position [0, 0]
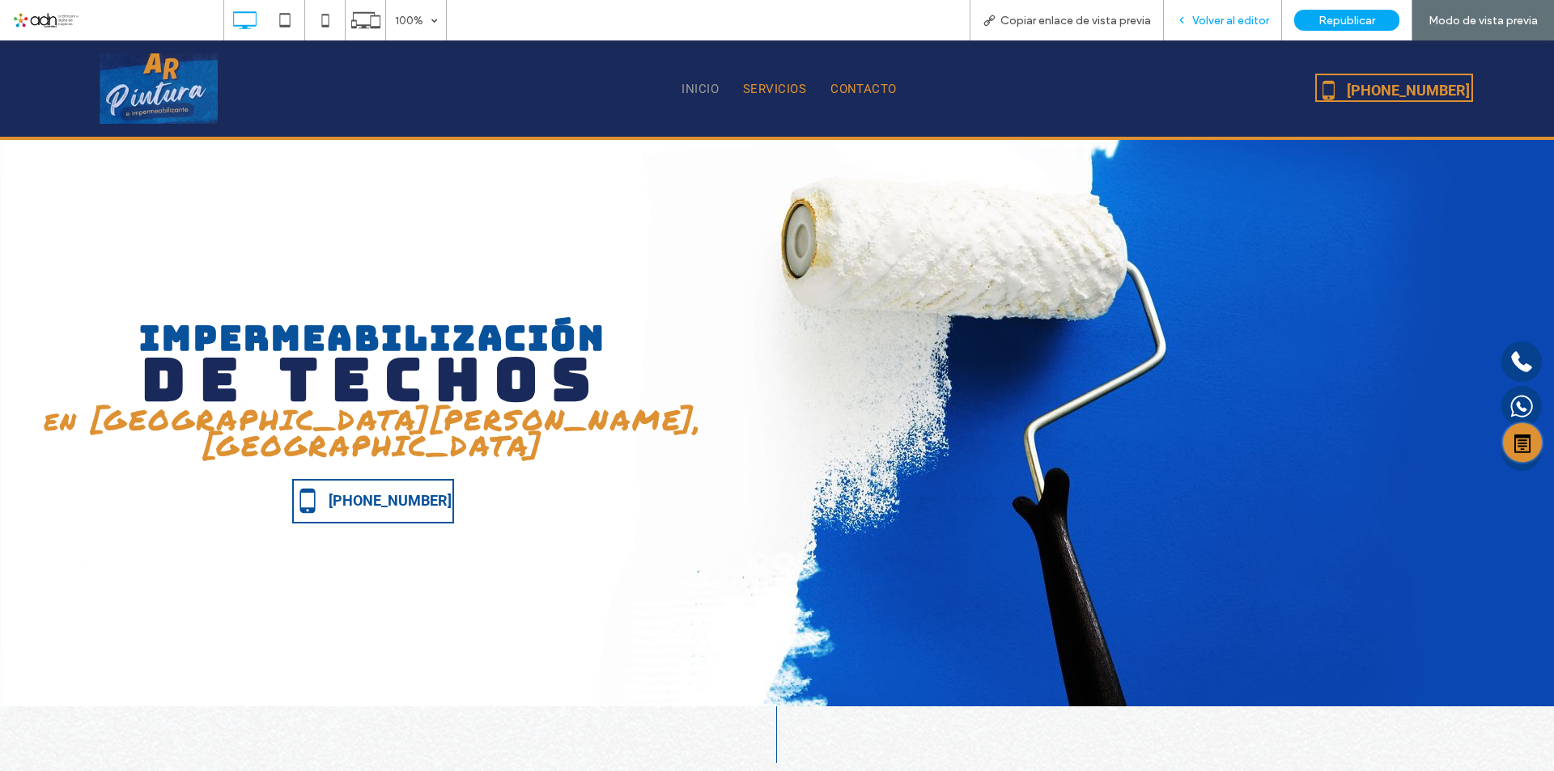
click at [1223, 32] on div "Volver al editor" at bounding box center [1223, 20] width 118 height 40
click at [1199, 22] on span "Volver al editor" at bounding box center [1230, 21] width 77 height 14
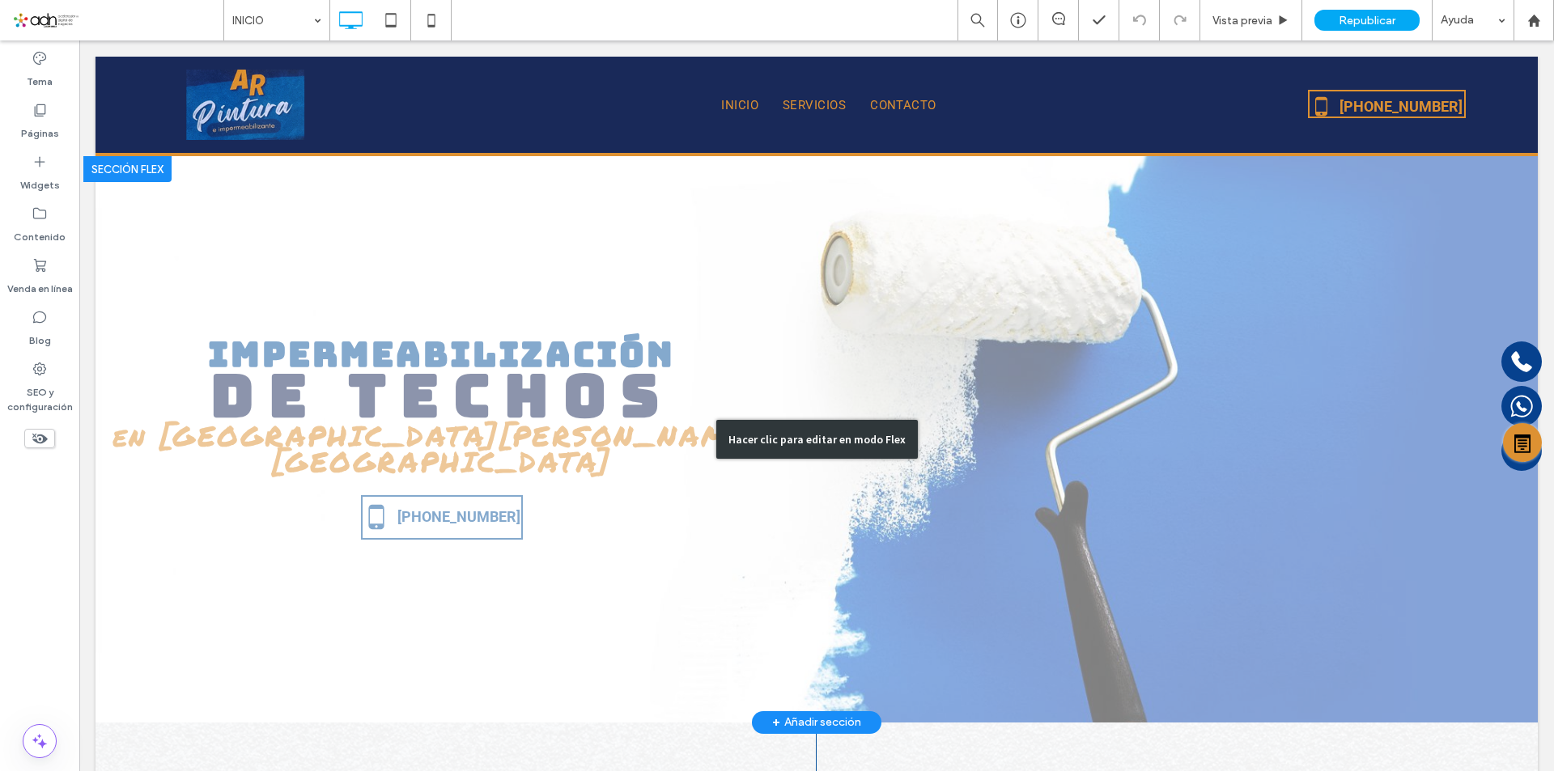
click at [502, 454] on div "Hacer clic para editar en modo Flex" at bounding box center [816, 439] width 1442 height 566
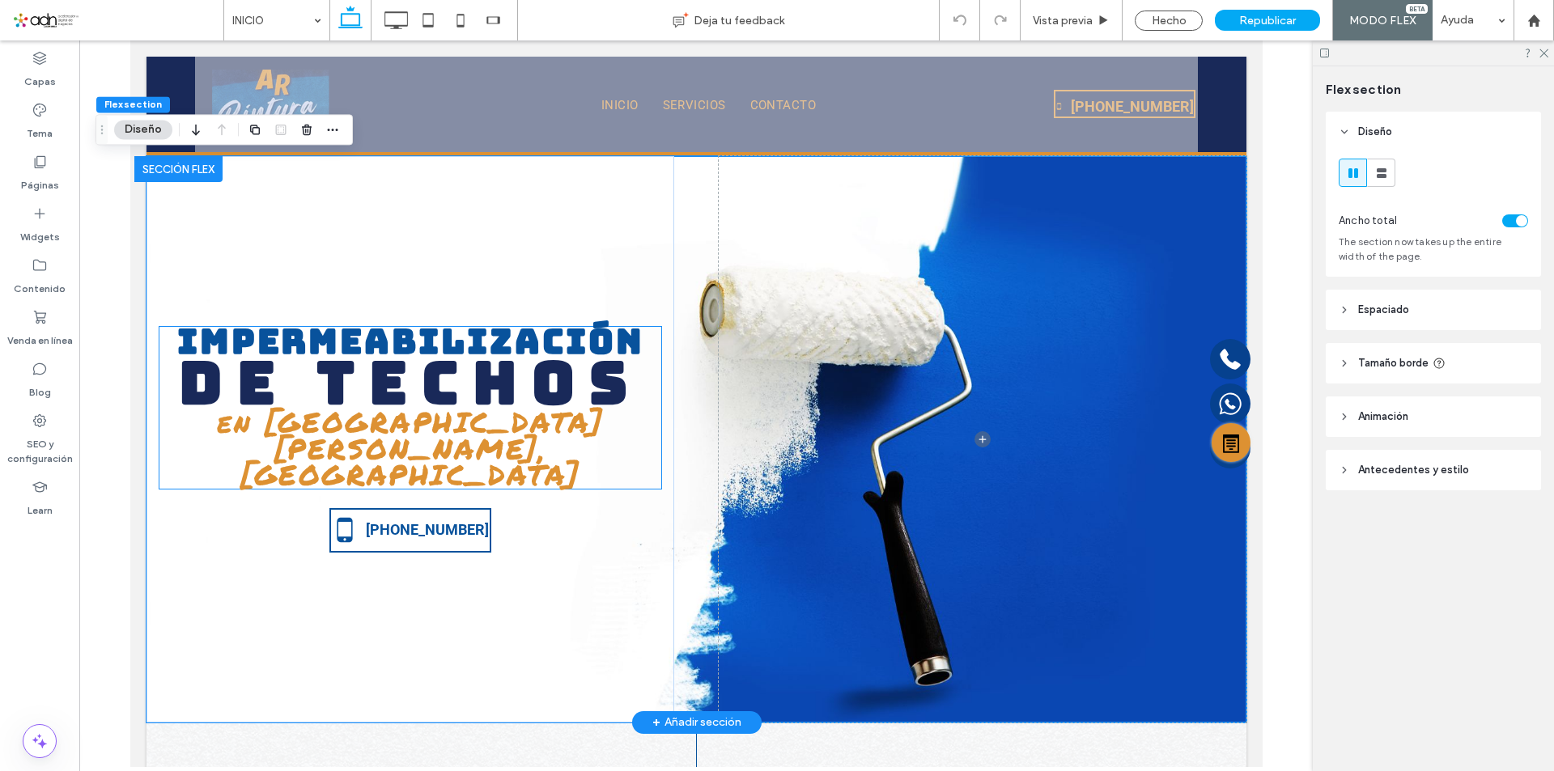
click at [502, 454] on span "en San José del Cabo, BCS" at bounding box center [409, 447] width 387 height 93
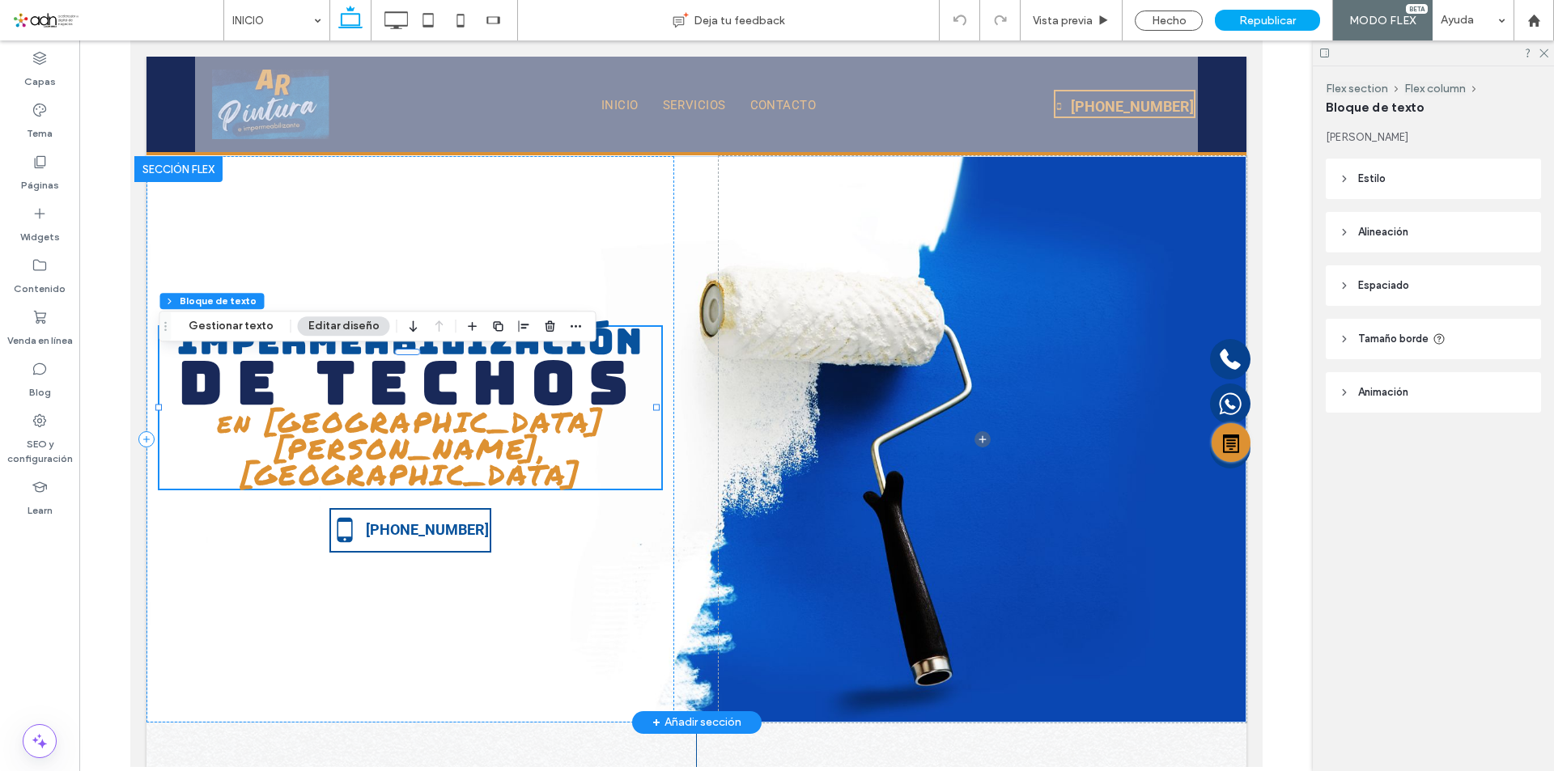
click at [529, 449] on span "en San José del Cabo, BCS" at bounding box center [409, 447] width 387 height 93
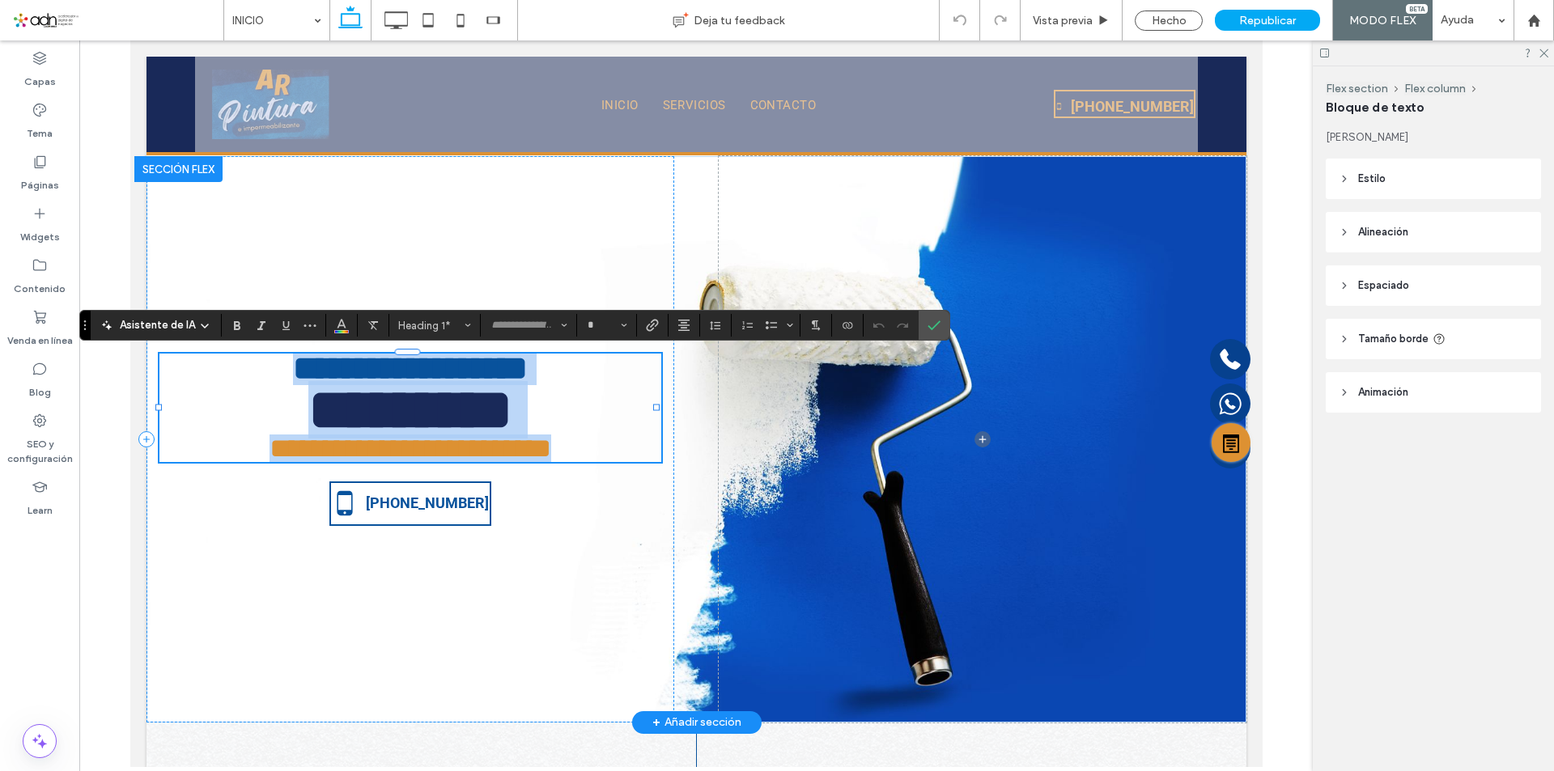
click at [529, 449] on span "**********" at bounding box center [410, 448] width 282 height 28
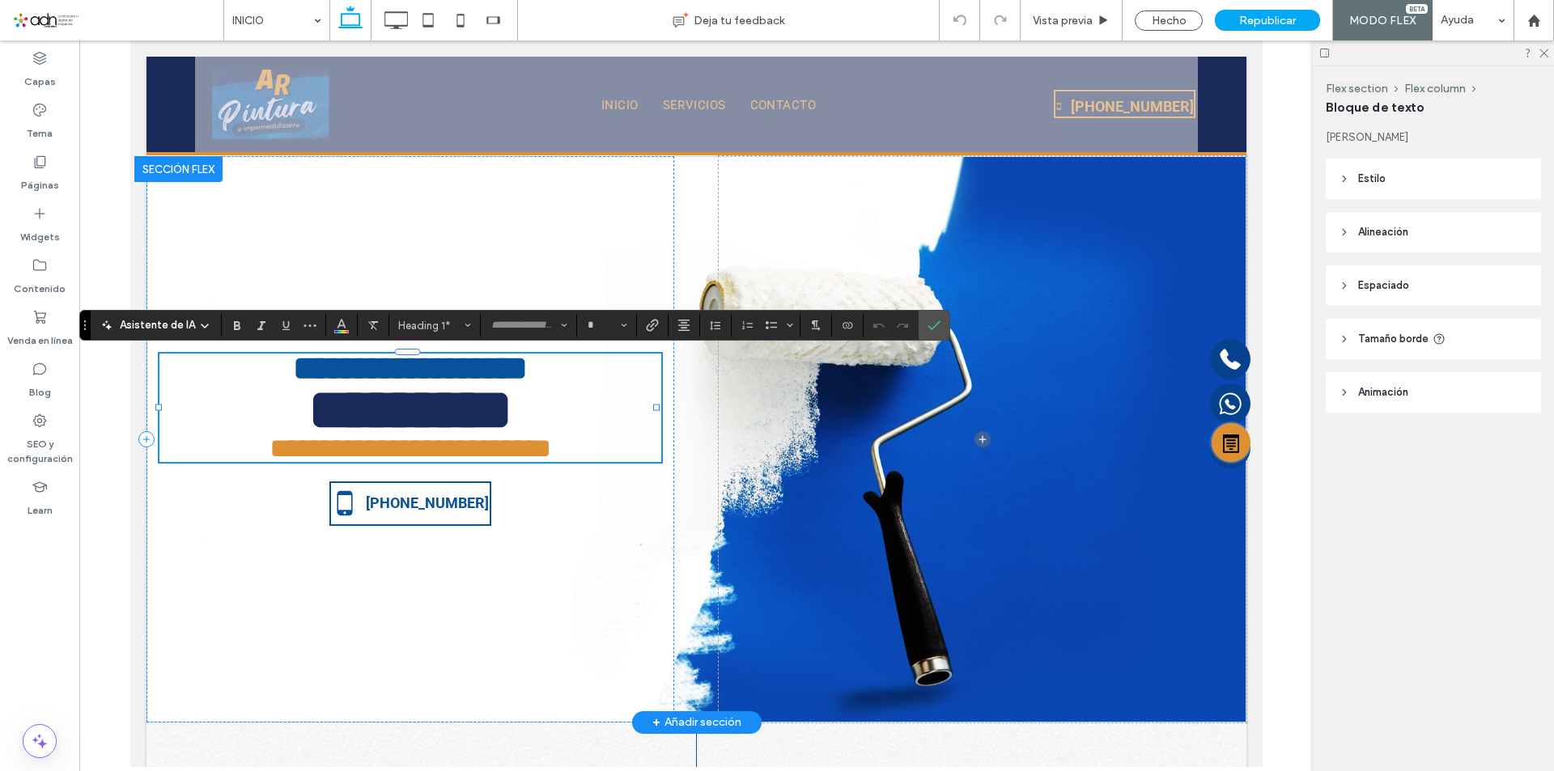
type input "**********"
type input "**"
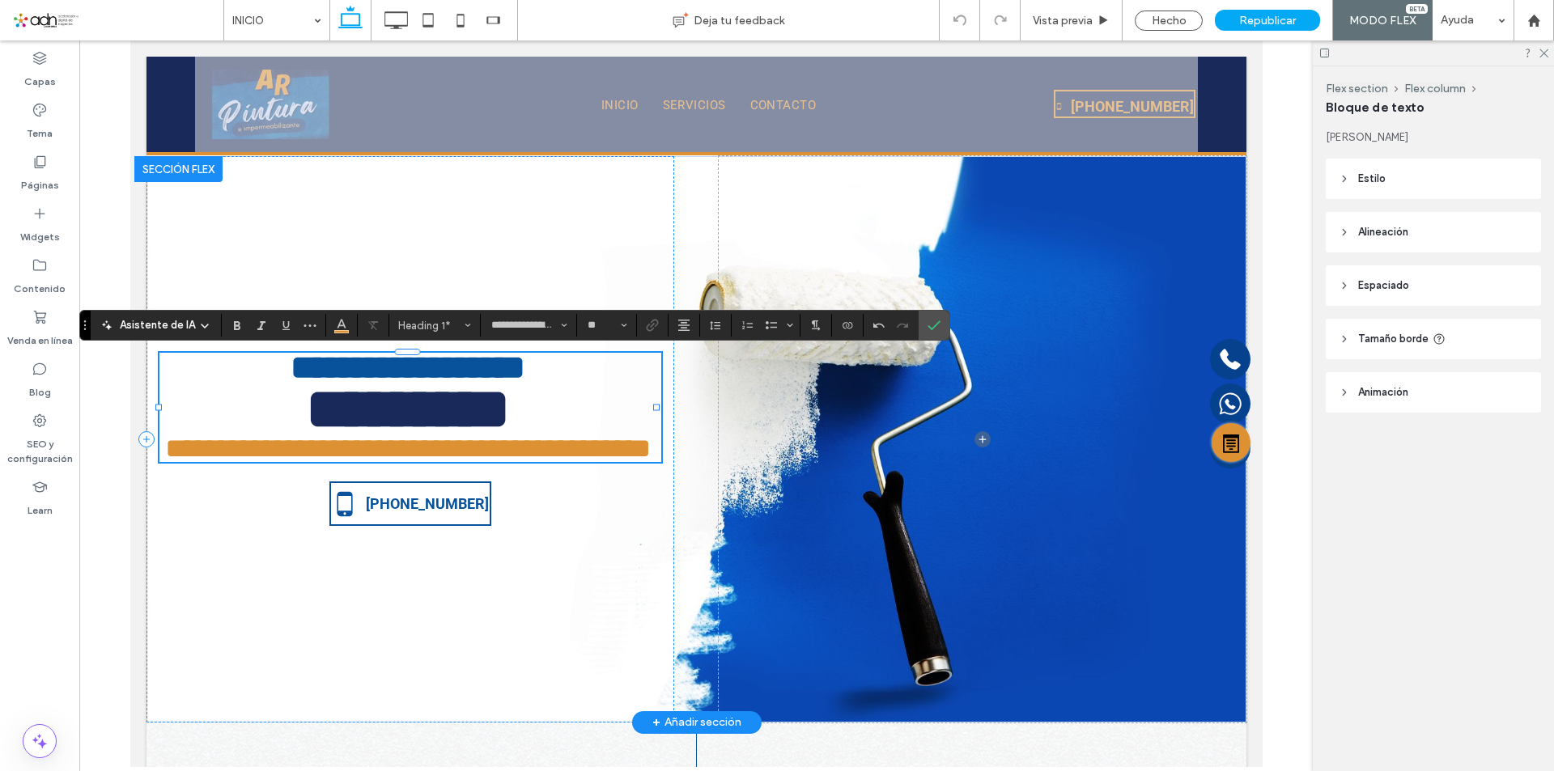
type input "******"
type input "**"
type input "******"
type input "**"
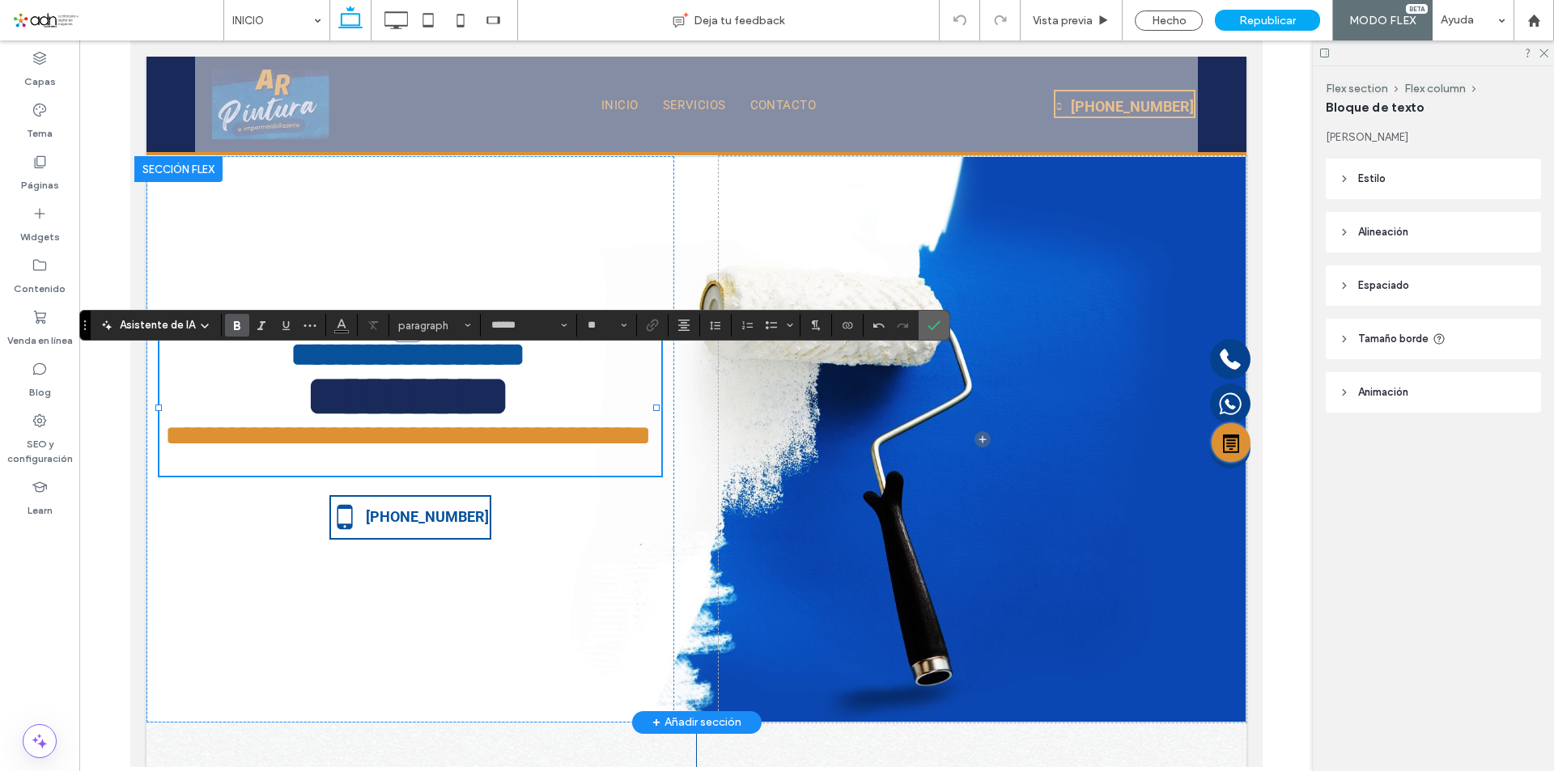
drag, startPoint x: 930, startPoint y: 320, endPoint x: 800, endPoint y: 281, distance: 136.2
click at [930, 320] on icon "Confirmar" at bounding box center [933, 325] width 13 height 13
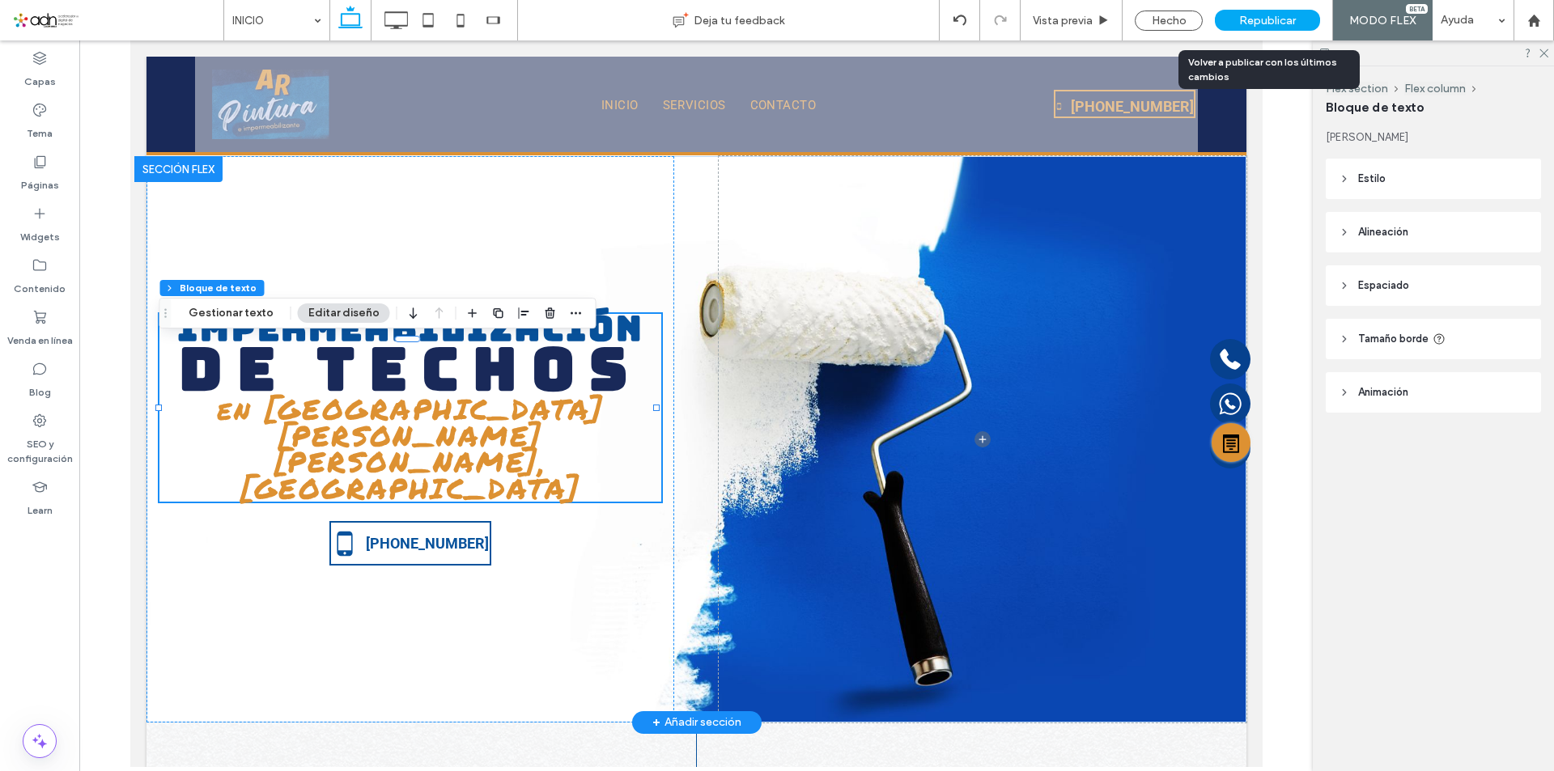
click at [1252, 20] on span "Republicar" at bounding box center [1267, 21] width 57 height 14
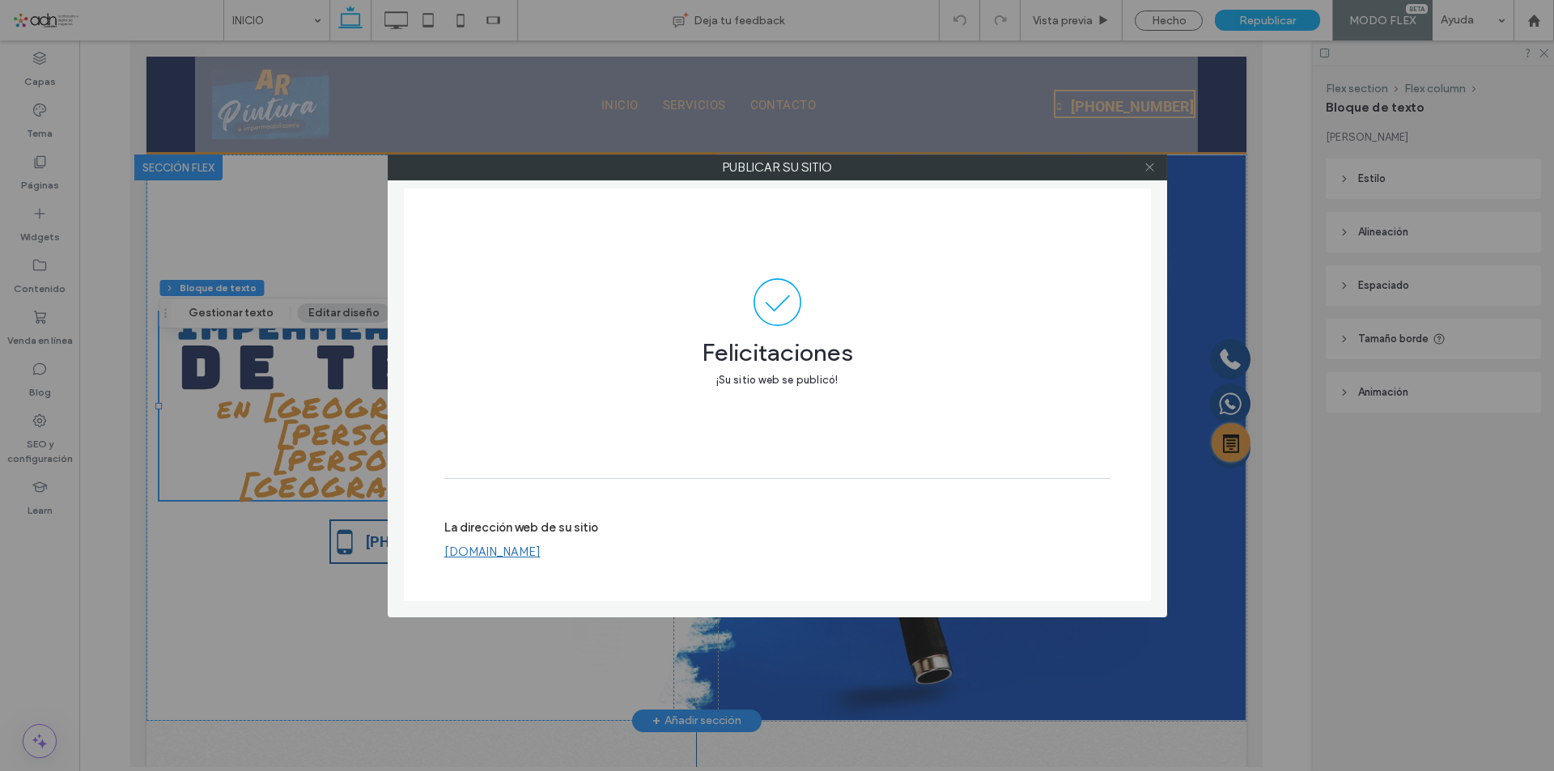
click at [1147, 169] on icon at bounding box center [1149, 167] width 12 height 12
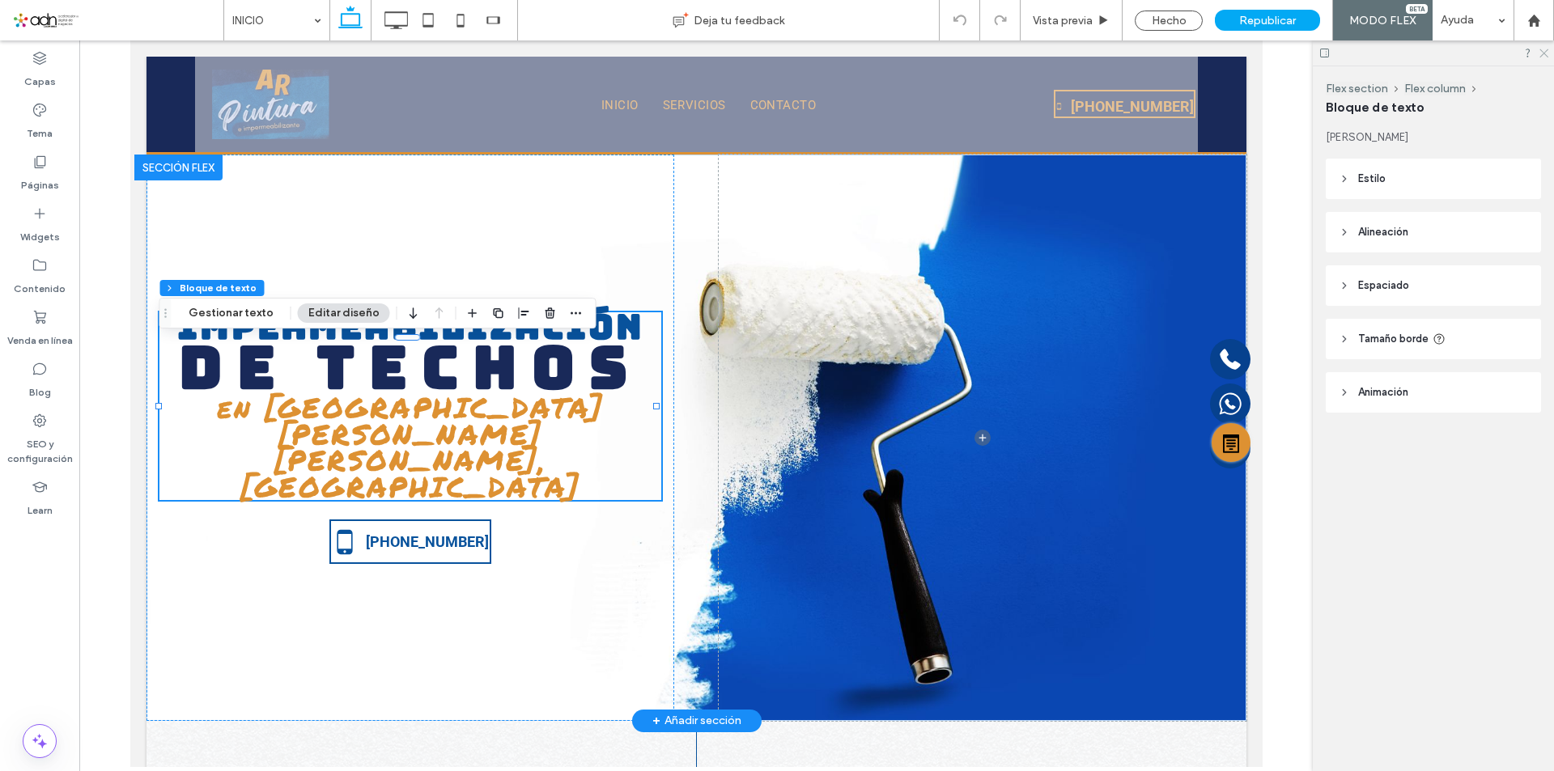
click at [1541, 53] on icon at bounding box center [1542, 52] width 11 height 11
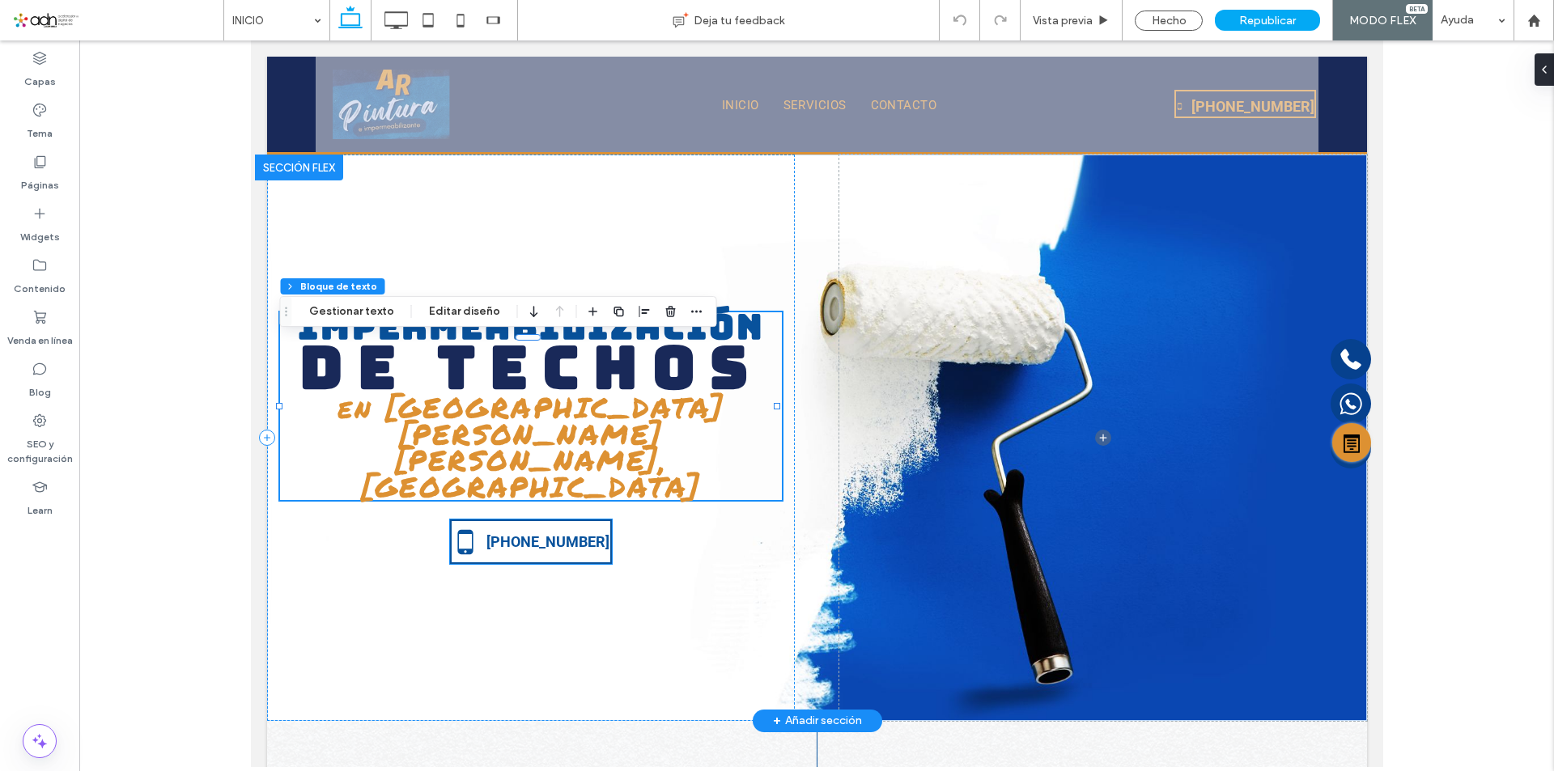
click at [534, 532] on label "5-555-5555" at bounding box center [546, 541] width 123 height 19
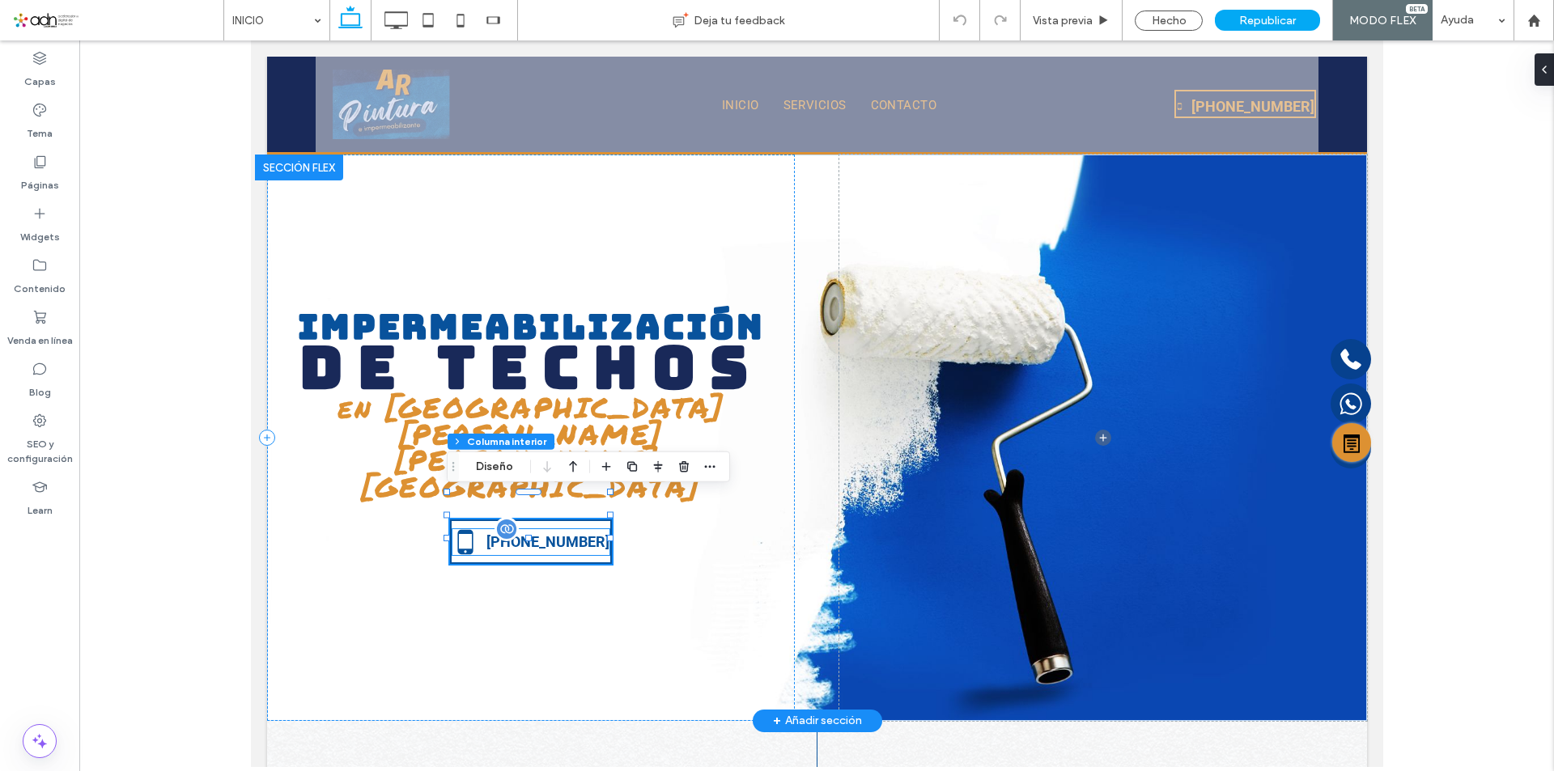
click at [528, 532] on label "5-555-5555" at bounding box center [546, 541] width 123 height 19
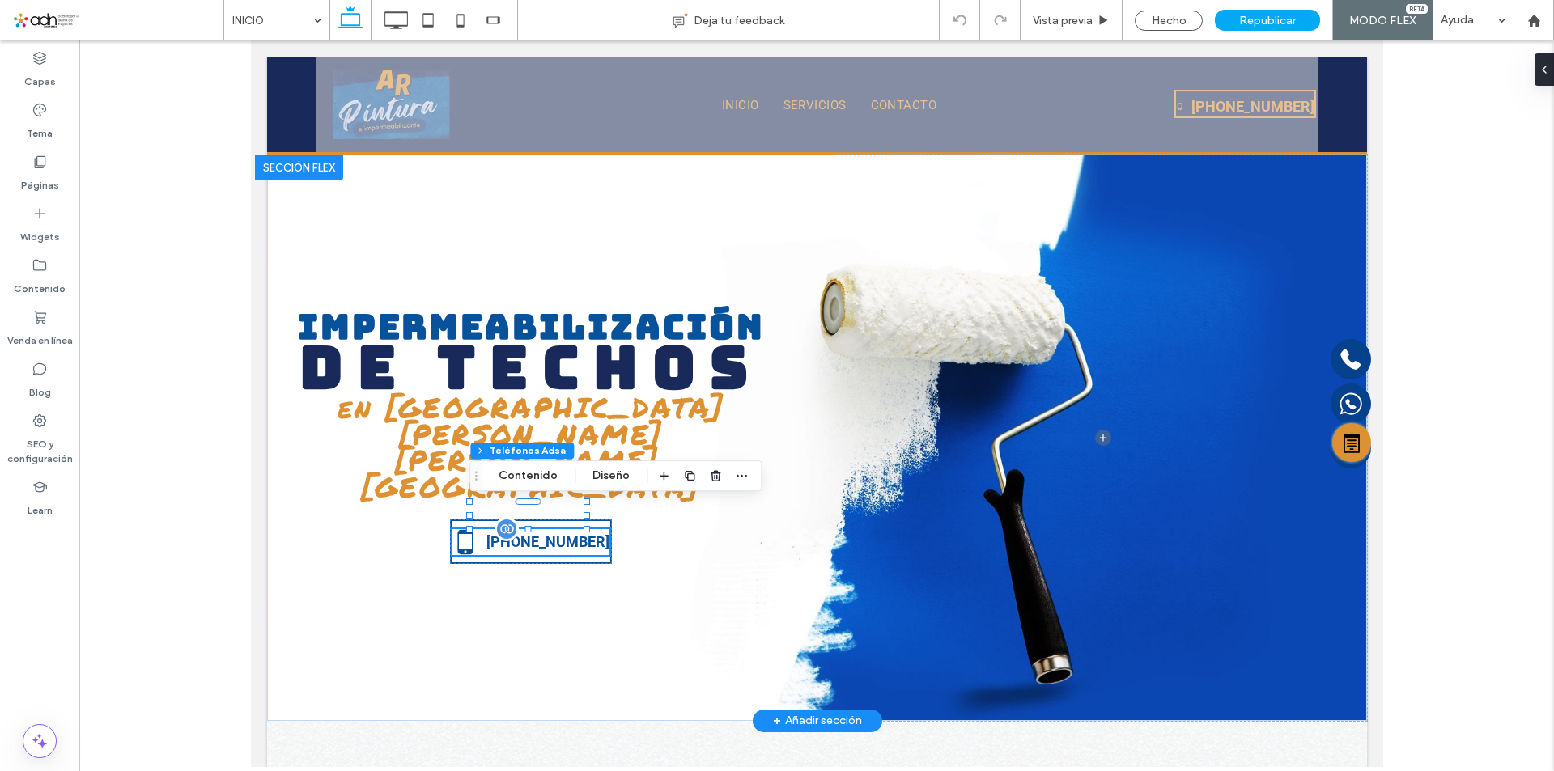
click at [528, 532] on label "5-555-5555" at bounding box center [546, 541] width 123 height 19
drag, startPoint x: 533, startPoint y: 484, endPoint x: 481, endPoint y: 373, distance: 122.7
click at [533, 484] on button "Contenido" at bounding box center [528, 475] width 80 height 19
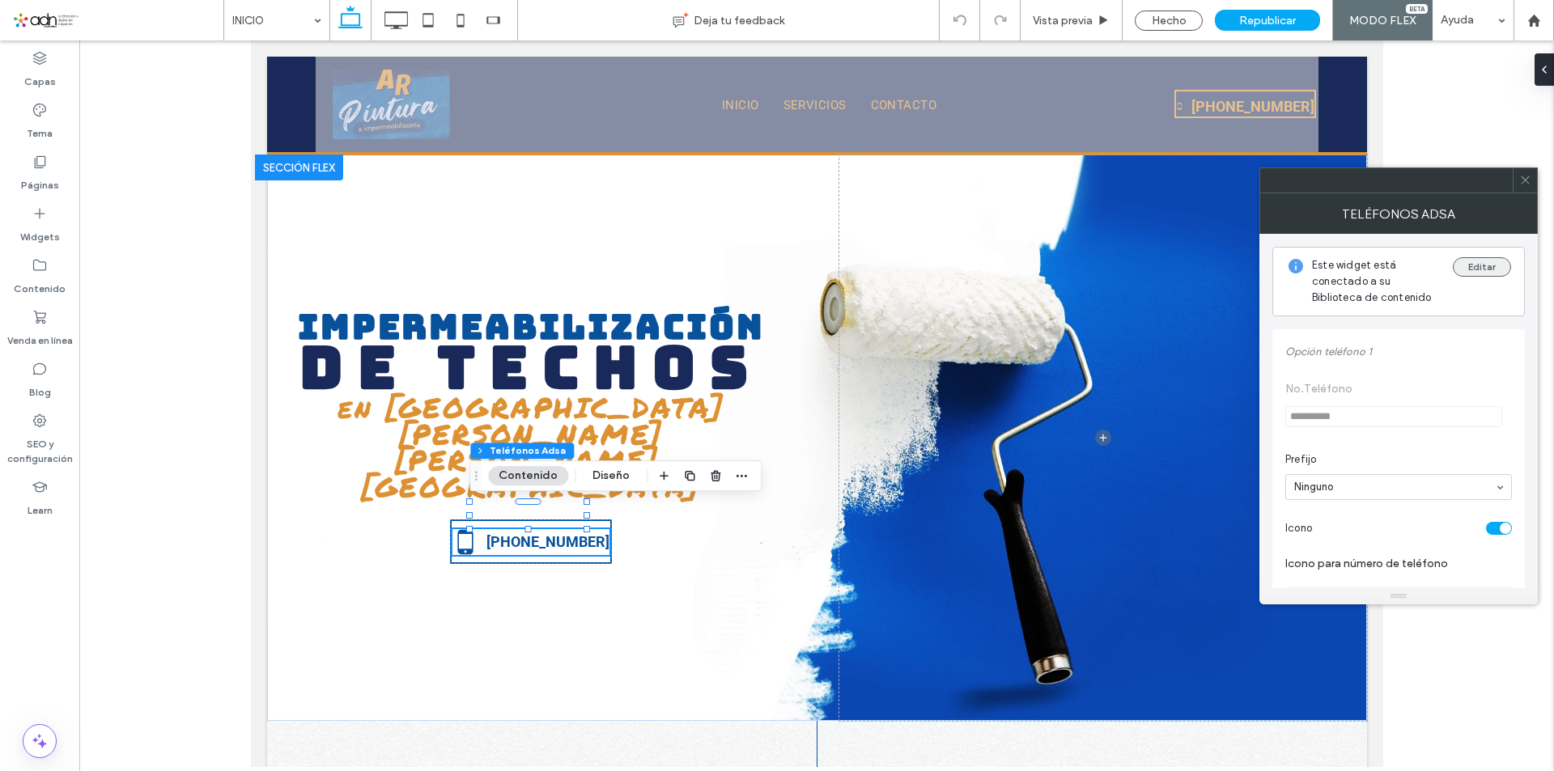
click at [1489, 263] on button "Editar" at bounding box center [1481, 266] width 58 height 19
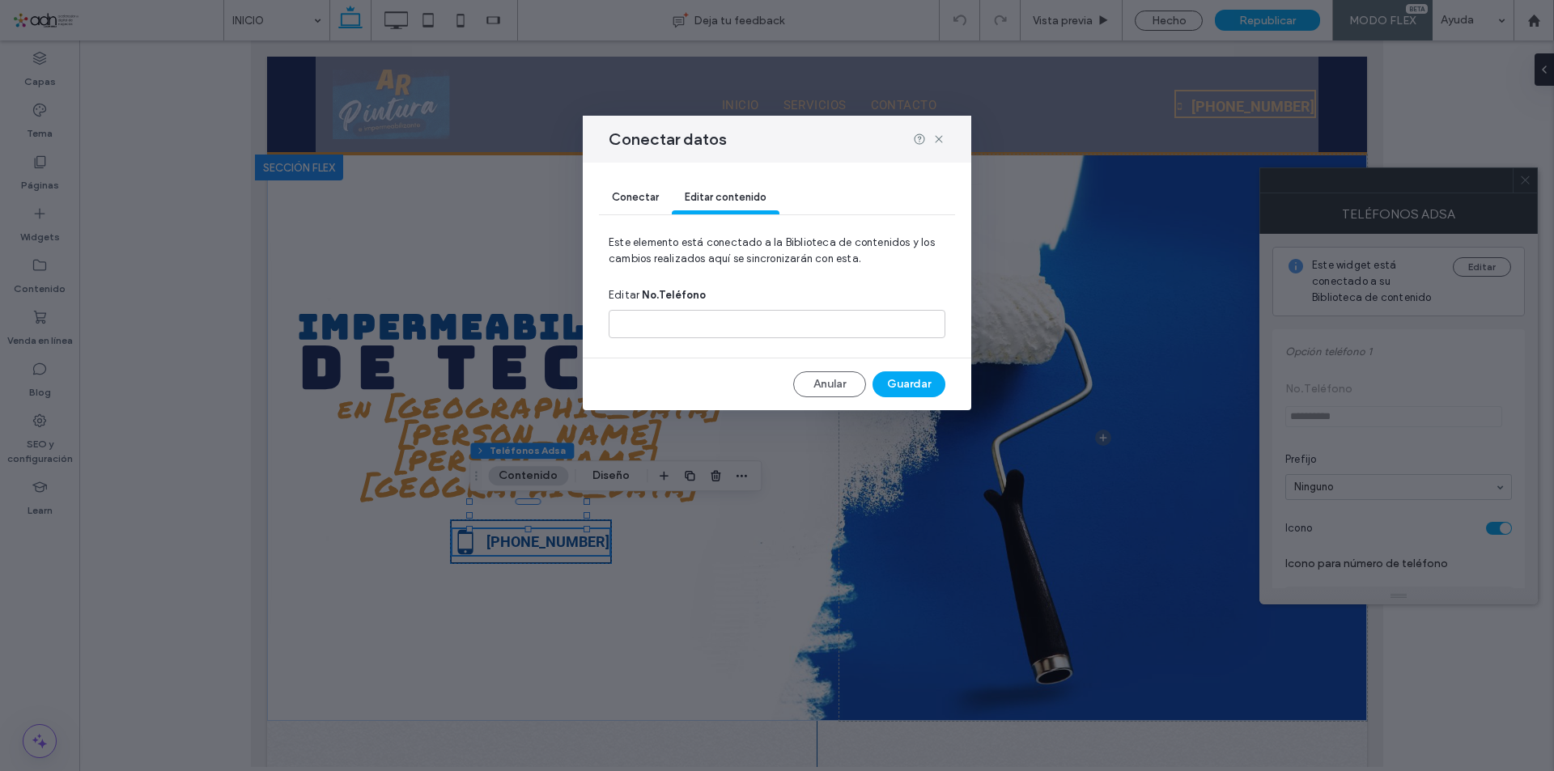
click at [617, 189] on div "Conectar" at bounding box center [635, 198] width 73 height 32
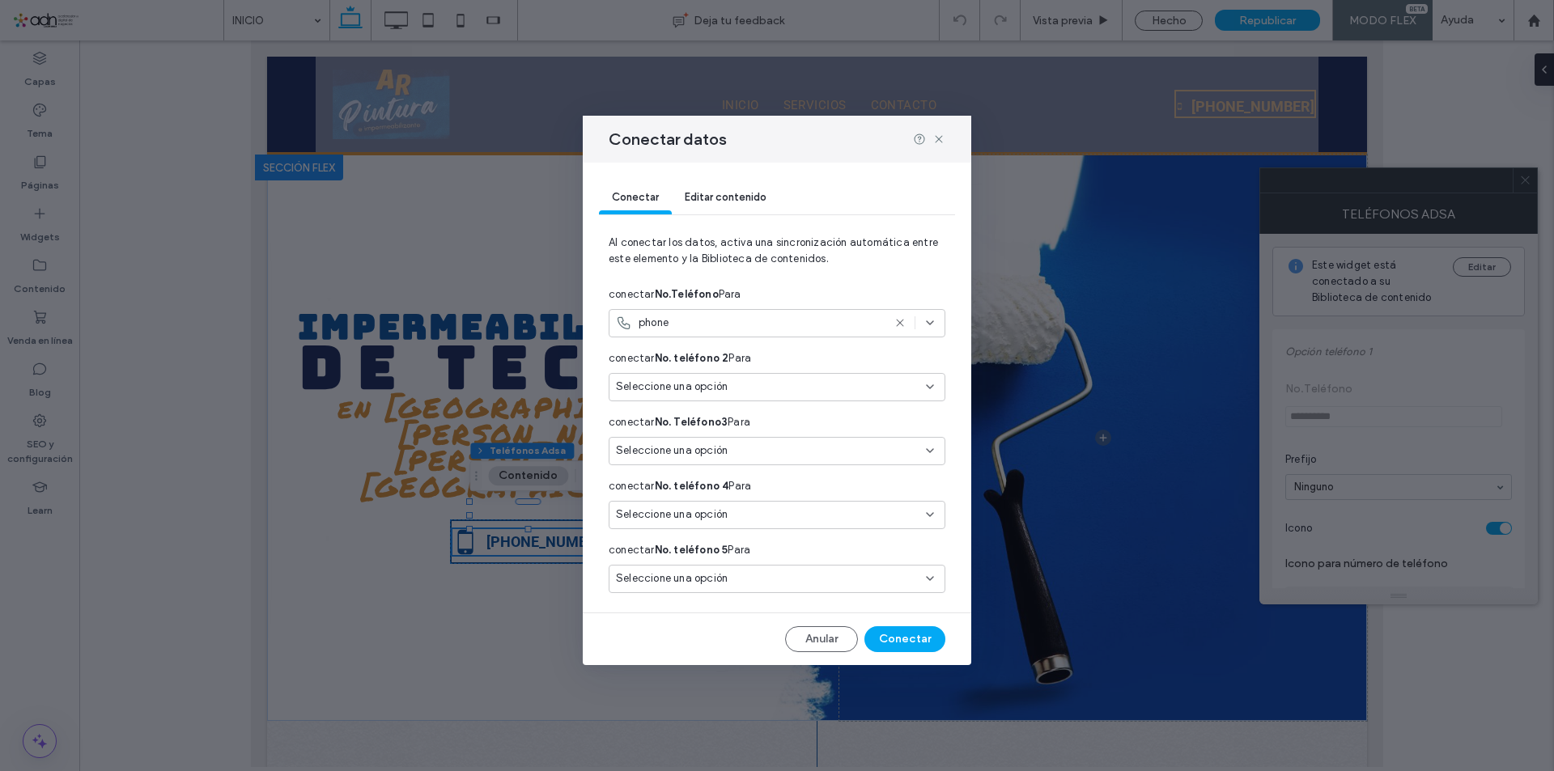
click at [897, 319] on icon at bounding box center [899, 322] width 13 height 13
click at [925, 322] on icon at bounding box center [929, 322] width 13 height 13
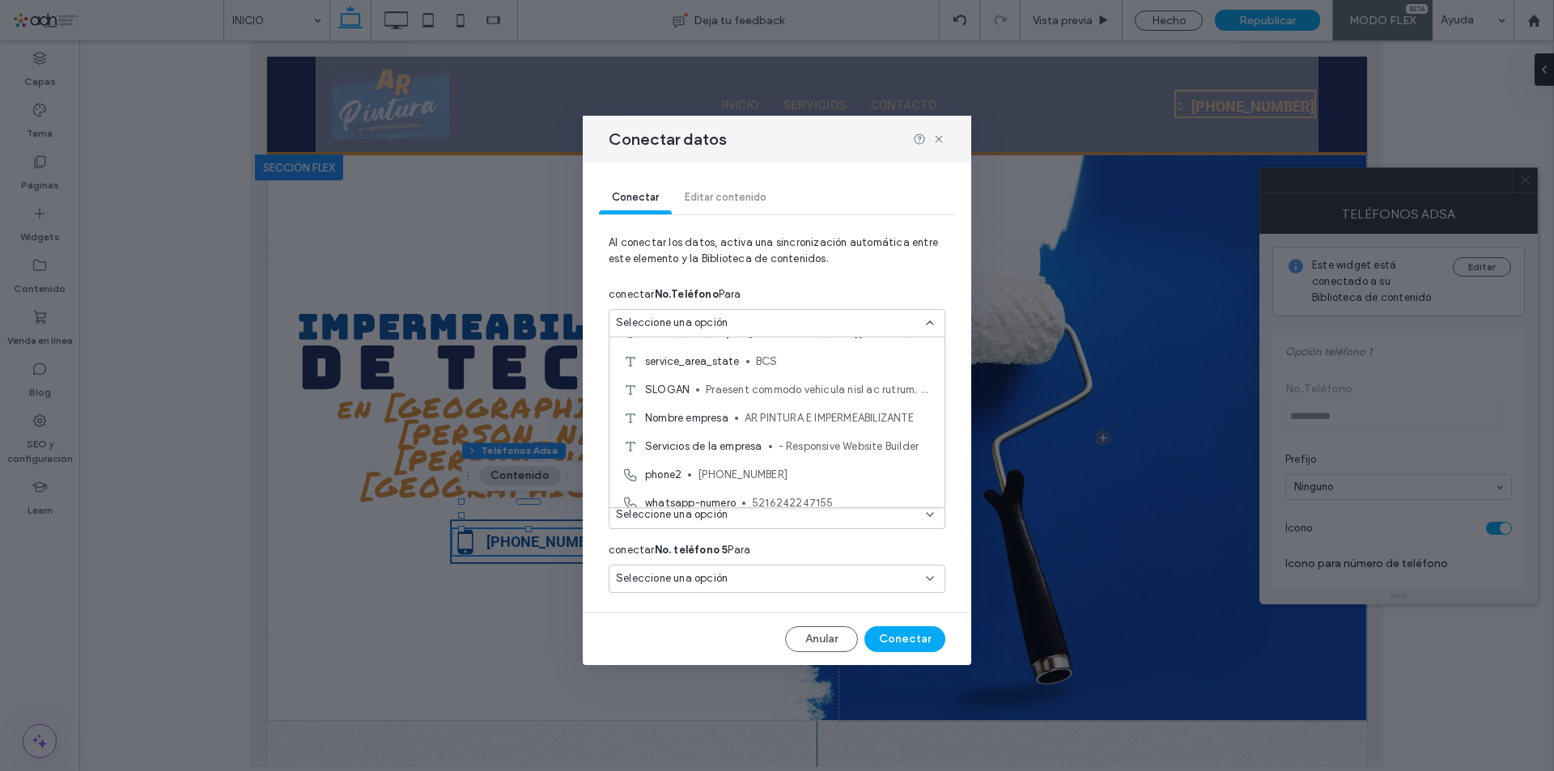
scroll to position [162, 0]
click at [766, 470] on span "624-224-7155" at bounding box center [814, 473] width 234 height 16
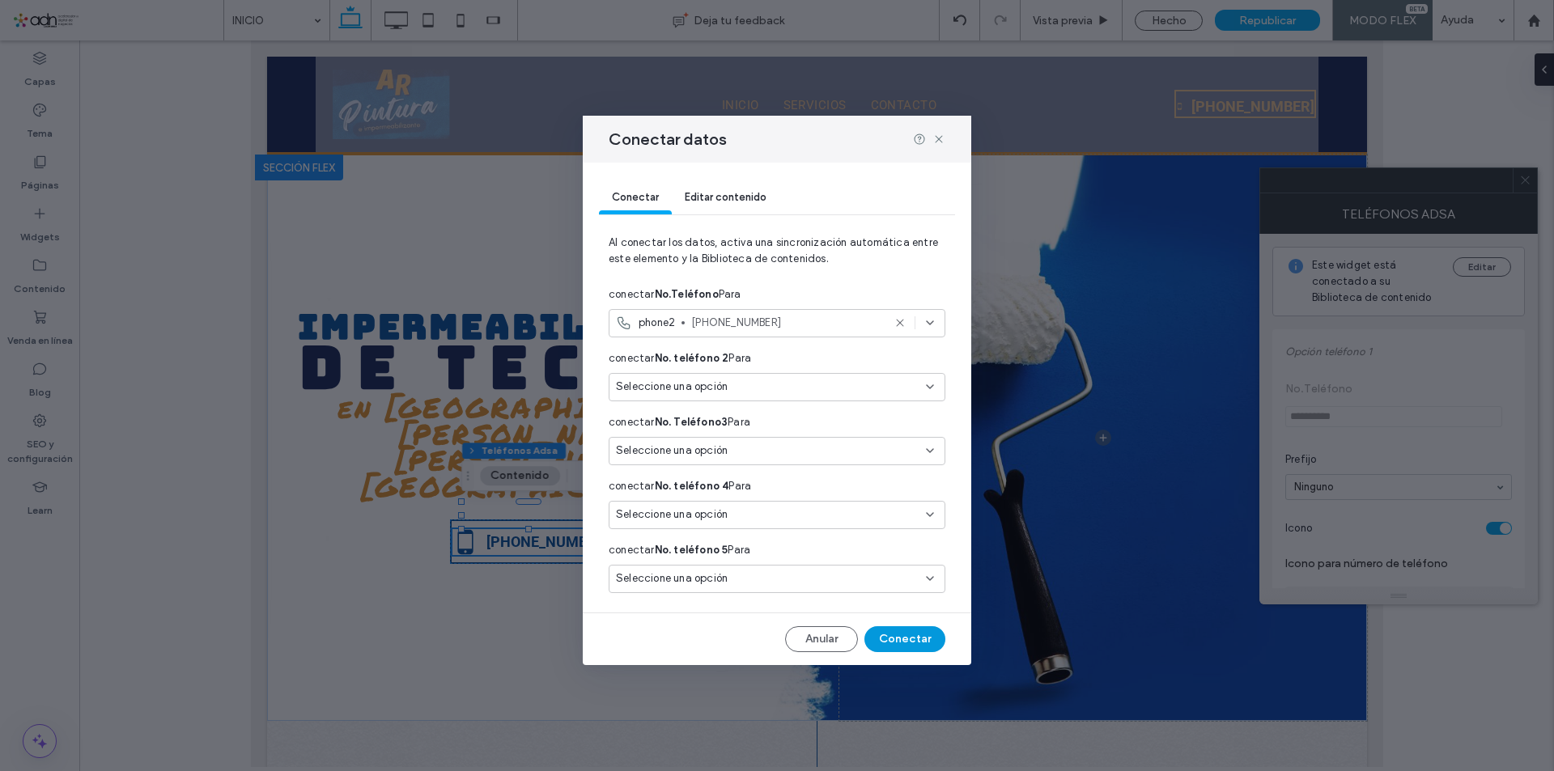
click at [899, 630] on button "Conectar" at bounding box center [904, 639] width 81 height 26
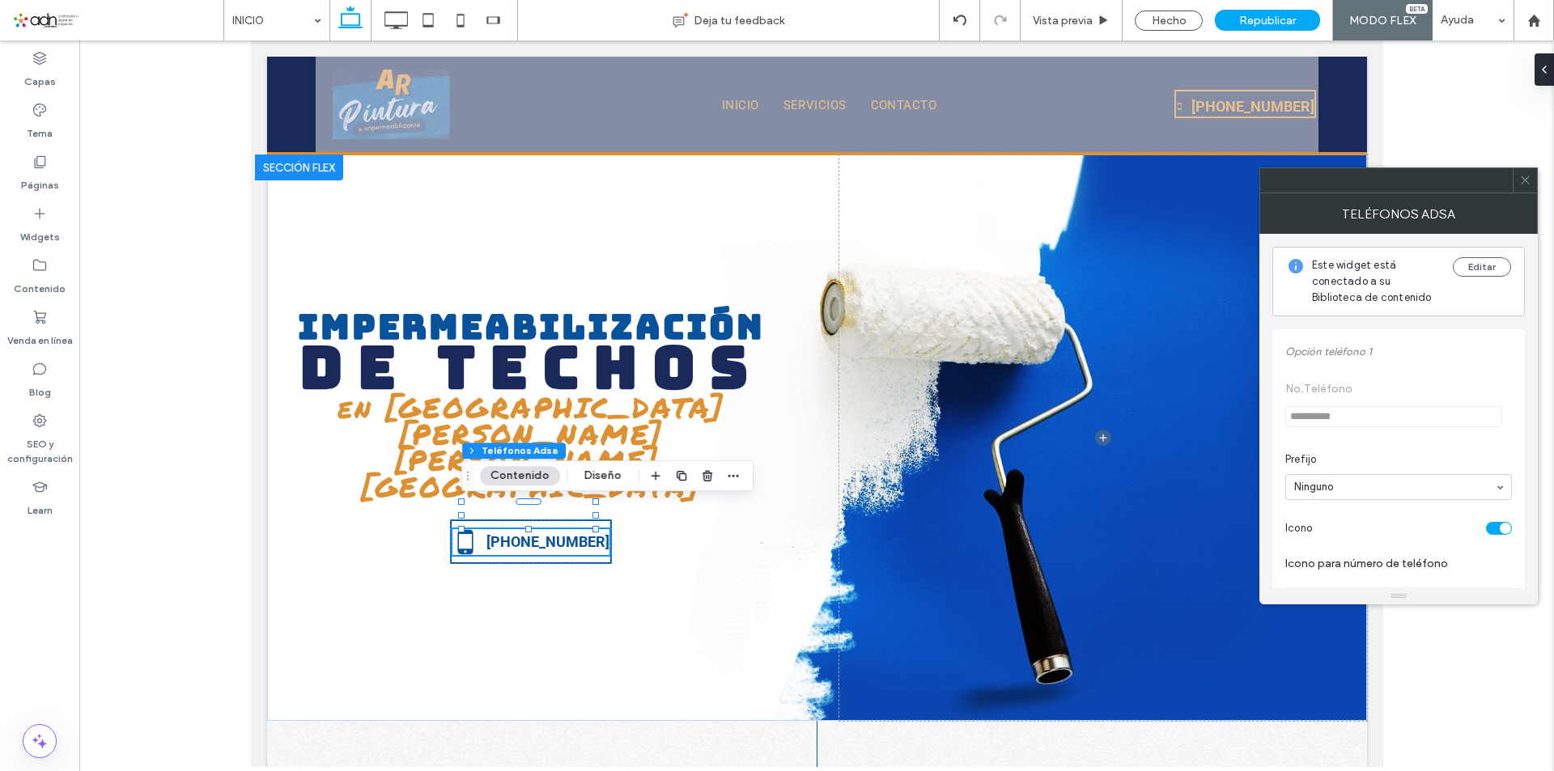
click at [1528, 186] on span at bounding box center [1525, 180] width 12 height 24
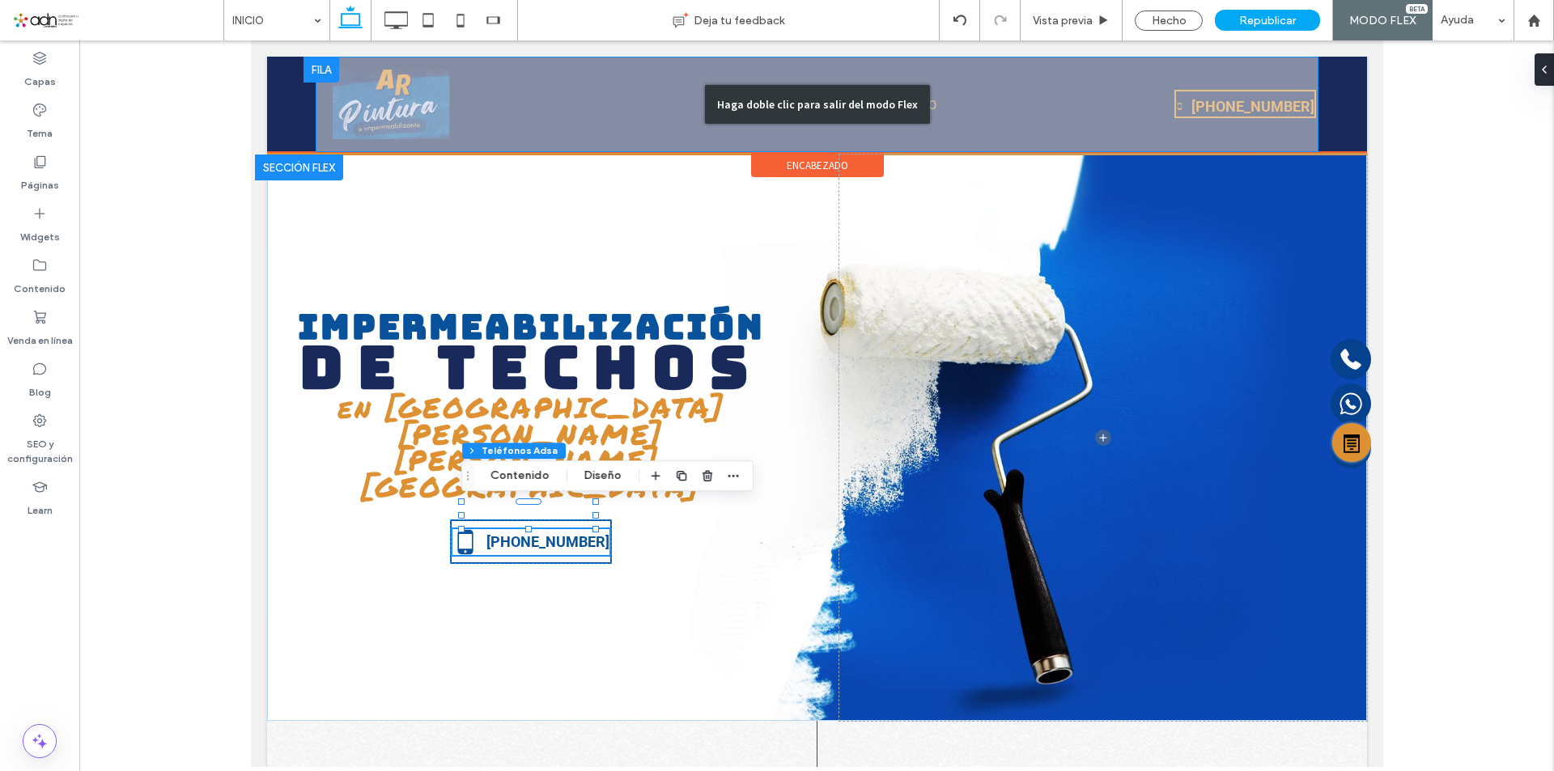
click at [1277, 115] on div "Haga doble clic para salir del modo Flex" at bounding box center [816, 104] width 1003 height 95
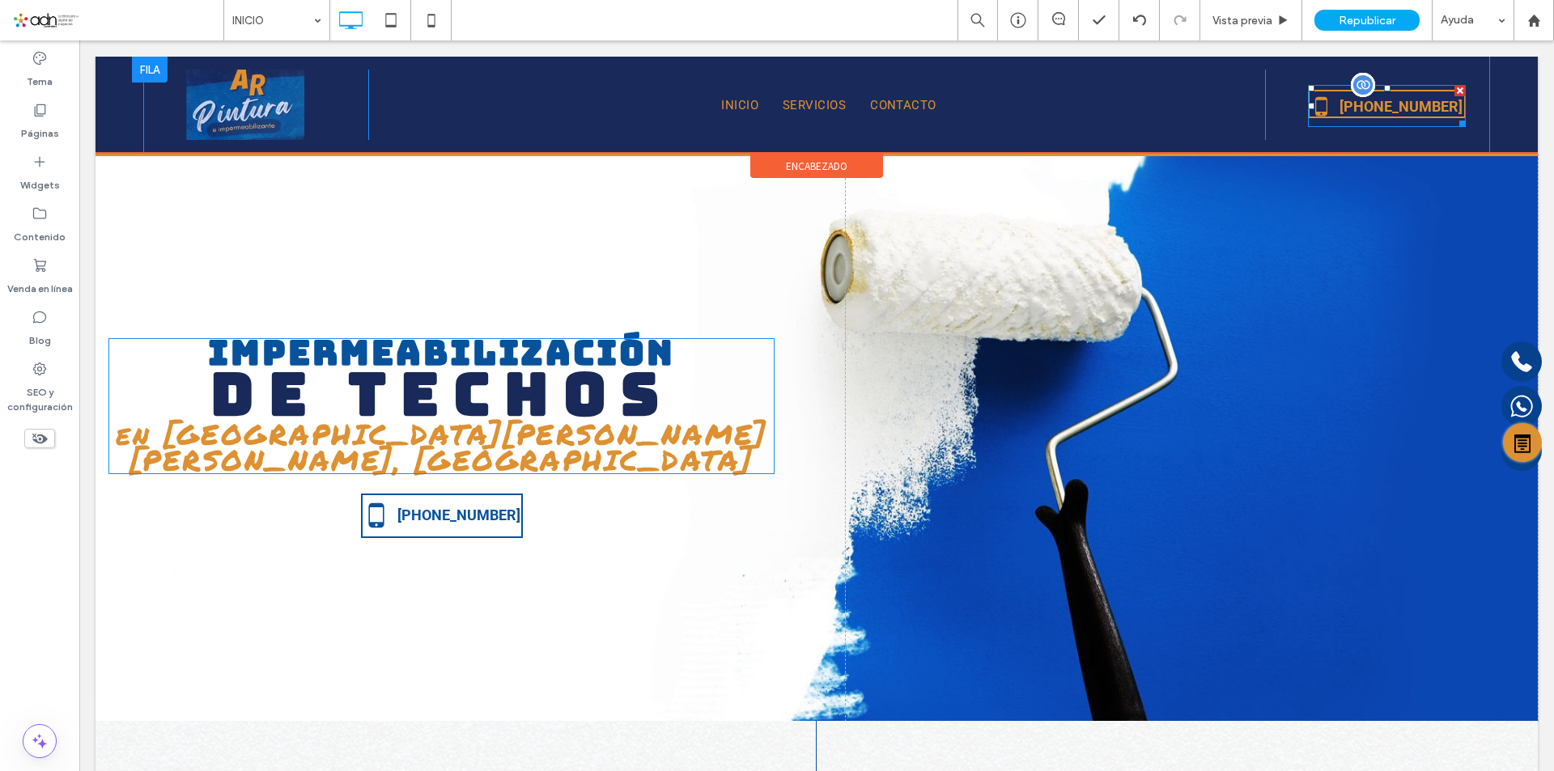
click at [1346, 97] on span at bounding box center [1387, 106] width 158 height 42
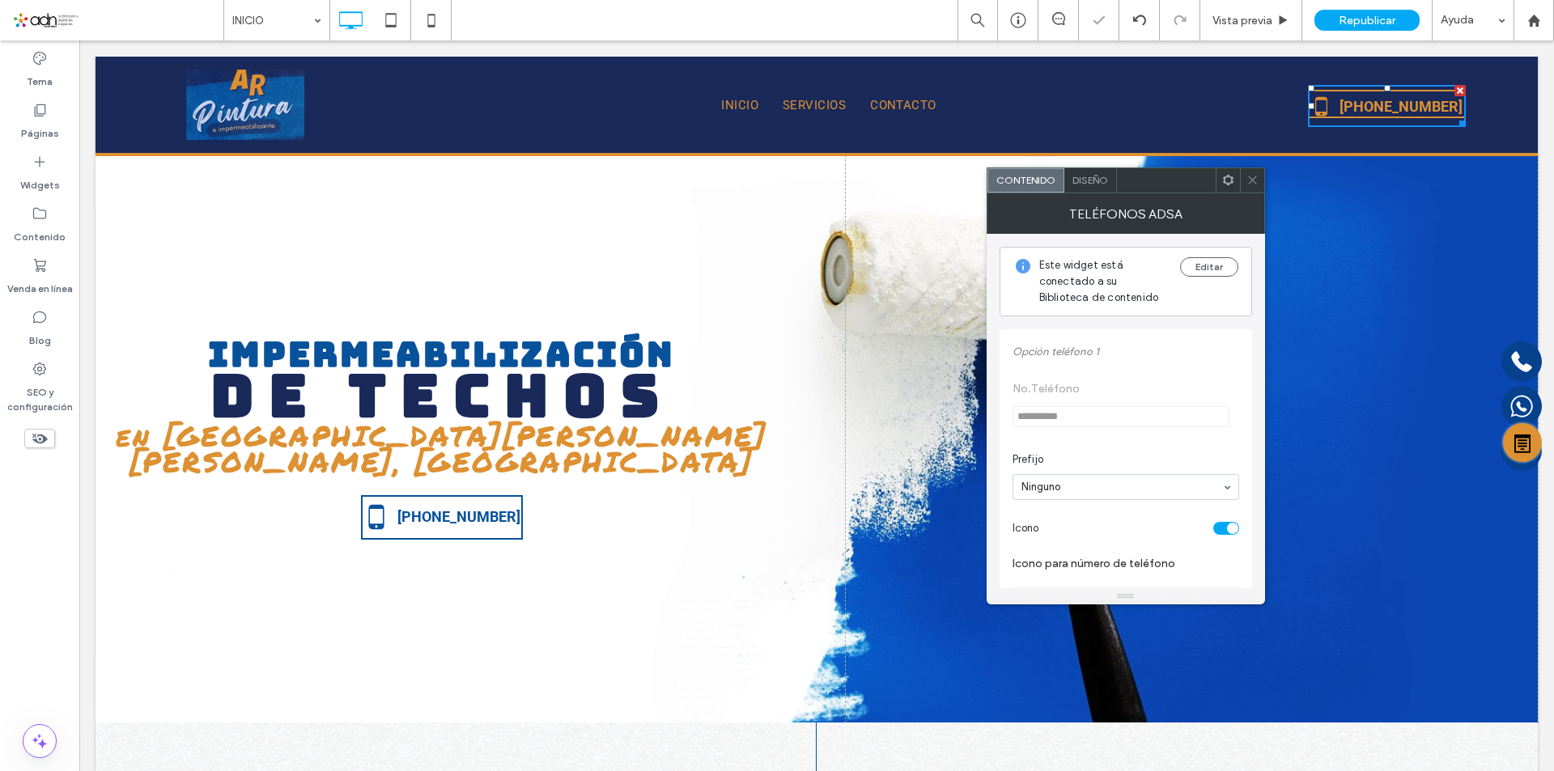
click at [1096, 187] on div "Diseño" at bounding box center [1090, 180] width 53 height 24
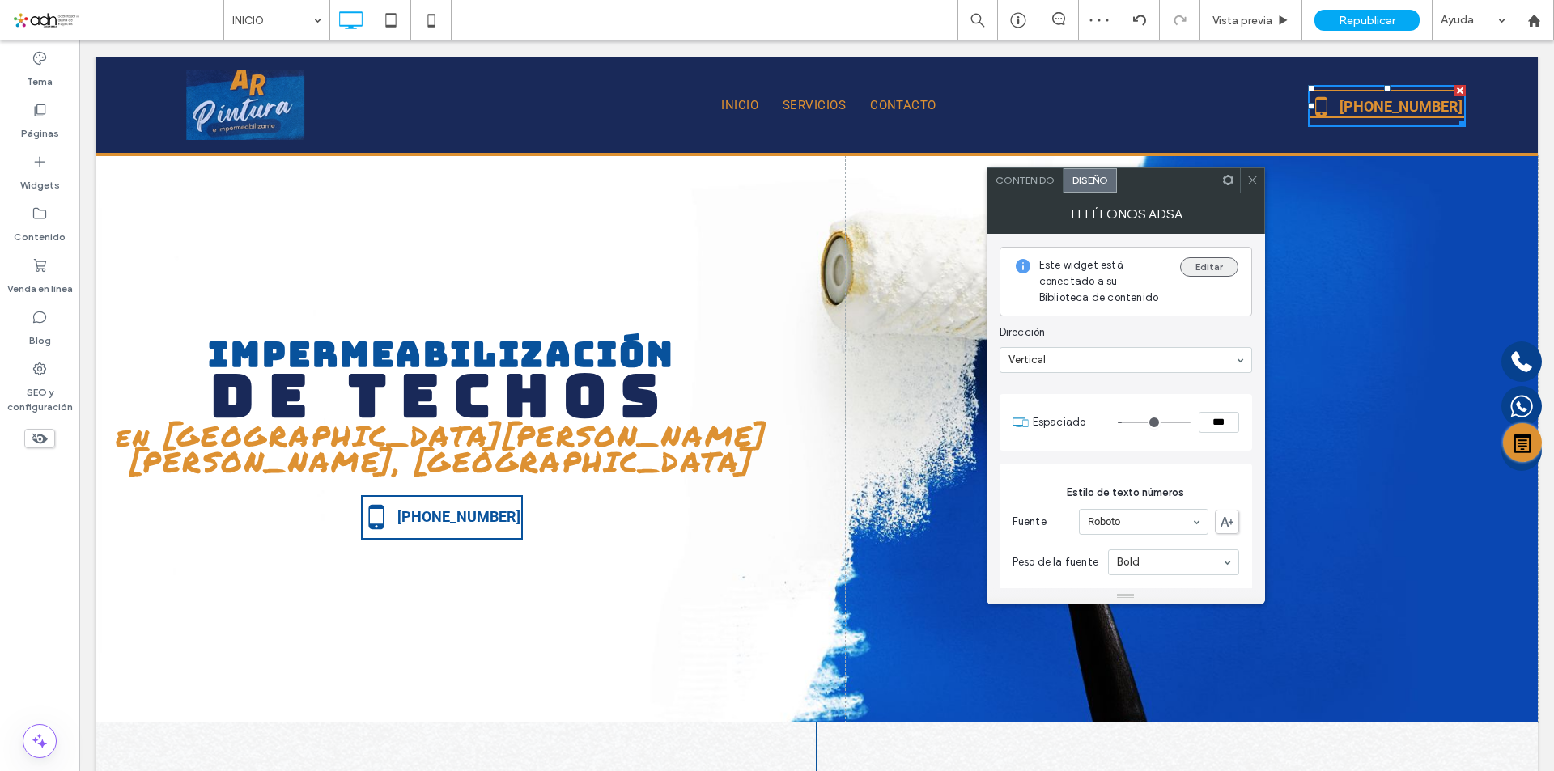
click at [1185, 270] on button "Editar" at bounding box center [1209, 266] width 58 height 19
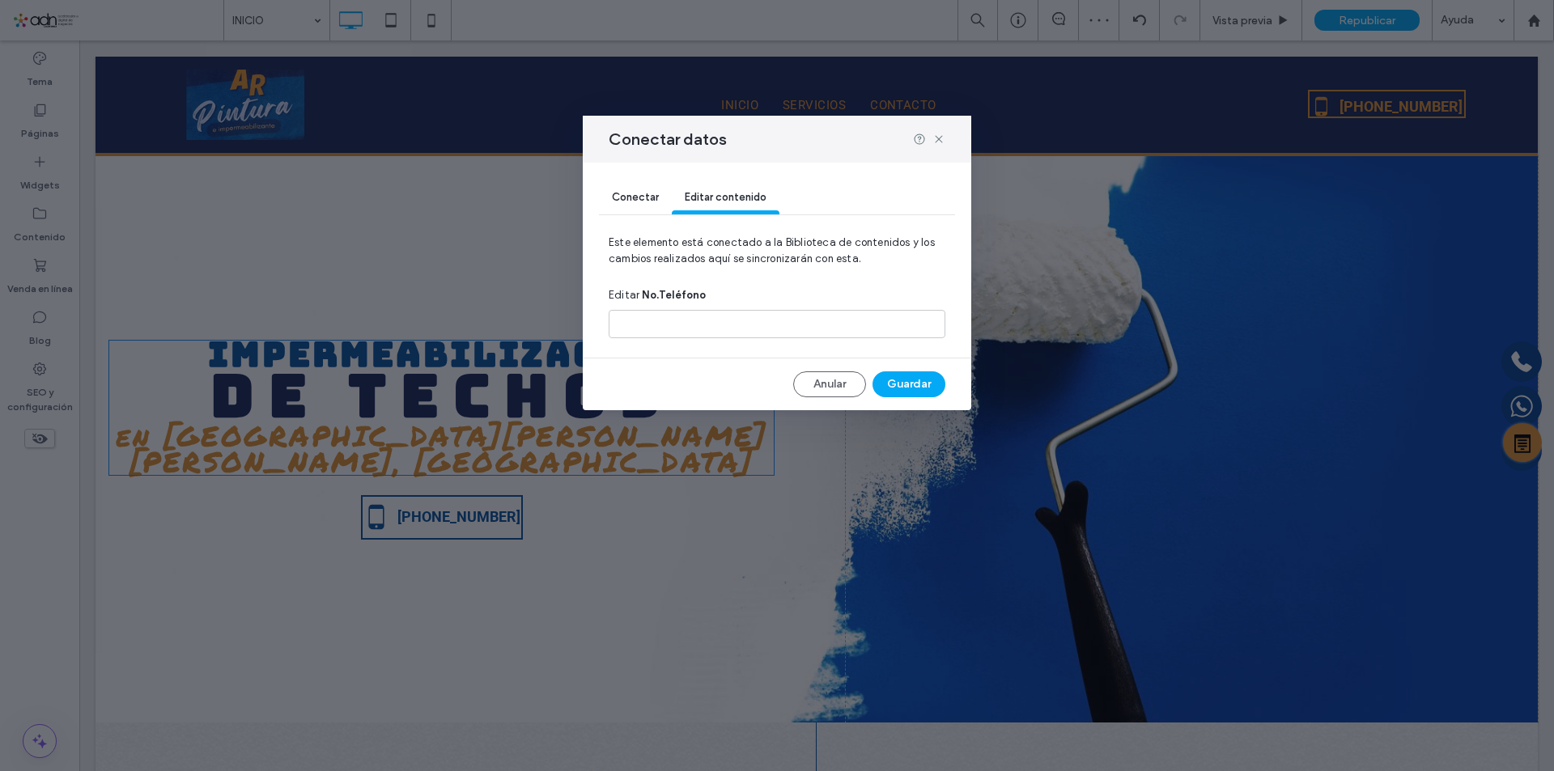
click at [642, 193] on span "Conectar" at bounding box center [635, 197] width 47 height 12
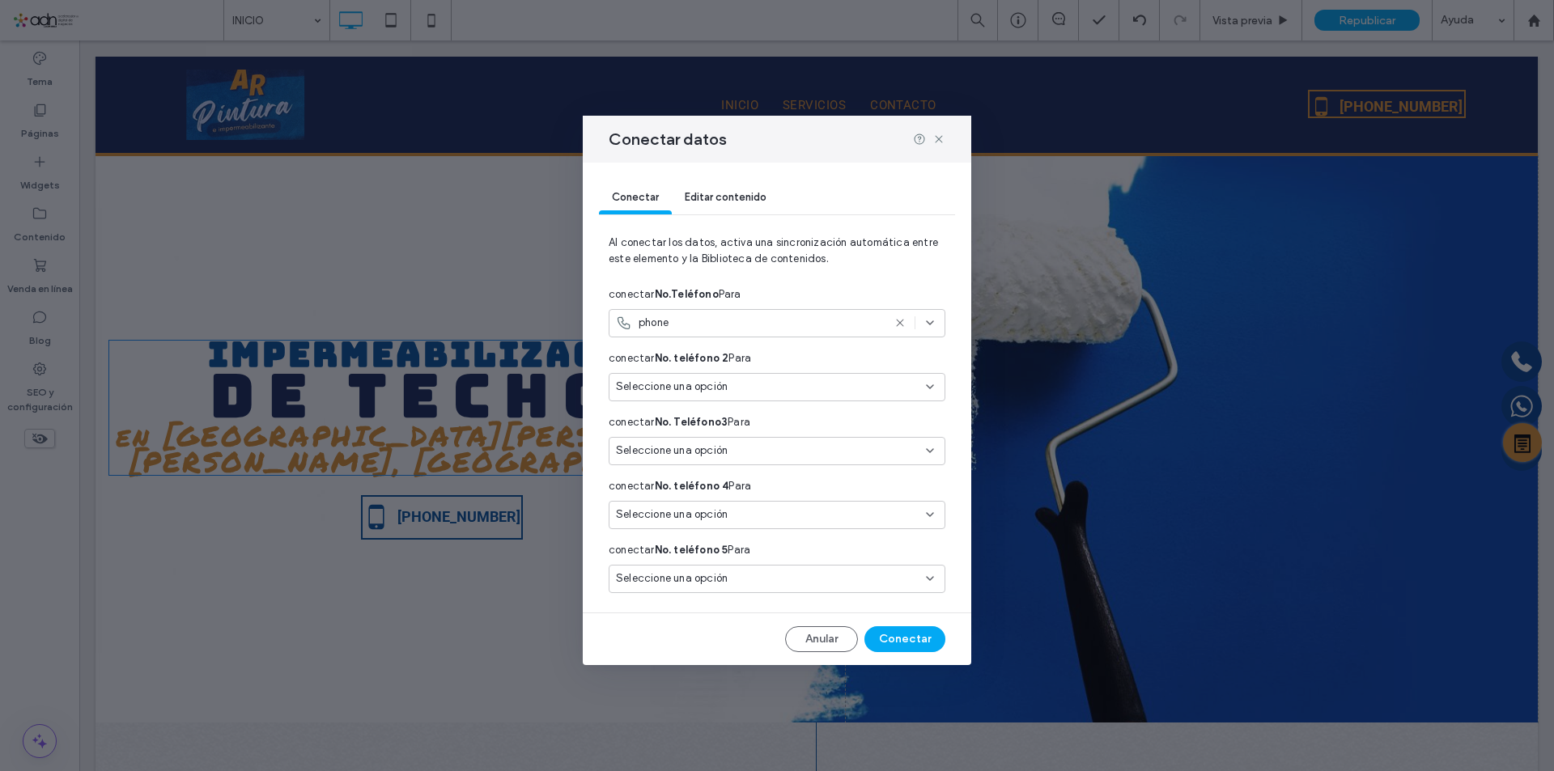
click at [901, 324] on use at bounding box center [899, 323] width 7 height 7
click at [924, 323] on icon at bounding box center [929, 322] width 13 height 13
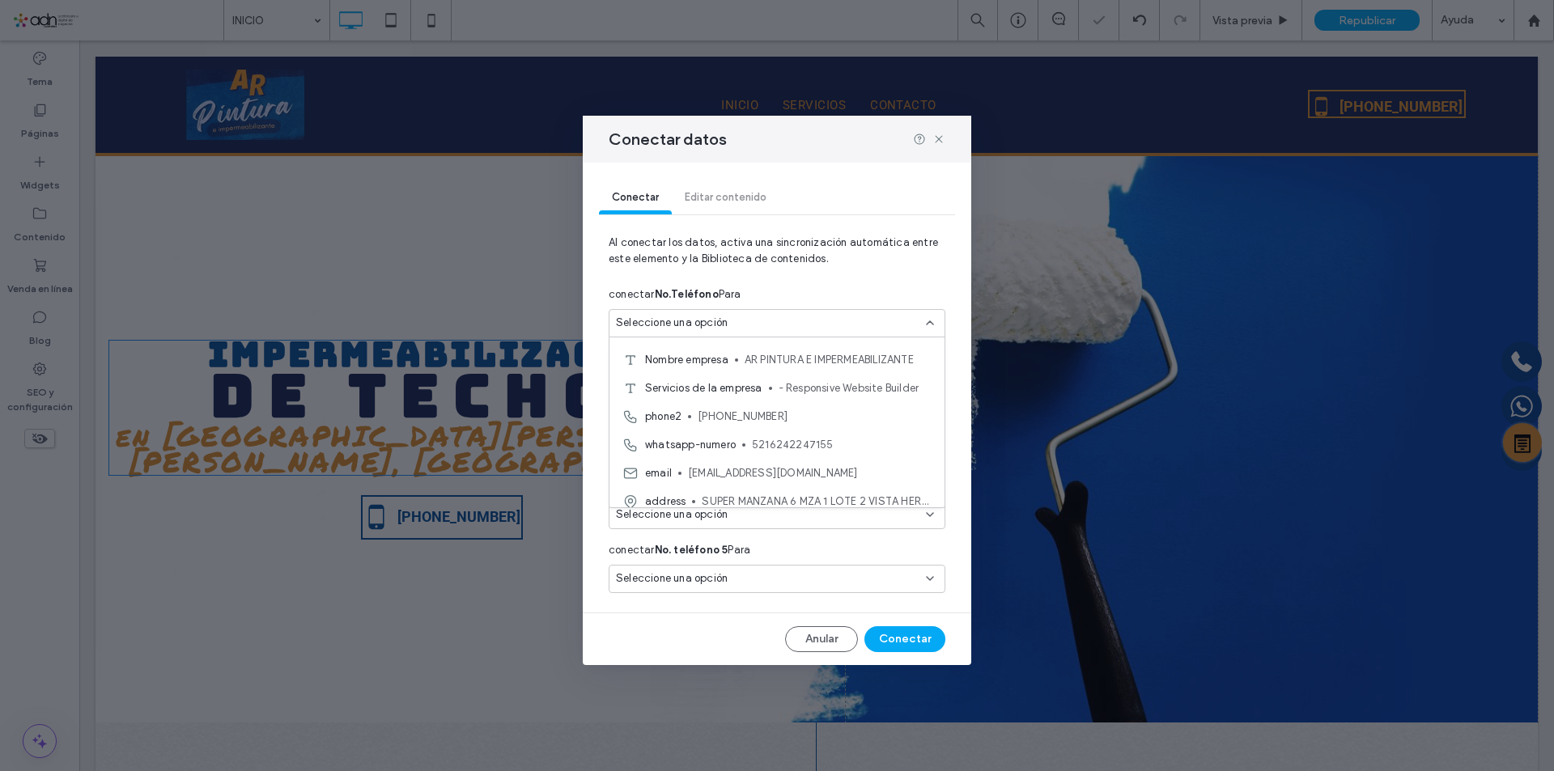
scroll to position [227, 0]
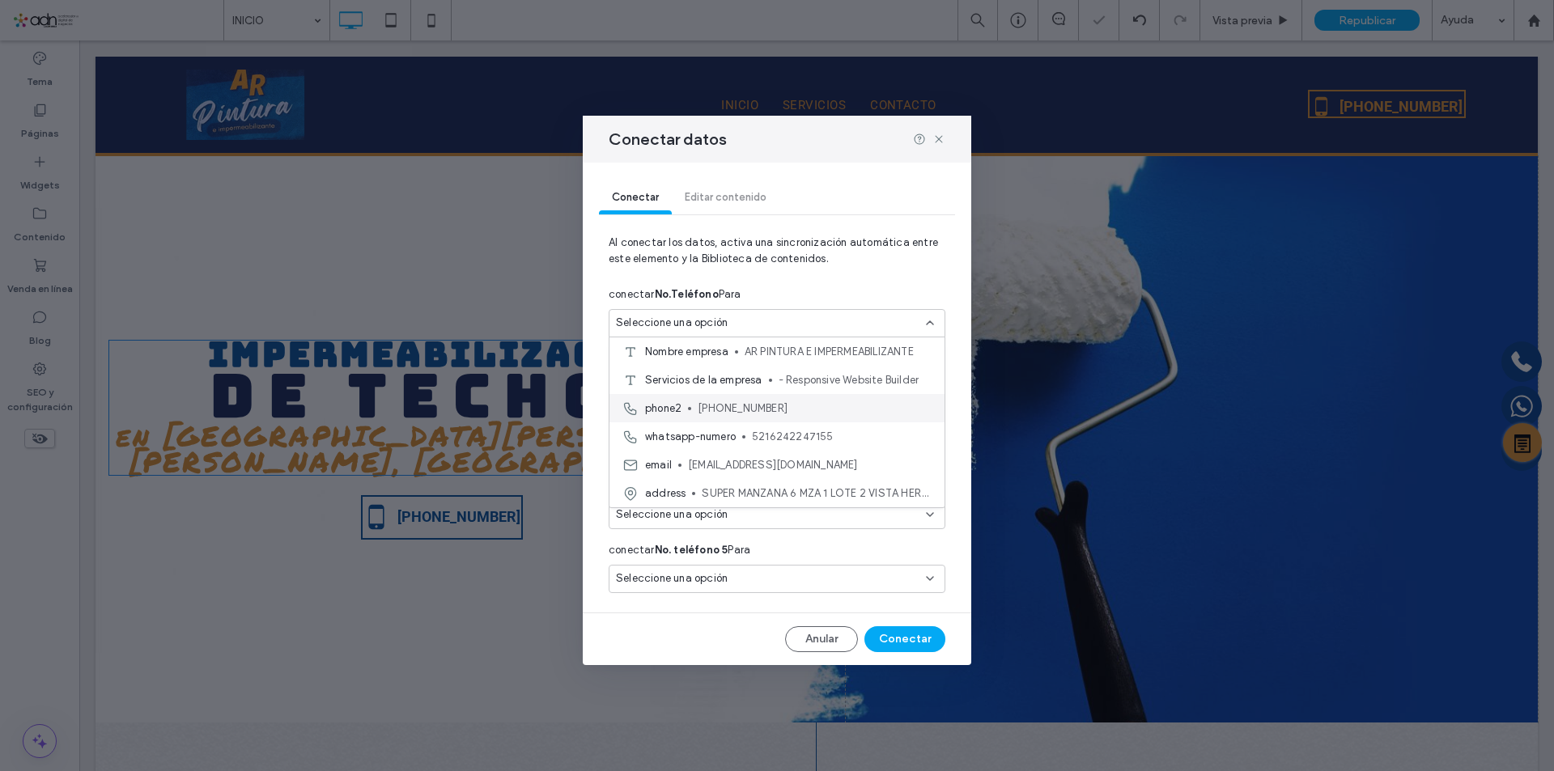
click at [754, 413] on span "624-224-7155" at bounding box center [814, 409] width 234 height 16
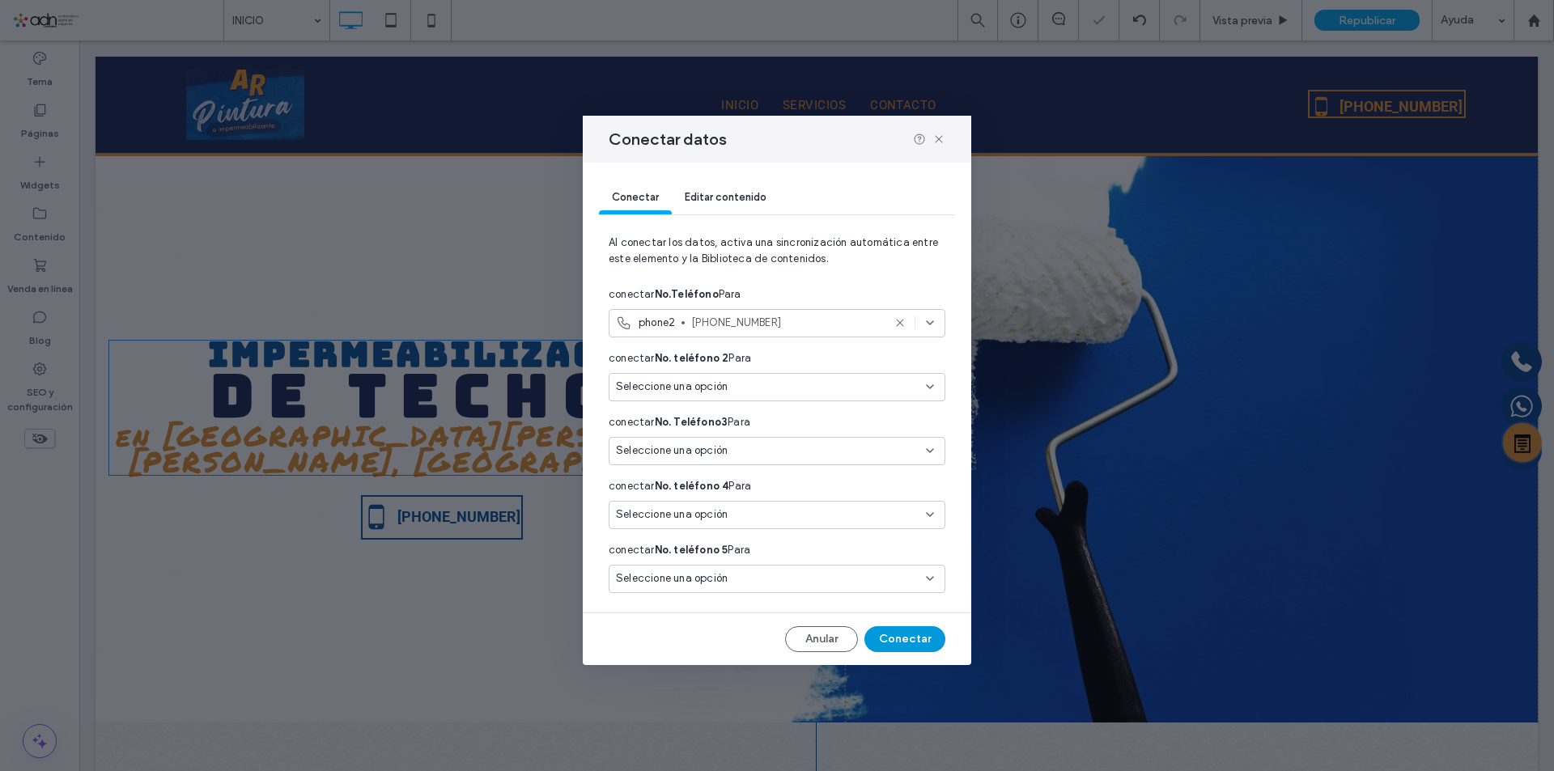
drag, startPoint x: 903, startPoint y: 637, endPoint x: 808, endPoint y: 575, distance: 112.9
click at [903, 637] on button "Conectar" at bounding box center [904, 639] width 81 height 26
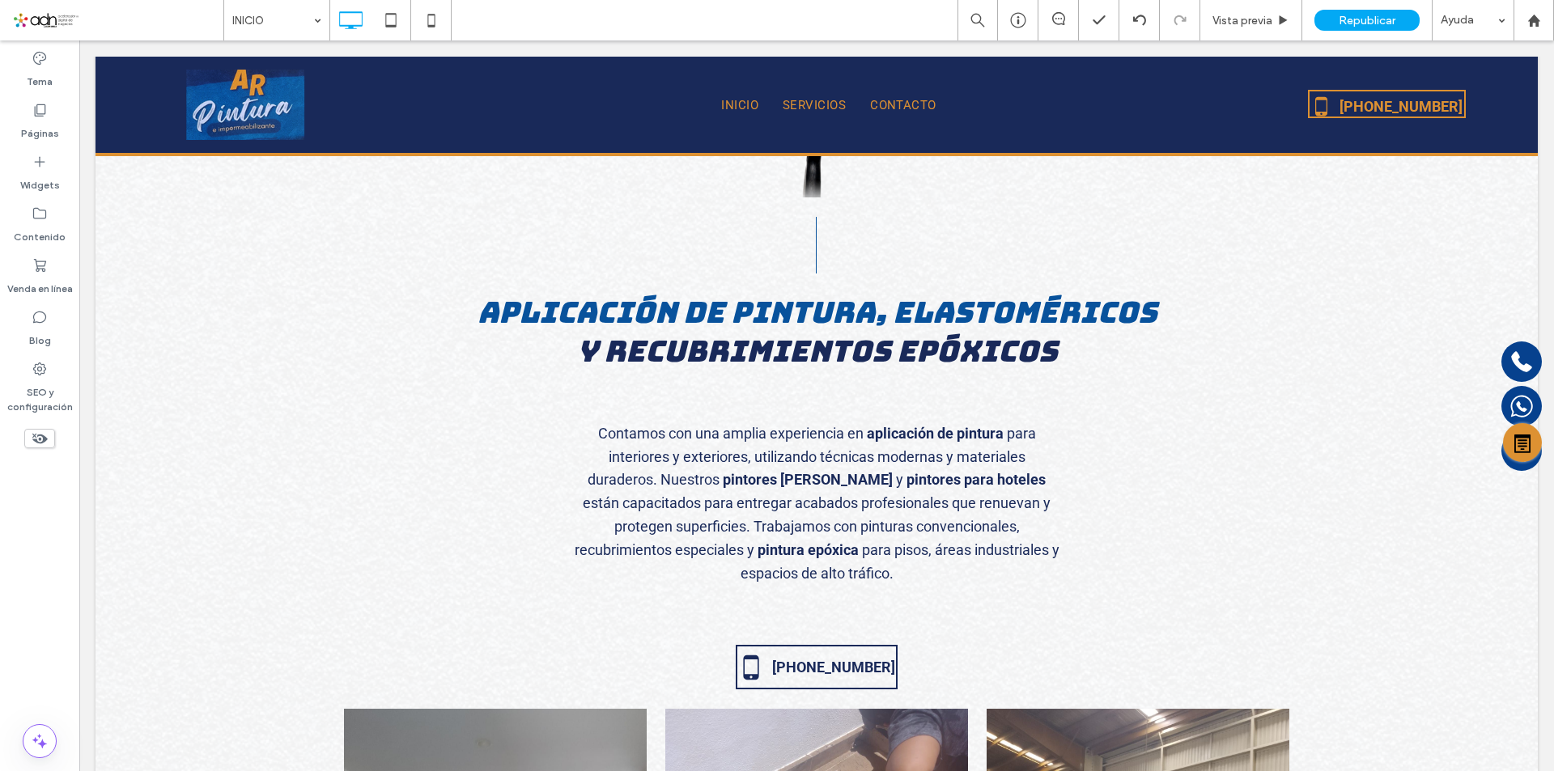
scroll to position [3156, 0]
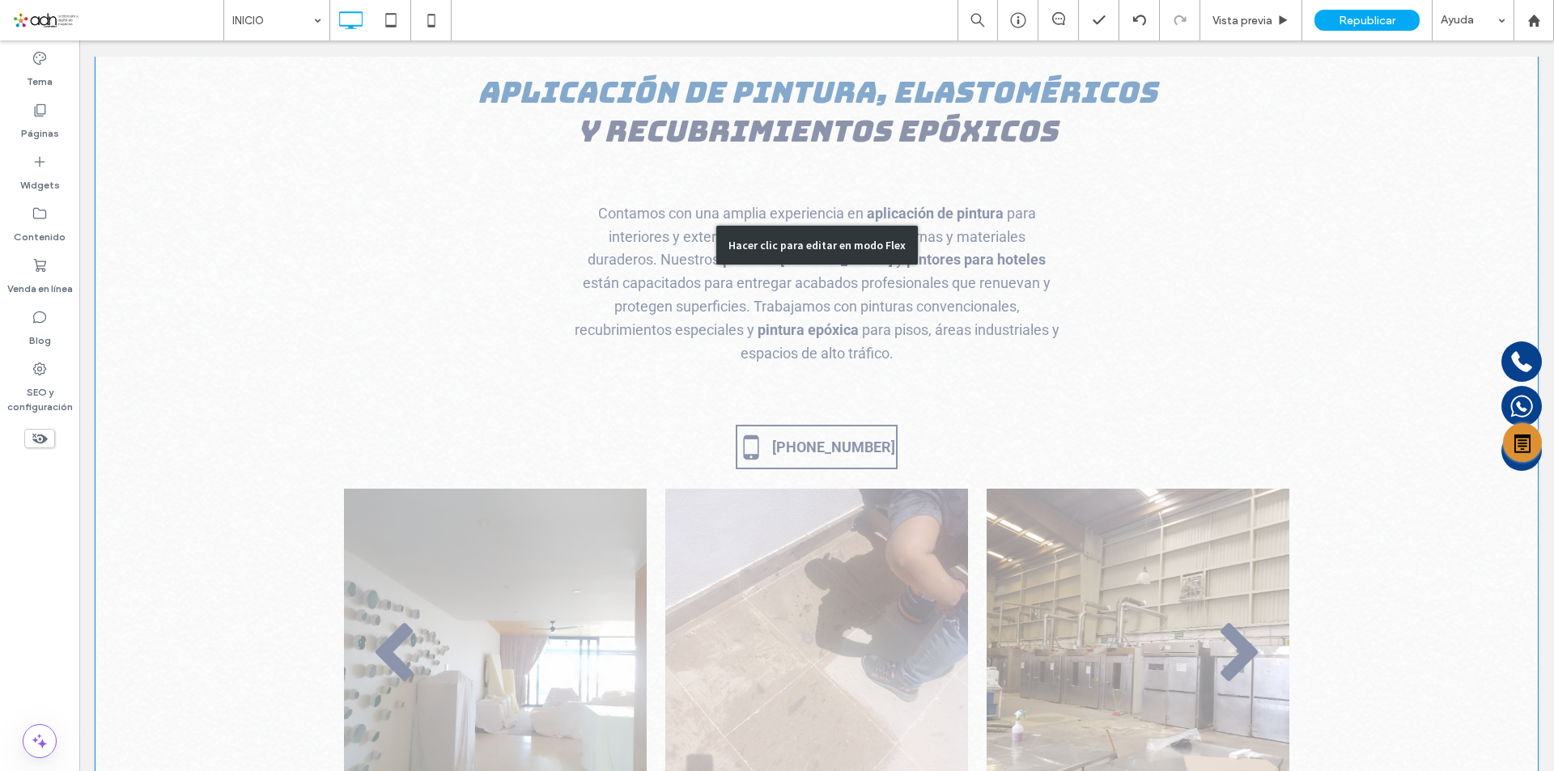
click at [799, 457] on div "Hacer clic para editar en modo Flex" at bounding box center [816, 245] width 1442 height 1275
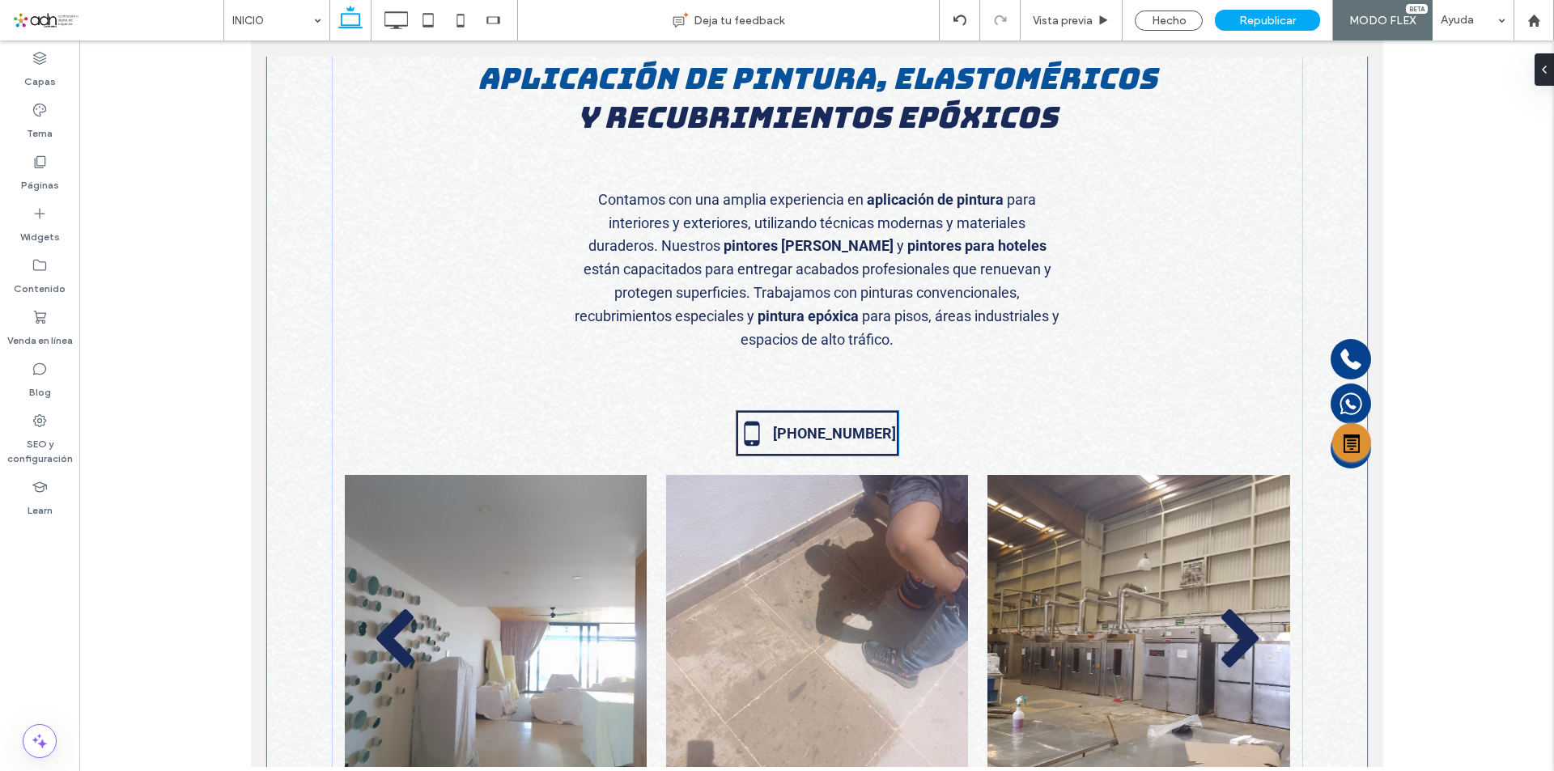
scroll to position [3142, 0]
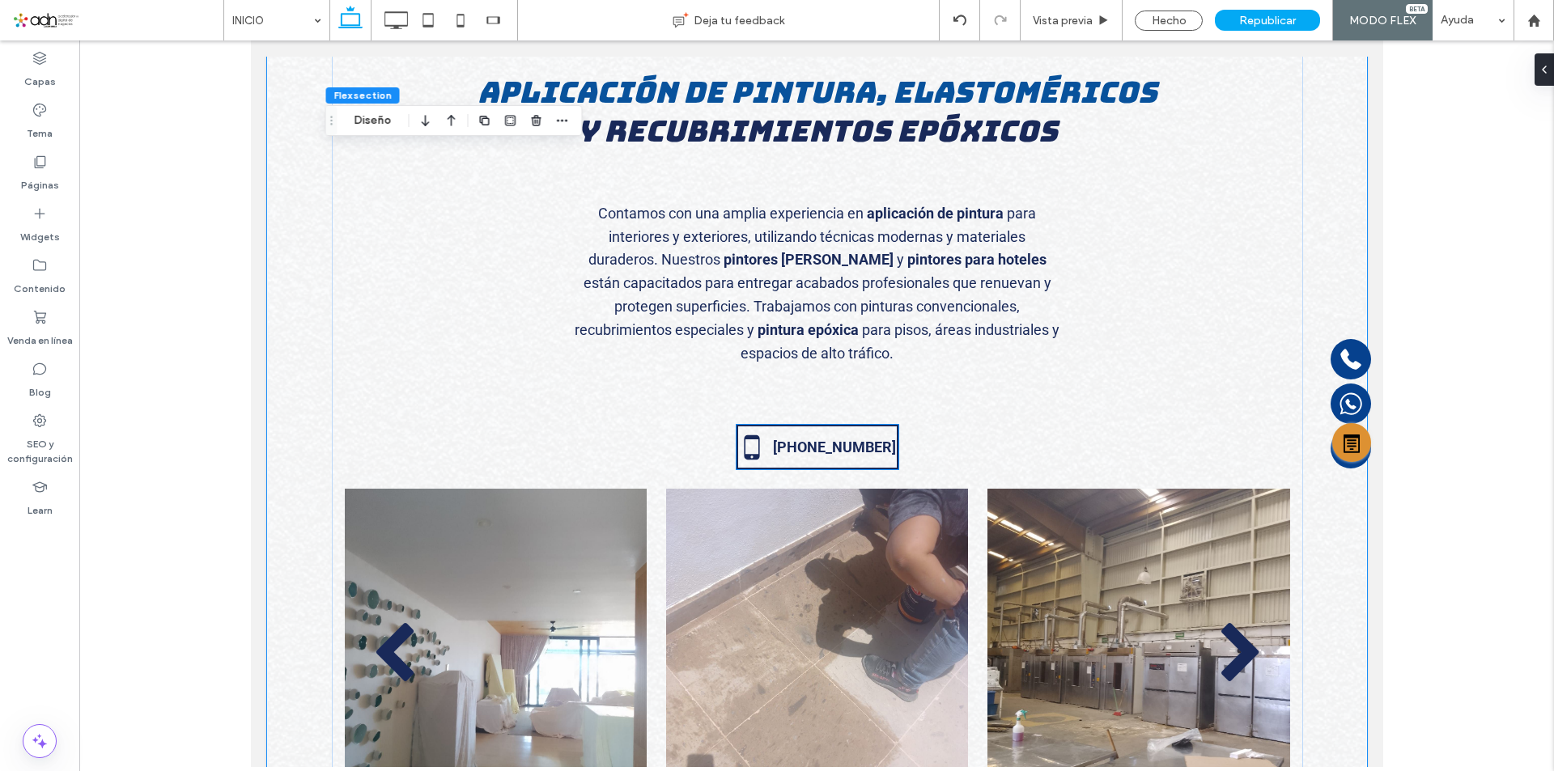
click at [798, 460] on link "5-555-5555" at bounding box center [816, 447] width 157 height 26
click at [798, 460] on div "5-555-5555" at bounding box center [816, 447] width 162 height 45
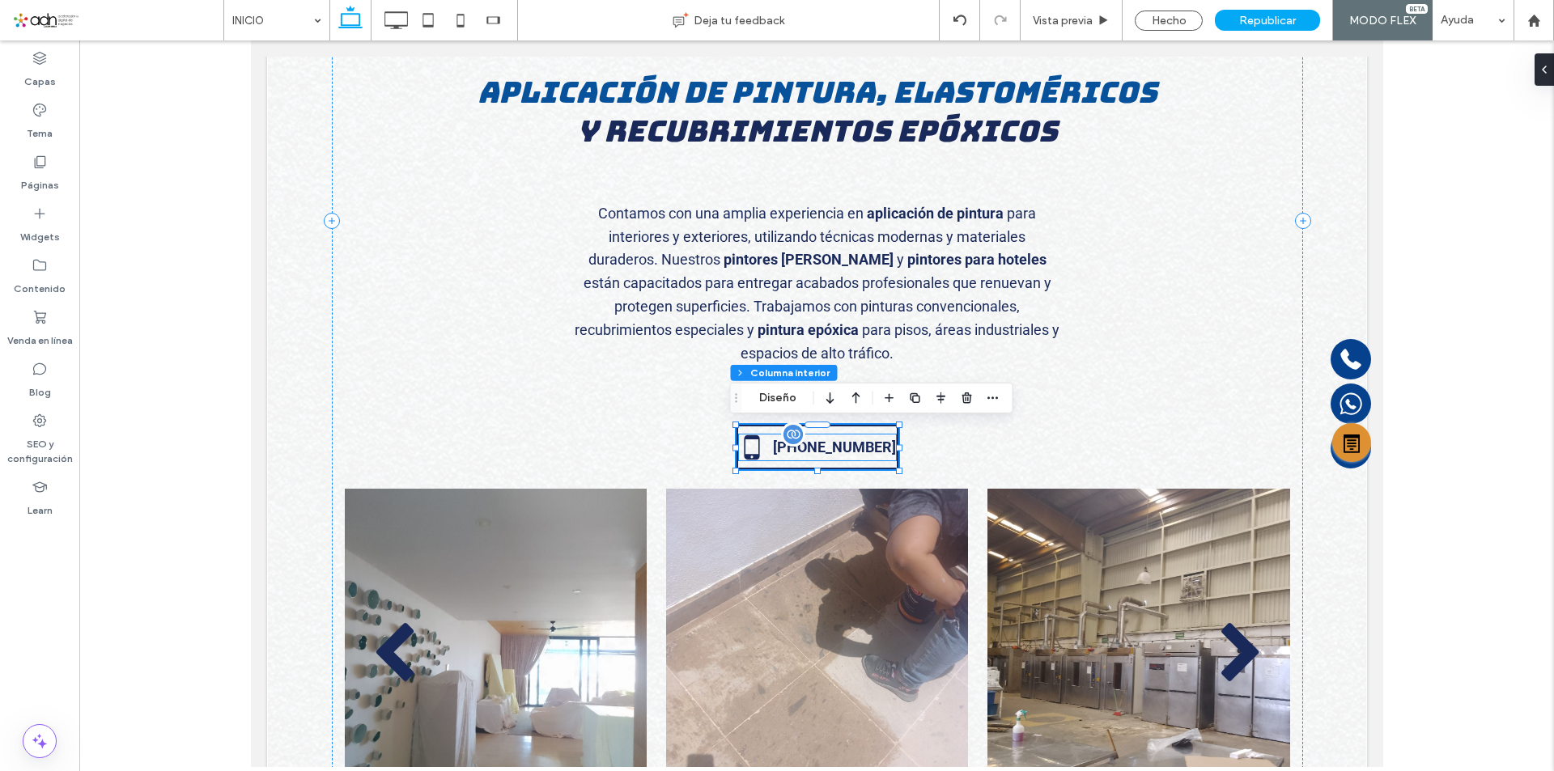
click at [795, 455] on label "5-555-5555" at bounding box center [833, 447] width 123 height 19
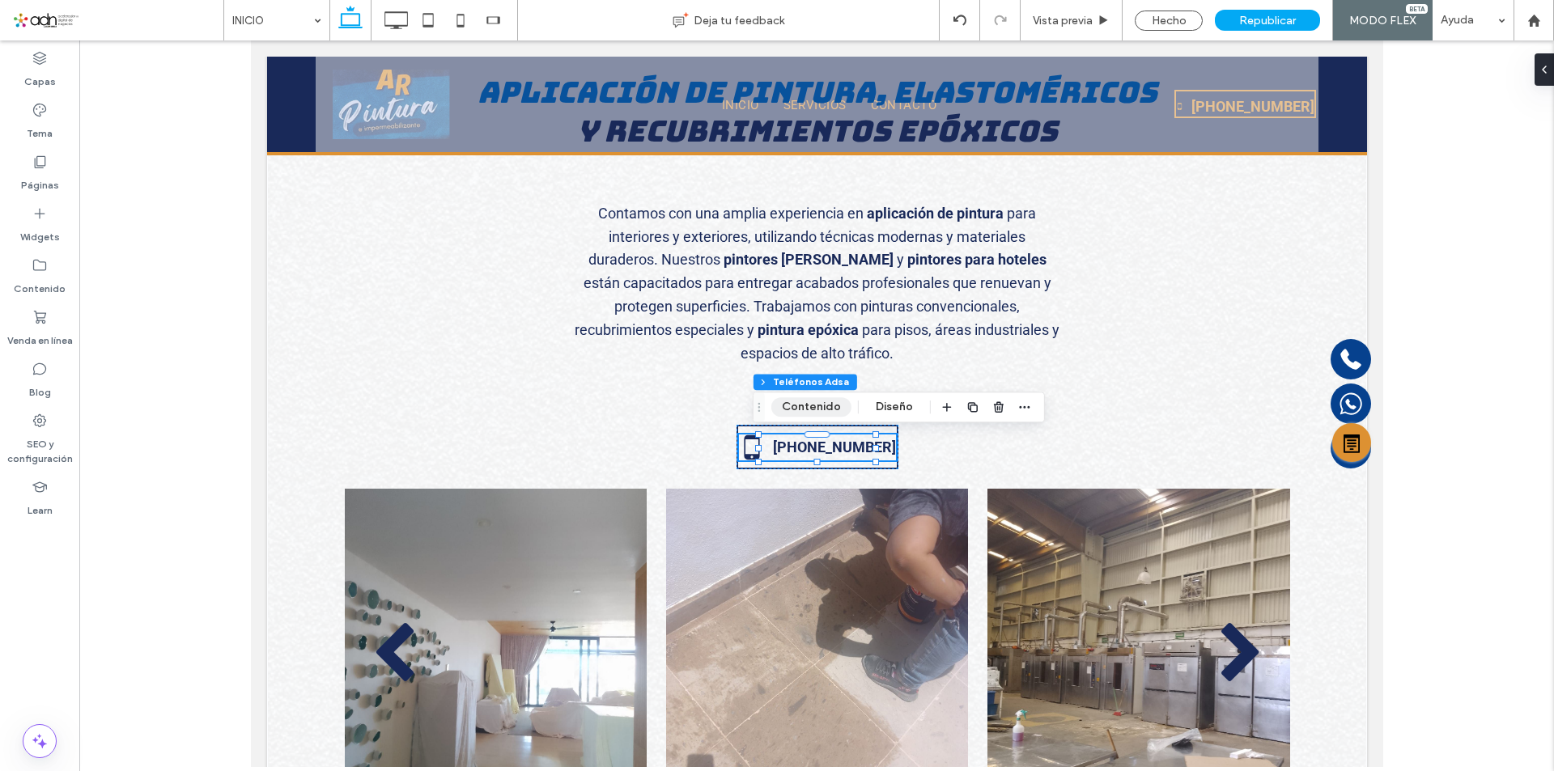
drag, startPoint x: 807, startPoint y: 407, endPoint x: 676, endPoint y: 346, distance: 144.4
click at [807, 407] on button "Contenido" at bounding box center [811, 406] width 80 height 19
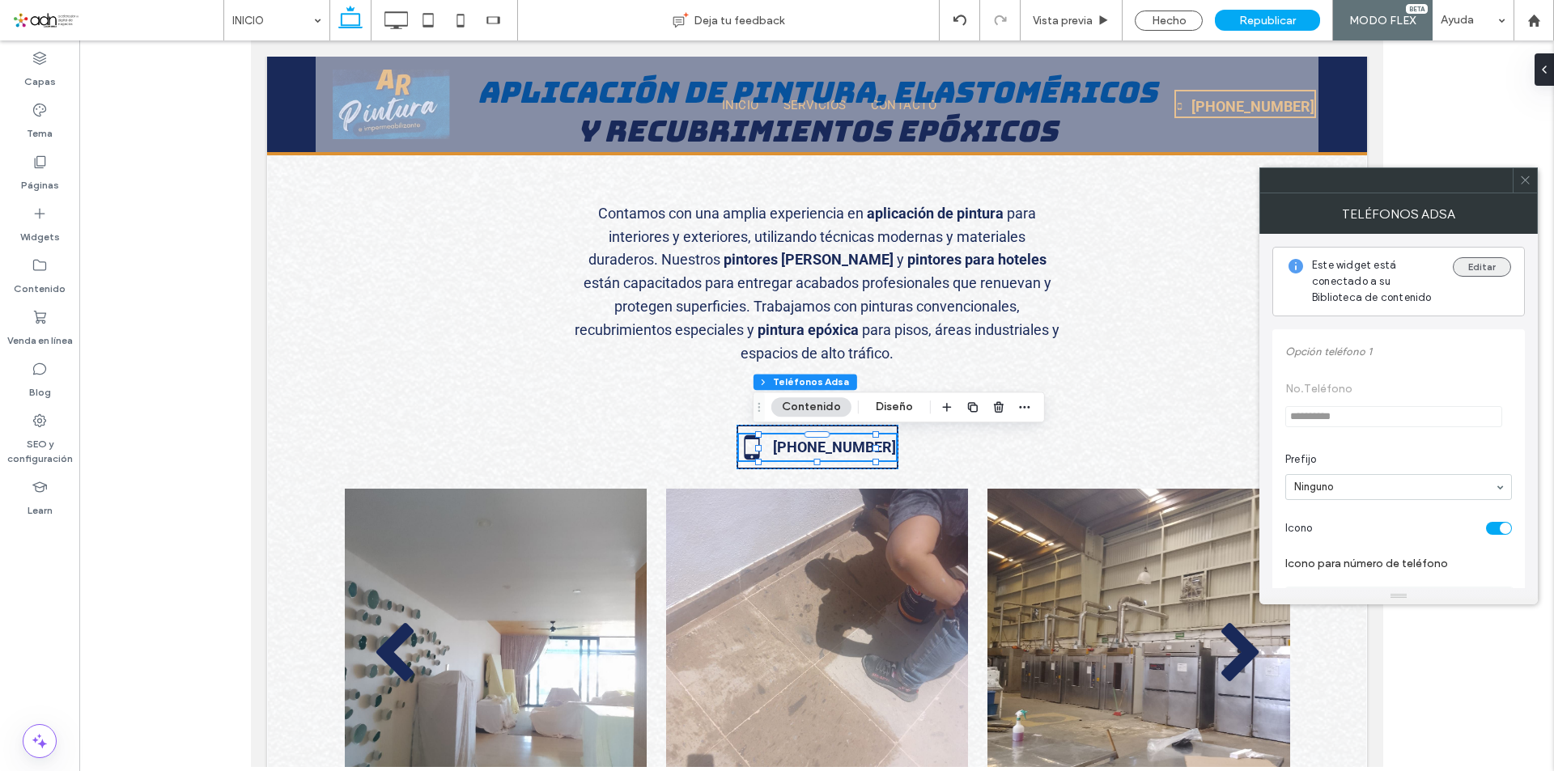
click at [1469, 264] on button "Editar" at bounding box center [1481, 266] width 58 height 19
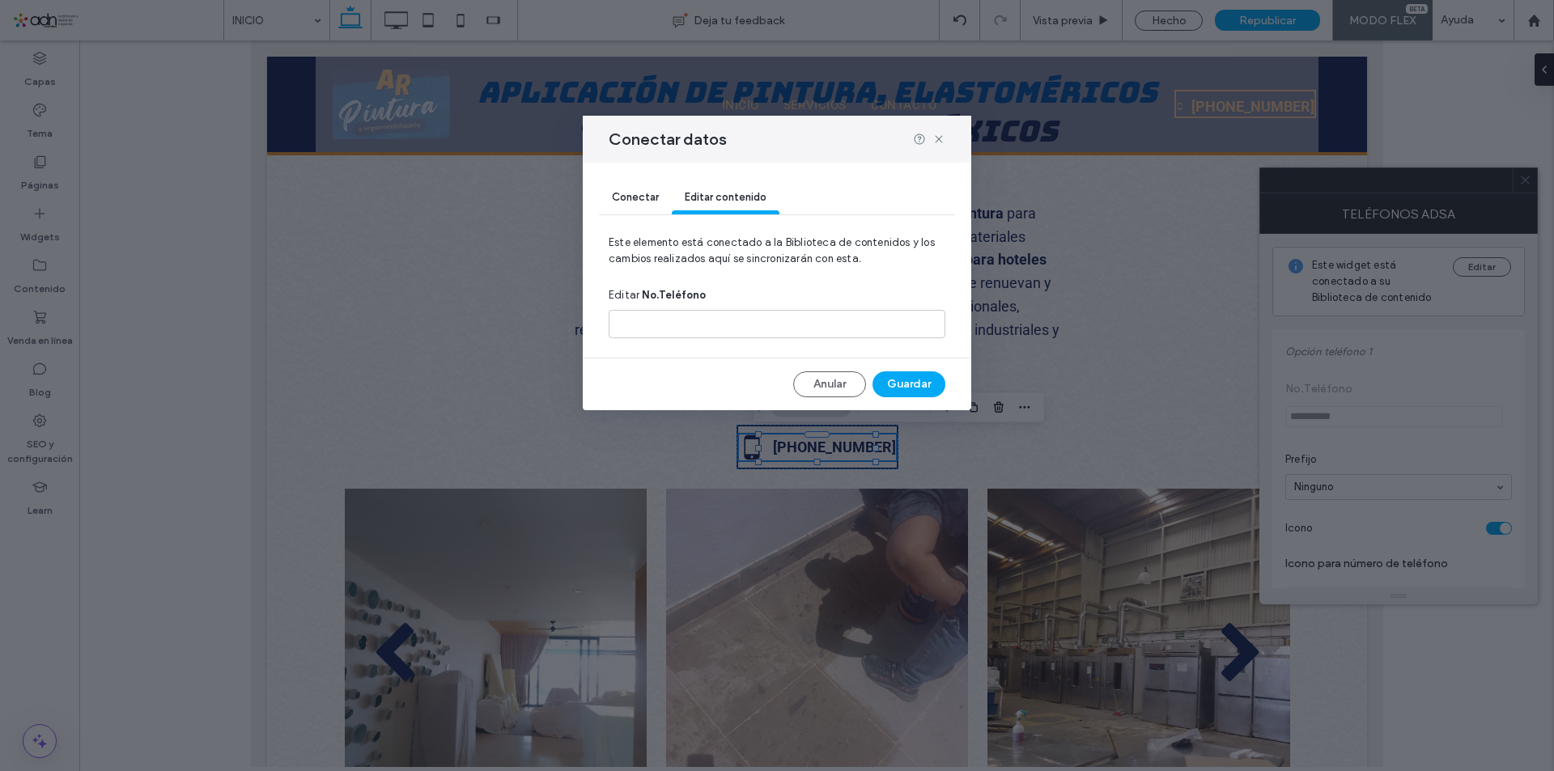
click at [630, 194] on span "Conectar" at bounding box center [635, 197] width 47 height 12
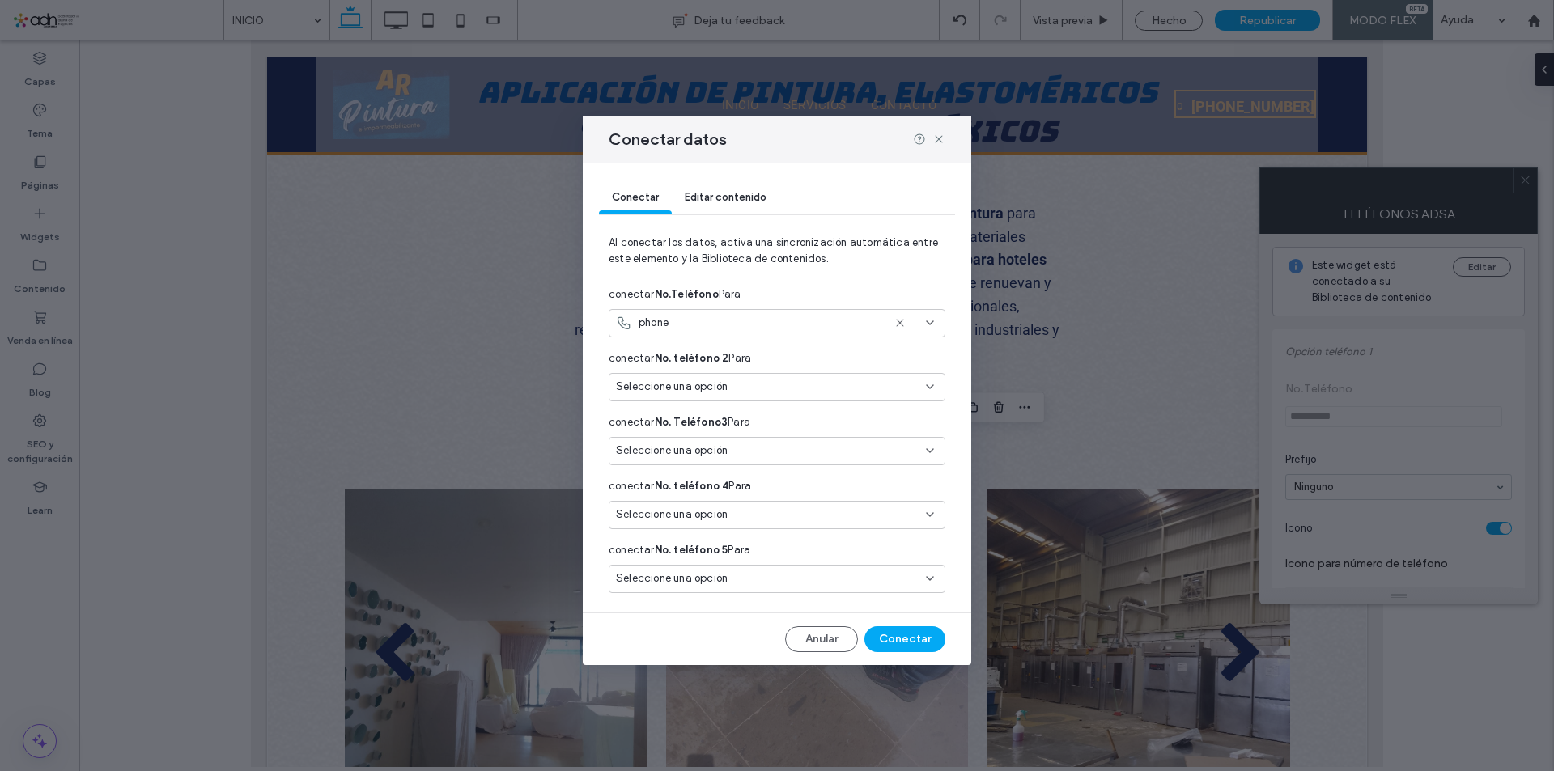
click at [903, 326] on use at bounding box center [899, 323] width 7 height 7
click at [924, 329] on icon at bounding box center [929, 322] width 13 height 13
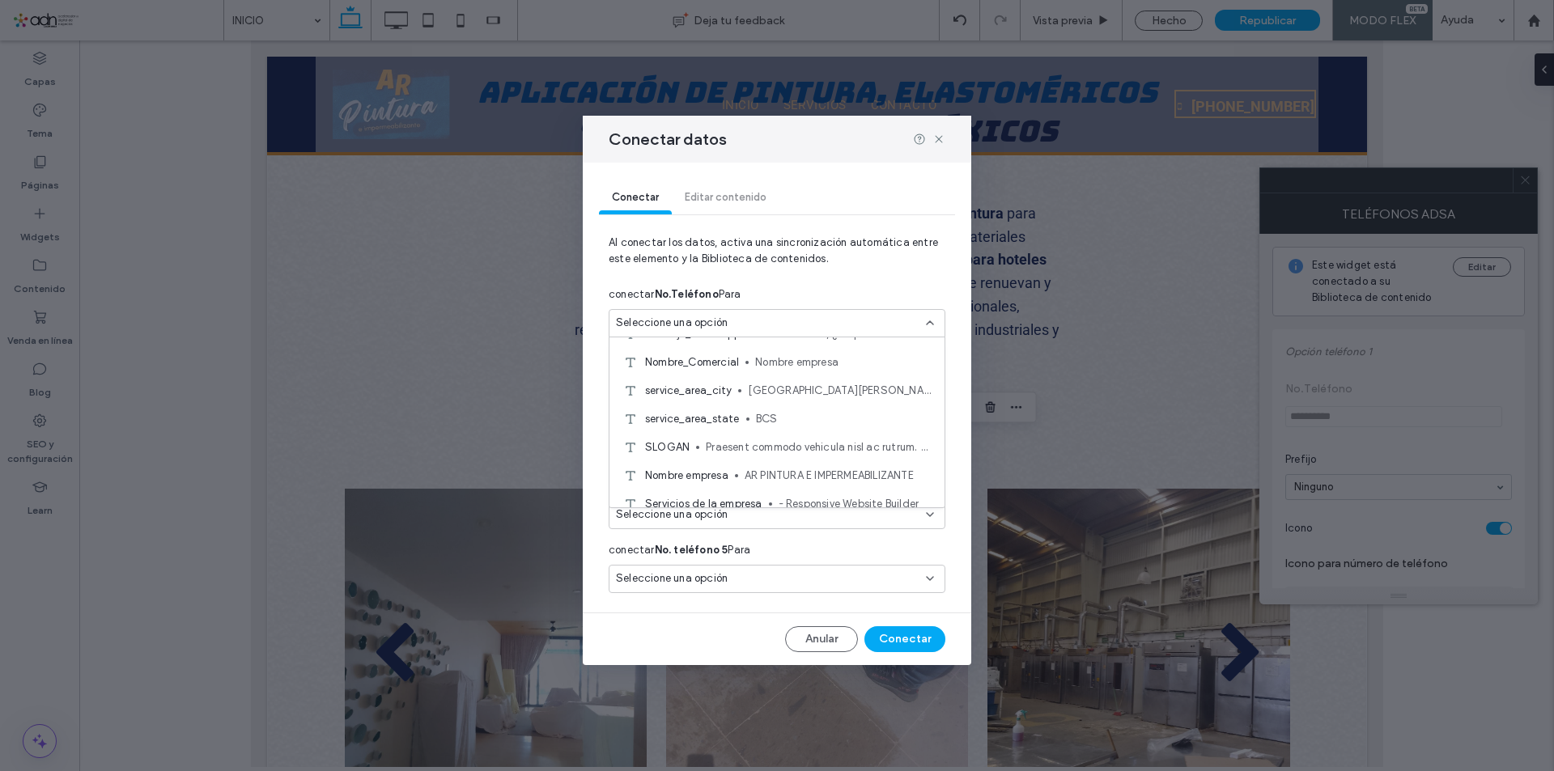
scroll to position [162, 0]
click at [799, 474] on span "624-224-7155" at bounding box center [814, 473] width 234 height 16
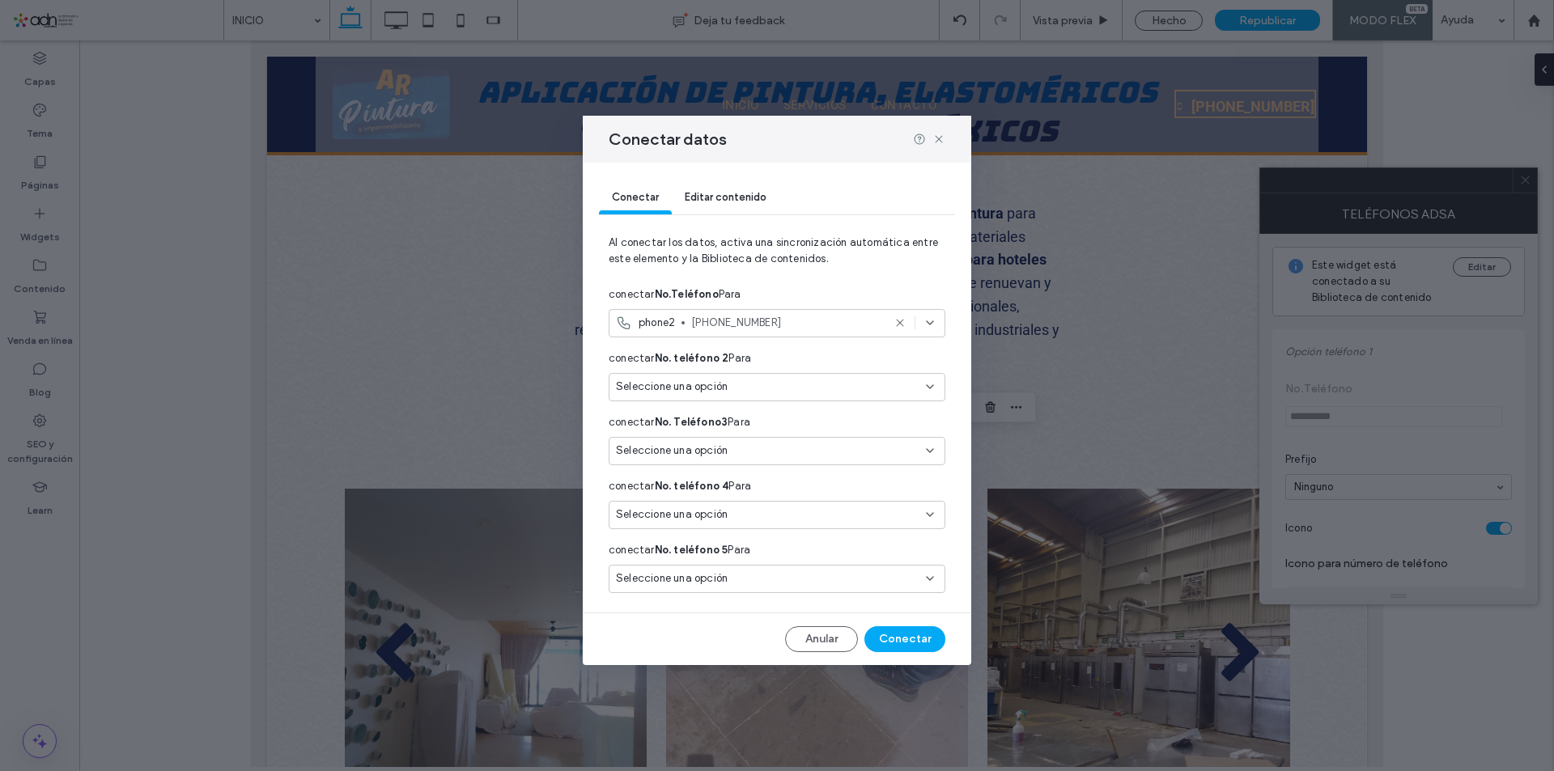
click at [904, 652] on div "Conectar Editar contenido Al conectar los datos, activa una sincronización auto…" at bounding box center [777, 414] width 388 height 502
click at [905, 642] on button "Conectar" at bounding box center [904, 639] width 81 height 26
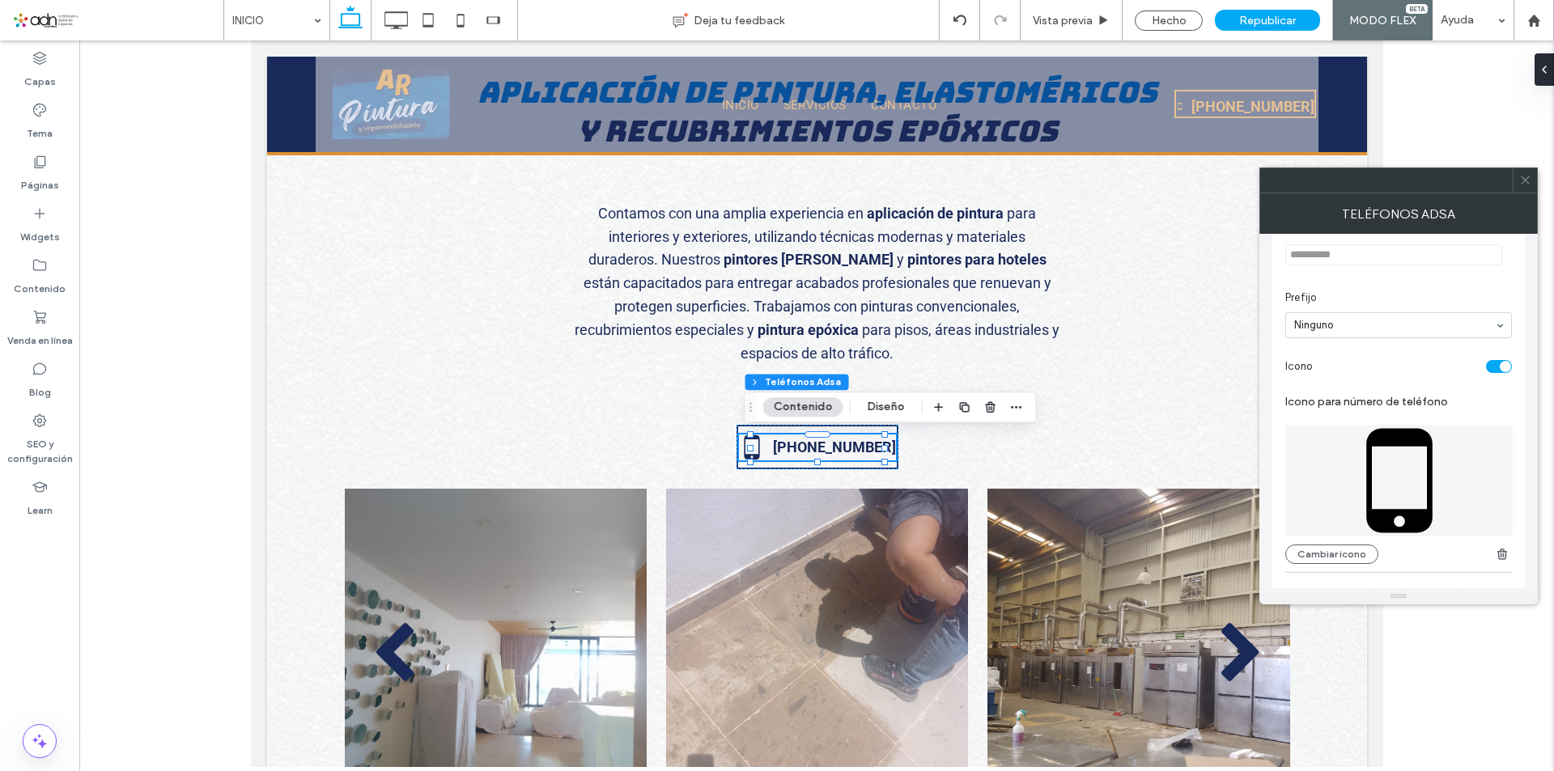
scroll to position [0, 0]
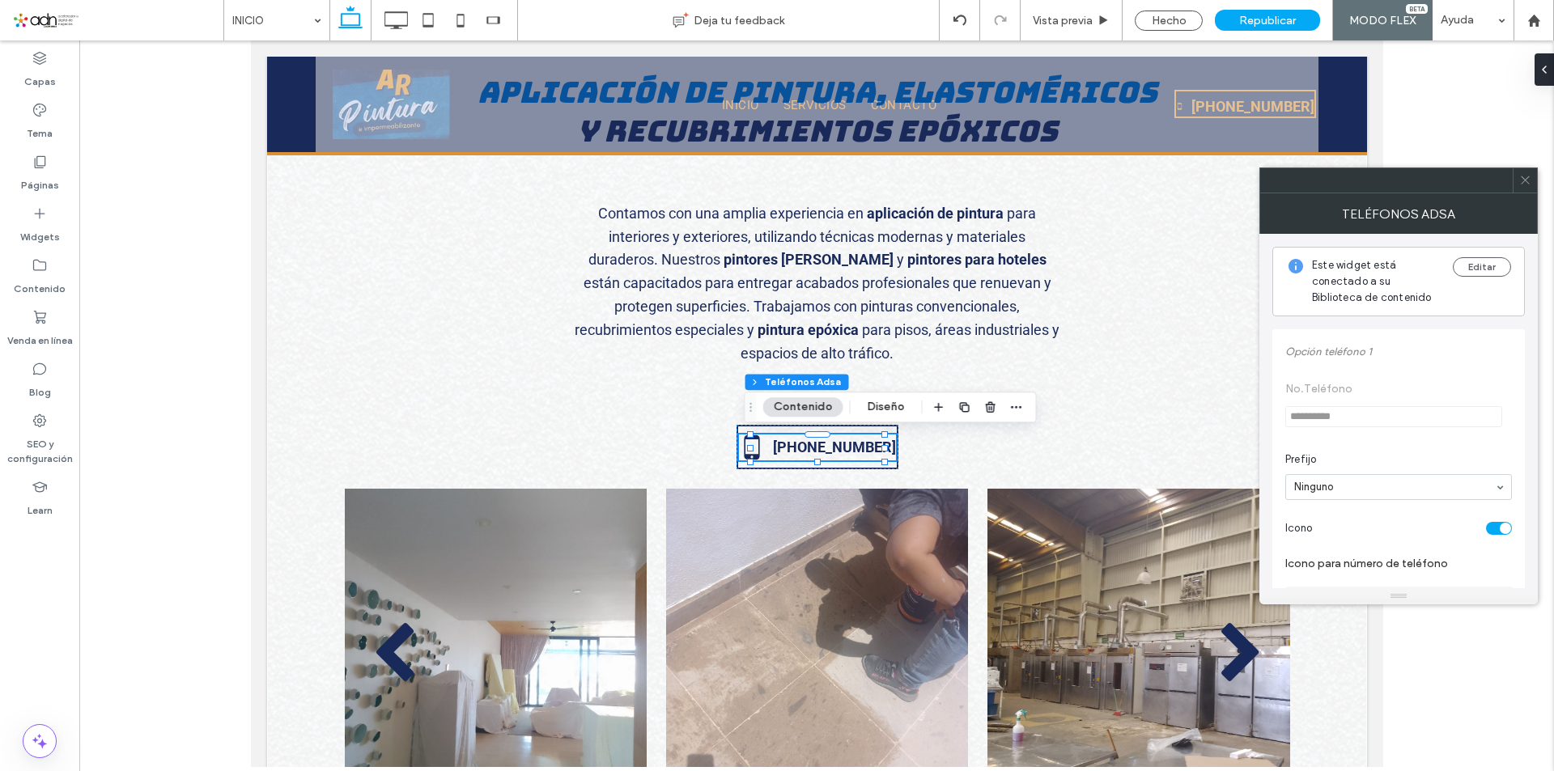
click at [1526, 189] on span at bounding box center [1525, 180] width 12 height 24
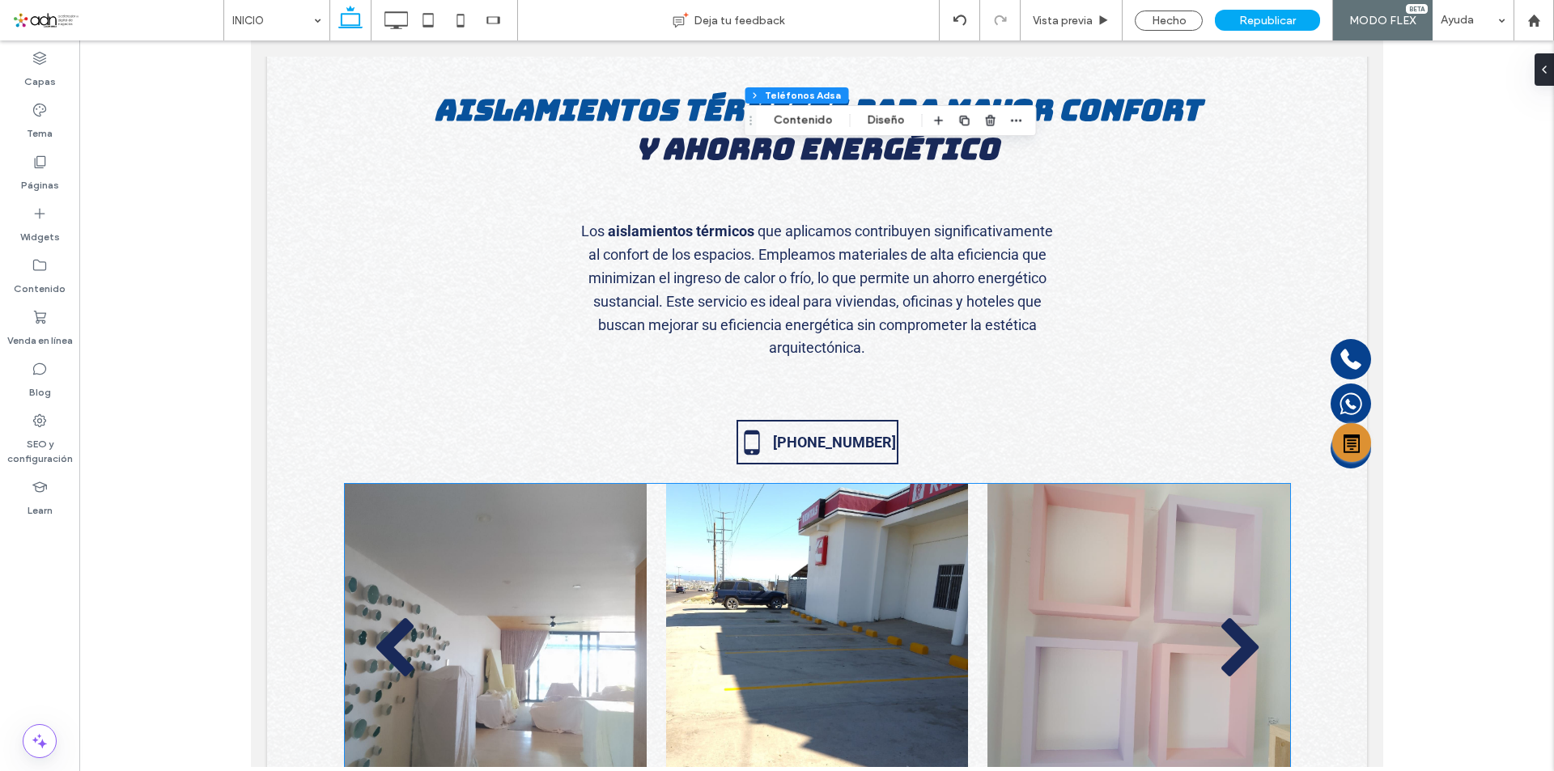
scroll to position [4113, 0]
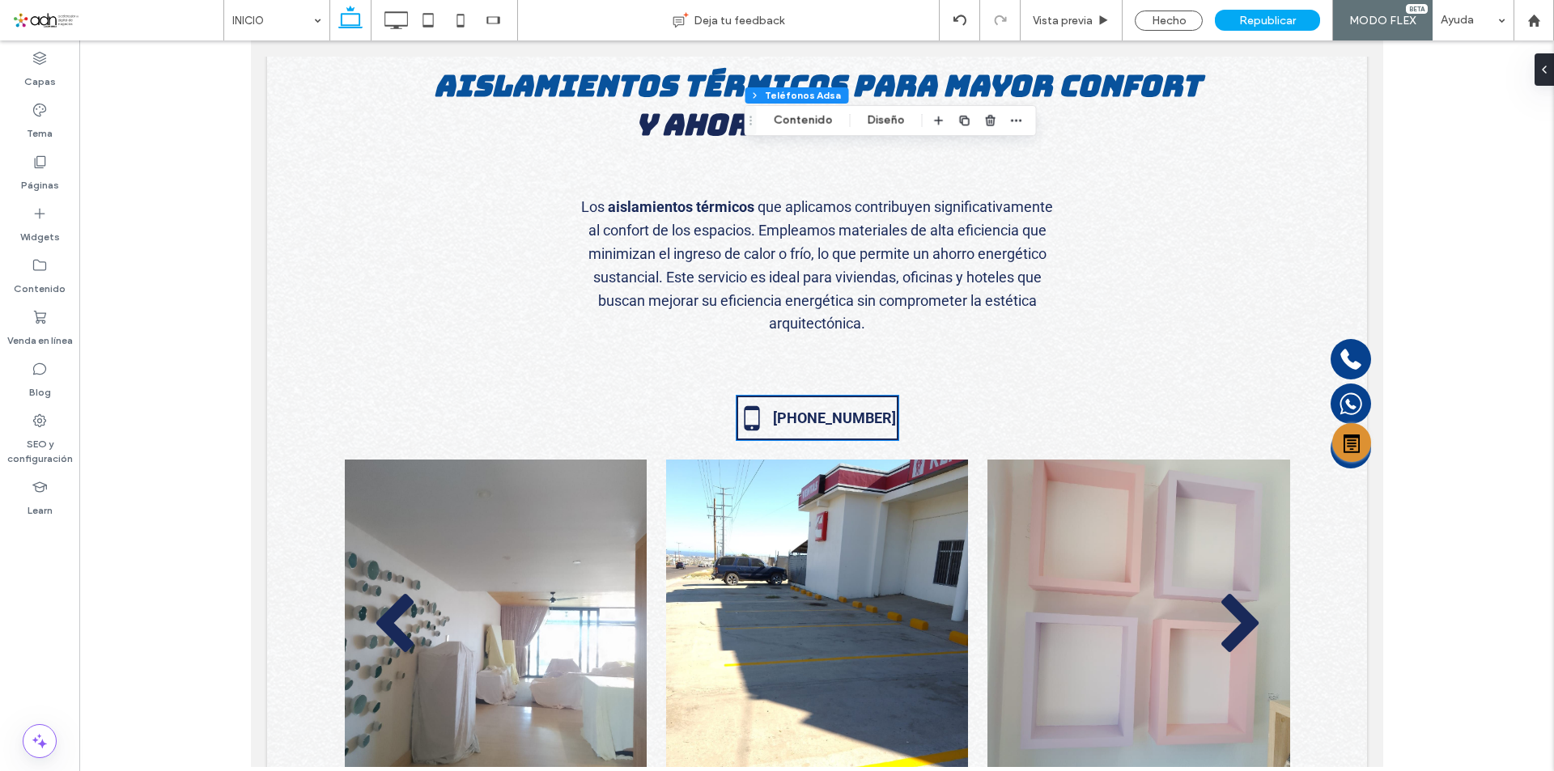
click at [829, 428] on link "5-555-5555" at bounding box center [816, 418] width 157 height 26
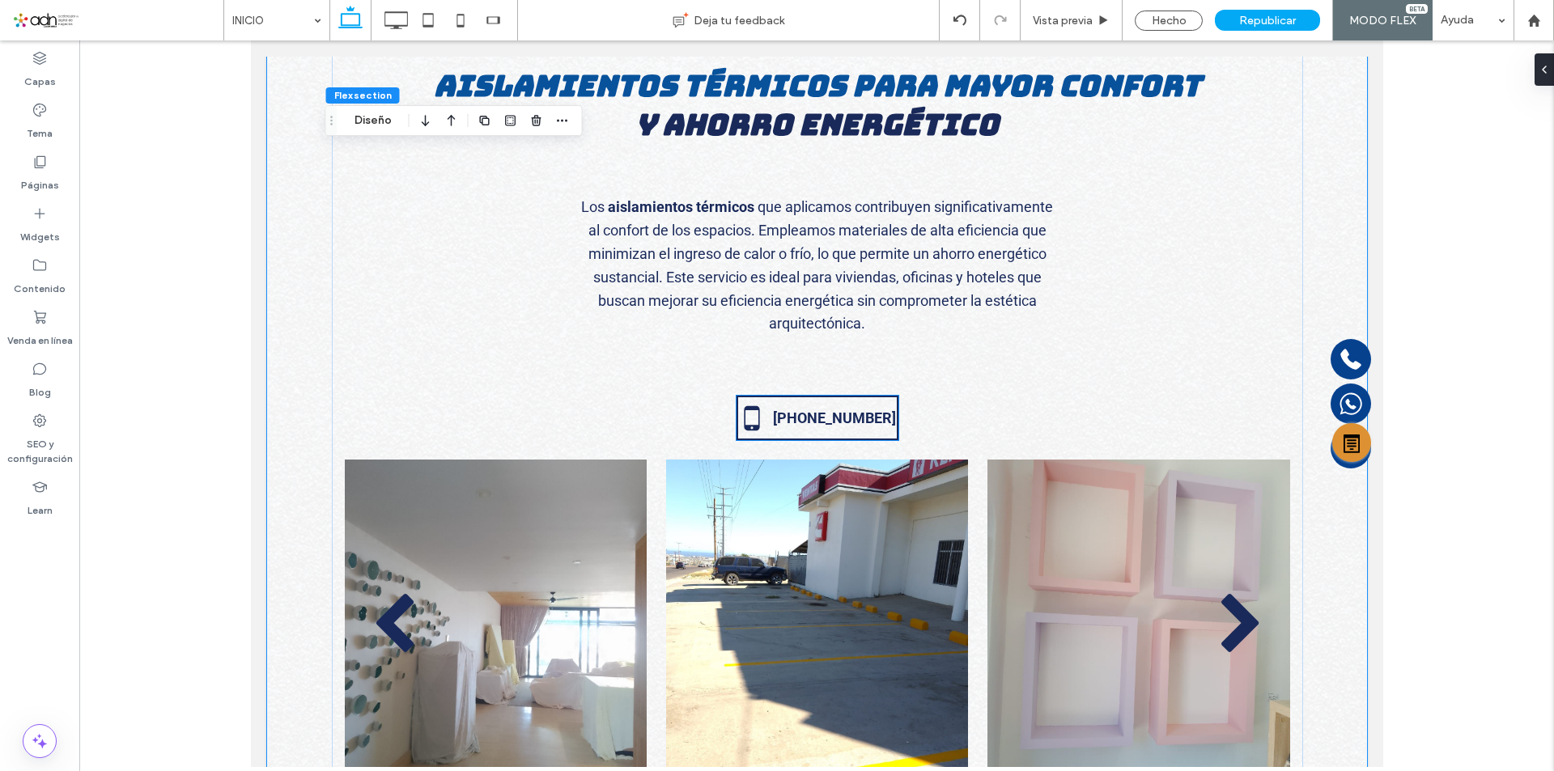
click at [829, 428] on link "5-555-5555" at bounding box center [816, 418] width 157 height 26
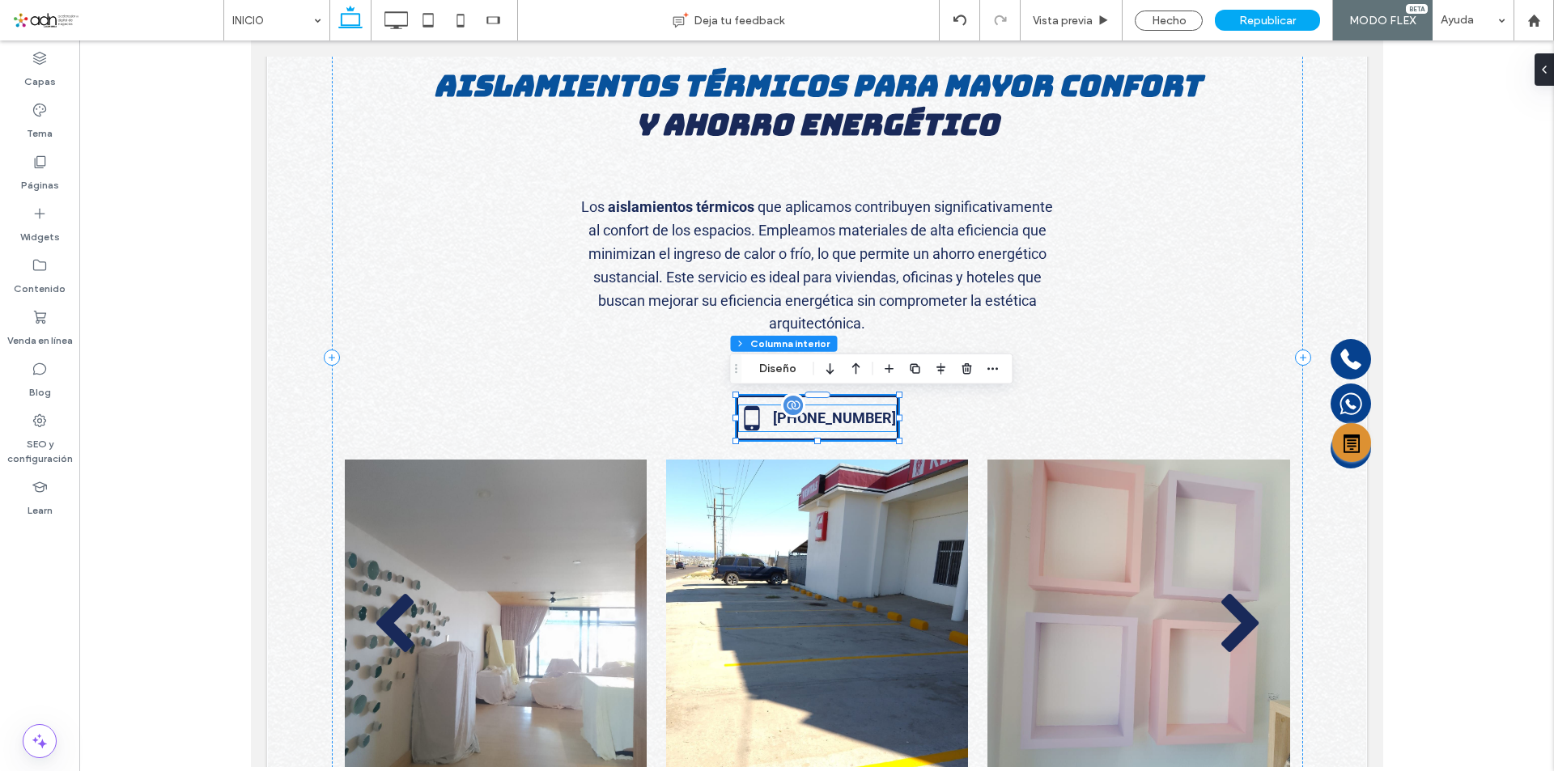
click at [812, 424] on label "5-555-5555" at bounding box center [833, 418] width 123 height 19
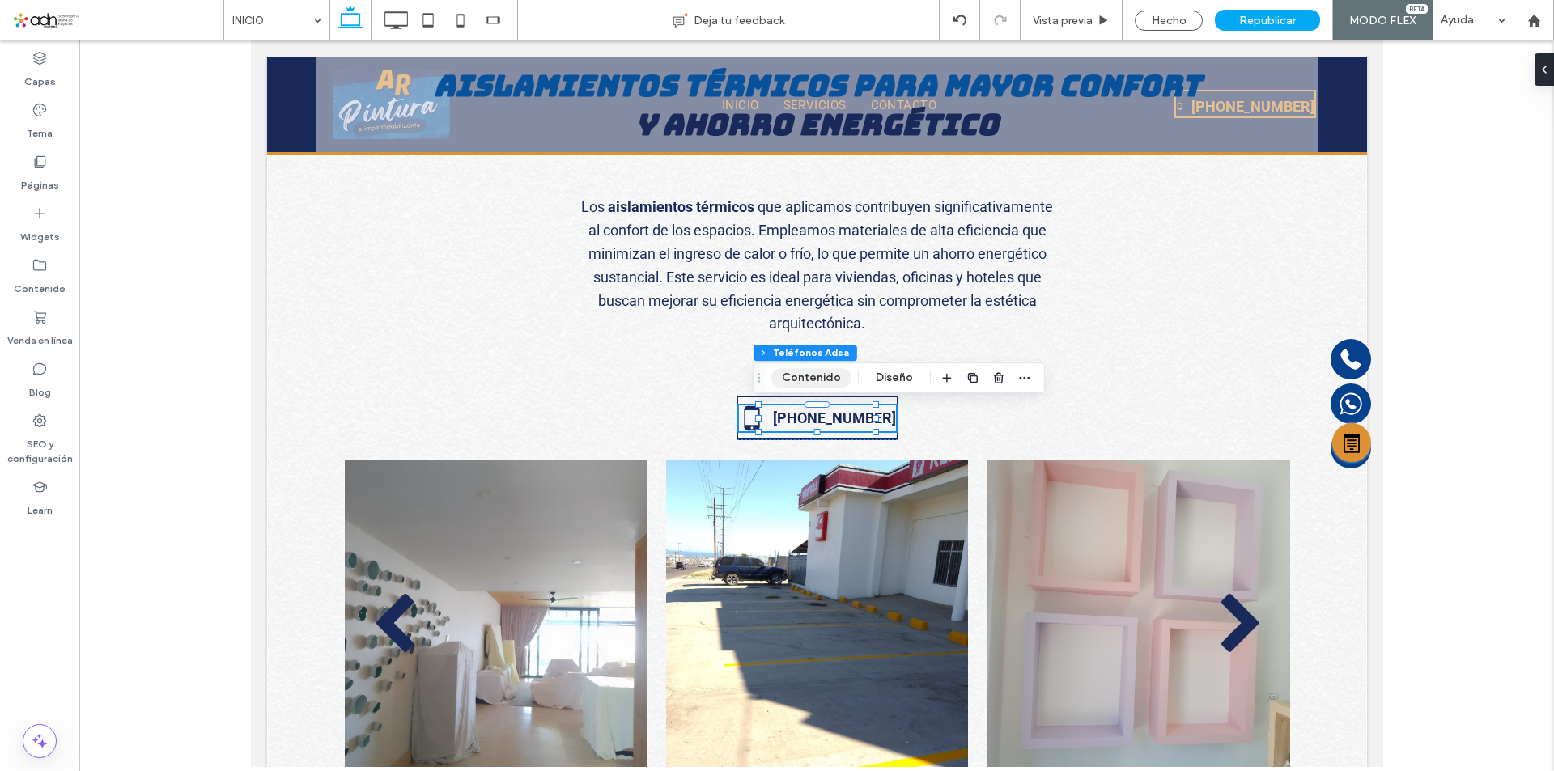
click at [816, 384] on button "Contenido" at bounding box center [811, 377] width 80 height 19
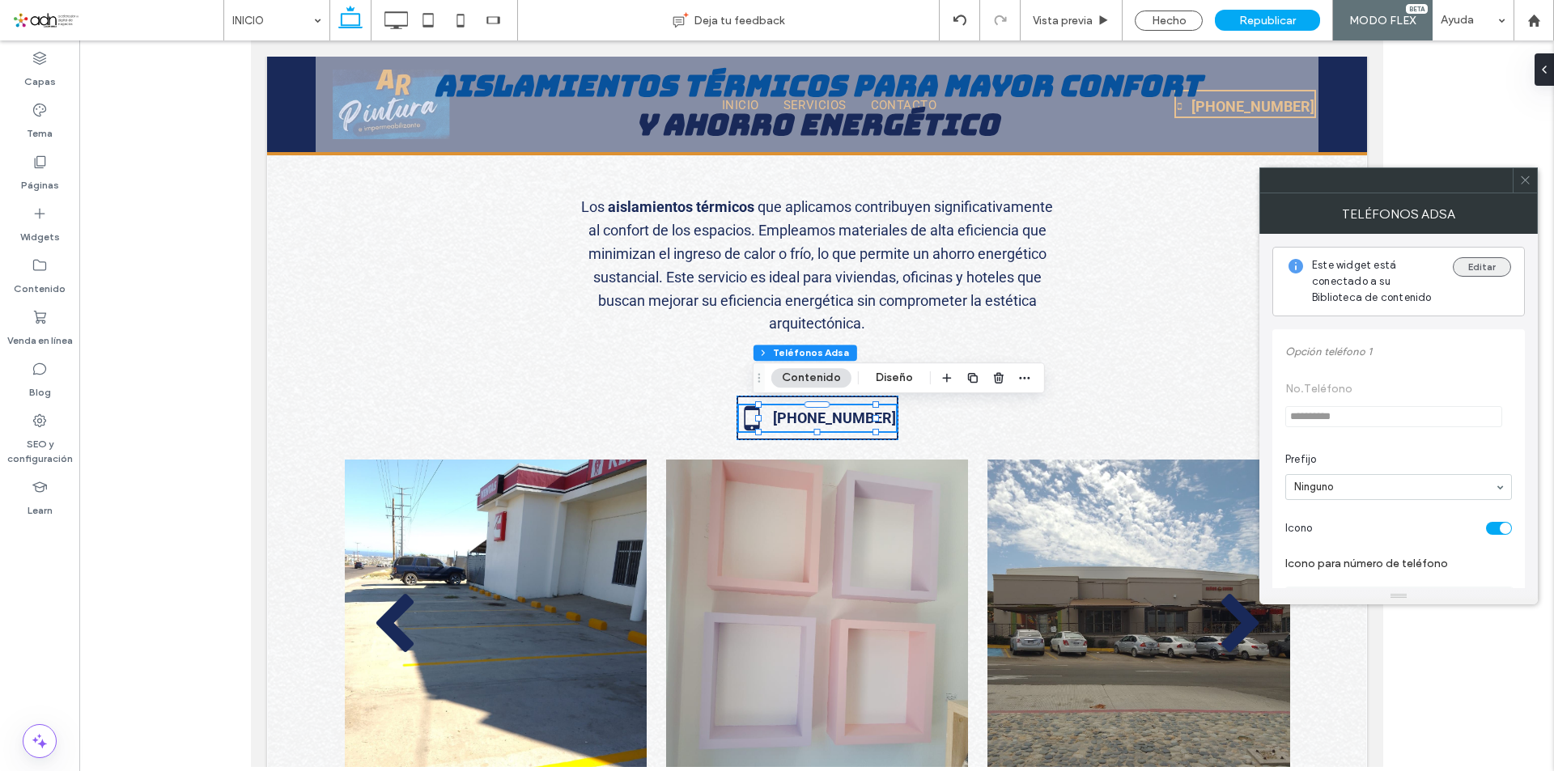
click at [1501, 273] on button "Editar" at bounding box center [1481, 266] width 58 height 19
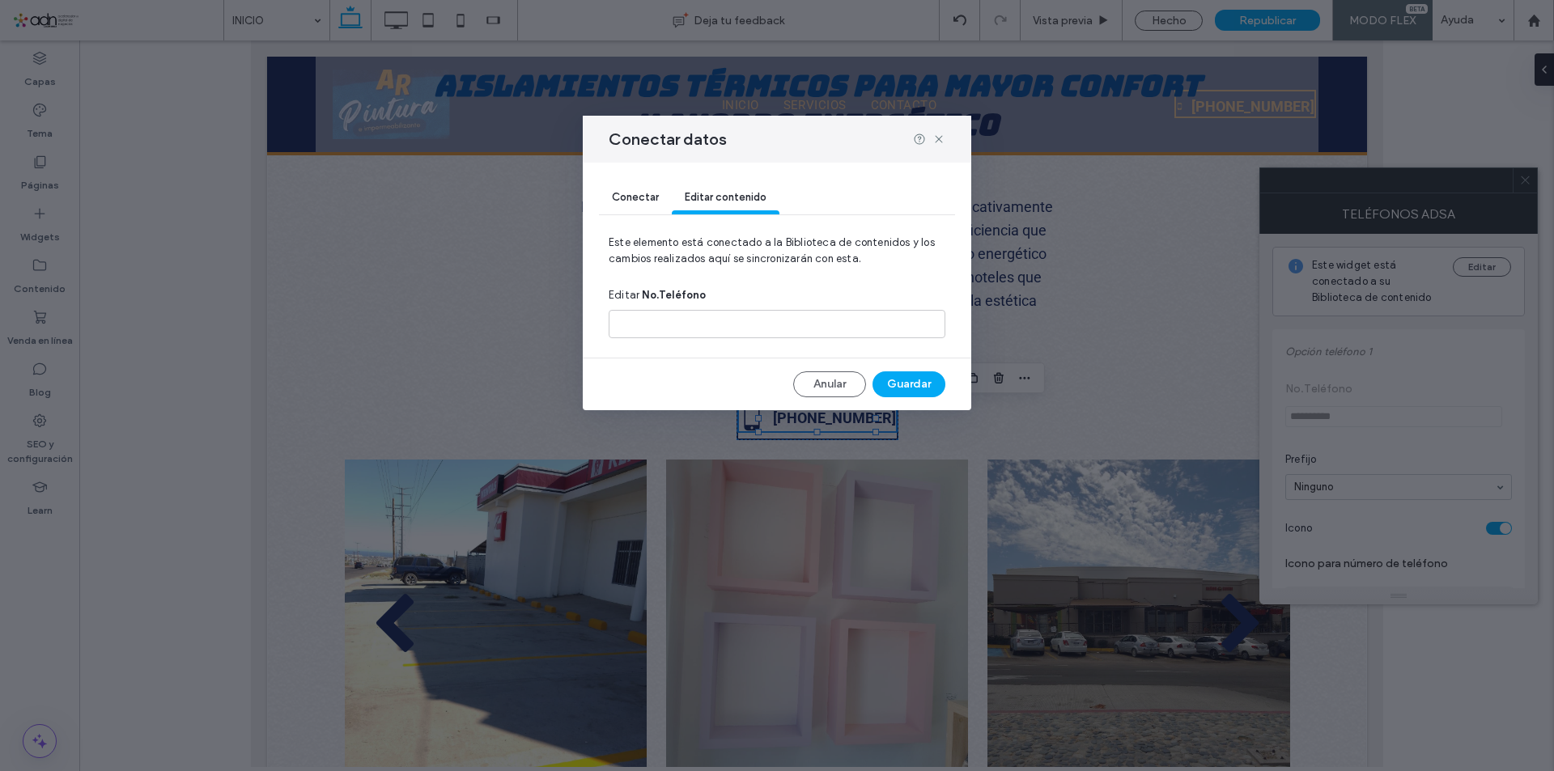
click at [625, 191] on span "Conectar" at bounding box center [635, 197] width 47 height 12
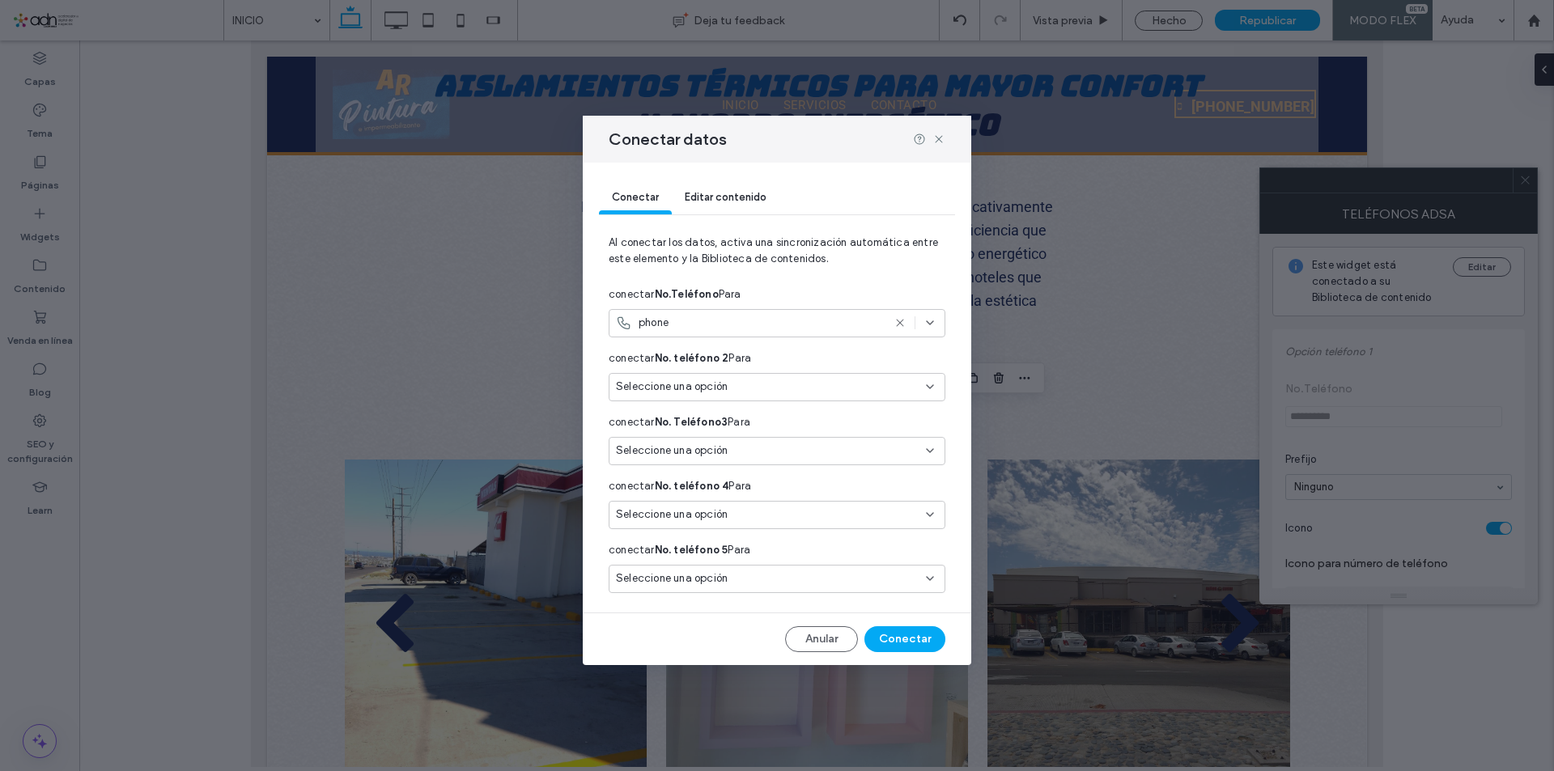
click at [893, 324] on icon at bounding box center [899, 322] width 13 height 13
click at [919, 321] on input at bounding box center [771, 322] width 310 height 13
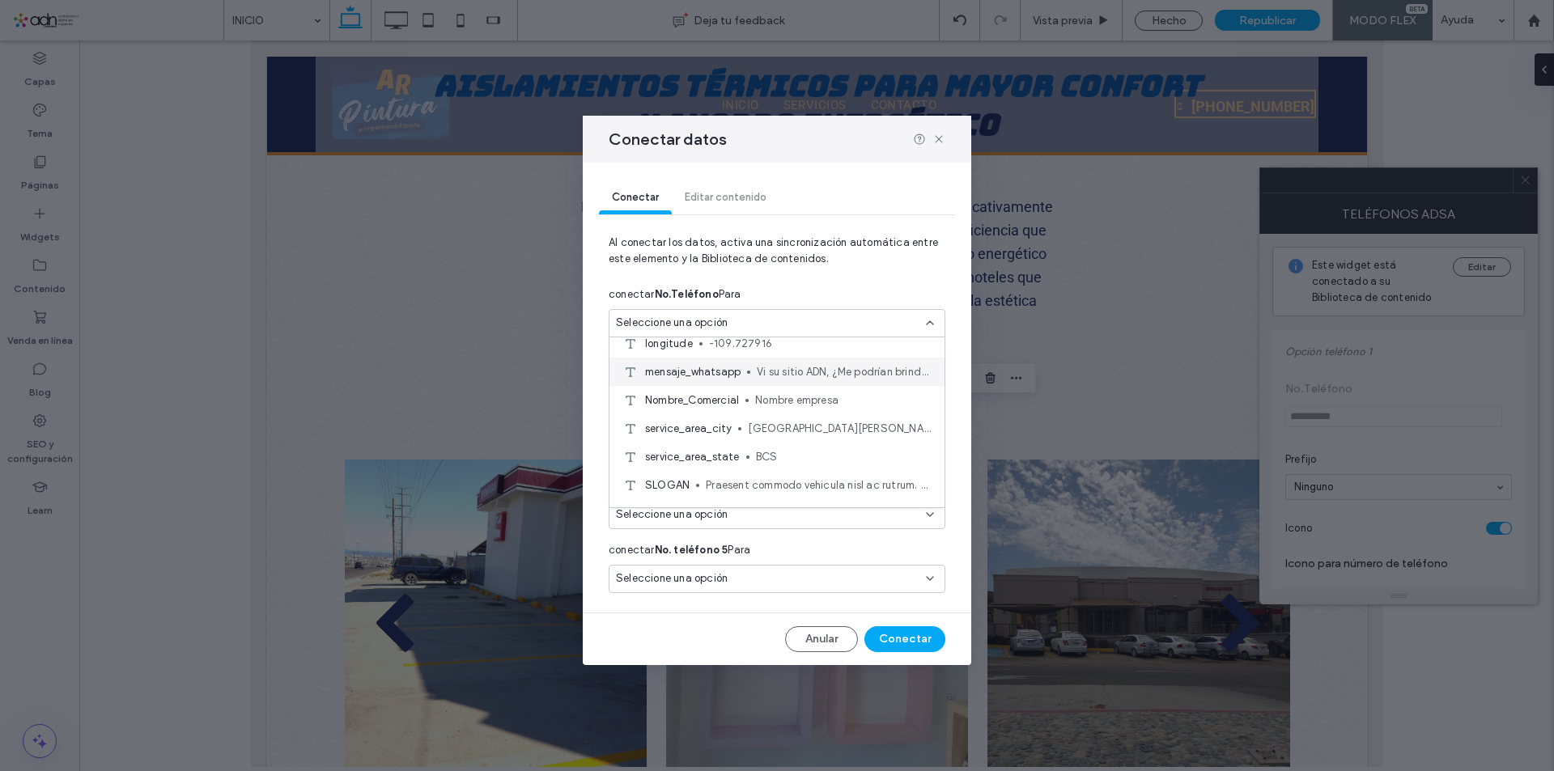
scroll to position [162, 0]
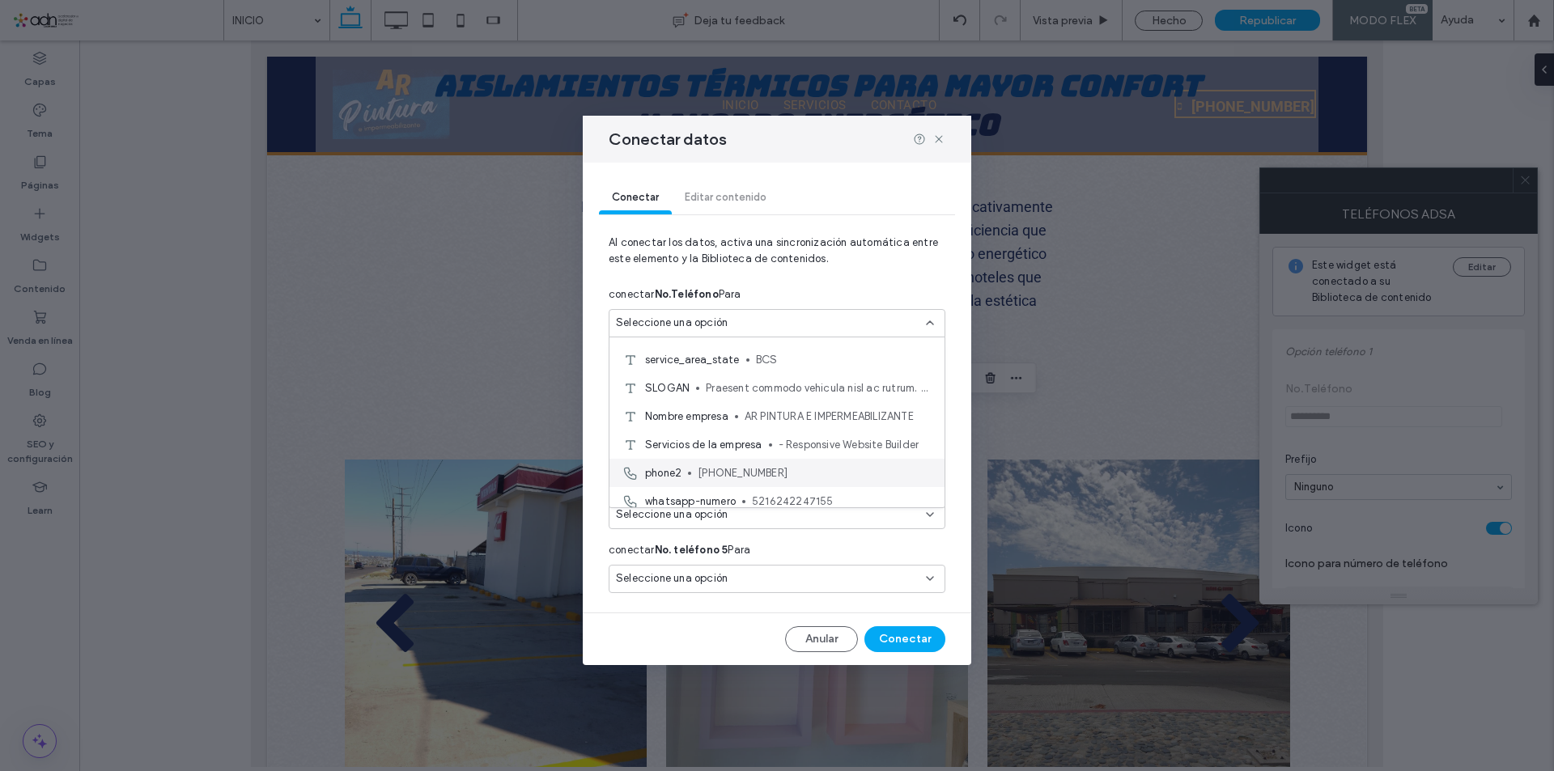
click at [757, 468] on span "624-224-7155" at bounding box center [814, 473] width 234 height 16
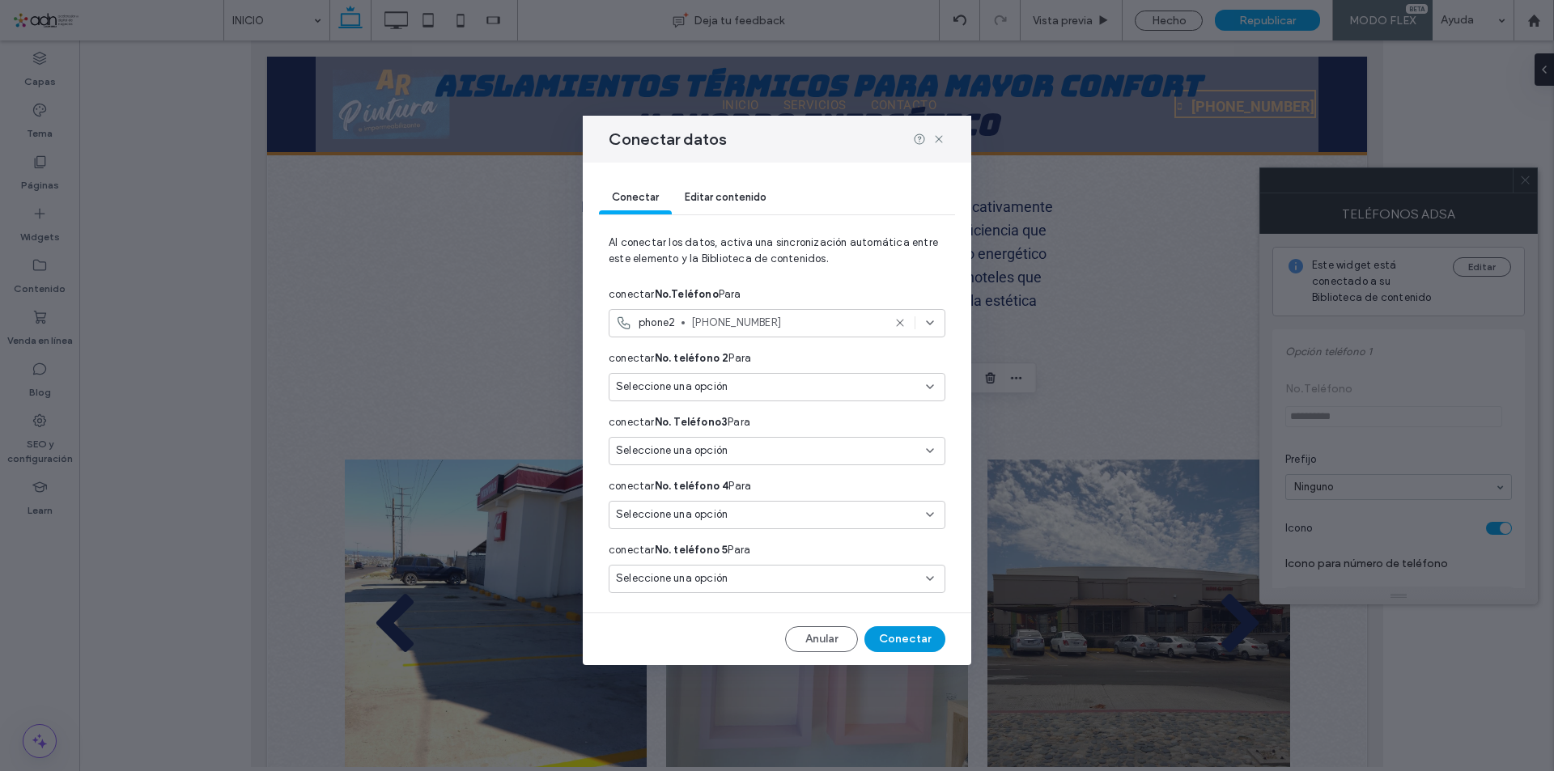
drag, startPoint x: 903, startPoint y: 639, endPoint x: 692, endPoint y: 519, distance: 243.2
click at [903, 639] on button "Conectar" at bounding box center [904, 639] width 81 height 26
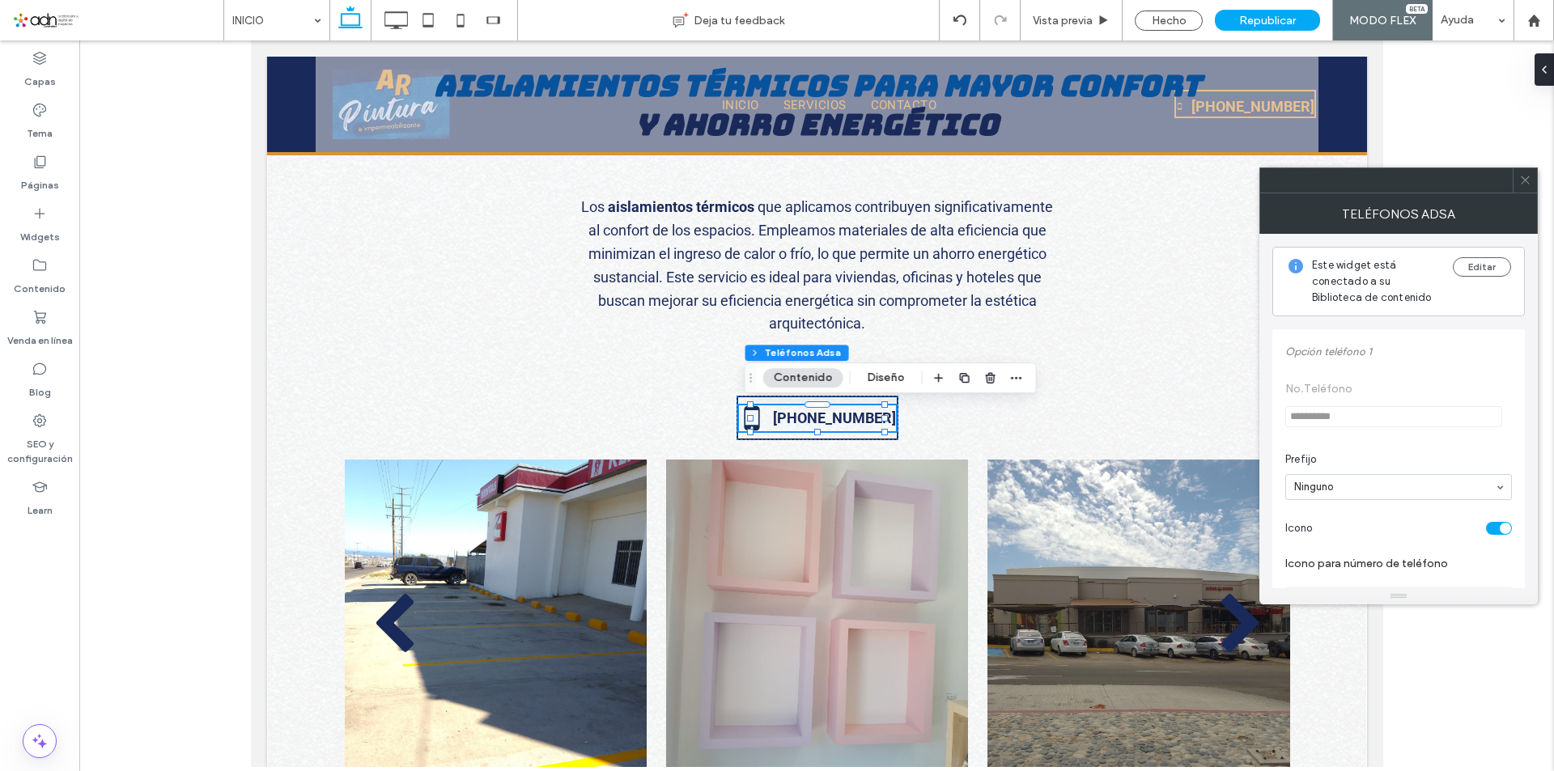
drag, startPoint x: 1533, startPoint y: 184, endPoint x: 1443, endPoint y: 223, distance: 98.2
click at [1532, 182] on div at bounding box center [1524, 180] width 24 height 24
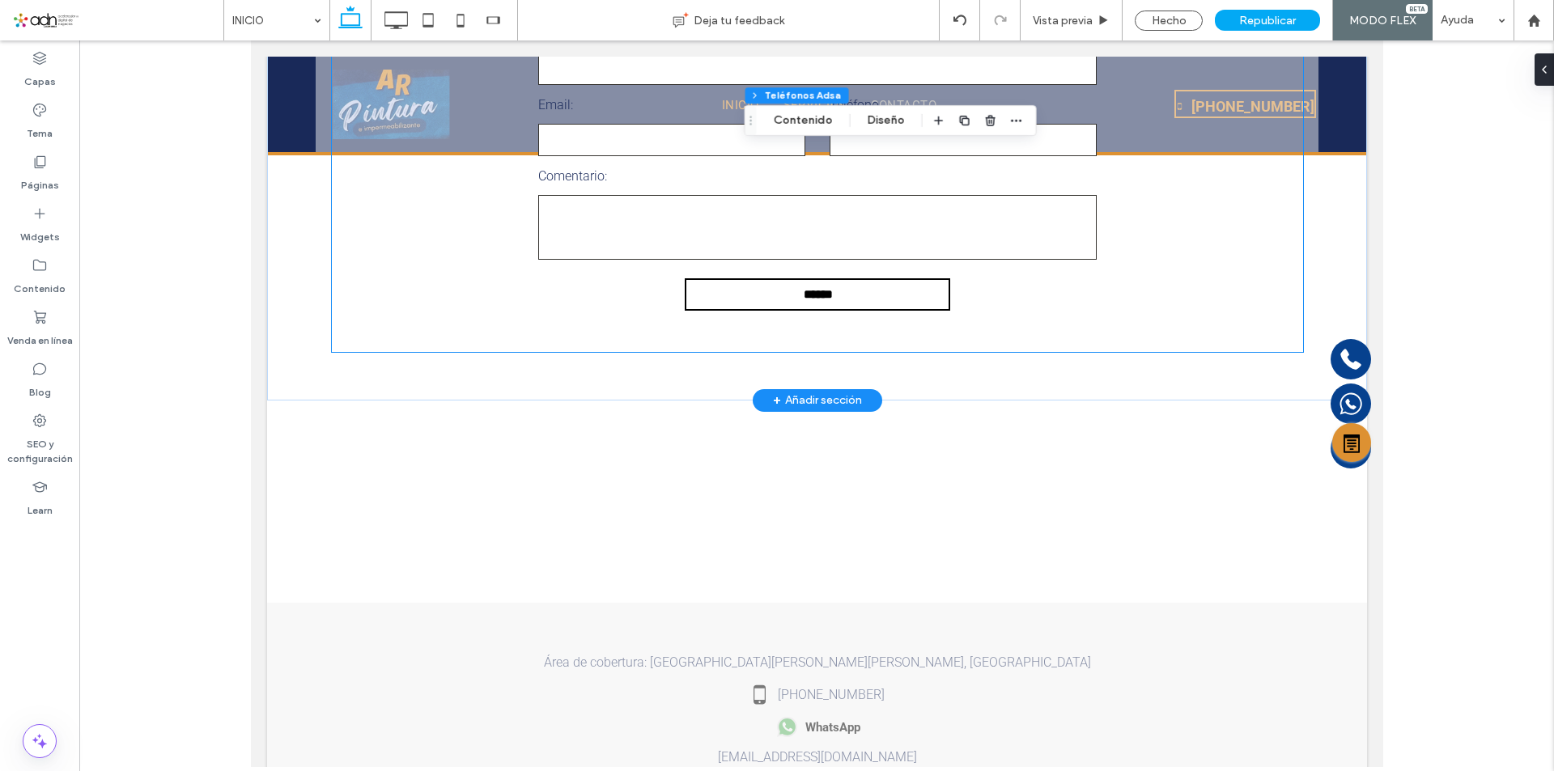
scroll to position [6136, 0]
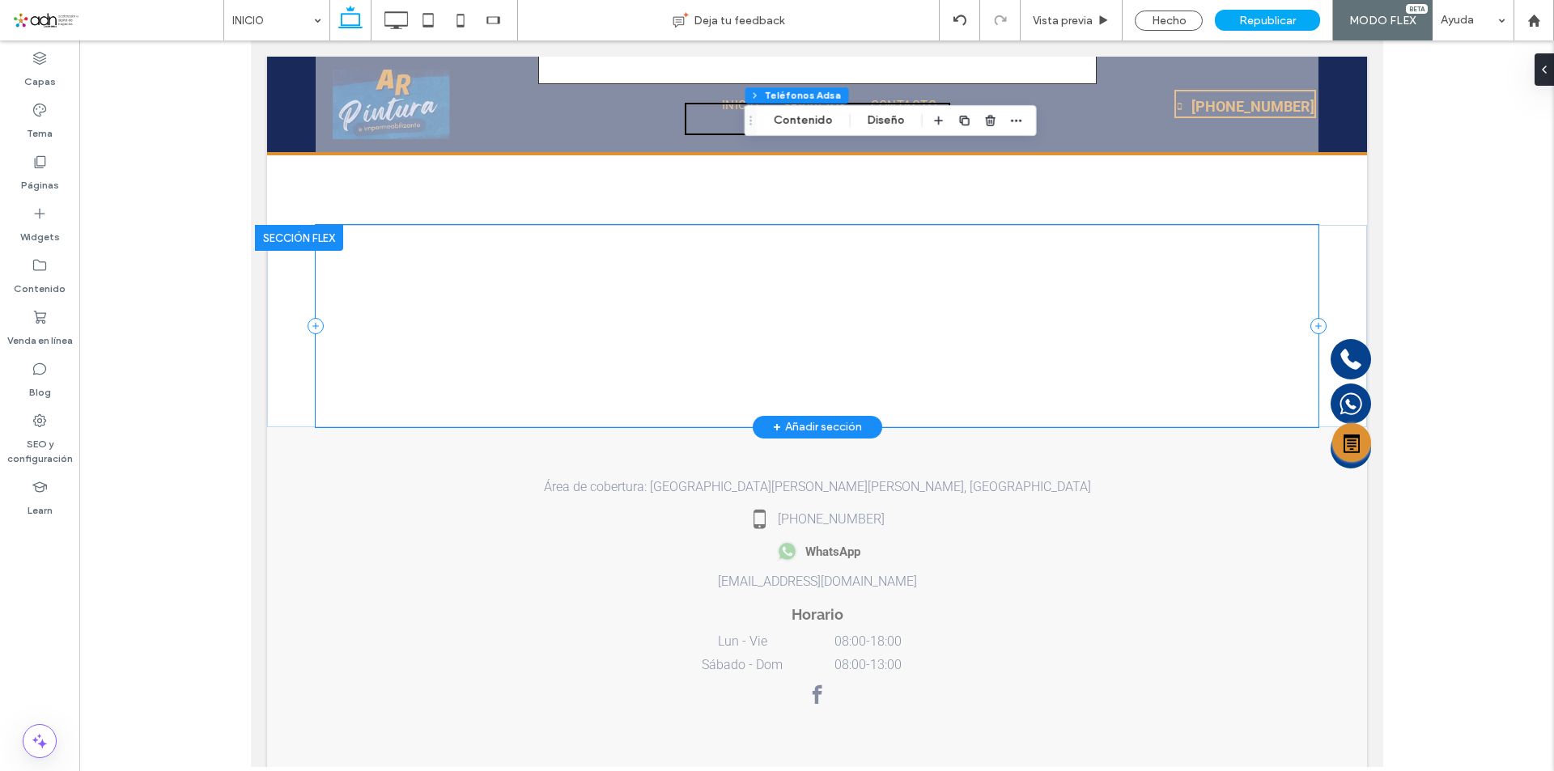
click at [522, 357] on div "23.100398 -109.727916 10 15 false <p class="rteBlock">SAN JOSE DEL CABO Y CABOS…" at bounding box center [816, 326] width 1003 height 202
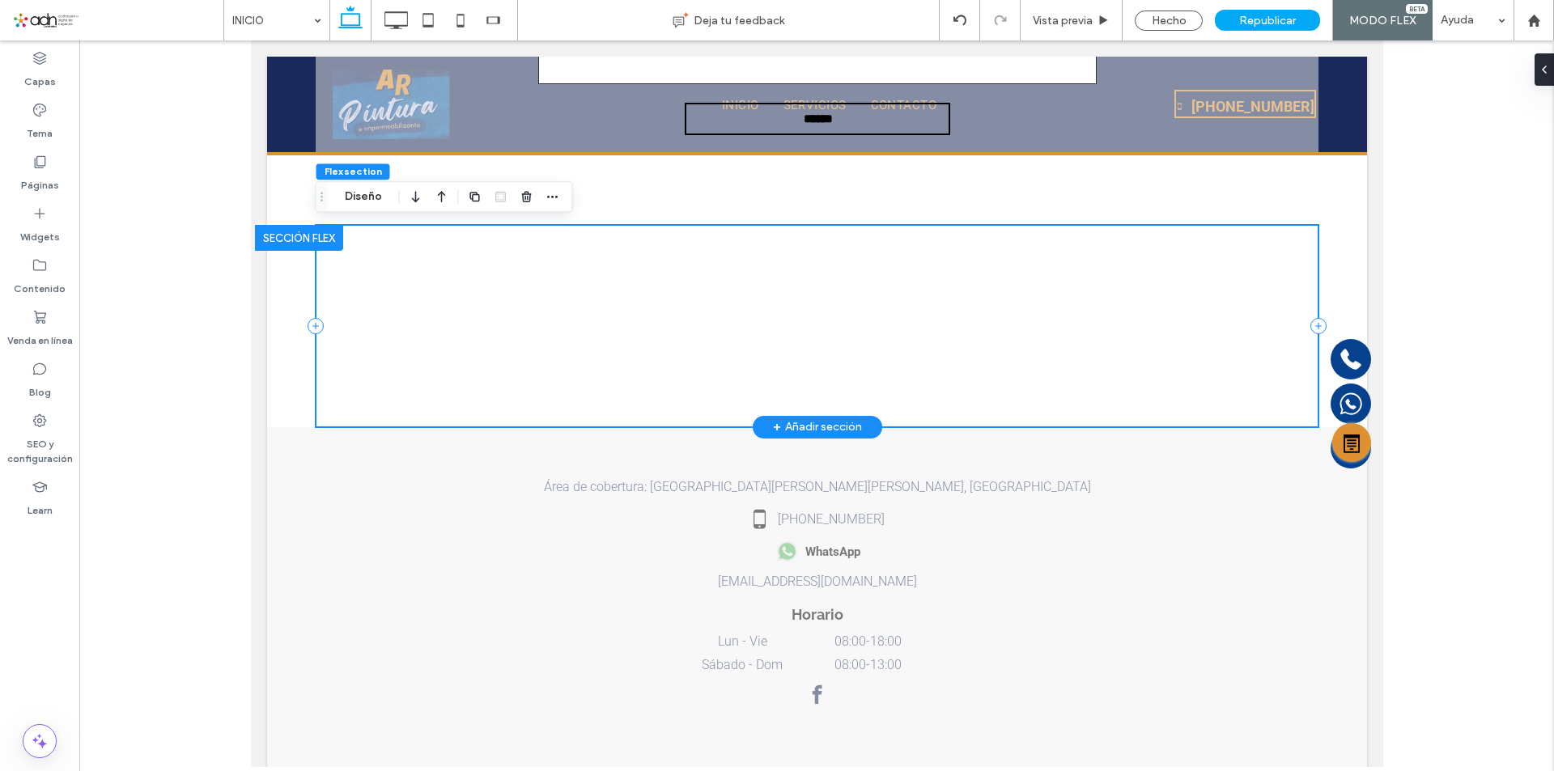
click at [522, 357] on div "23.100398 -109.727916 10 15 false <p class="rteBlock">SAN JOSE DEL CABO Y CABOS…" at bounding box center [816, 326] width 1003 height 202
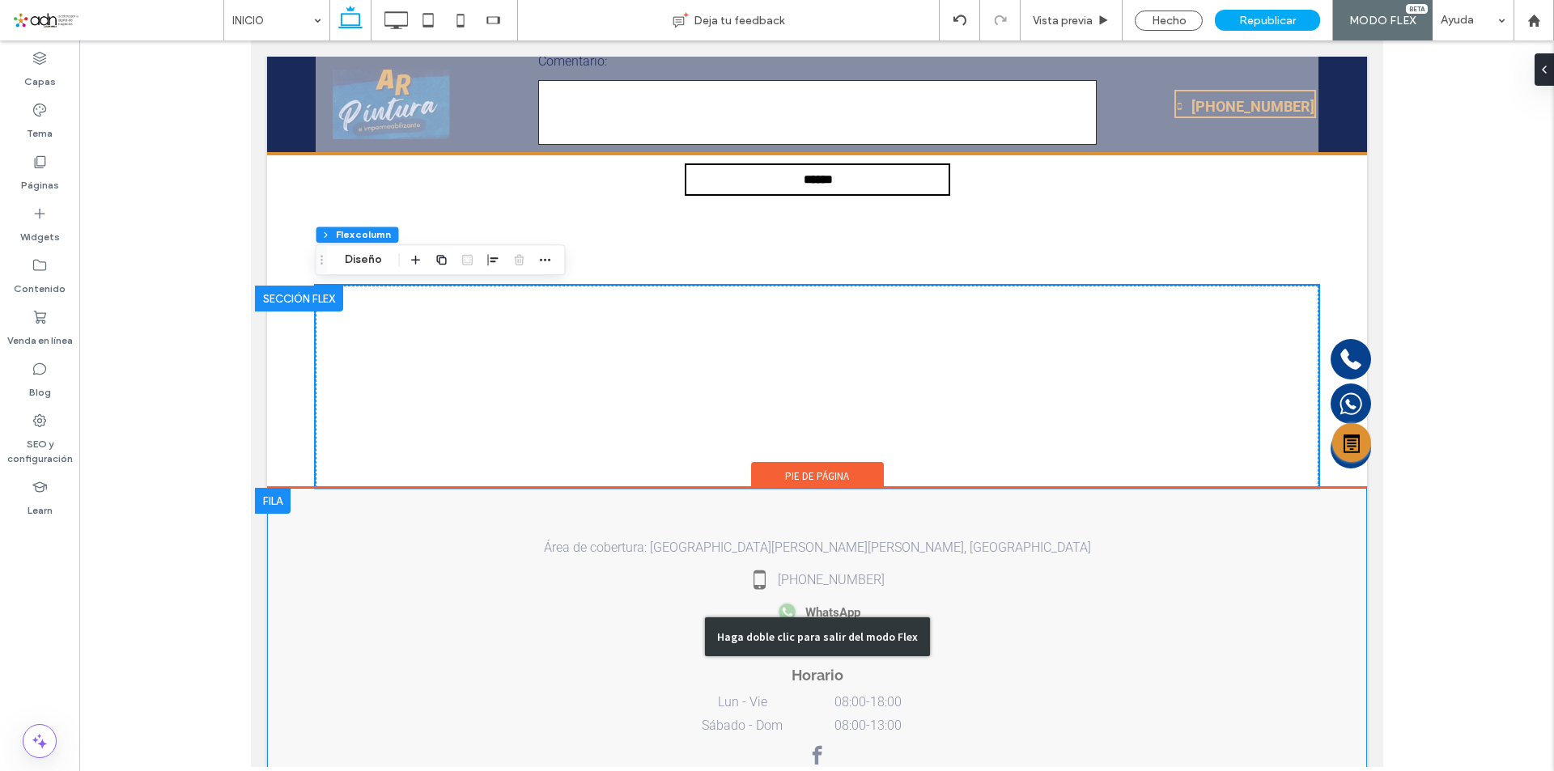
scroll to position [6072, 0]
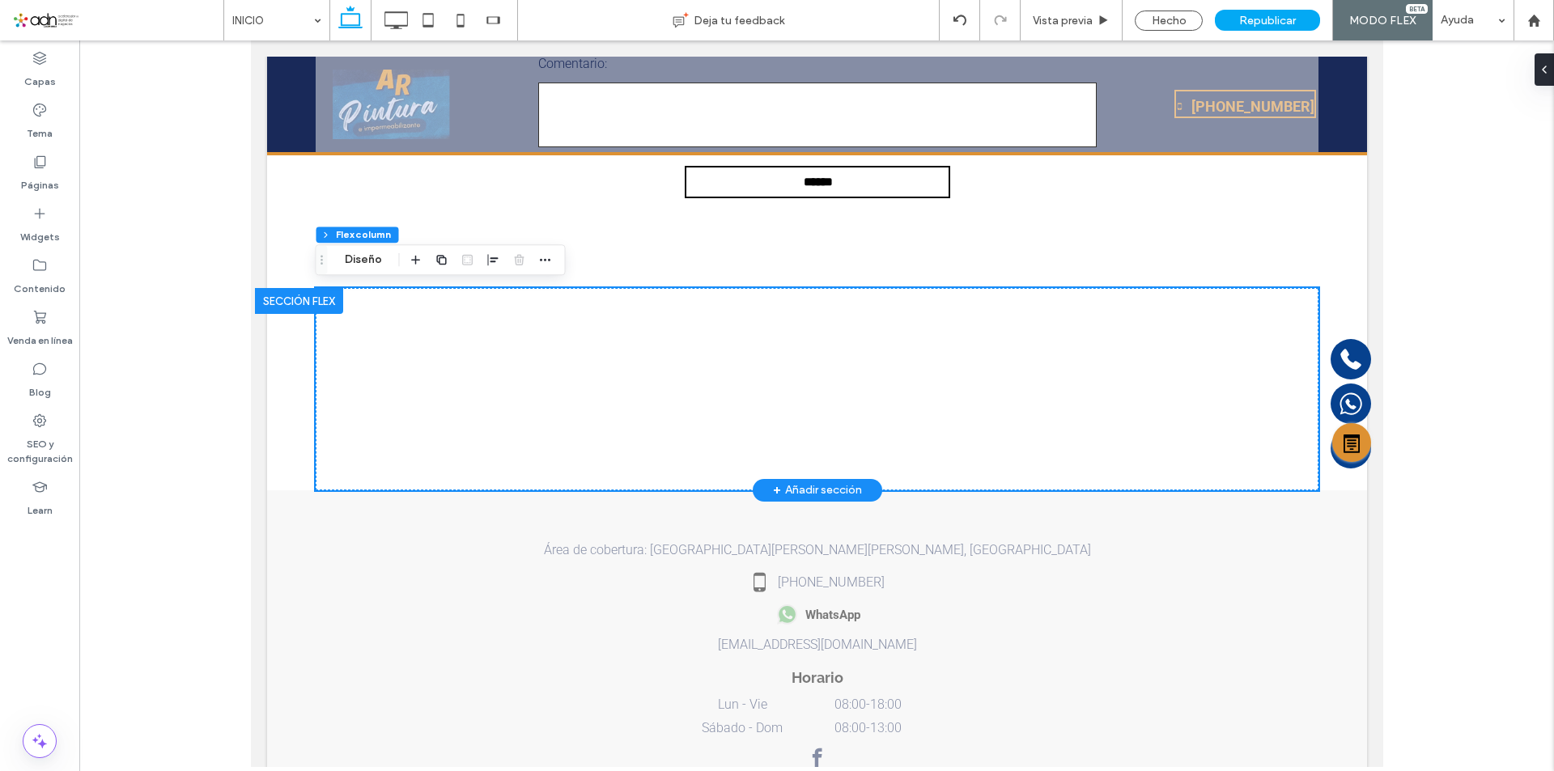
click at [289, 300] on div at bounding box center [298, 301] width 88 height 26
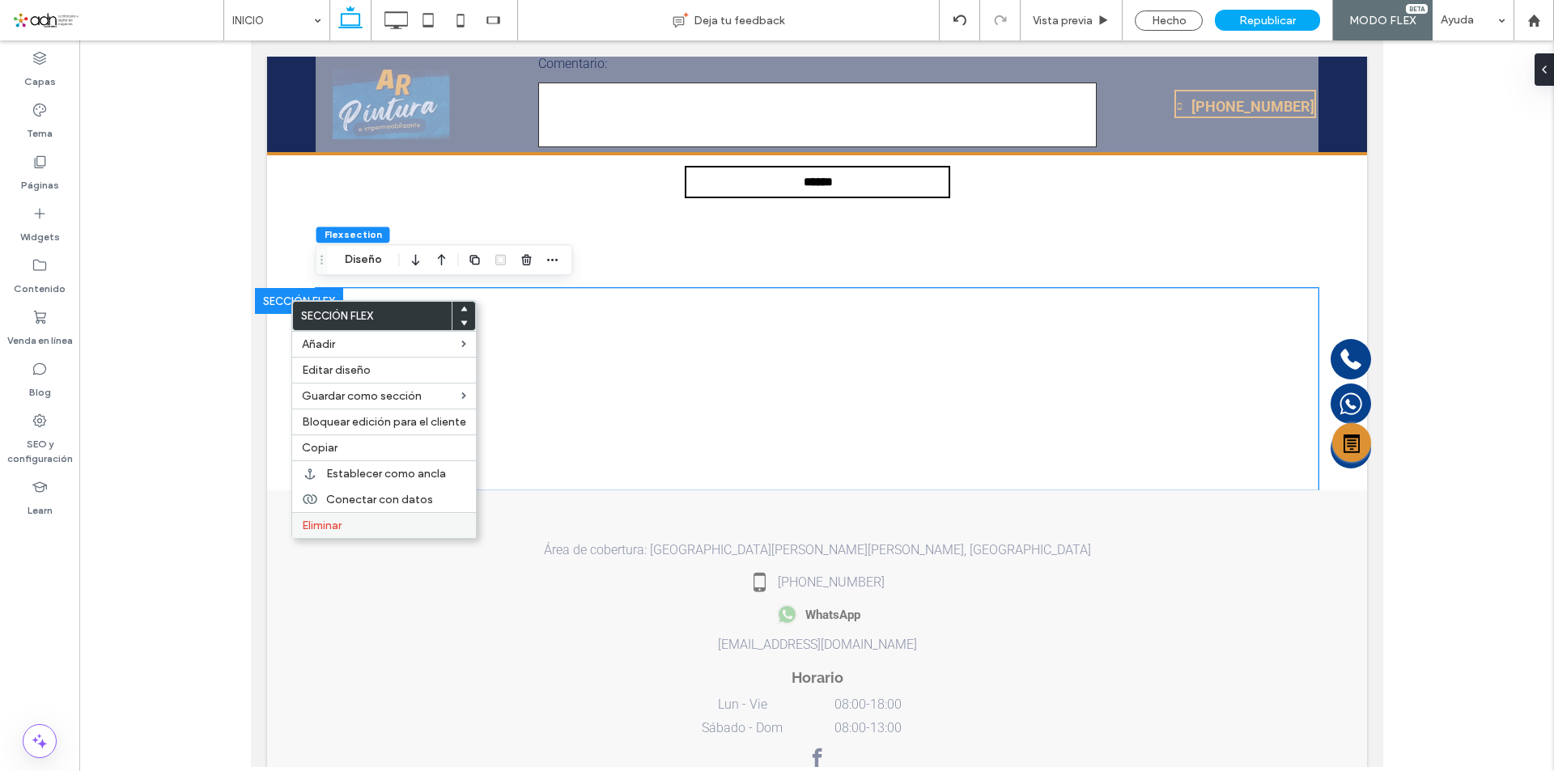
drag, startPoint x: 360, startPoint y: 521, endPoint x: 885, endPoint y: 271, distance: 581.6
click at [360, 521] on label "Eliminar" at bounding box center [384, 526] width 164 height 14
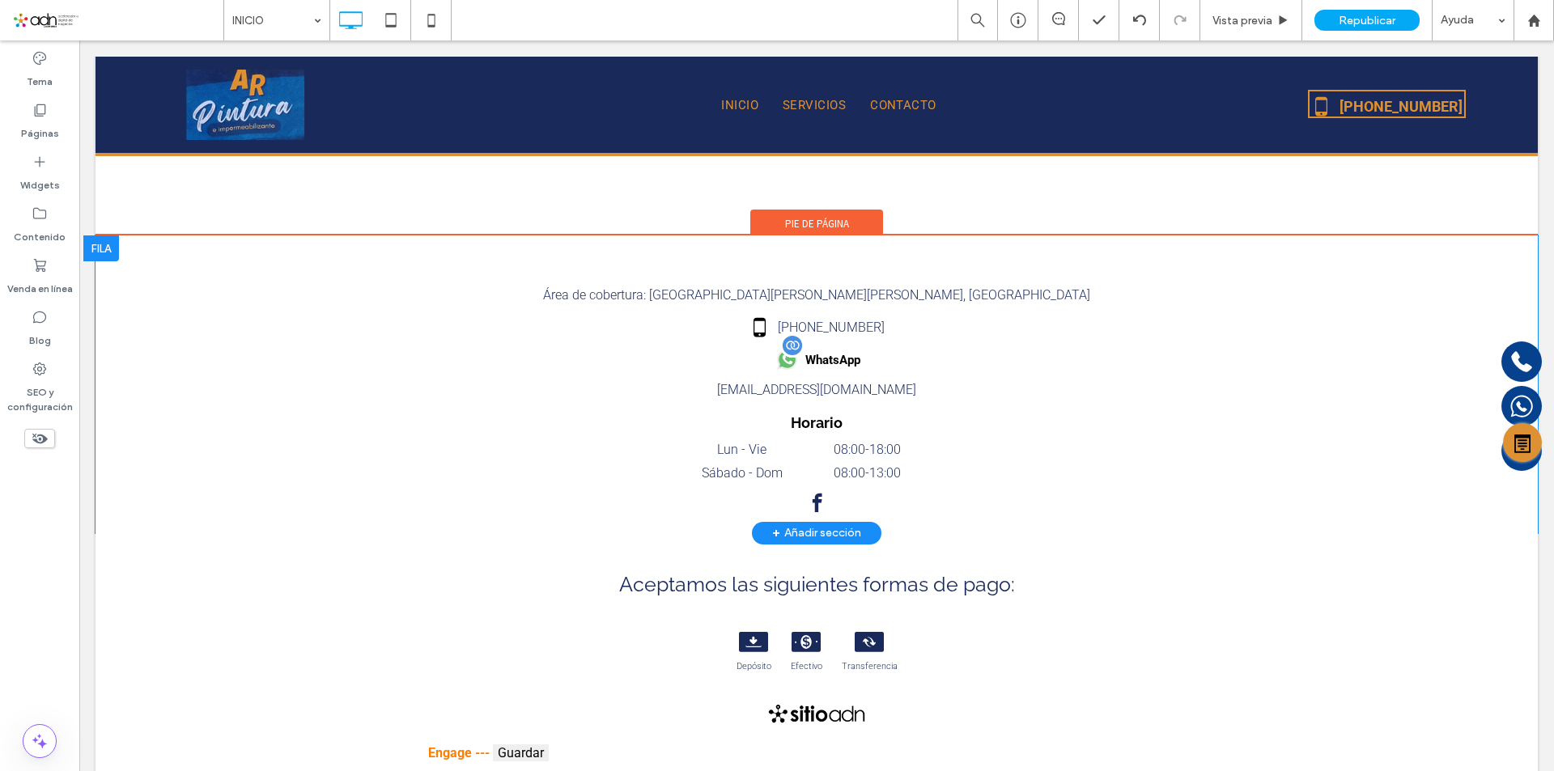
scroll to position [6281, 0]
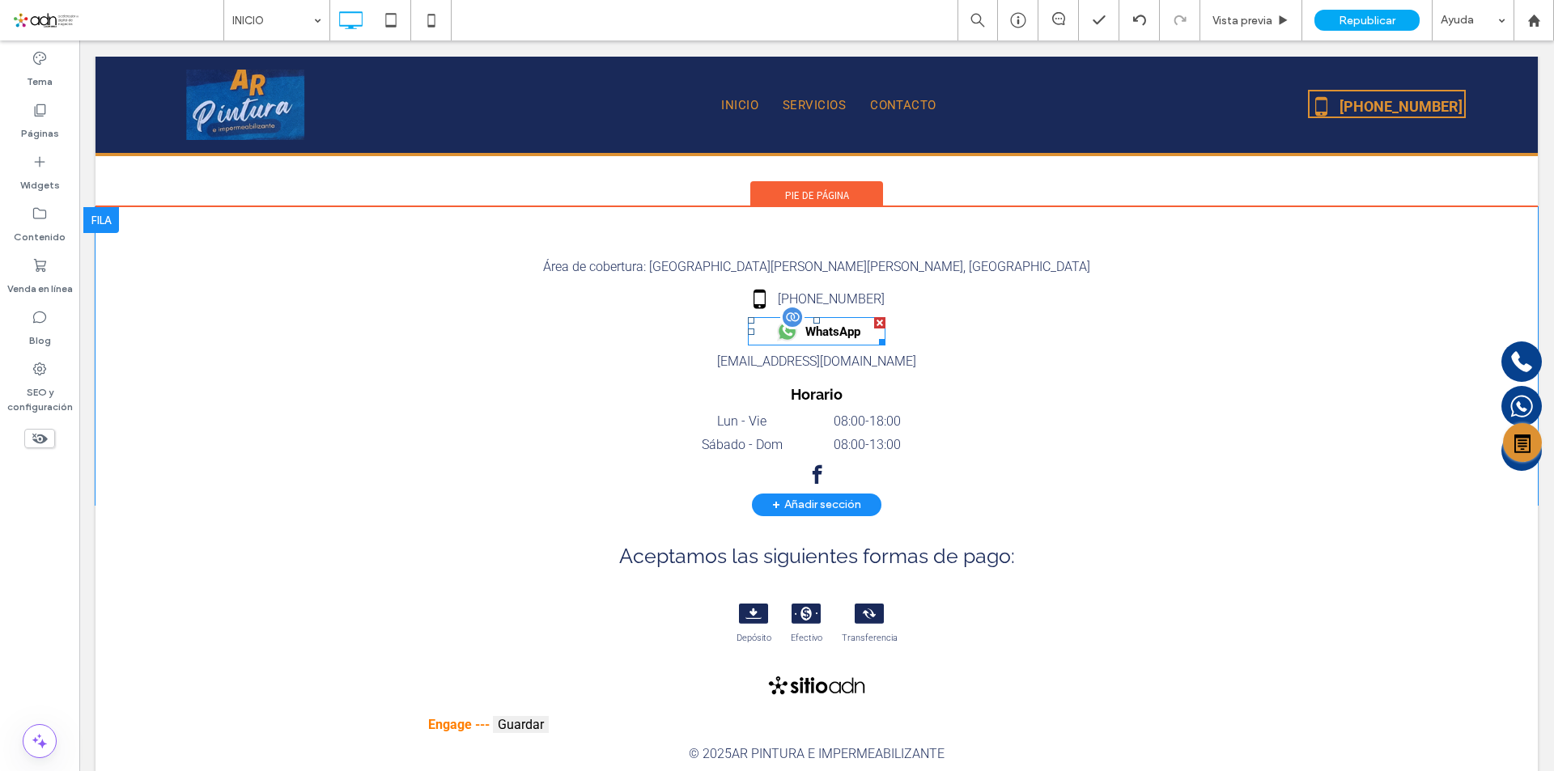
click at [810, 329] on span at bounding box center [817, 331] width 138 height 28
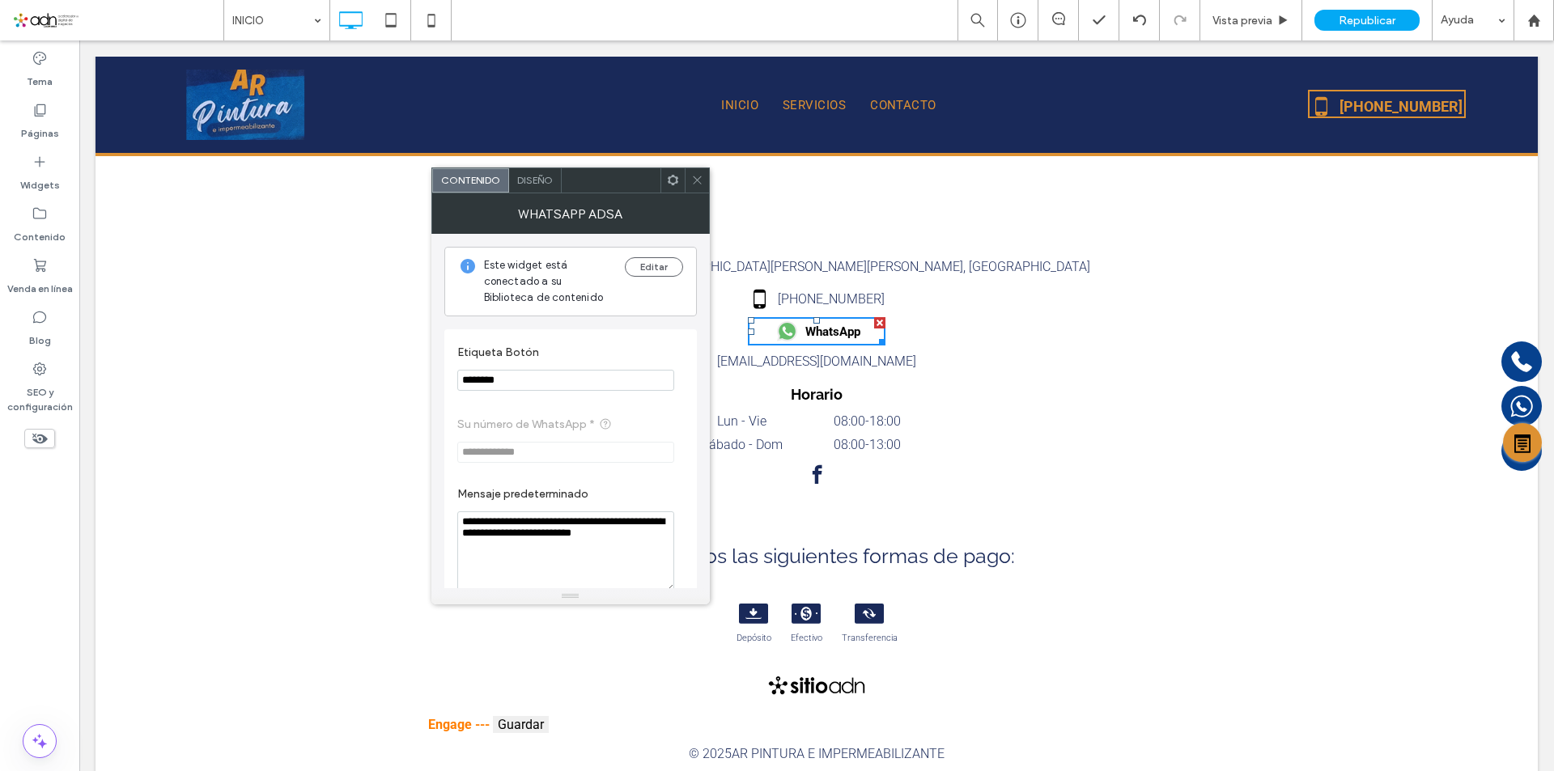
click at [699, 183] on use at bounding box center [697, 180] width 8 height 8
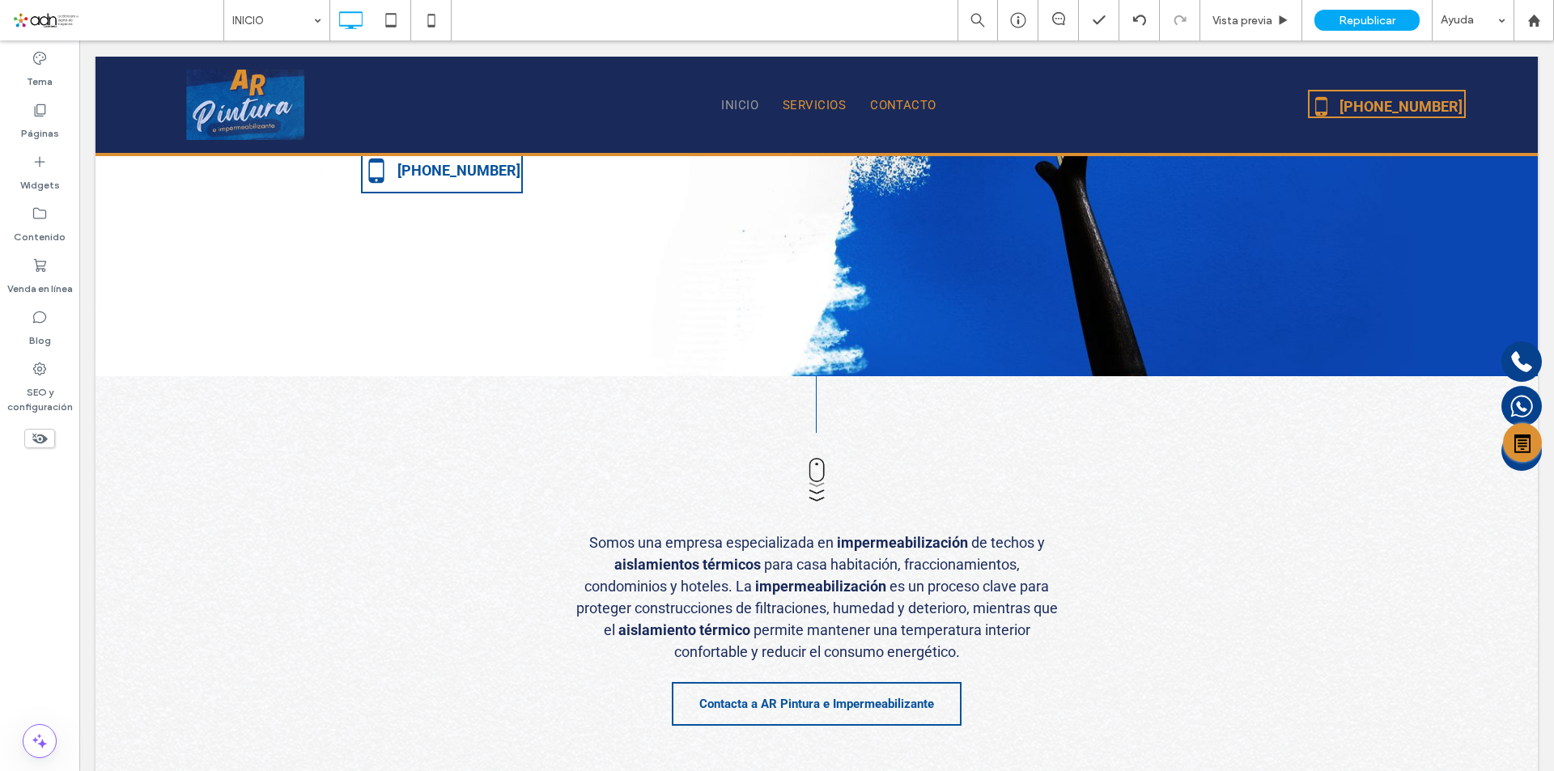
scroll to position [0, 0]
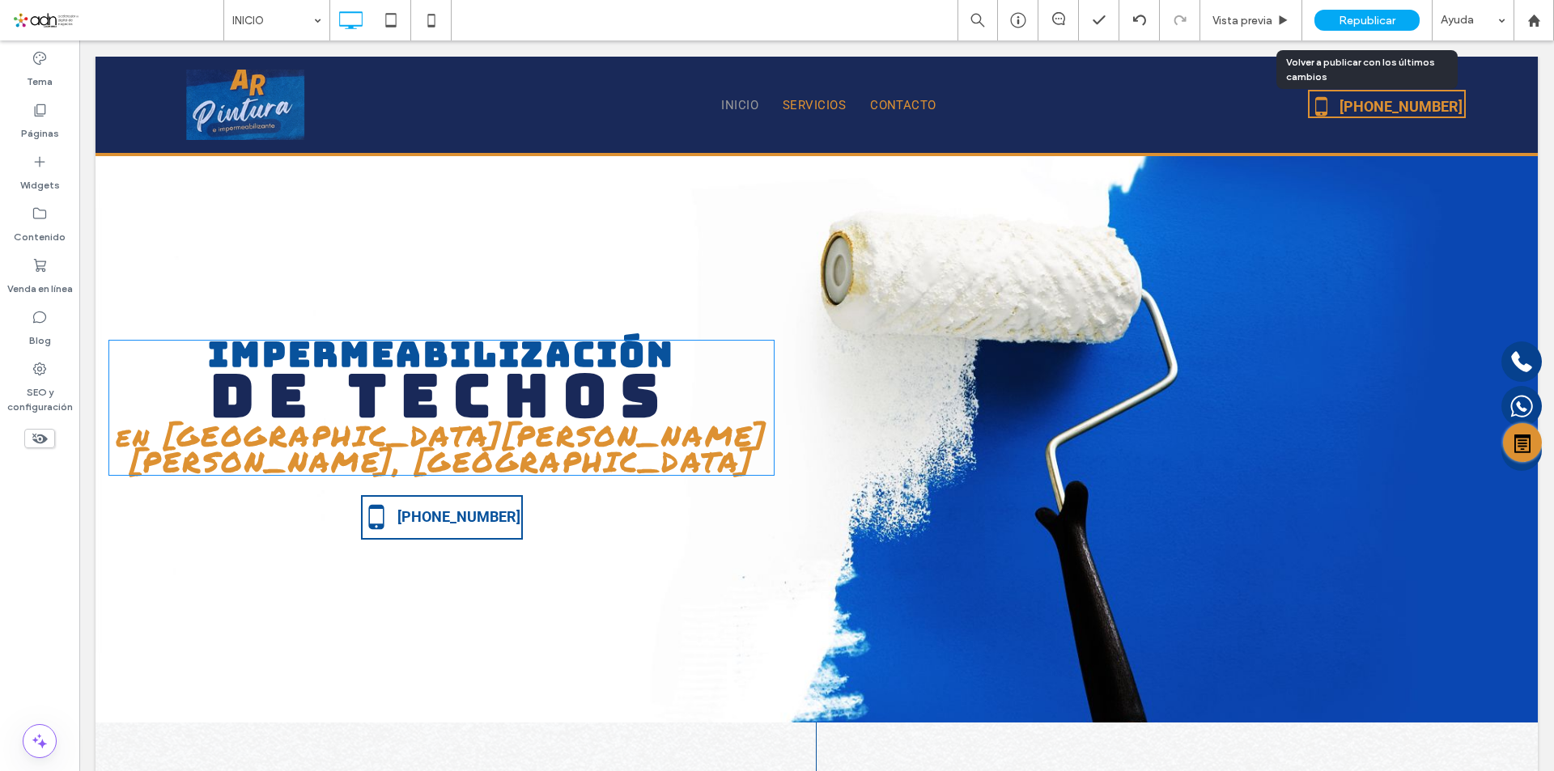
click at [1363, 19] on span "Republicar" at bounding box center [1366, 21] width 57 height 14
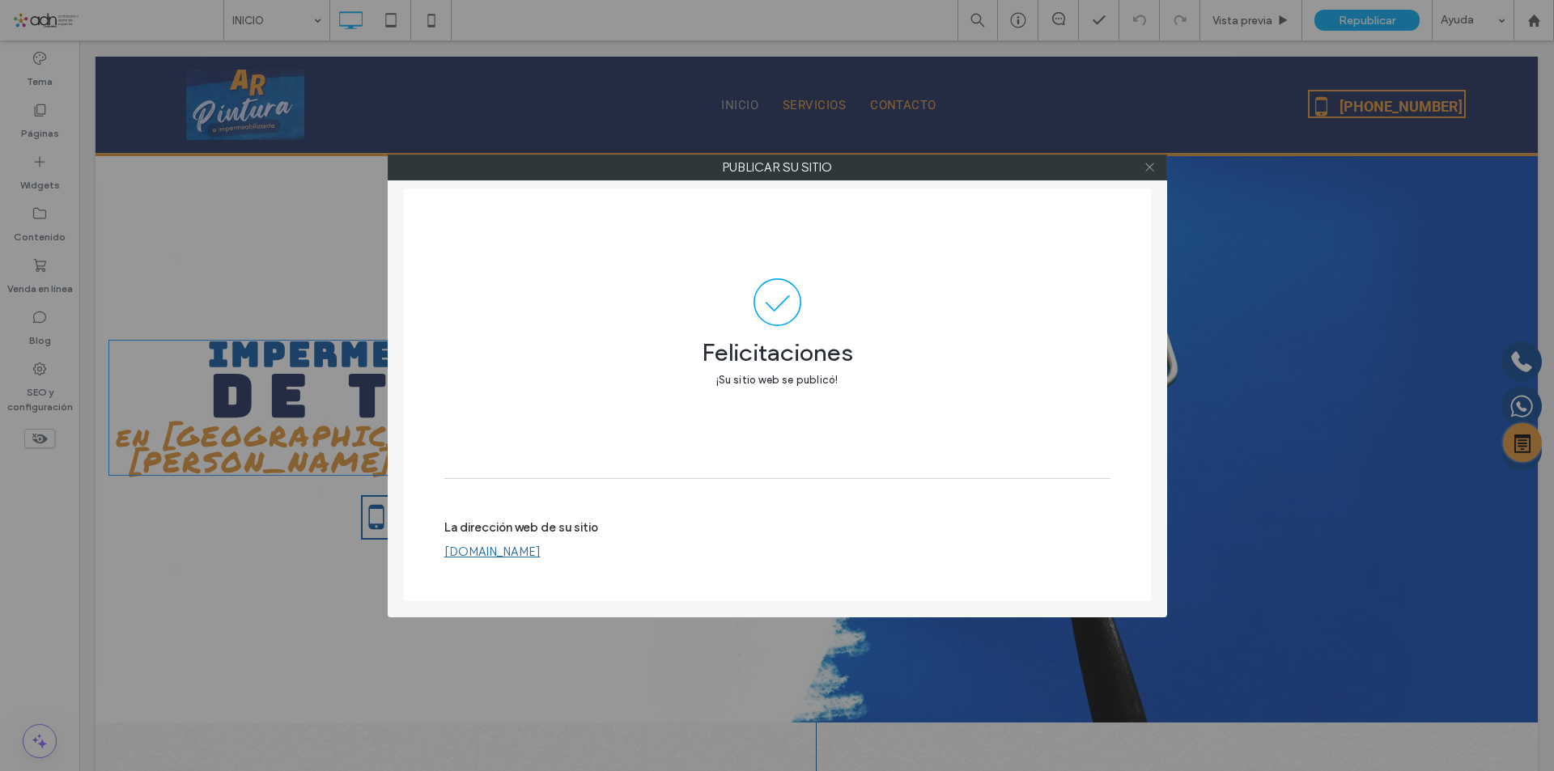
click at [1149, 168] on icon at bounding box center [1149, 167] width 12 height 12
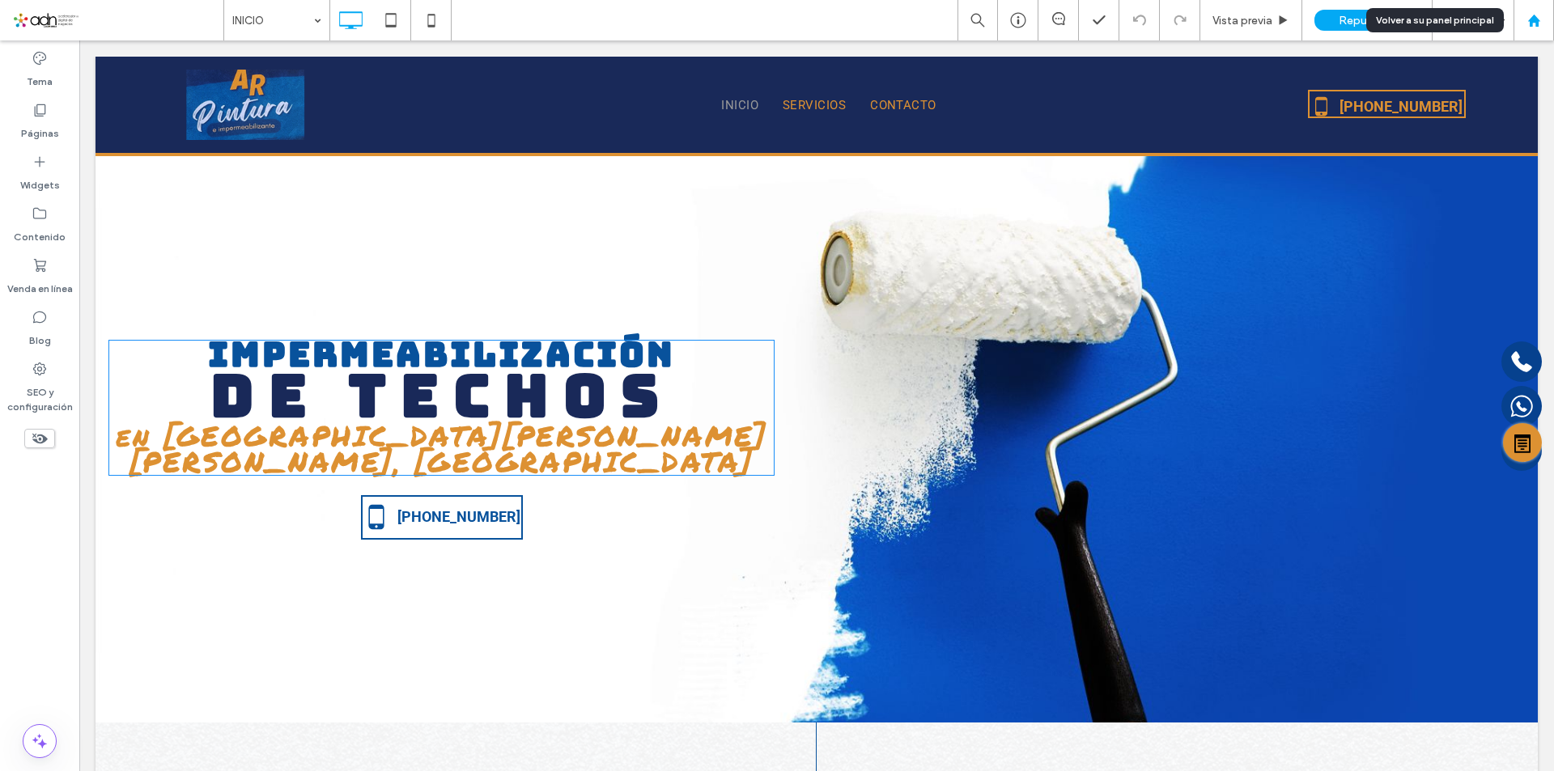
click at [1542, 11] on div at bounding box center [1533, 20] width 40 height 40
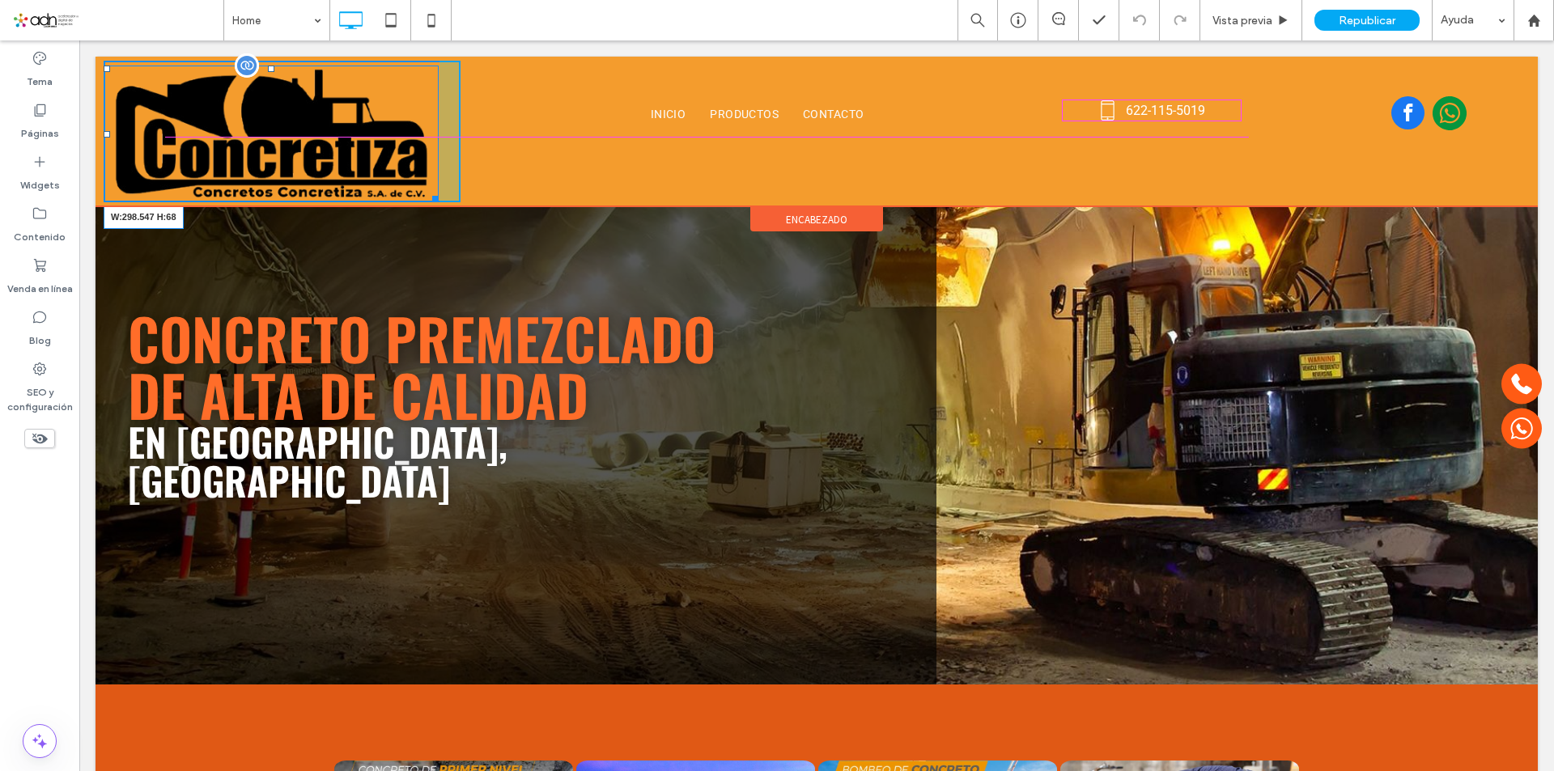
drag, startPoint x: 428, startPoint y: 195, endPoint x: 382, endPoint y: 115, distance: 92.4
click at [426, 190] on div at bounding box center [432, 196] width 12 height 12
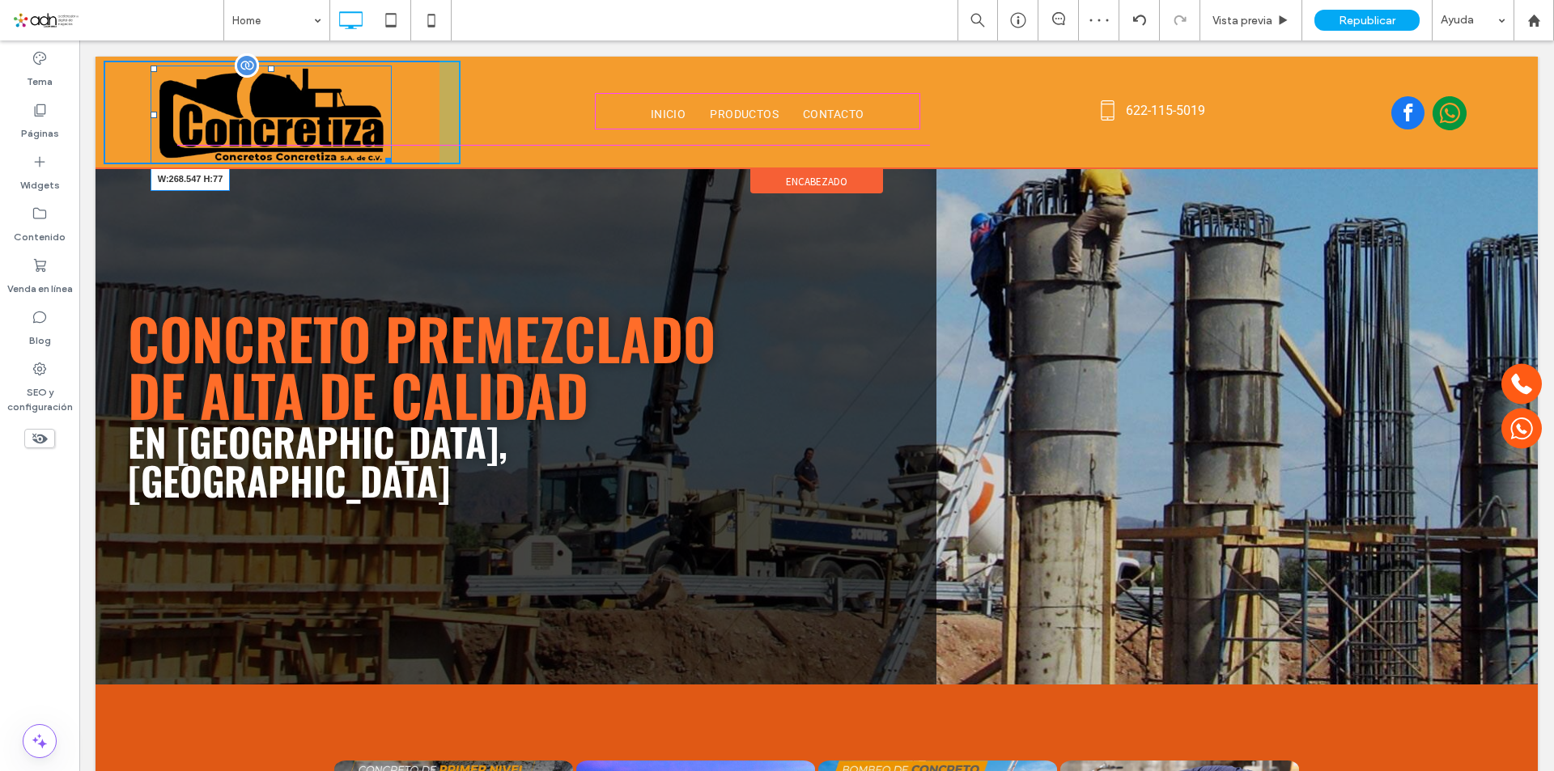
drag, startPoint x: 385, startPoint y: 158, endPoint x: 373, endPoint y: 119, distance: 40.7
click at [379, 152] on div at bounding box center [385, 158] width 12 height 12
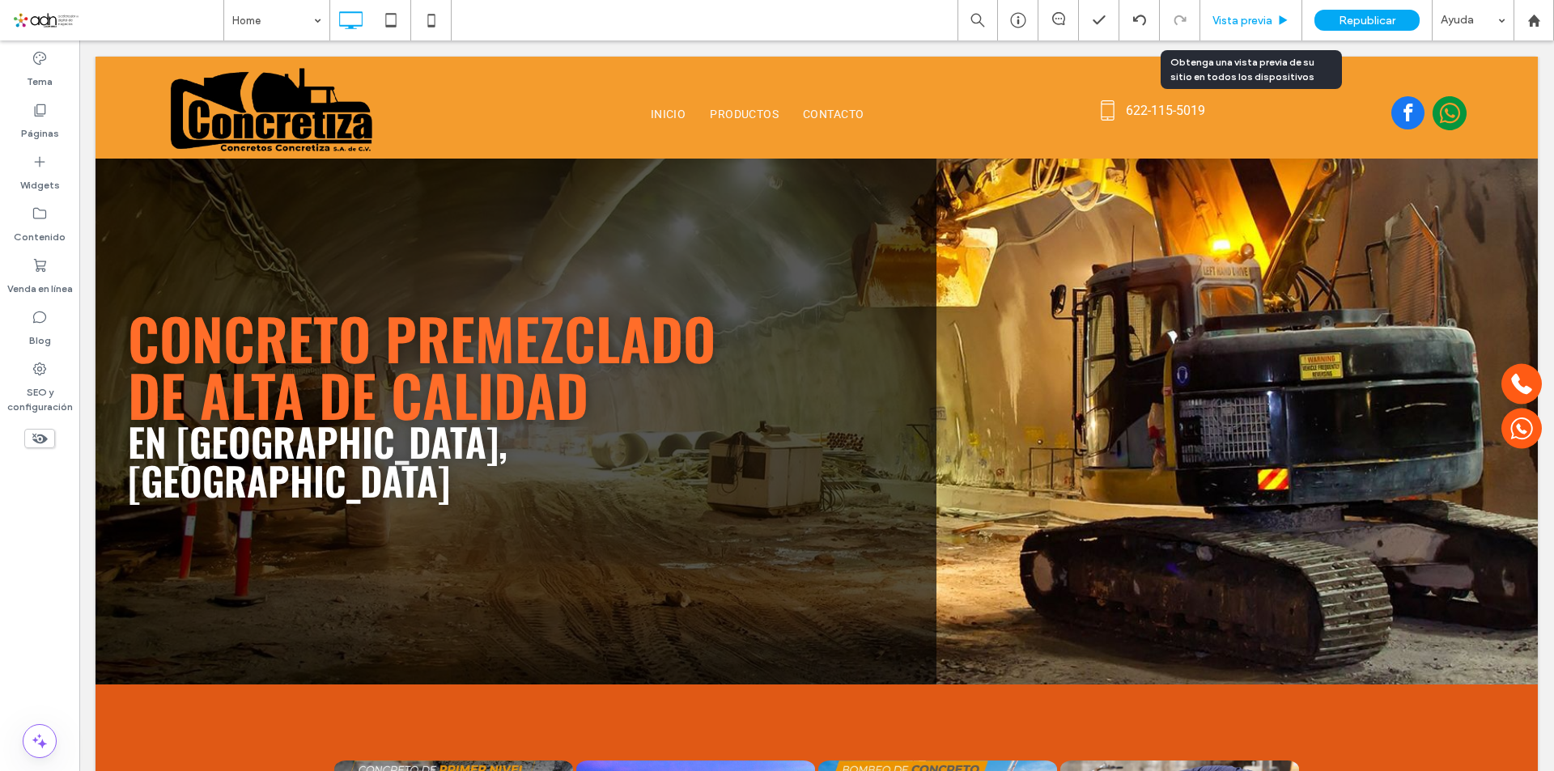
click at [1219, 16] on span "Vista previa" at bounding box center [1242, 21] width 60 height 14
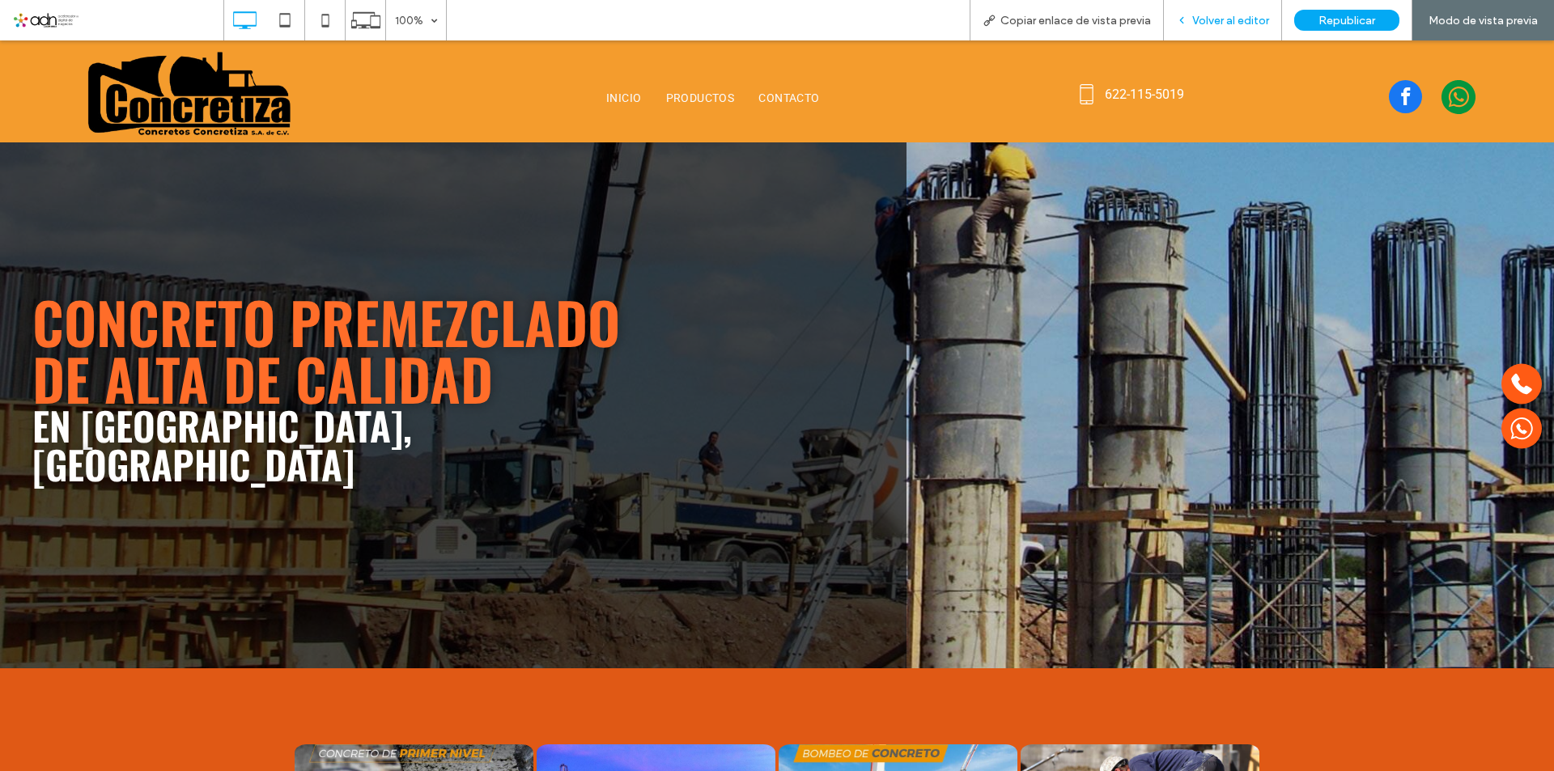
drag, startPoint x: 1223, startPoint y: 19, endPoint x: 591, endPoint y: 131, distance: 641.1
click at [1223, 19] on span "Volver al editor" at bounding box center [1230, 21] width 77 height 14
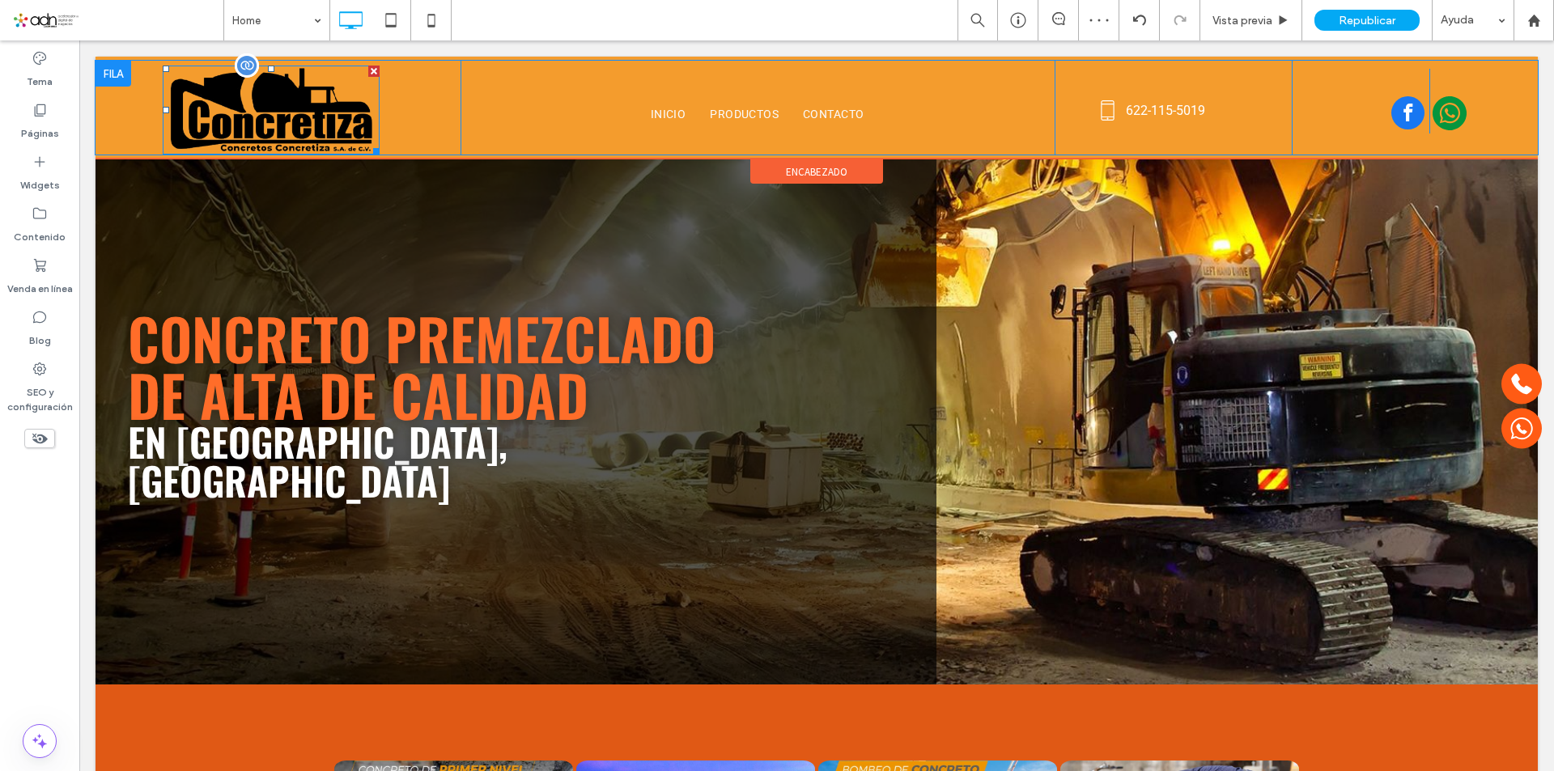
click at [373, 126] on img at bounding box center [272, 110] width 218 height 89
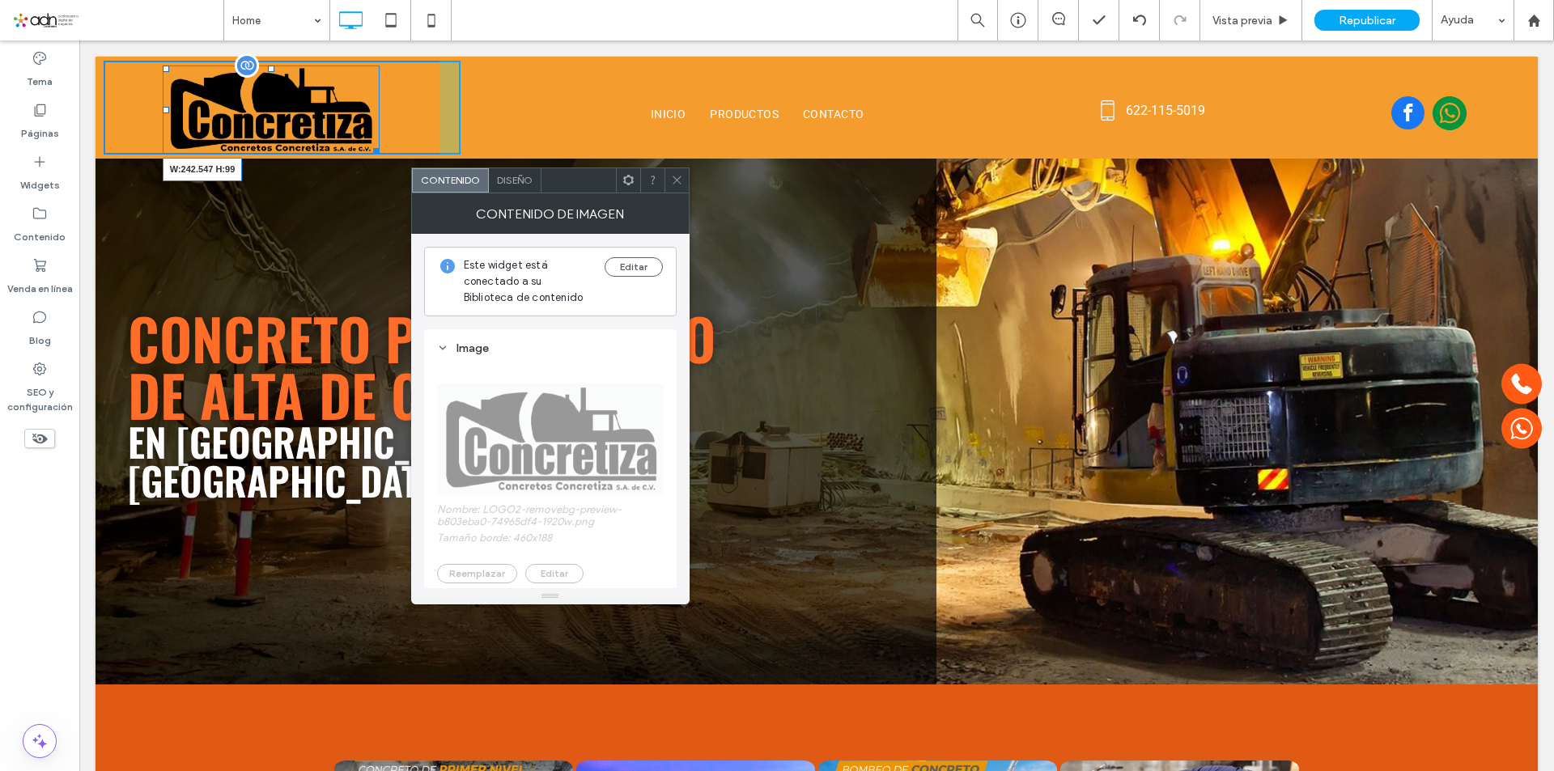
drag, startPoint x: 376, startPoint y: 147, endPoint x: 366, endPoint y: 135, distance: 16.1
click at [367, 142] on div at bounding box center [373, 148] width 12 height 12
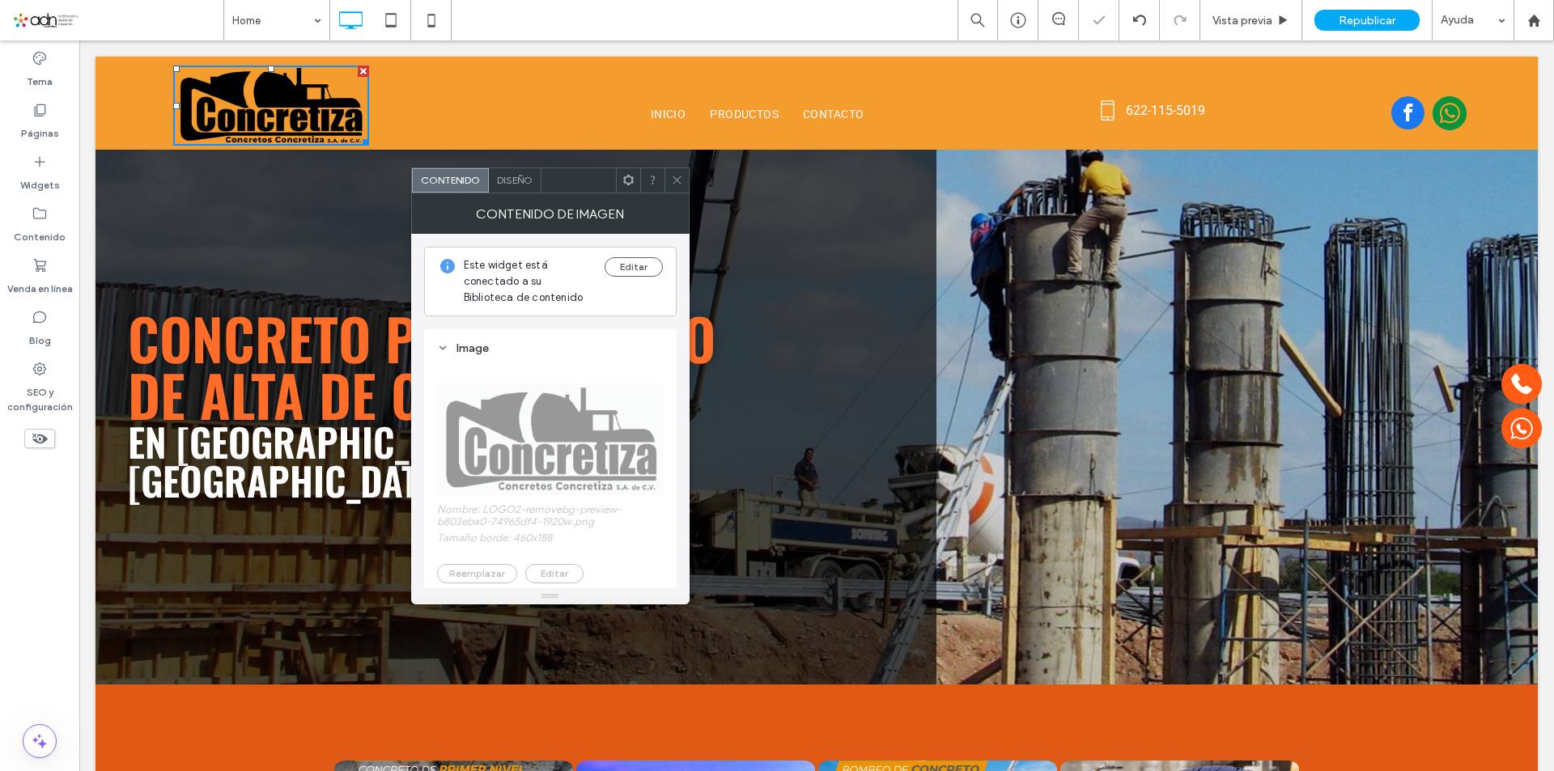
click at [678, 186] on span at bounding box center [677, 180] width 12 height 24
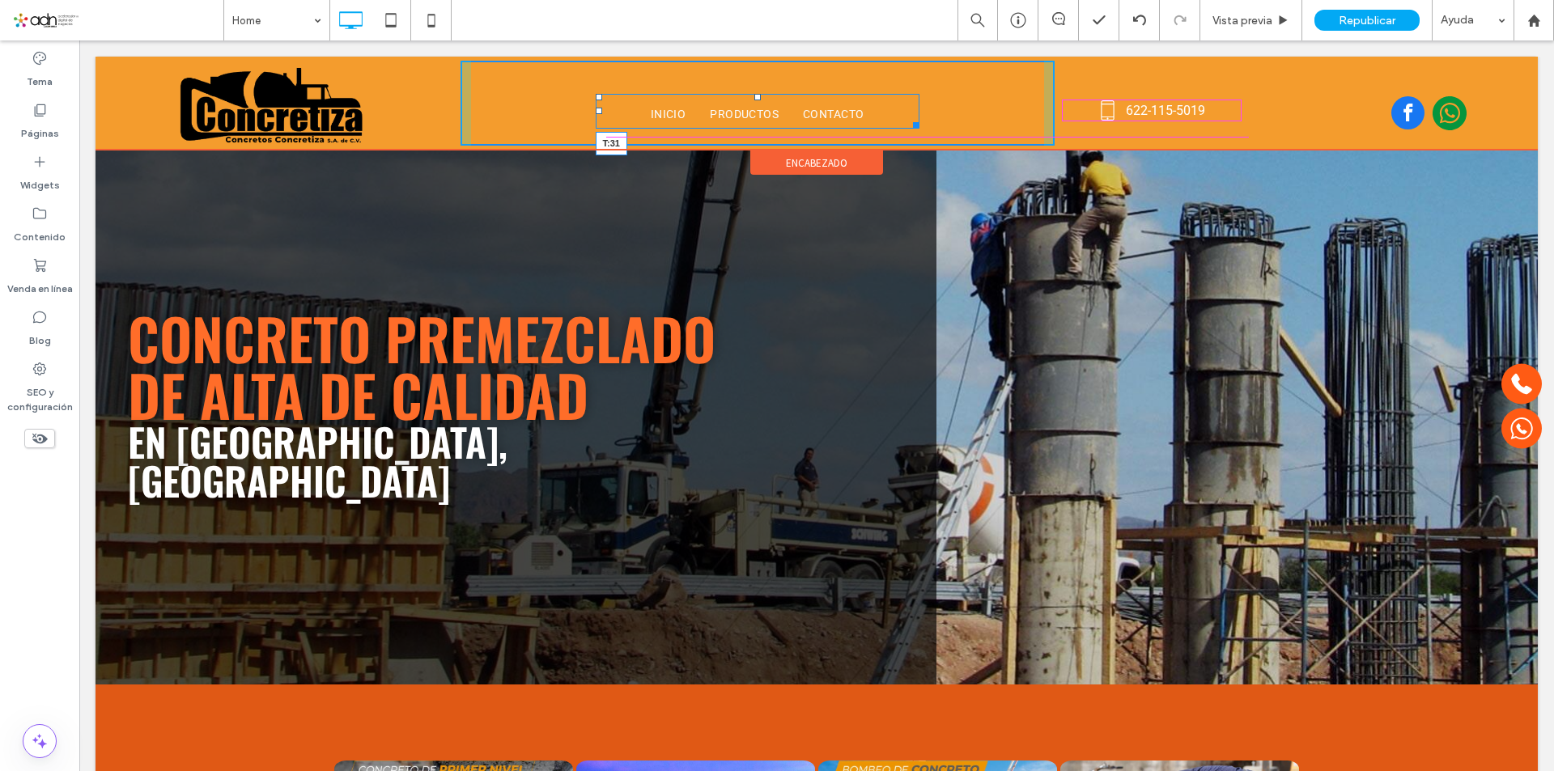
drag, startPoint x: 751, startPoint y: 95, endPoint x: 744, endPoint y: 87, distance: 11.0
click at [744, 94] on nav "INICIO PRODUCTOS CONTACTO T:31" at bounding box center [758, 111] width 324 height 35
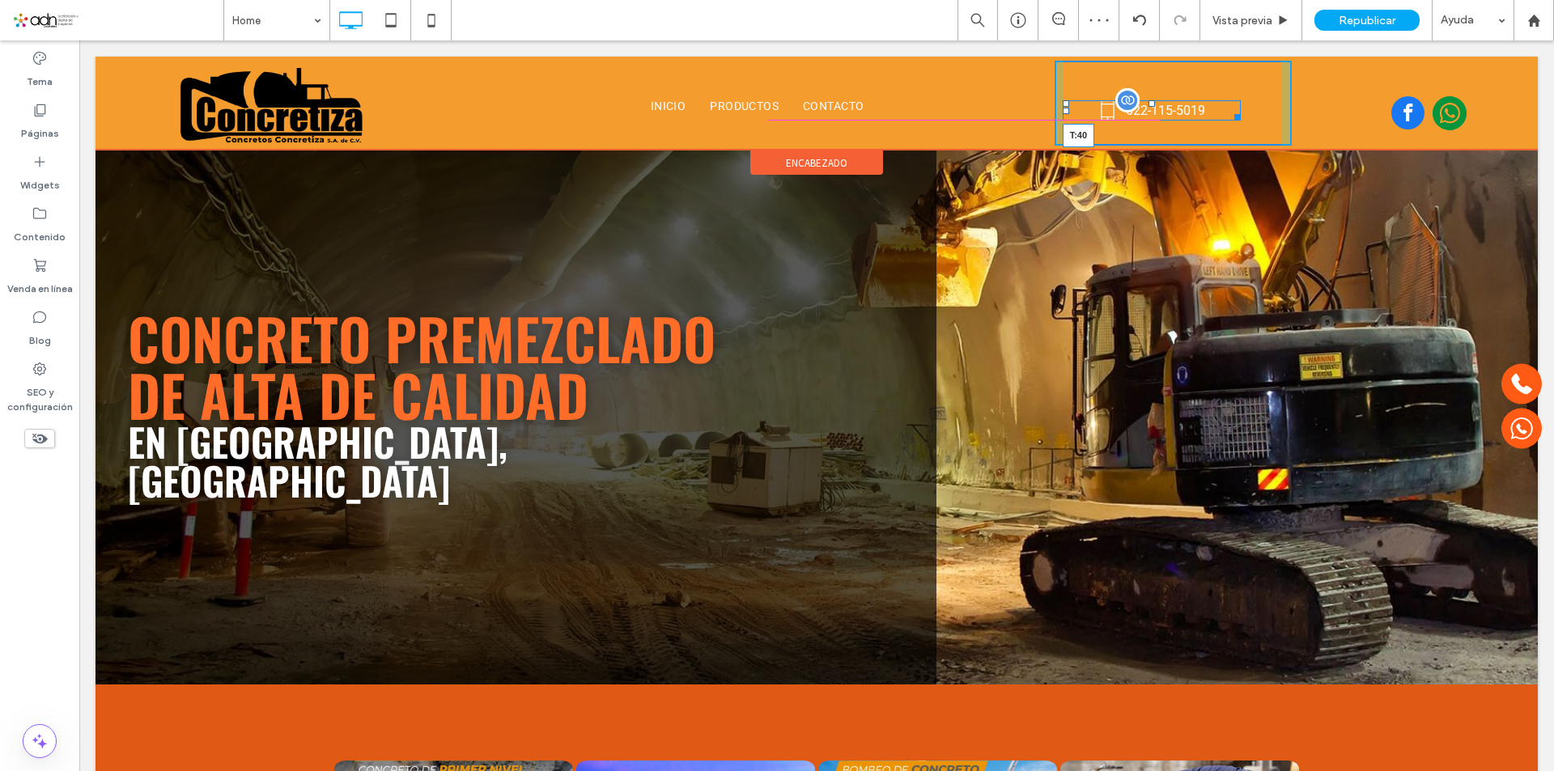
click at [1148, 100] on div at bounding box center [1151, 103] width 6 height 6
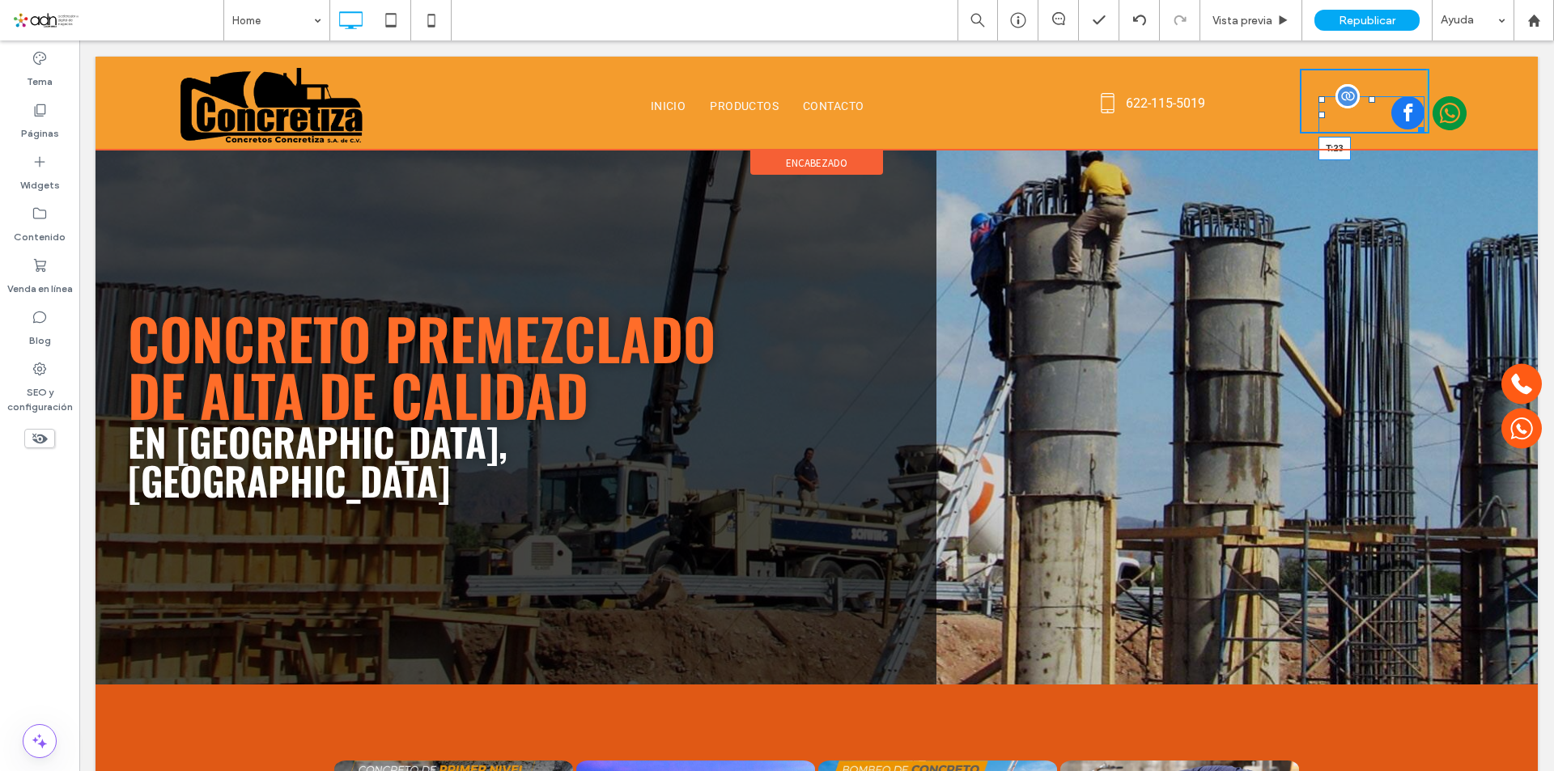
drag, startPoint x: 1363, startPoint y: 100, endPoint x: 1362, endPoint y: 91, distance: 8.9
click at [1368, 96] on div at bounding box center [1371, 99] width 6 height 6
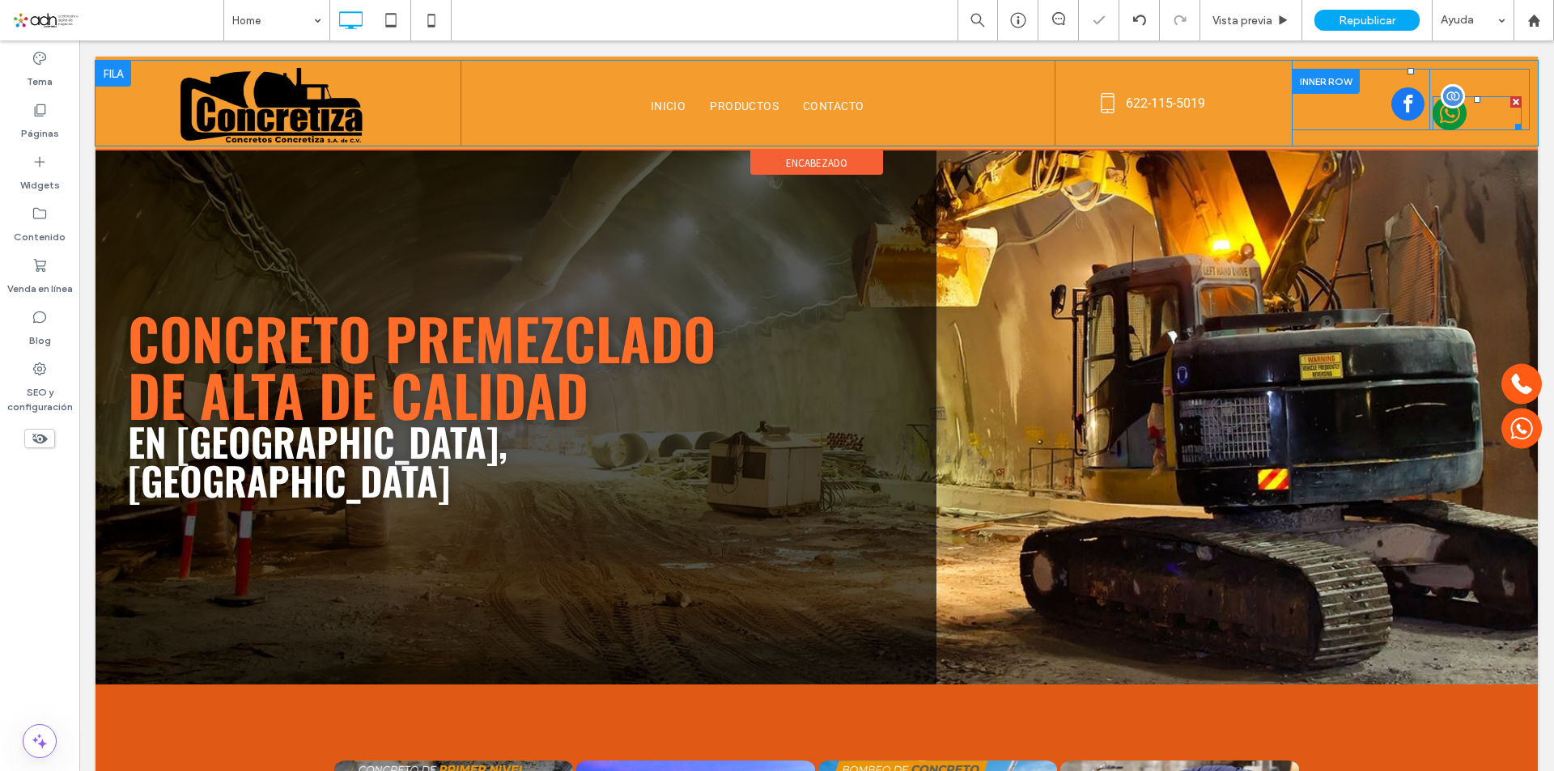
click at [1460, 96] on span at bounding box center [1476, 113] width 89 height 34
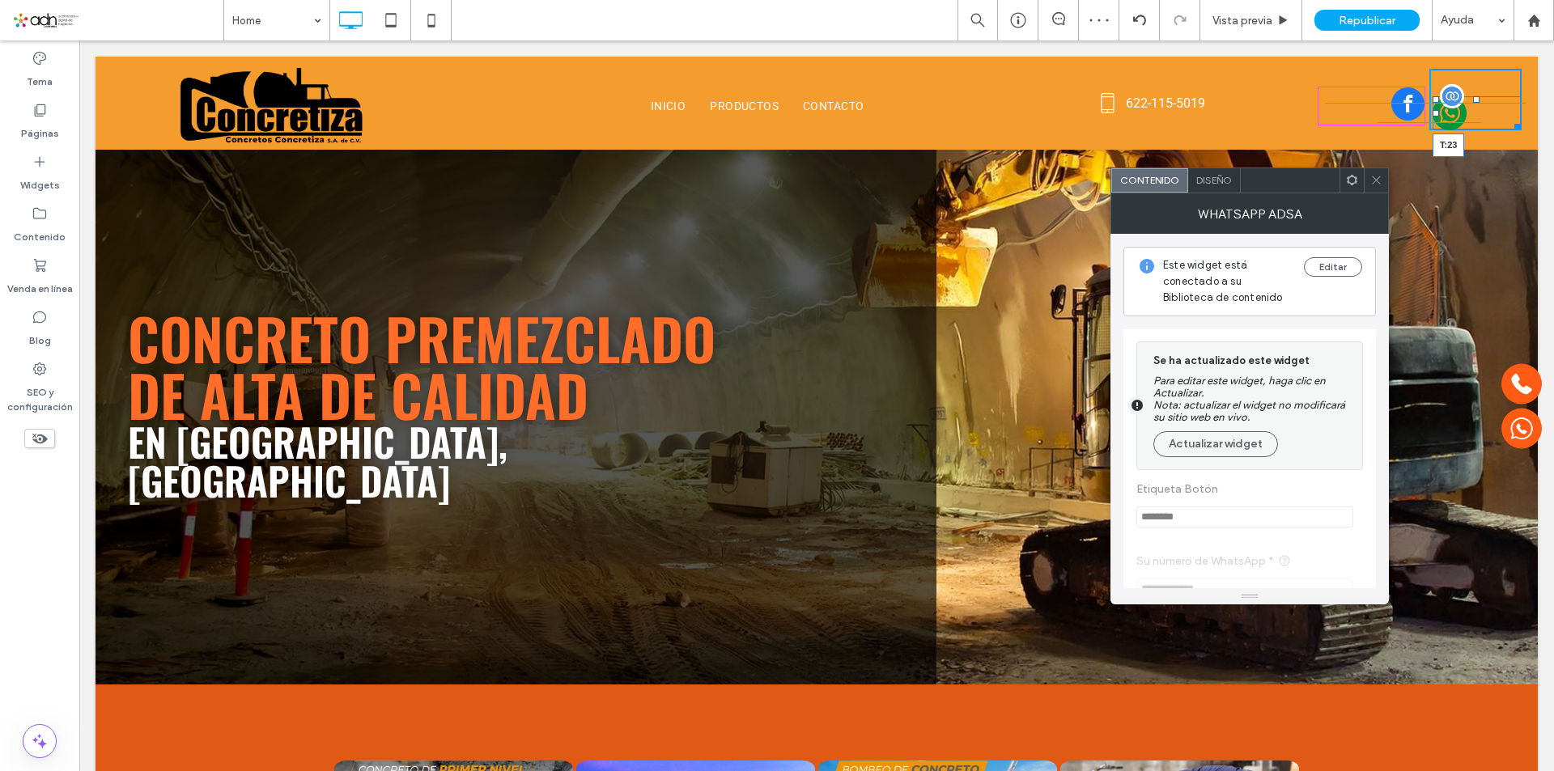
click at [1473, 96] on div at bounding box center [1476, 99] width 6 height 6
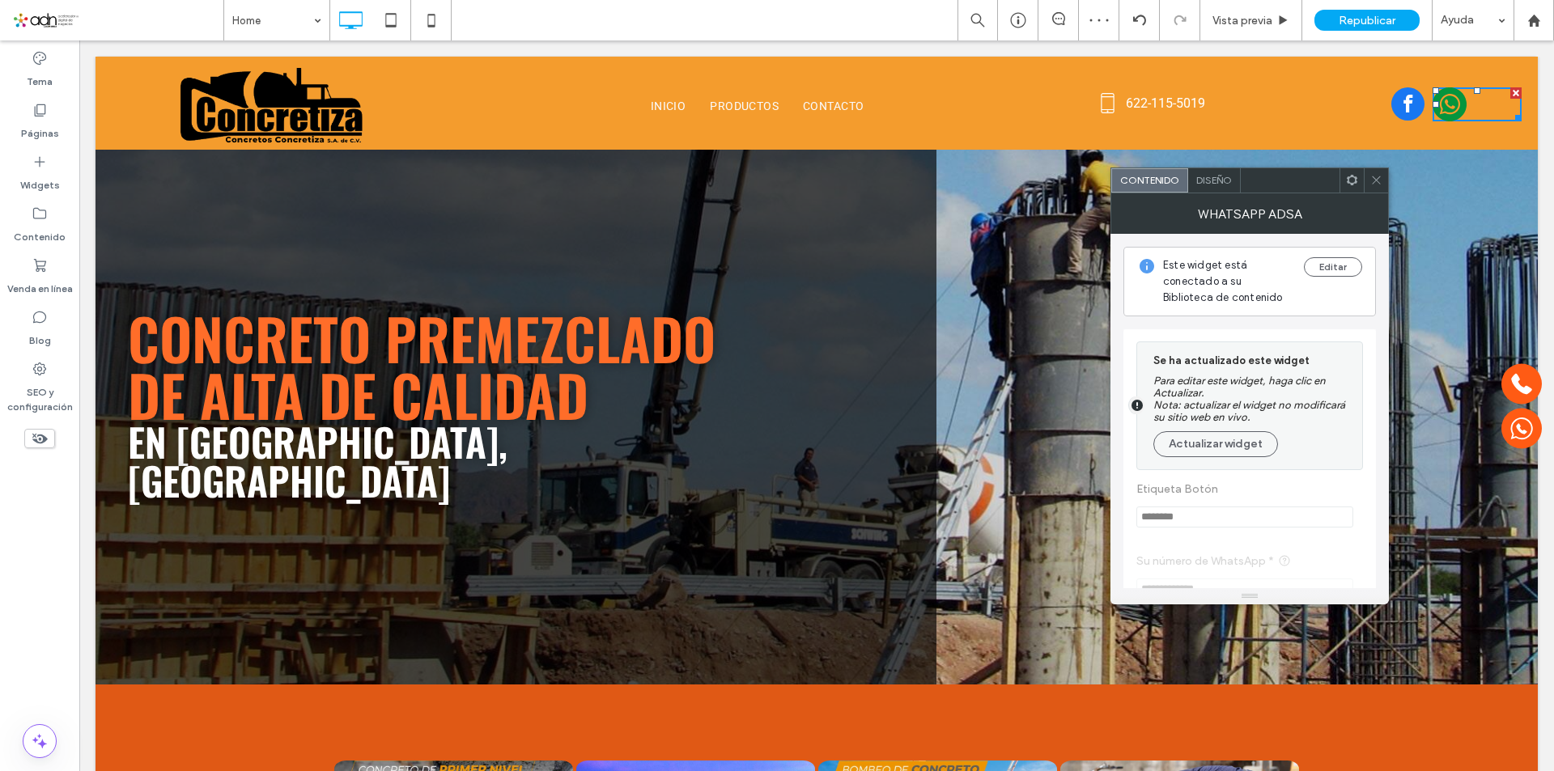
click at [1375, 180] on icon at bounding box center [1376, 180] width 12 height 12
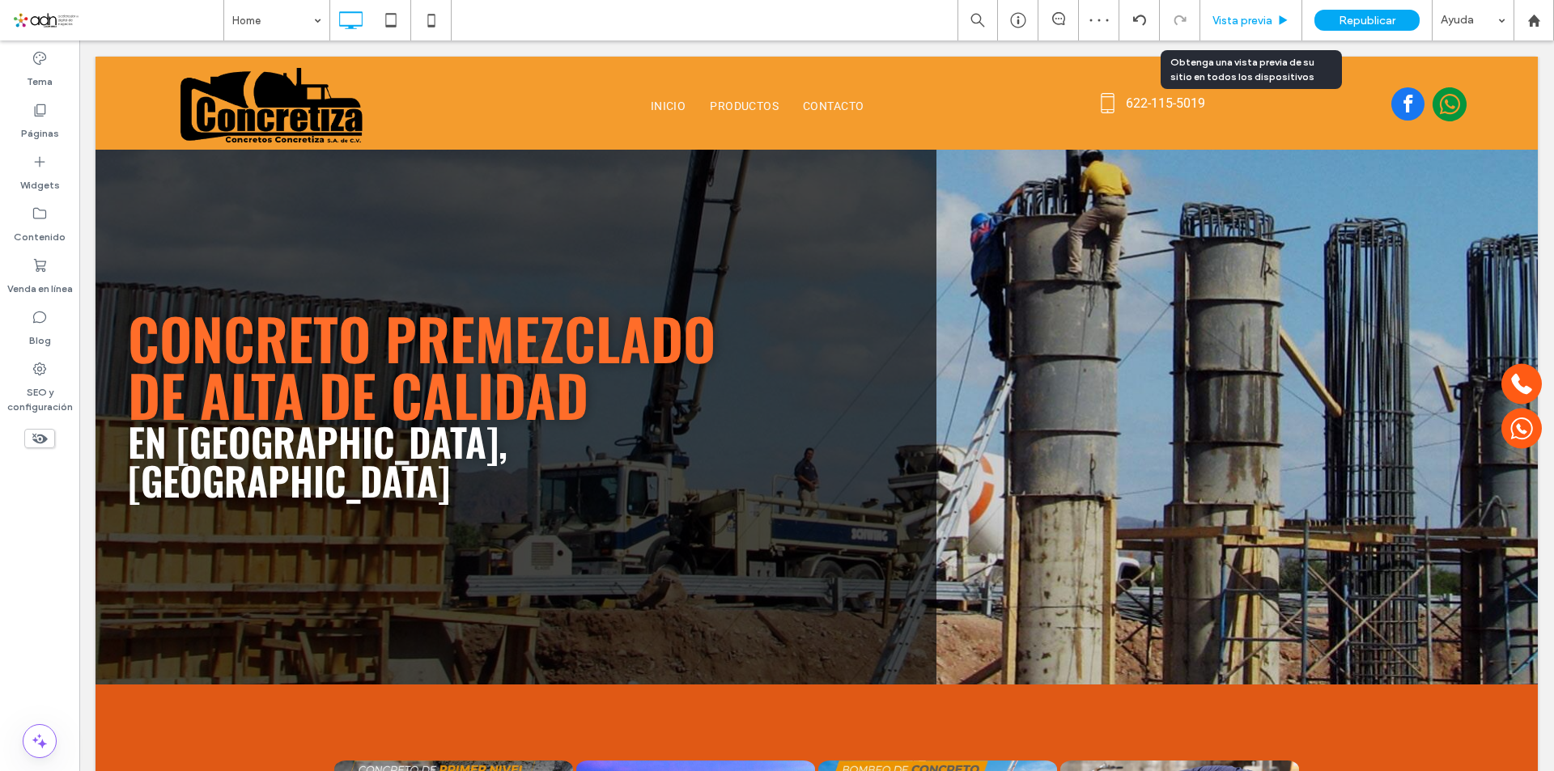
click at [1266, 23] on span "Vista previa" at bounding box center [1242, 21] width 60 height 14
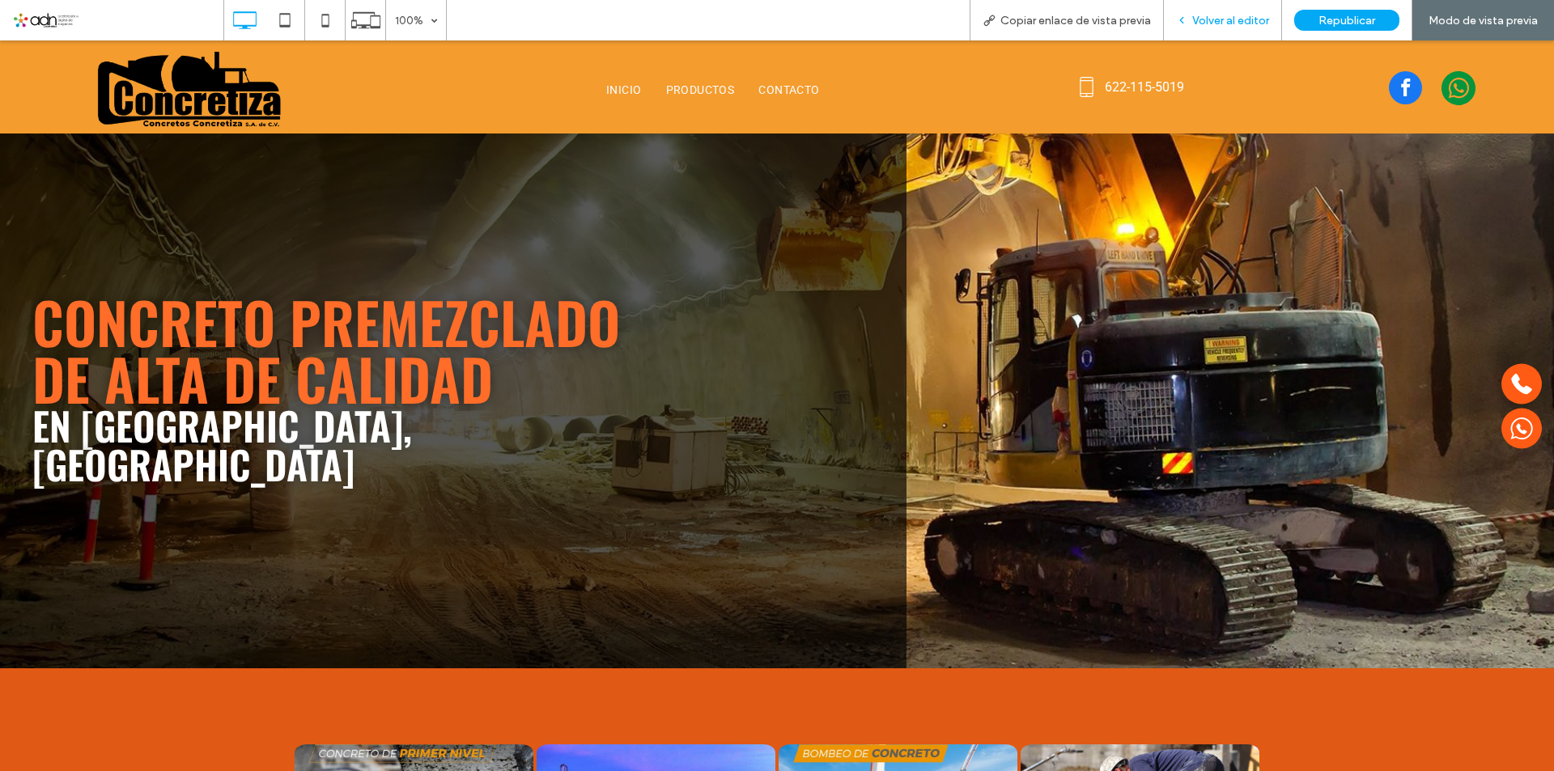
click at [1264, 23] on span "Volver al editor" at bounding box center [1230, 21] width 77 height 14
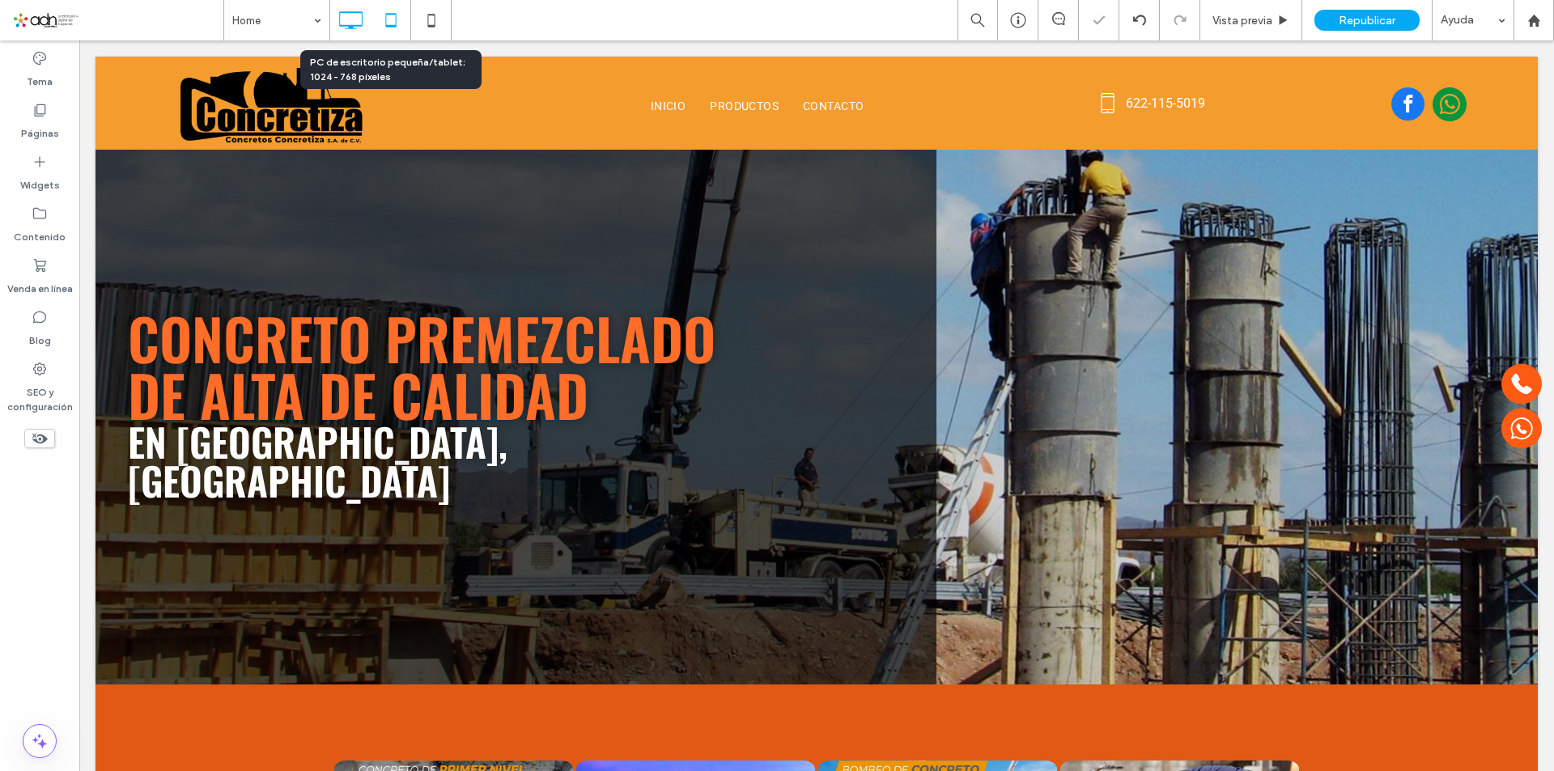
click at [396, 21] on icon at bounding box center [391, 20] width 32 height 32
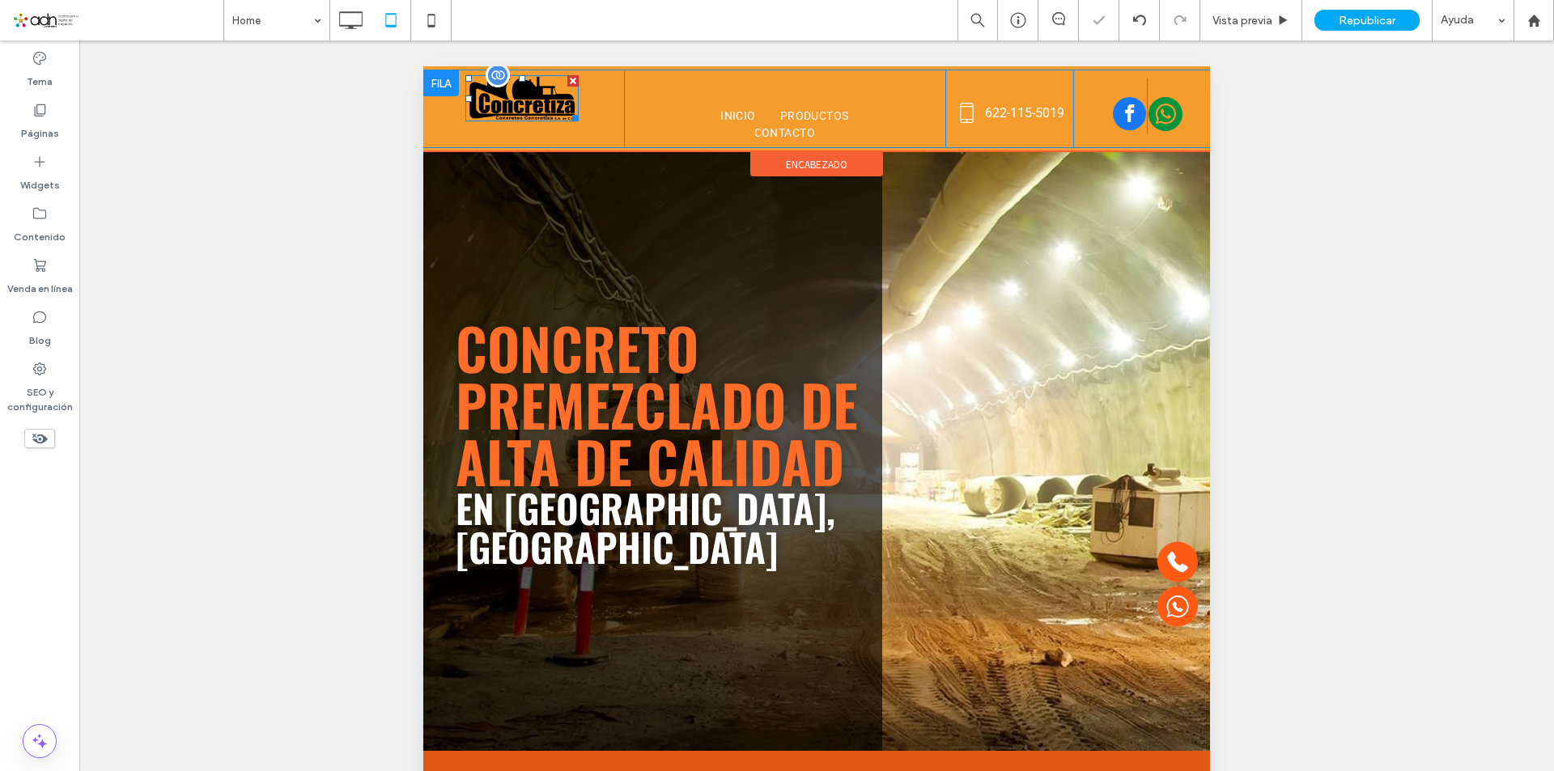
click at [522, 78] on div at bounding box center [522, 78] width 6 height 6
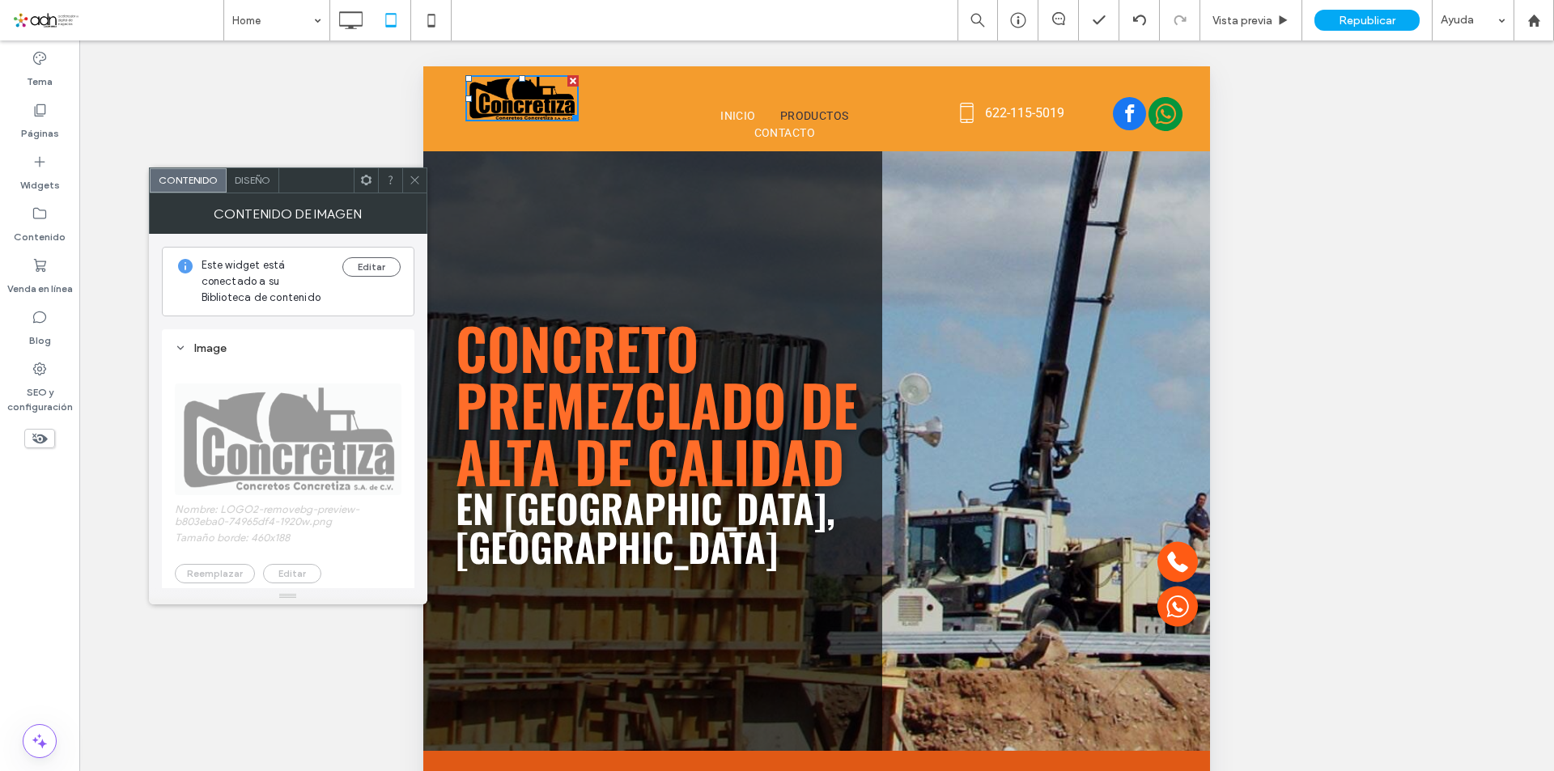
click at [773, 115] on link "PRODUCTOS" at bounding box center [814, 116] width 93 height 17
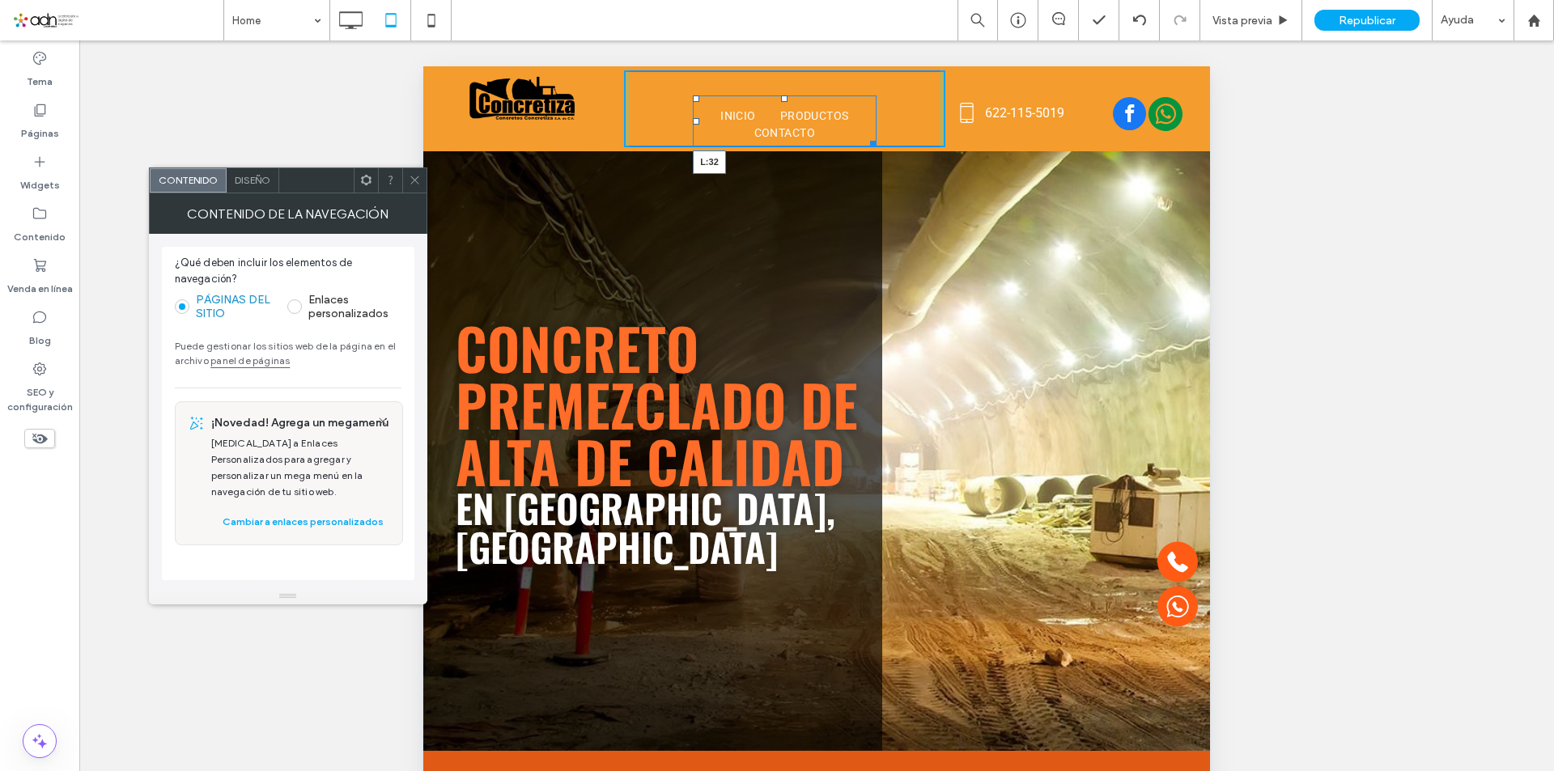
drag, startPoint x: 689, startPoint y: 123, endPoint x: 654, endPoint y: 123, distance: 34.8
click at [693, 123] on div at bounding box center [696, 121] width 6 height 6
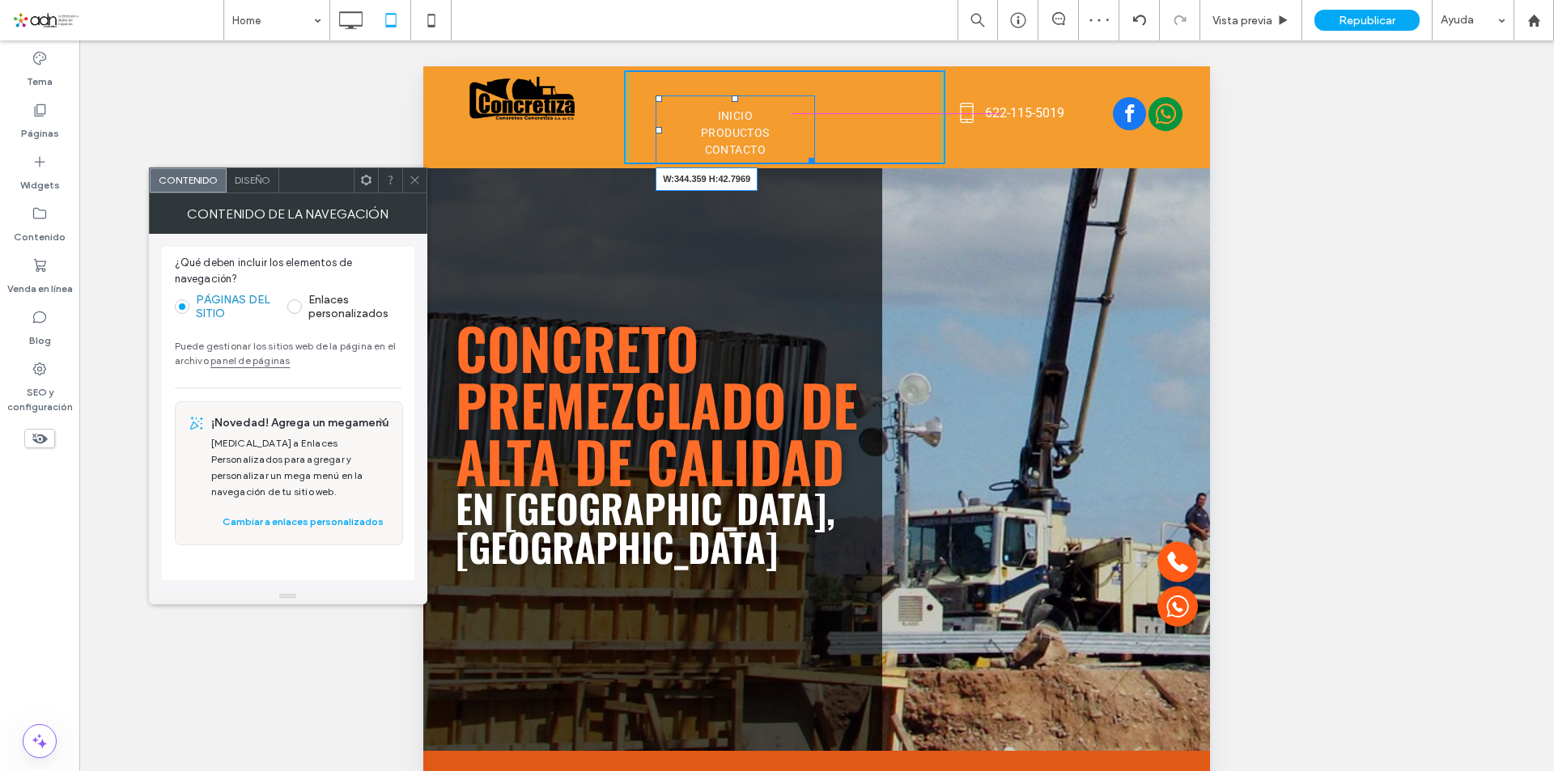
drag, startPoint x: 808, startPoint y: 157, endPoint x: 929, endPoint y: 146, distance: 121.1
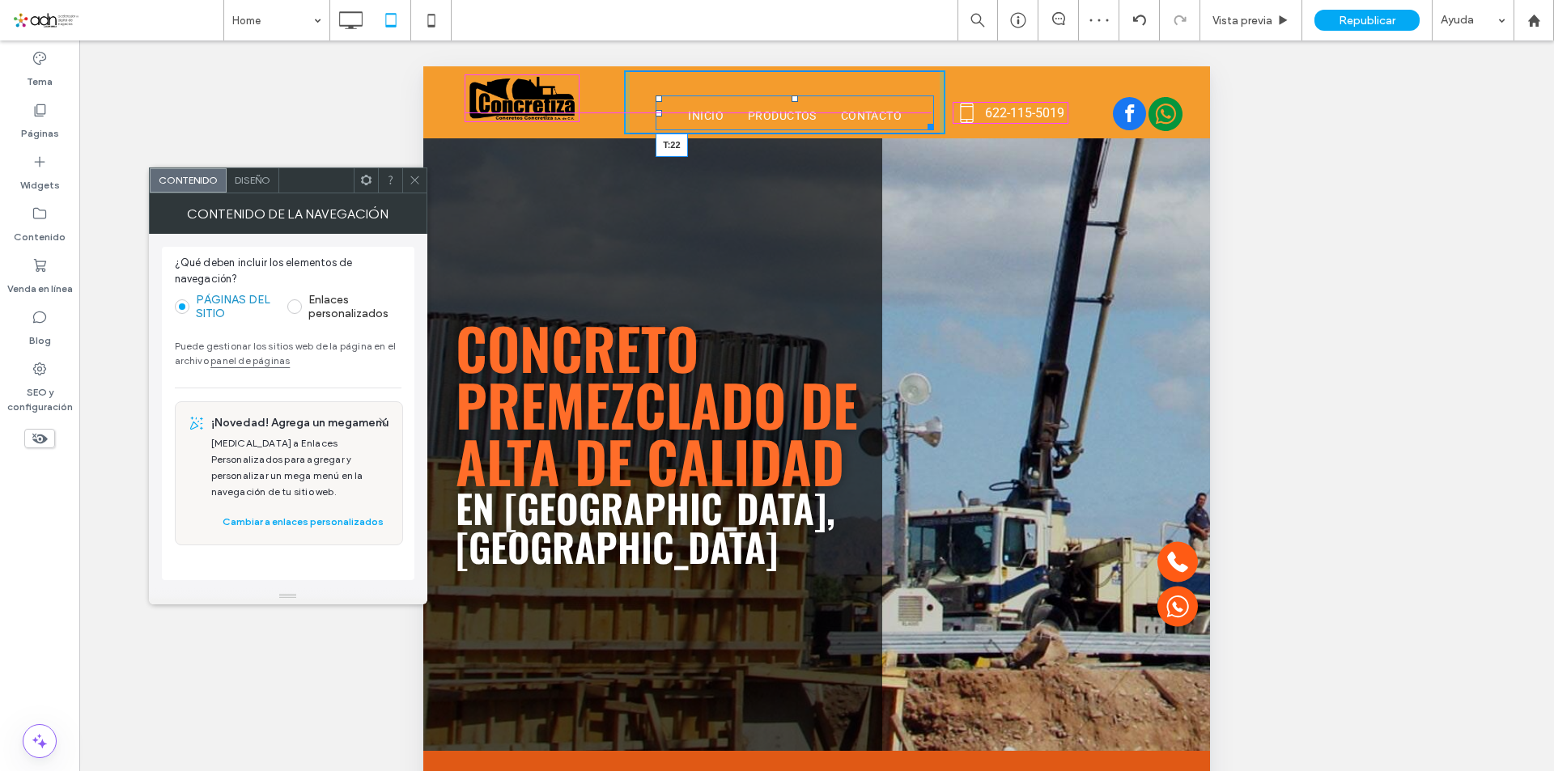
drag, startPoint x: 791, startPoint y: 97, endPoint x: 787, endPoint y: 87, distance: 10.2
click at [787, 87] on div "INICIO PRODUCTOS CONTACTO T:22 Click To Paste" at bounding box center [784, 102] width 321 height 64
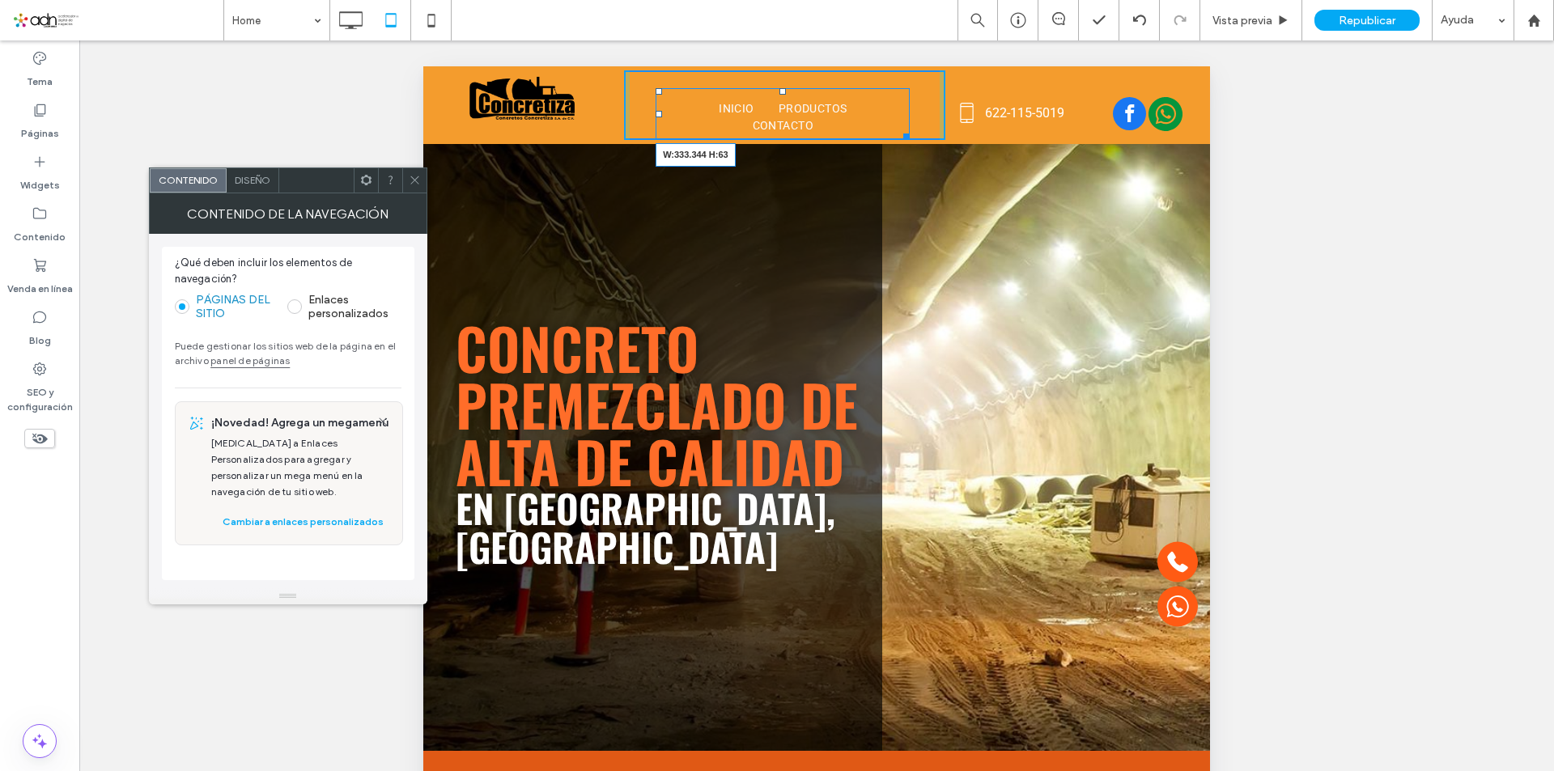
drag, startPoint x: 903, startPoint y: 131, endPoint x: 918, endPoint y: 131, distance: 15.4
click at [909, 131] on div at bounding box center [903, 134] width 12 height 12
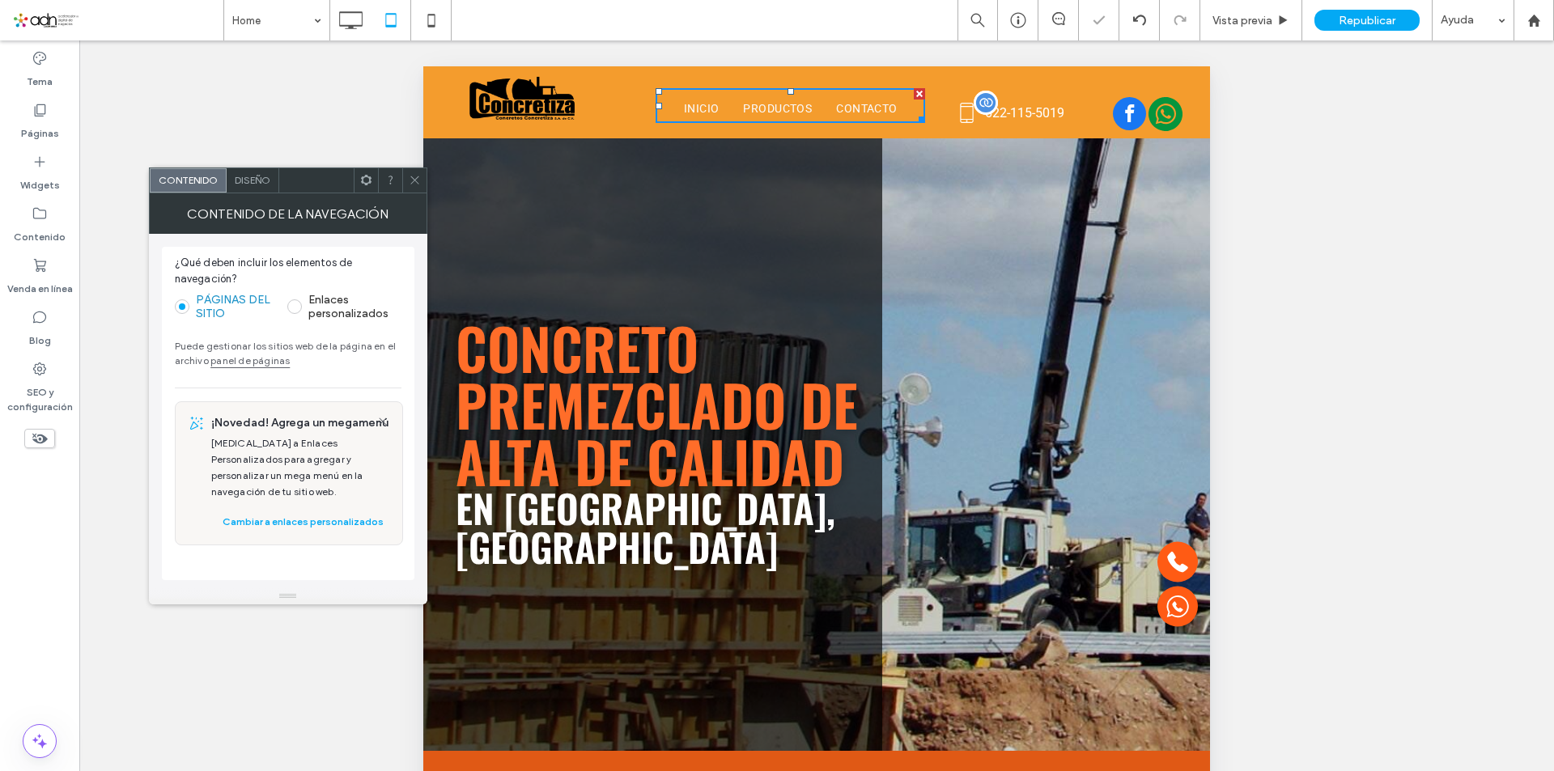
click at [1002, 112] on label "622-115-5019" at bounding box center [1024, 113] width 79 height 19
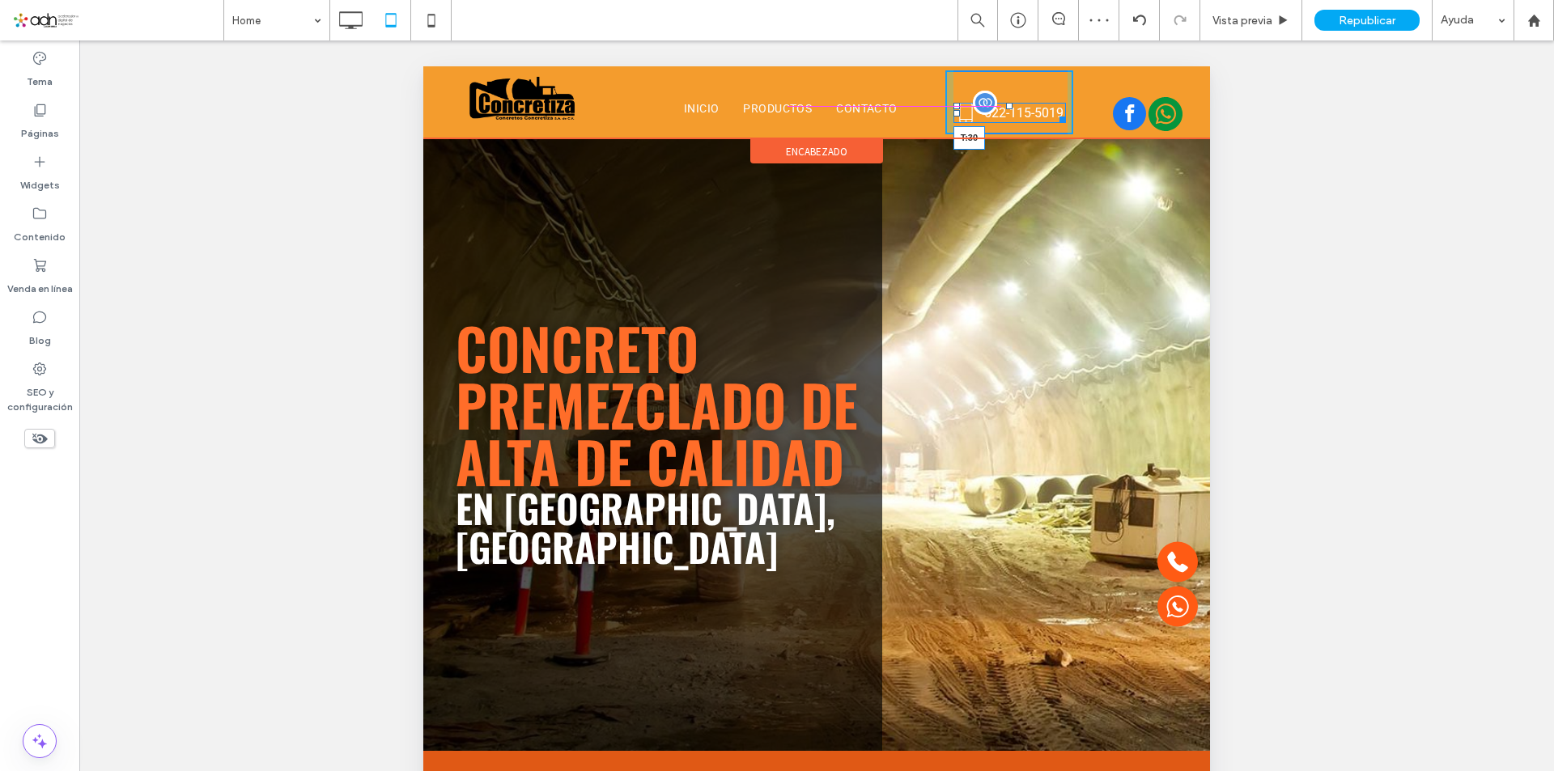
drag, startPoint x: 999, startPoint y: 104, endPoint x: 998, endPoint y: 96, distance: 8.3
click at [1006, 103] on div at bounding box center [1009, 106] width 6 height 6
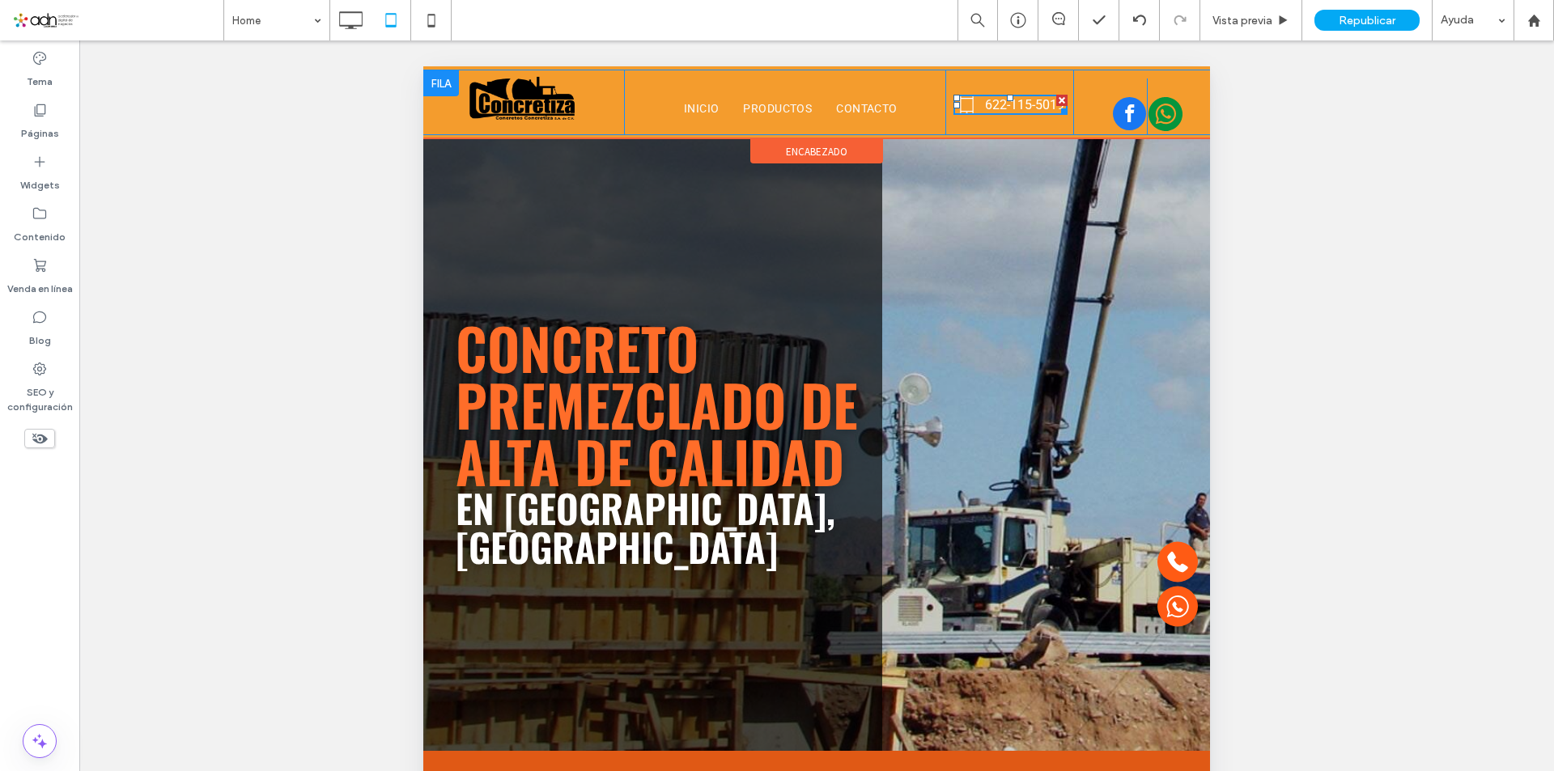
drag, startPoint x: 1126, startPoint y: 81, endPoint x: 1125, endPoint y: 71, distance: 9.7
click at [1125, 71] on div "Click To Paste Click To Paste Click To Paste" at bounding box center [1137, 102] width 129 height 64
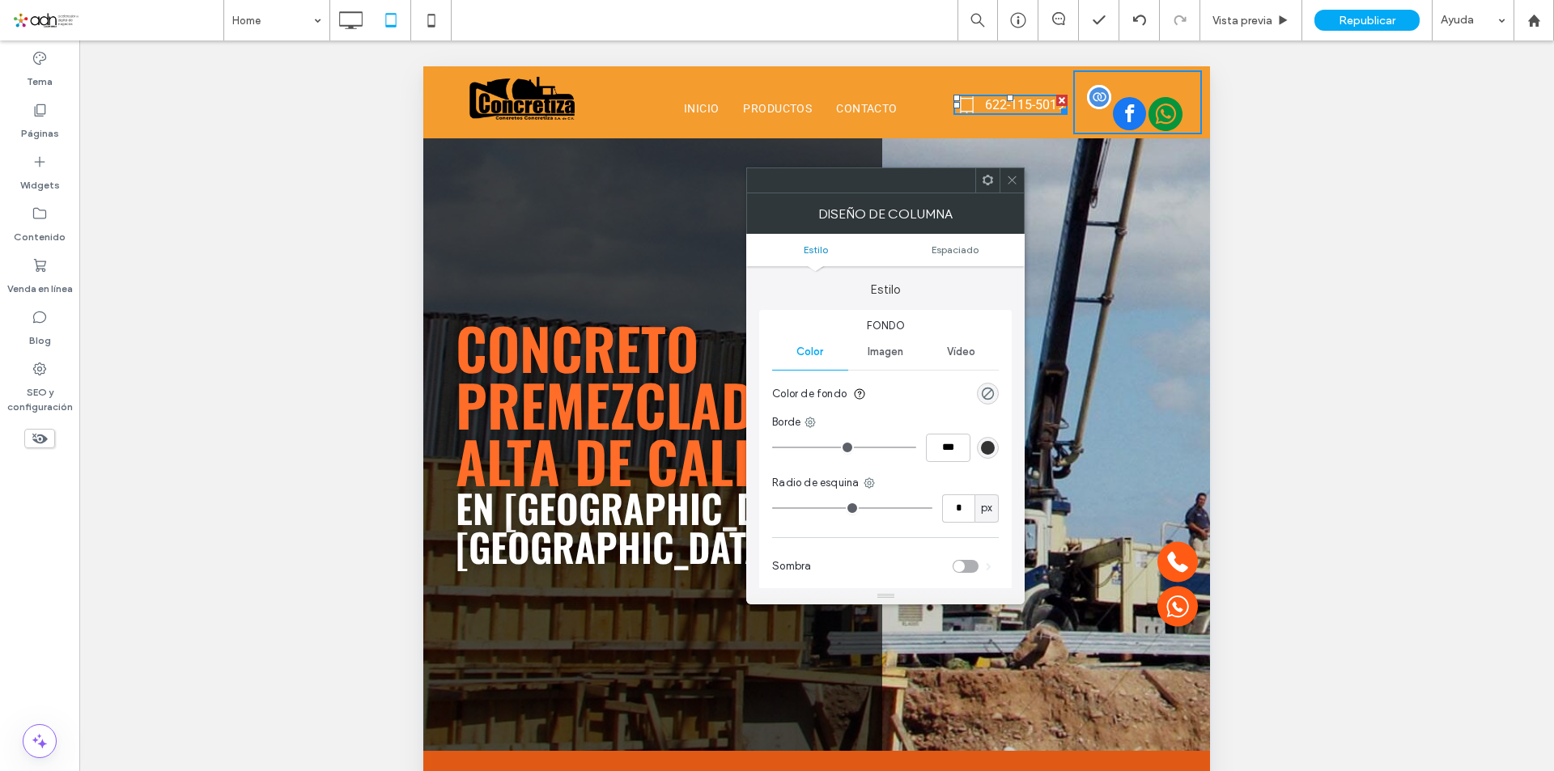
click at [1125, 108] on span "facebook" at bounding box center [1129, 113] width 33 height 33
click at [1016, 182] on icon at bounding box center [1012, 180] width 12 height 12
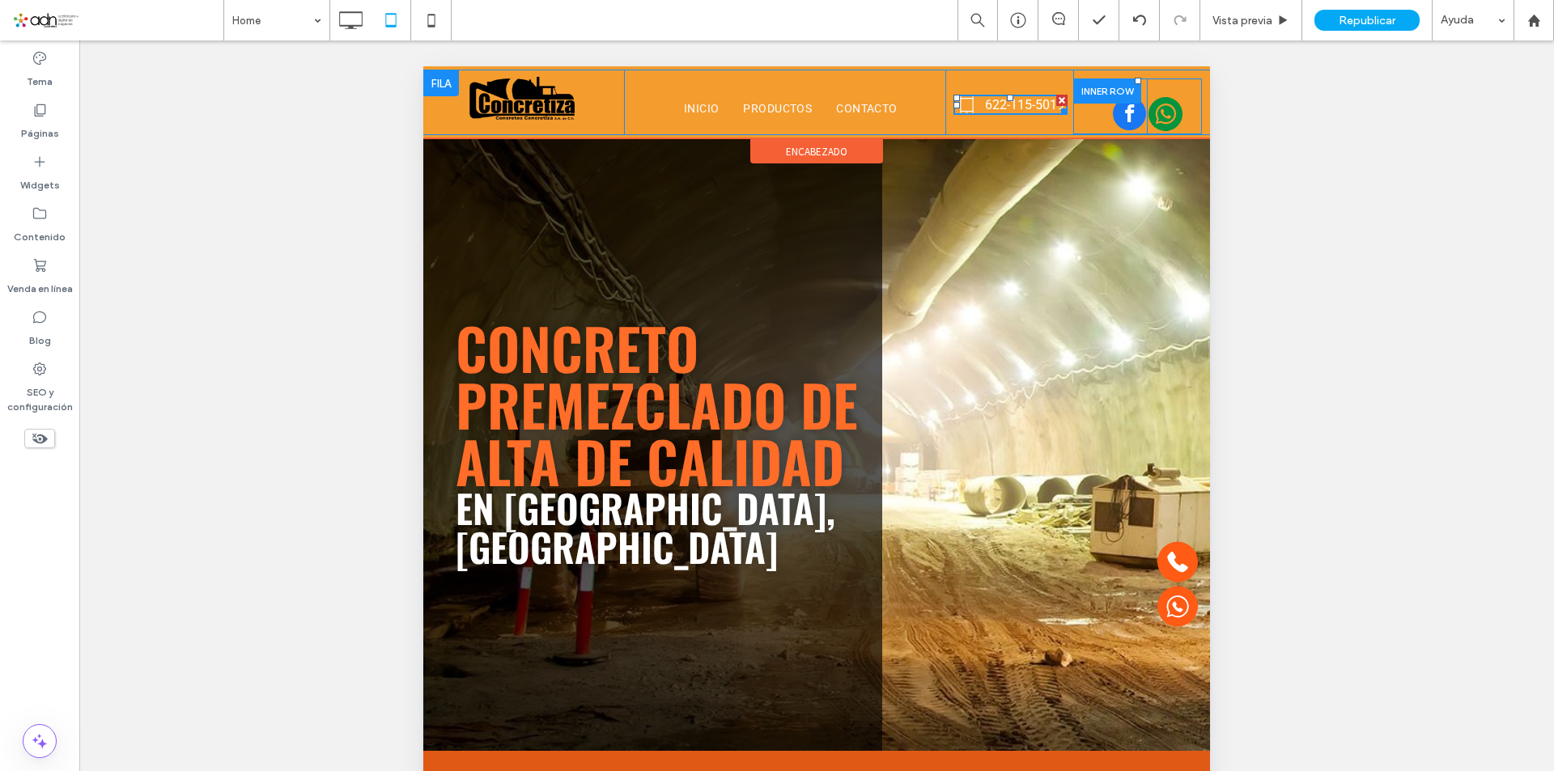
click at [1112, 101] on div at bounding box center [1107, 90] width 68 height 25
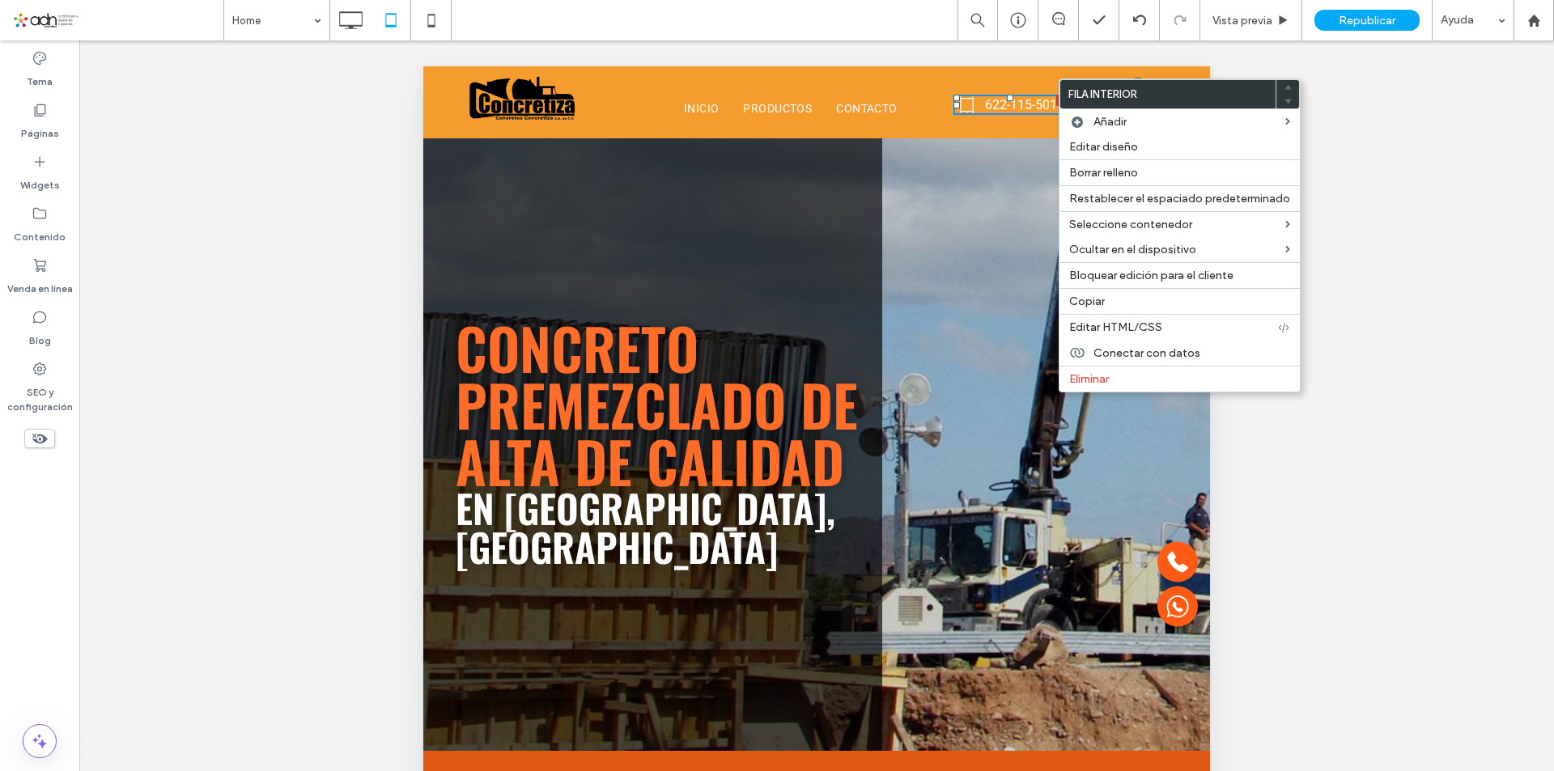
click at [1390, 179] on div "Hacer visible? Sí Hacer visible? Sí Hacer visible? Sí Hacer visible? Sí Hacer v…" at bounding box center [816, 425] width 1474 height 771
click at [1010, 169] on div "Click To Paste" at bounding box center [1046, 408] width 328 height 685
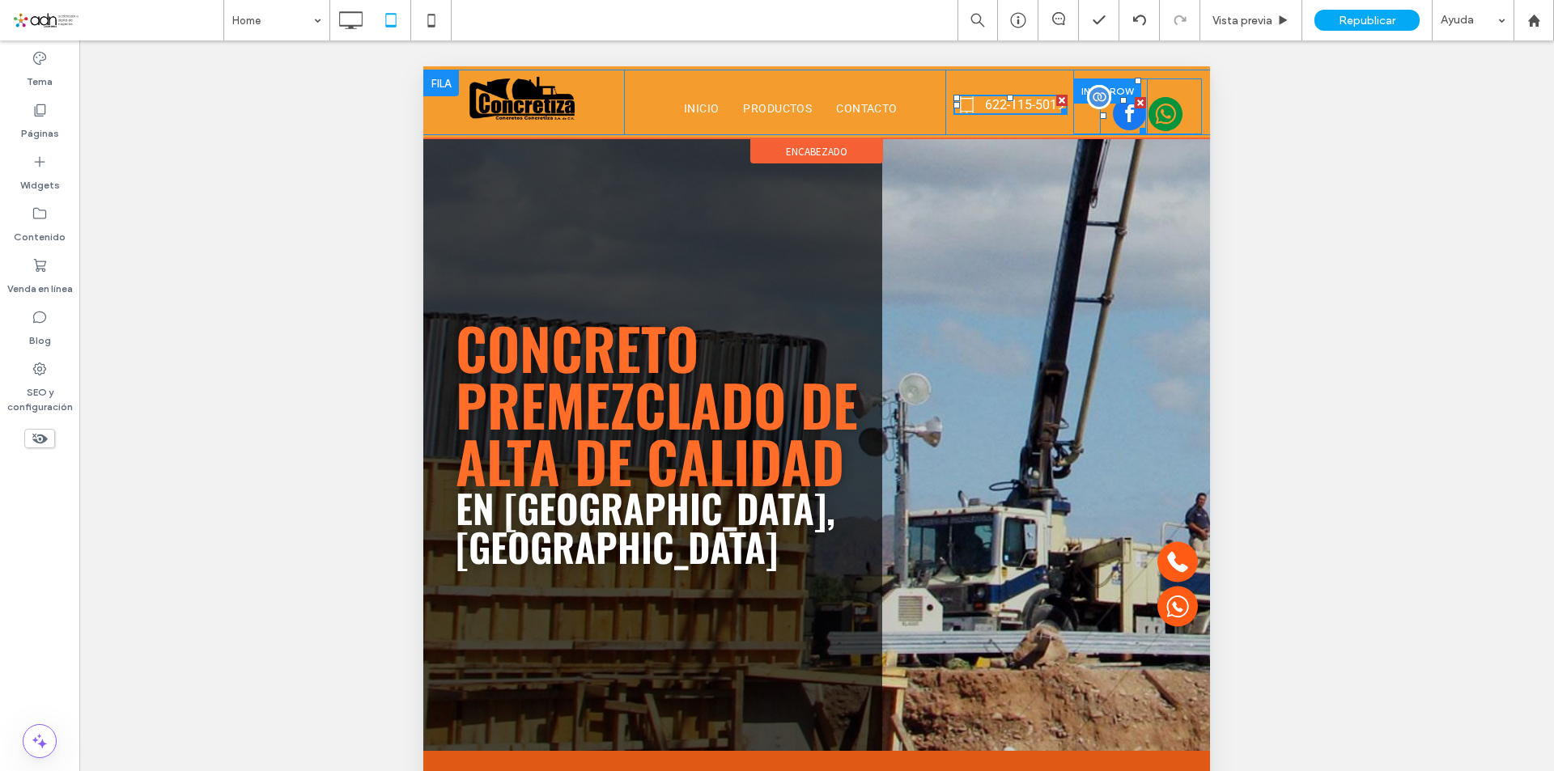
click at [1119, 116] on span "facebook" at bounding box center [1129, 113] width 33 height 33
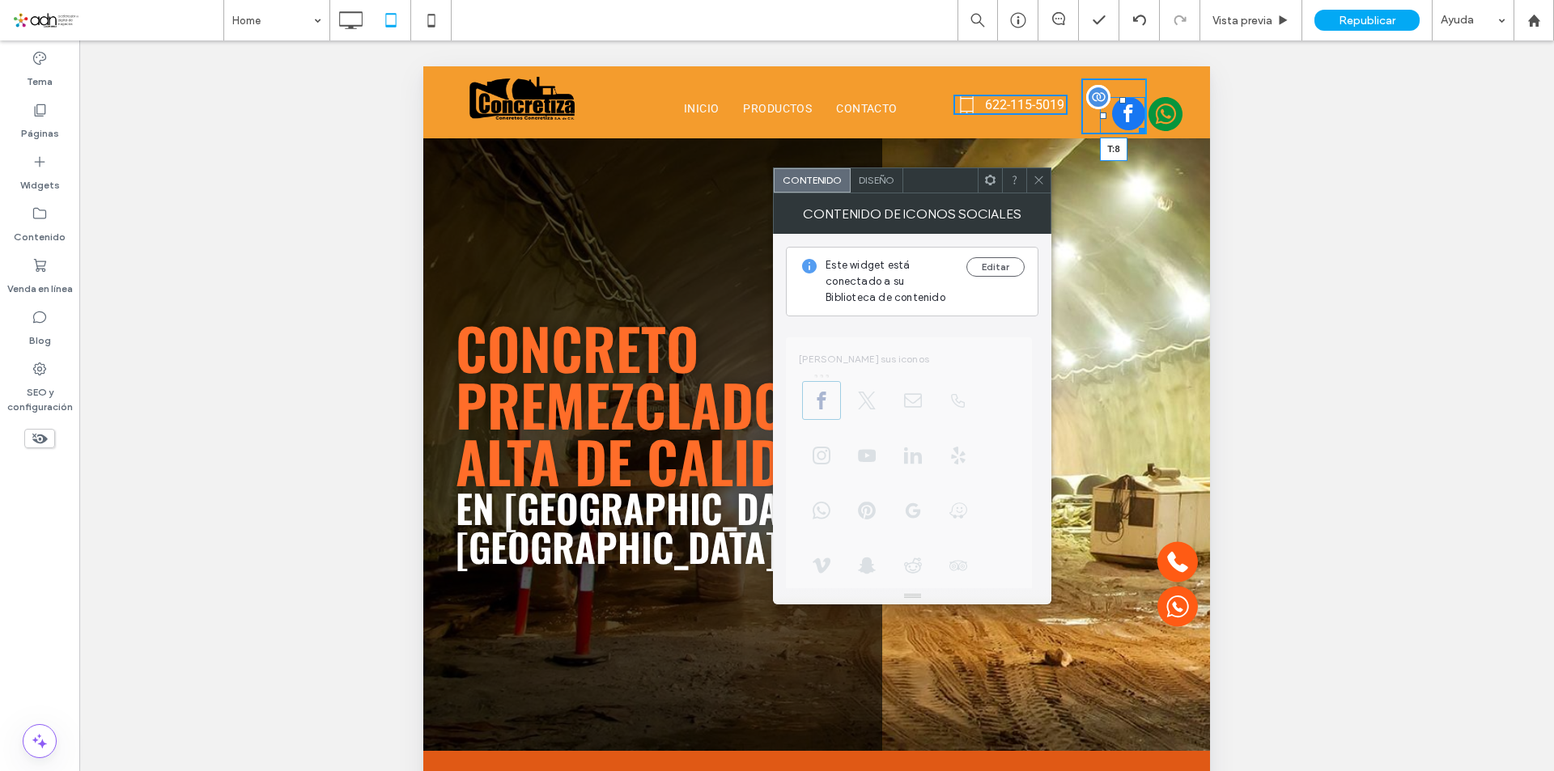
drag, startPoint x: 1113, startPoint y: 101, endPoint x: 1113, endPoint y: 89, distance: 12.1
click at [1119, 97] on div at bounding box center [1122, 100] width 6 height 6
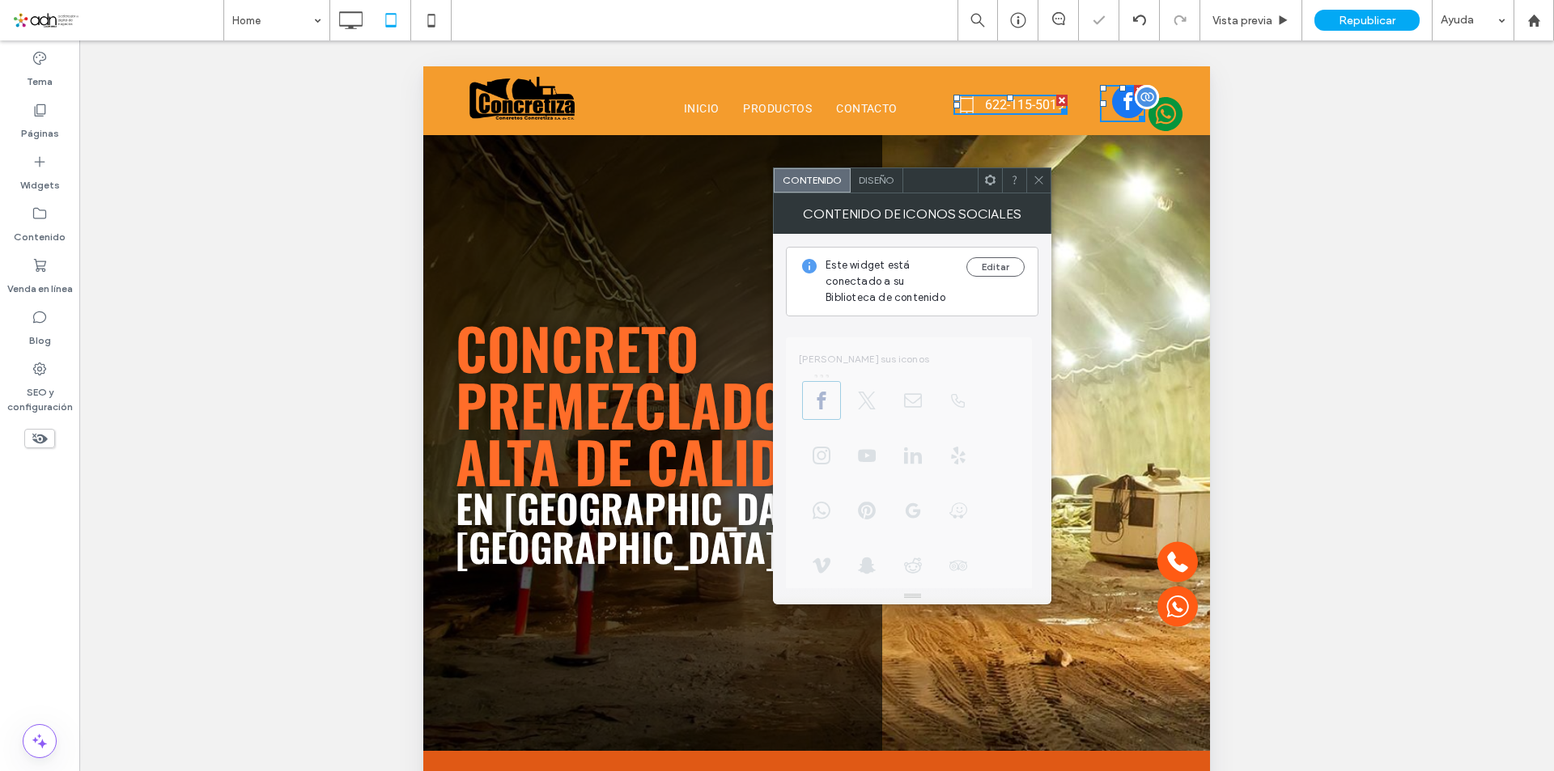
click at [1157, 108] on icon at bounding box center [1165, 113] width 17 height 17
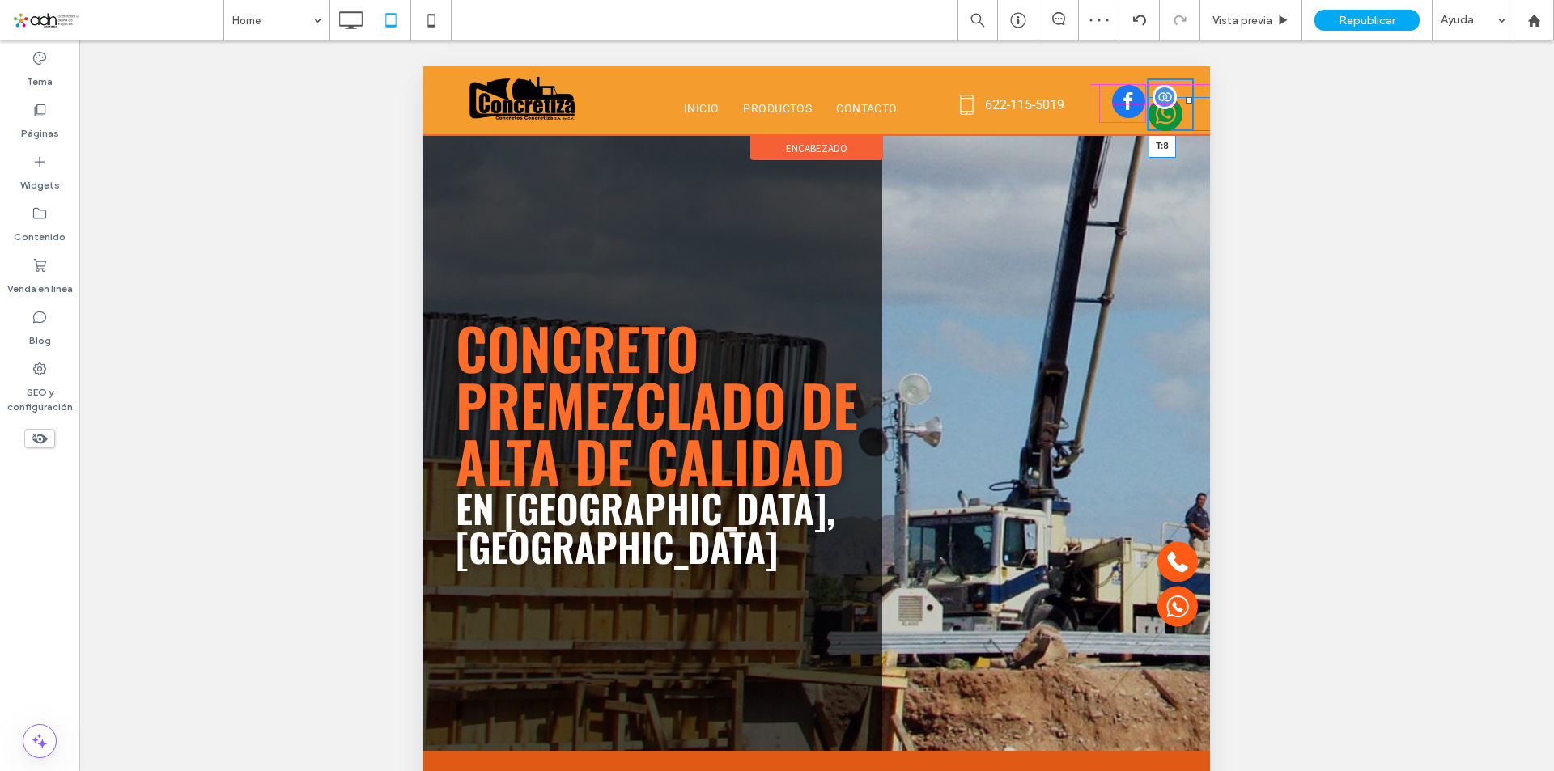
drag, startPoint x: 1159, startPoint y: 100, endPoint x: 1582, endPoint y: 166, distance: 427.5
click at [1159, 97] on div "T:8" at bounding box center [1188, 114] width 81 height 34
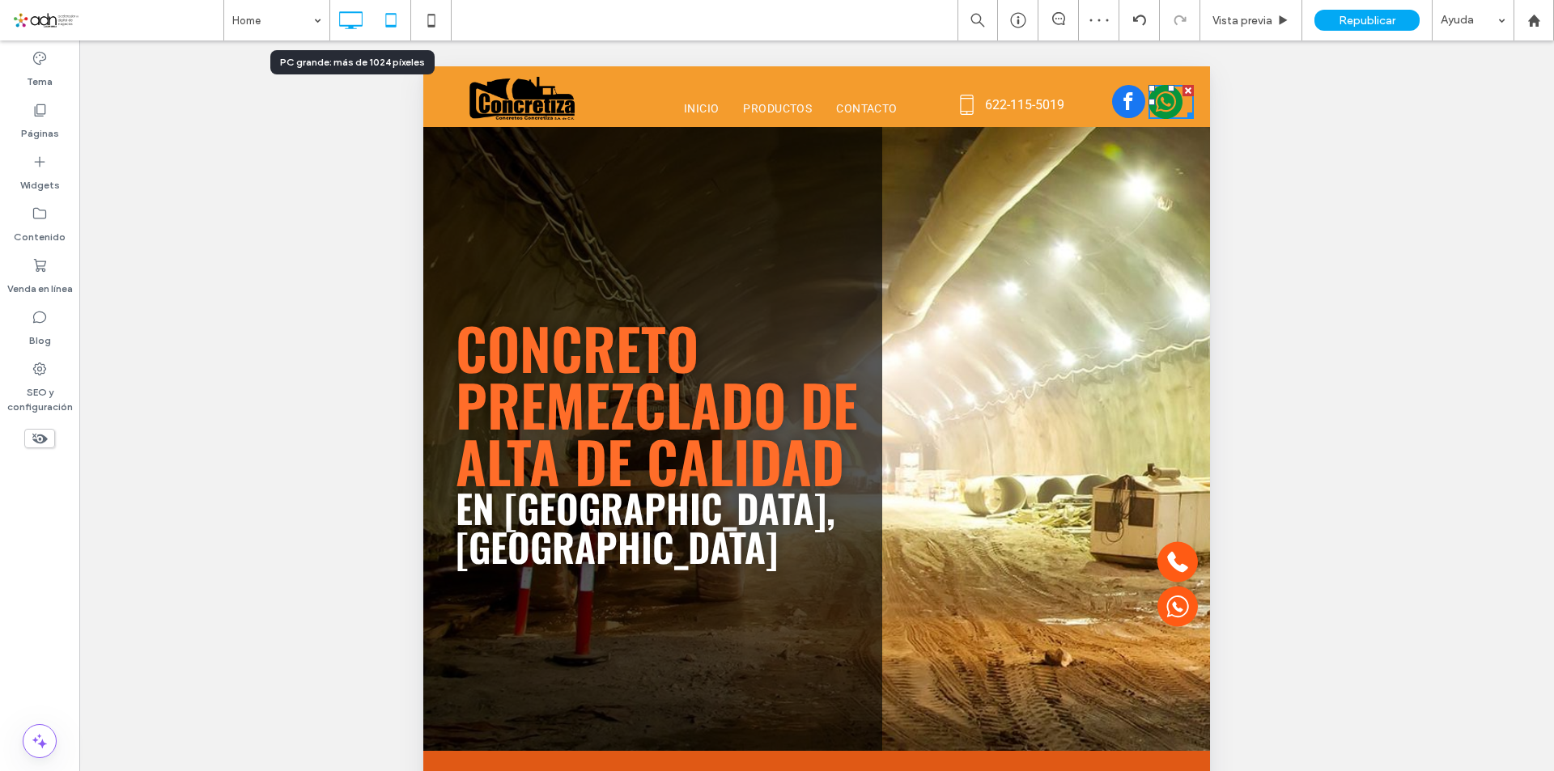
click at [367, 23] on icon at bounding box center [350, 20] width 32 height 32
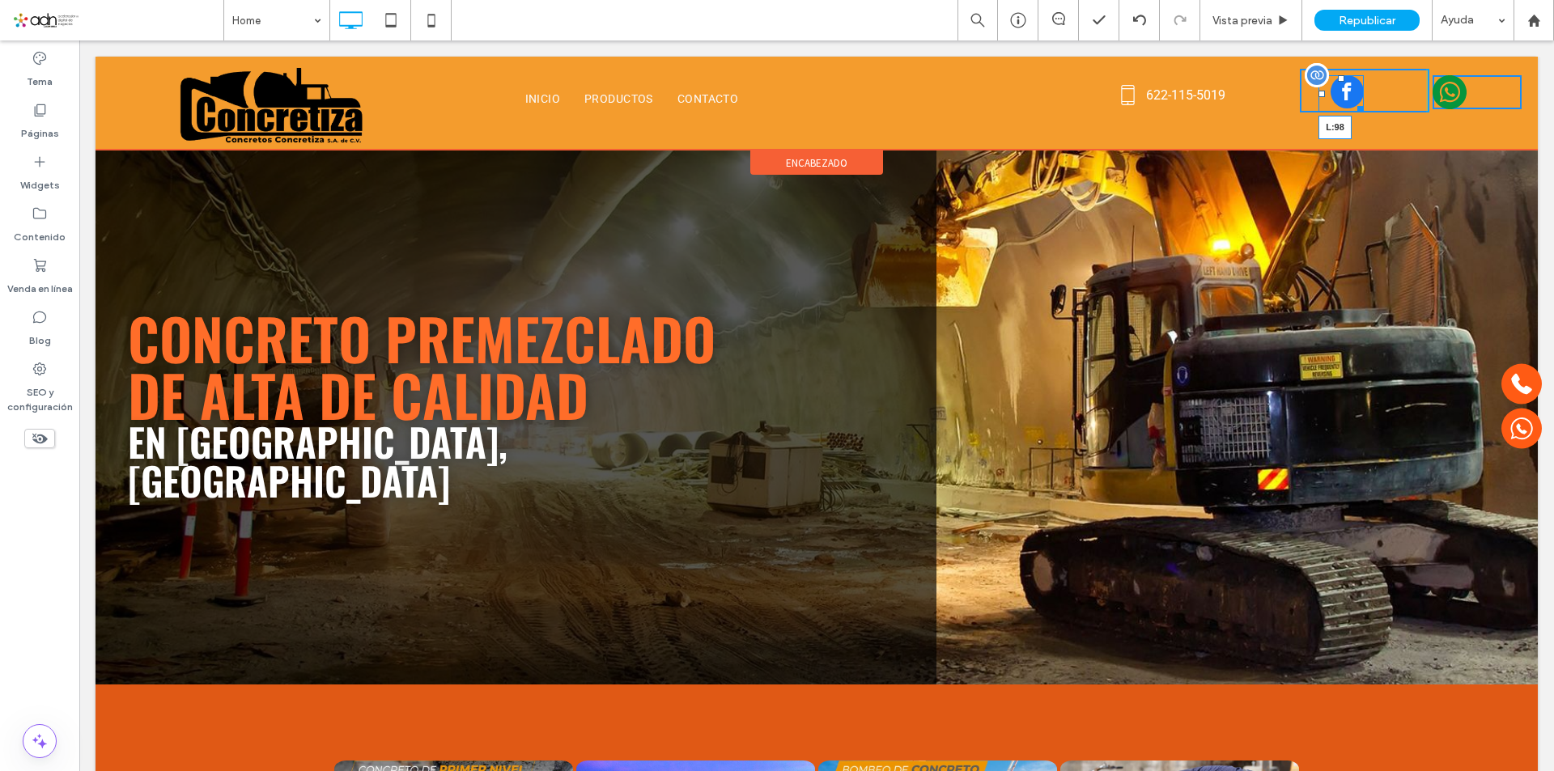
drag, startPoint x: 1310, startPoint y: 93, endPoint x: 1387, endPoint y: 86, distance: 77.2
click at [1363, 86] on div "L:98" at bounding box center [1340, 93] width 45 height 37
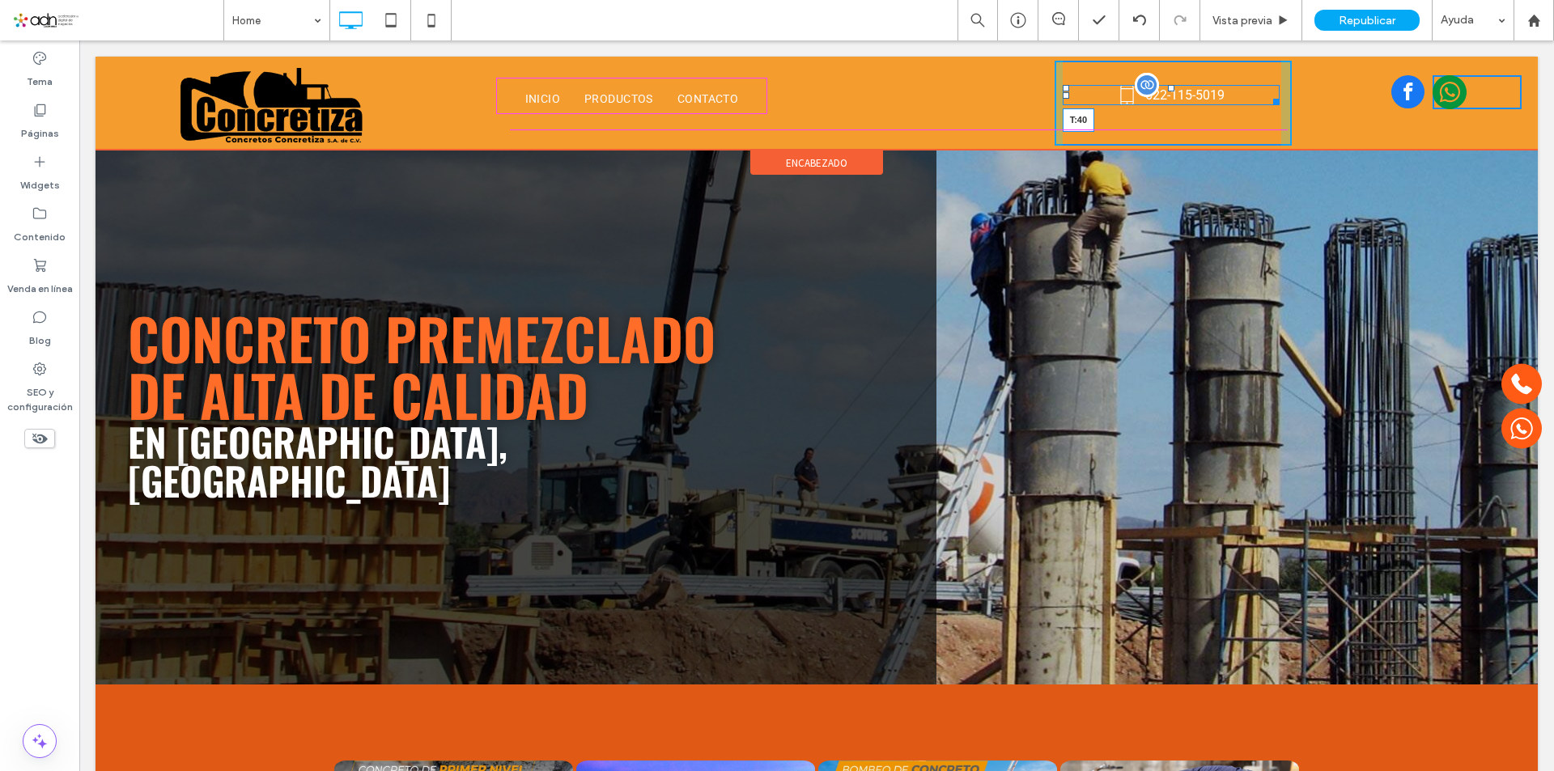
click at [1169, 95] on div "622-115-5019 T:40" at bounding box center [1170, 95] width 217 height 20
click at [1168, 93] on div at bounding box center [1171, 96] width 6 height 6
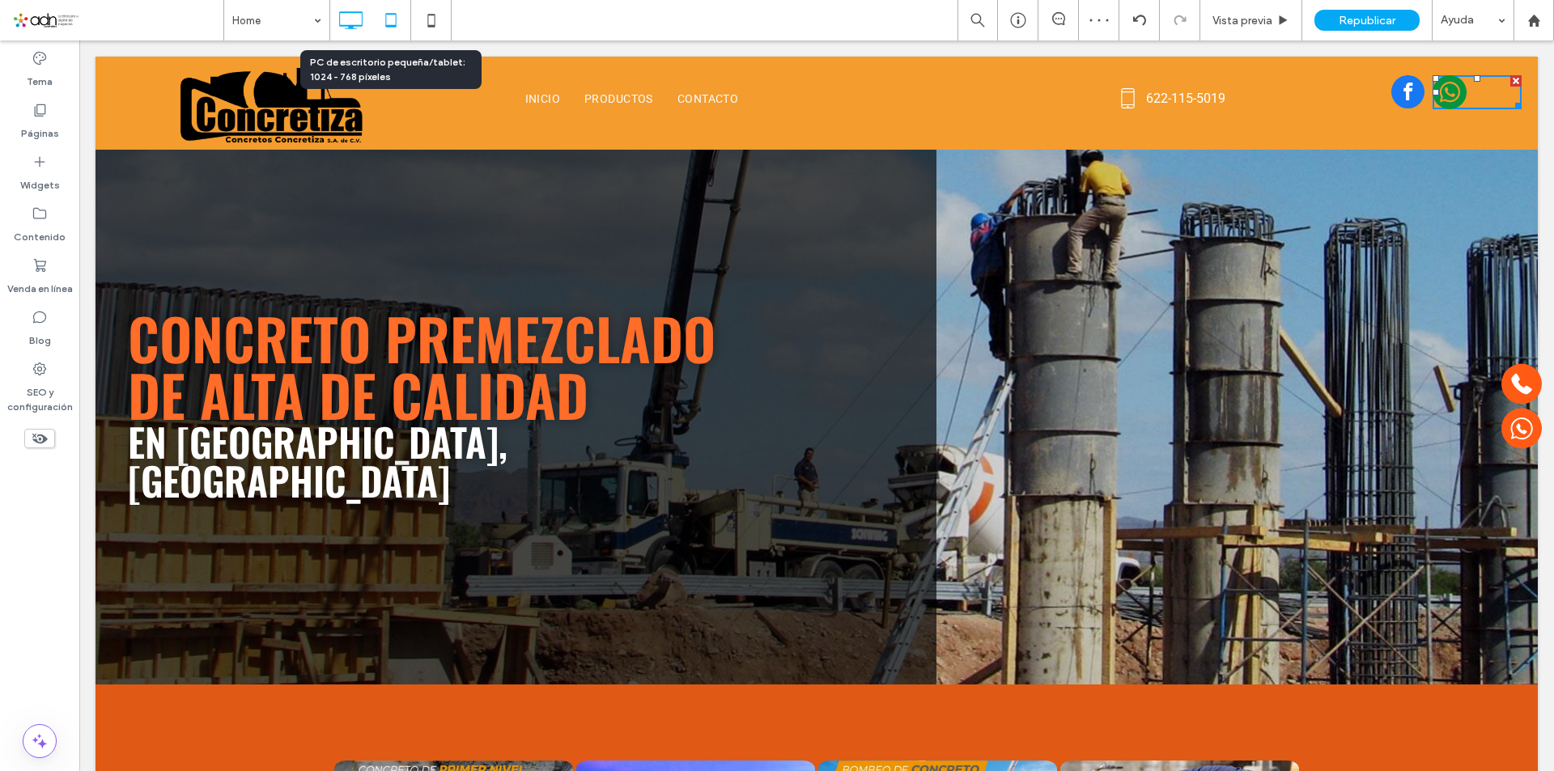
click at [393, 11] on icon at bounding box center [391, 20] width 32 height 32
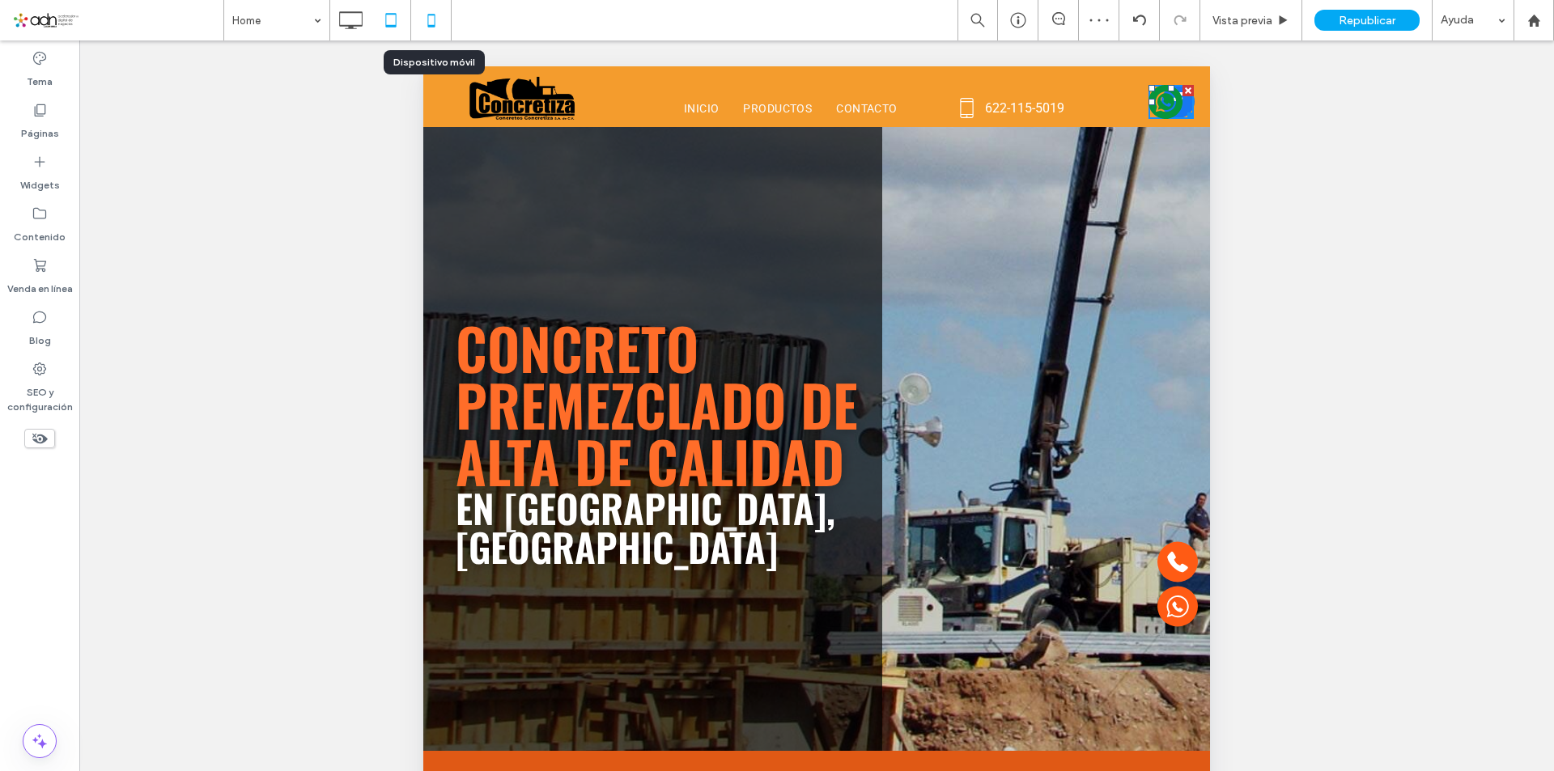
click at [435, 25] on icon at bounding box center [431, 20] width 32 height 32
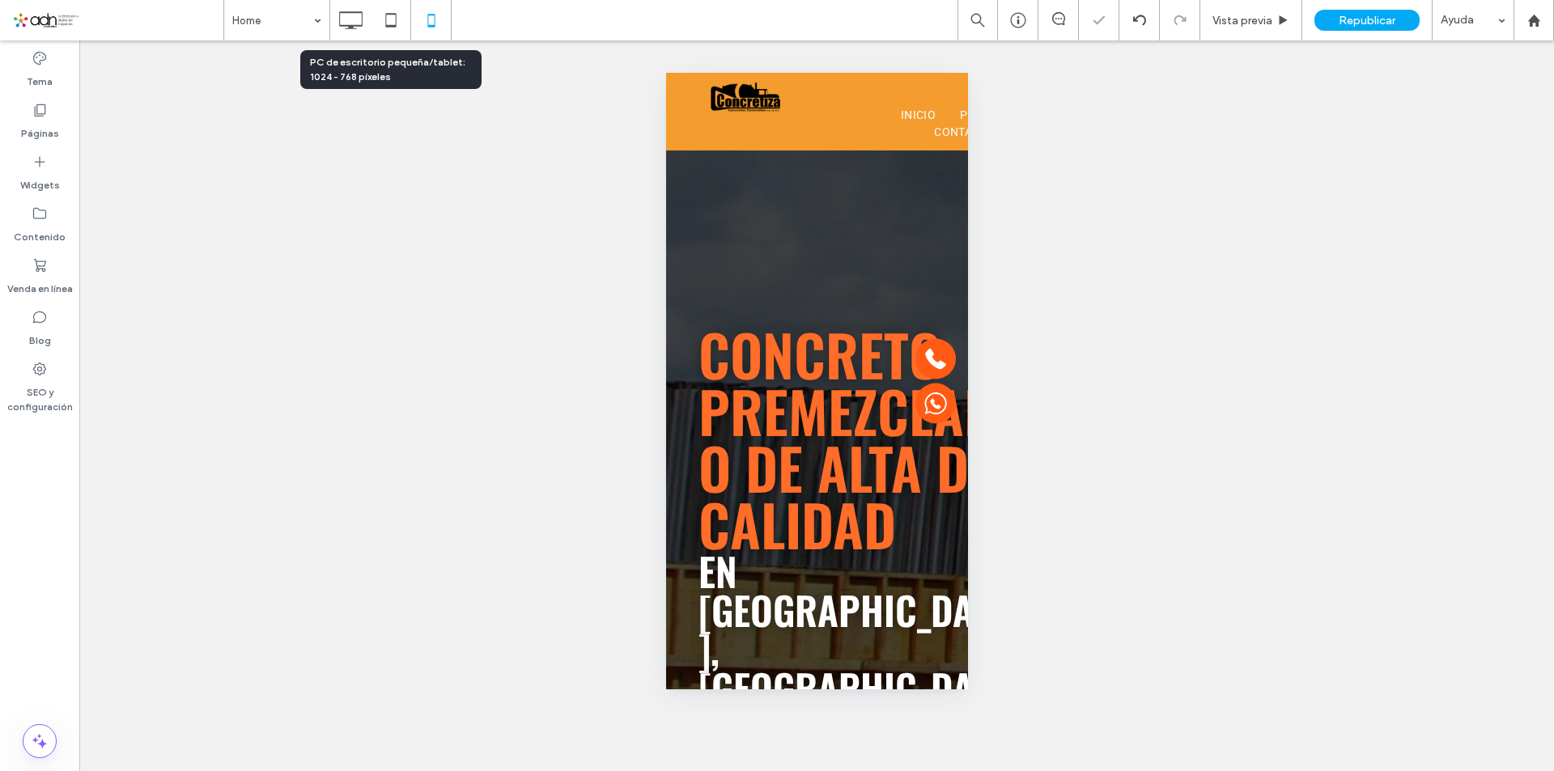
click at [396, 23] on icon at bounding box center [391, 20] width 32 height 32
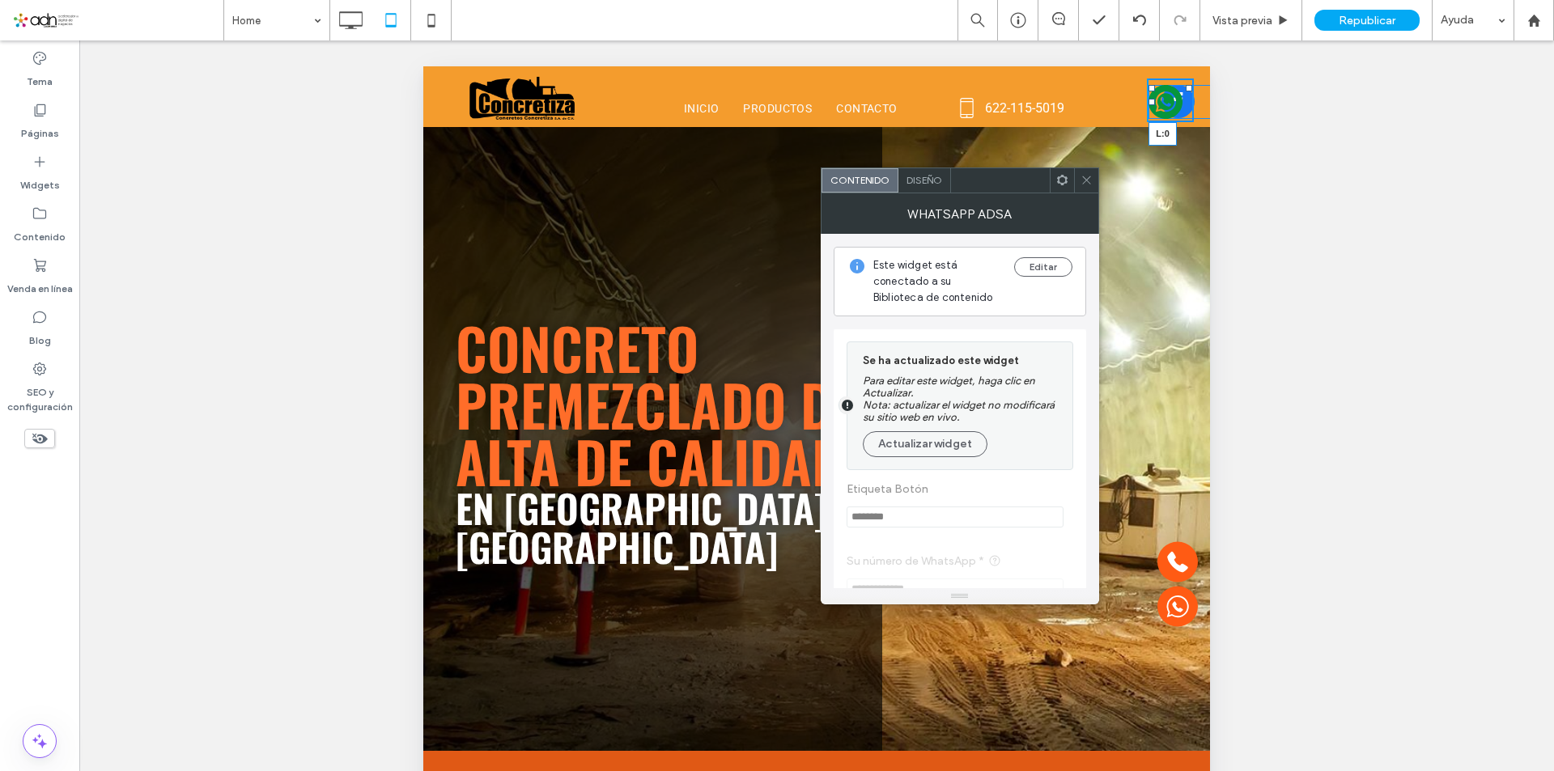
drag, startPoint x: 1138, startPoint y: 101, endPoint x: 1514, endPoint y: 170, distance: 381.7
click at [1073, 104] on div "Click To Paste L:0 Click To Paste" at bounding box center [1137, 100] width 129 height 44
click at [1183, 104] on span "facebook" at bounding box center [1177, 101] width 33 height 33
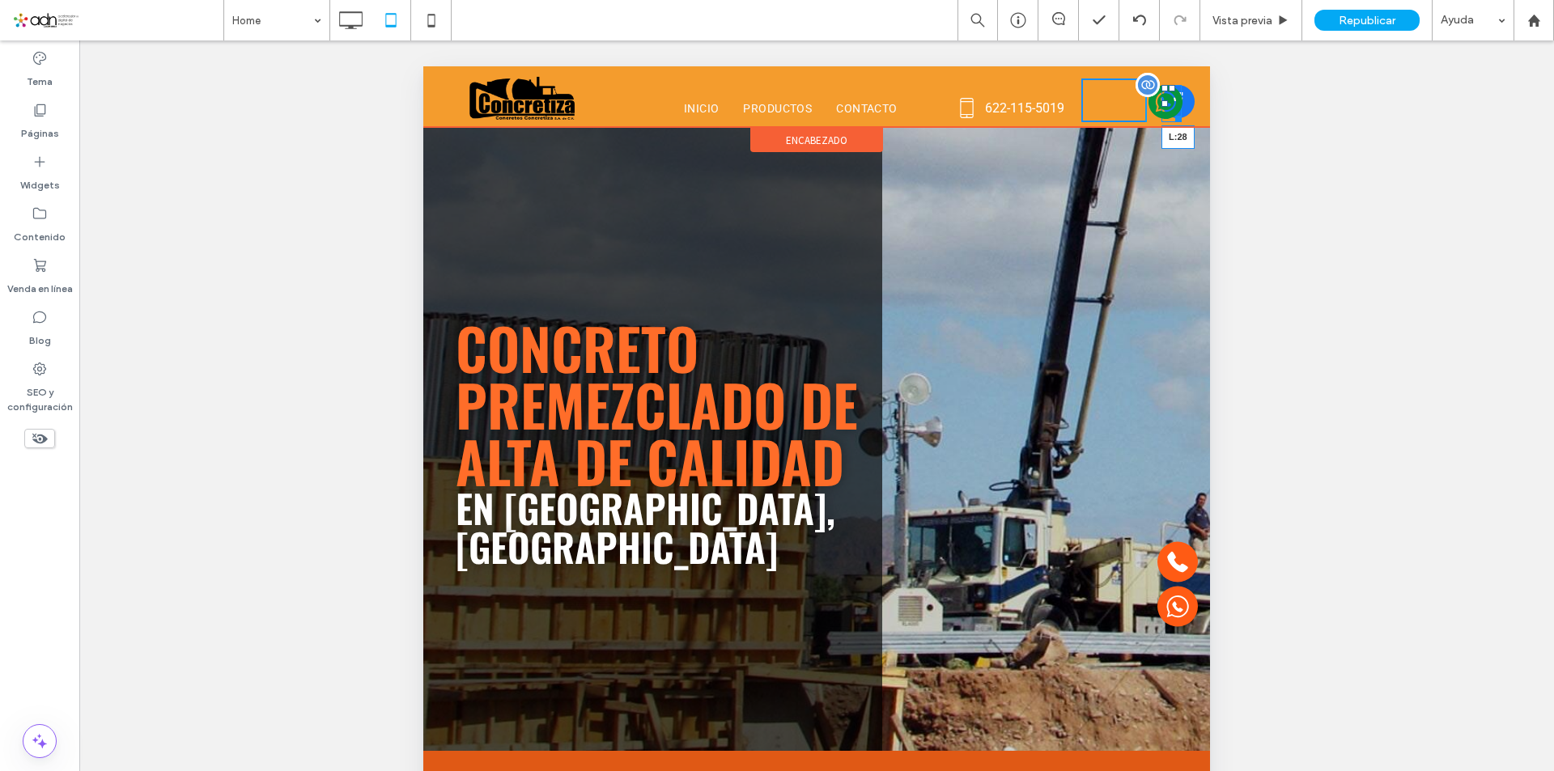
drag, startPoint x: 1155, startPoint y: 104, endPoint x: 1098, endPoint y: 100, distance: 56.8
click at [1161, 100] on div "L:28" at bounding box center [1171, 103] width 20 height 37
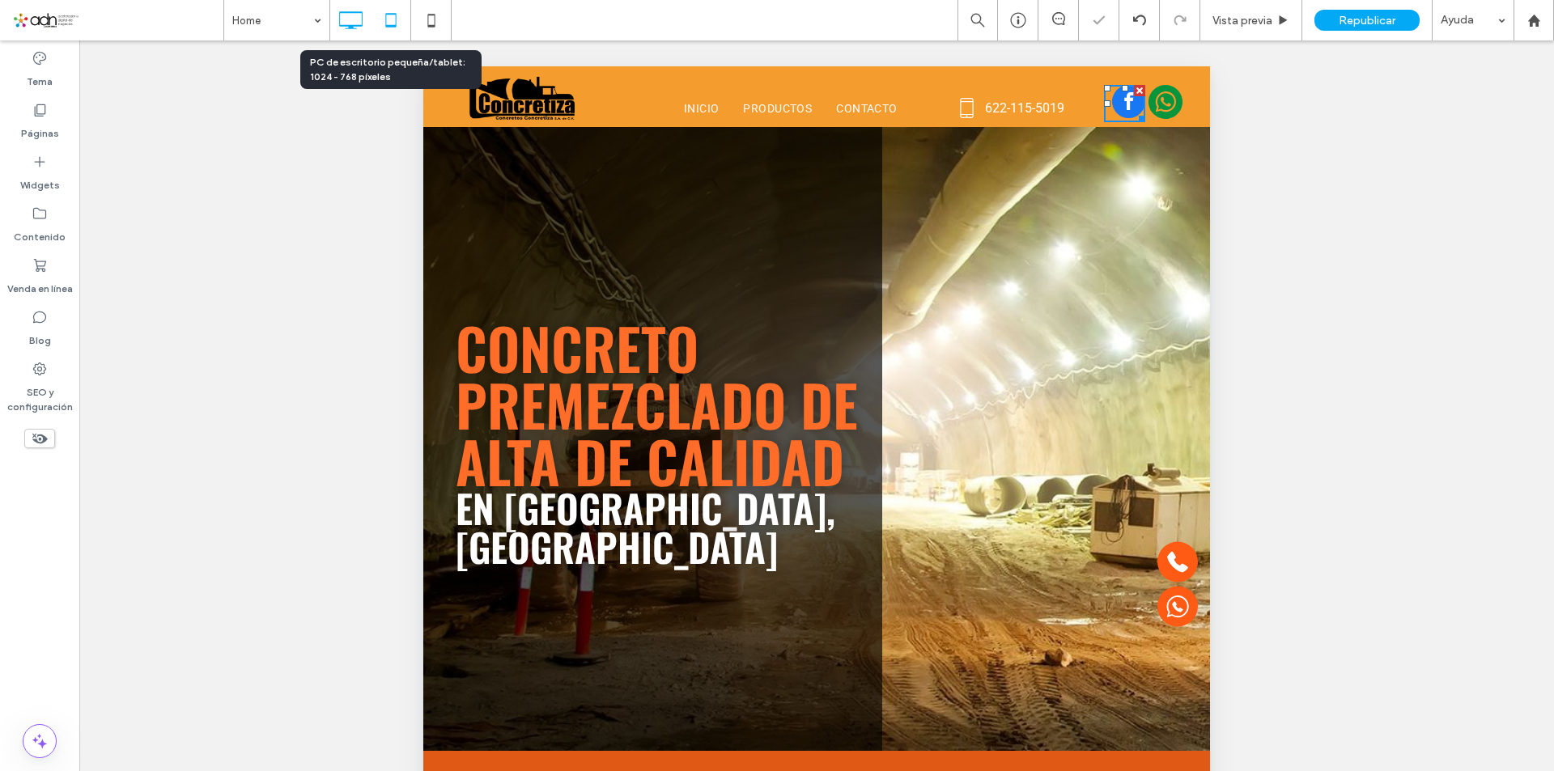
click at [364, 22] on icon at bounding box center [350, 20] width 32 height 32
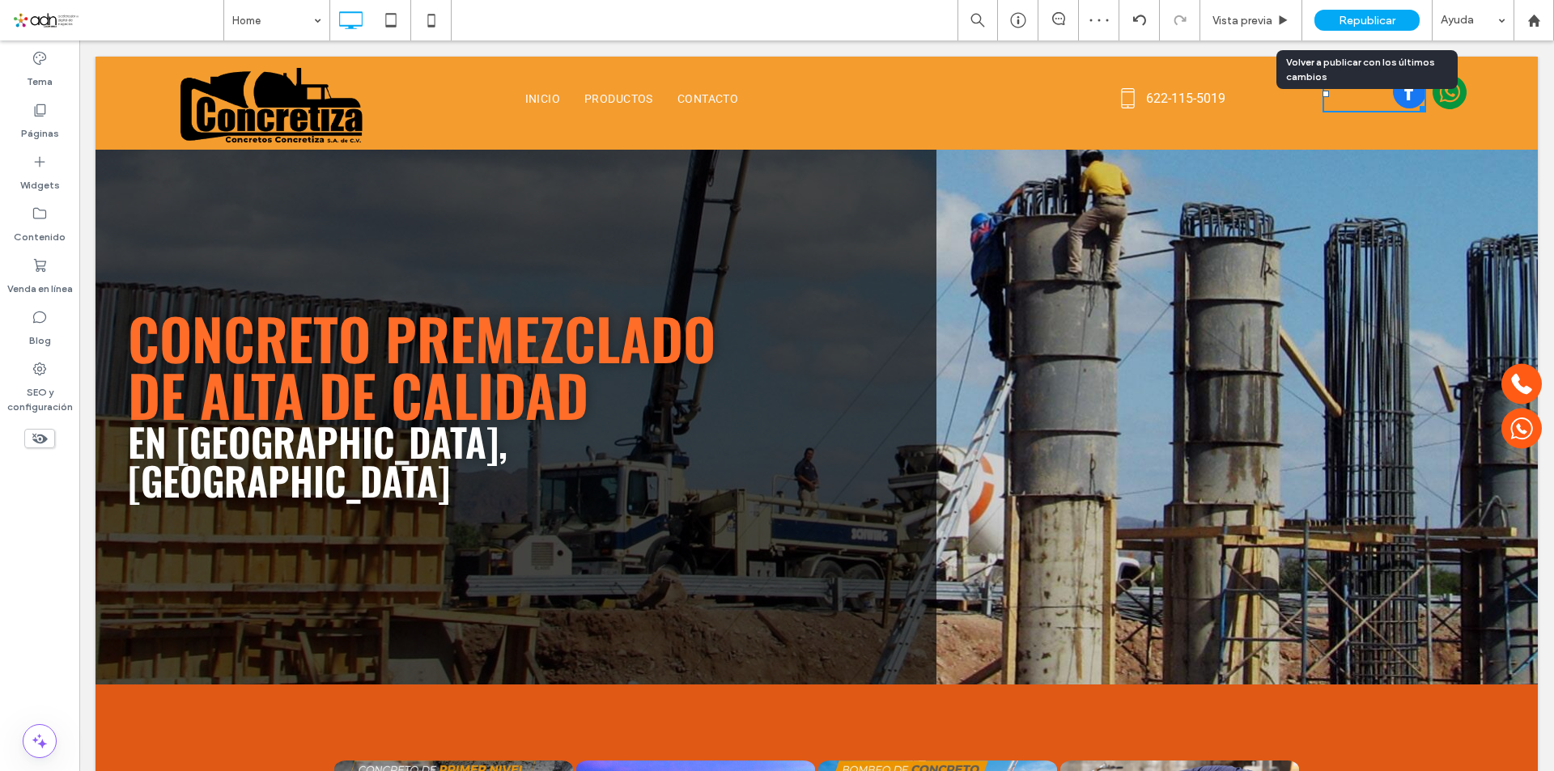
click at [1367, 28] on div "Republicar" at bounding box center [1366, 20] width 105 height 21
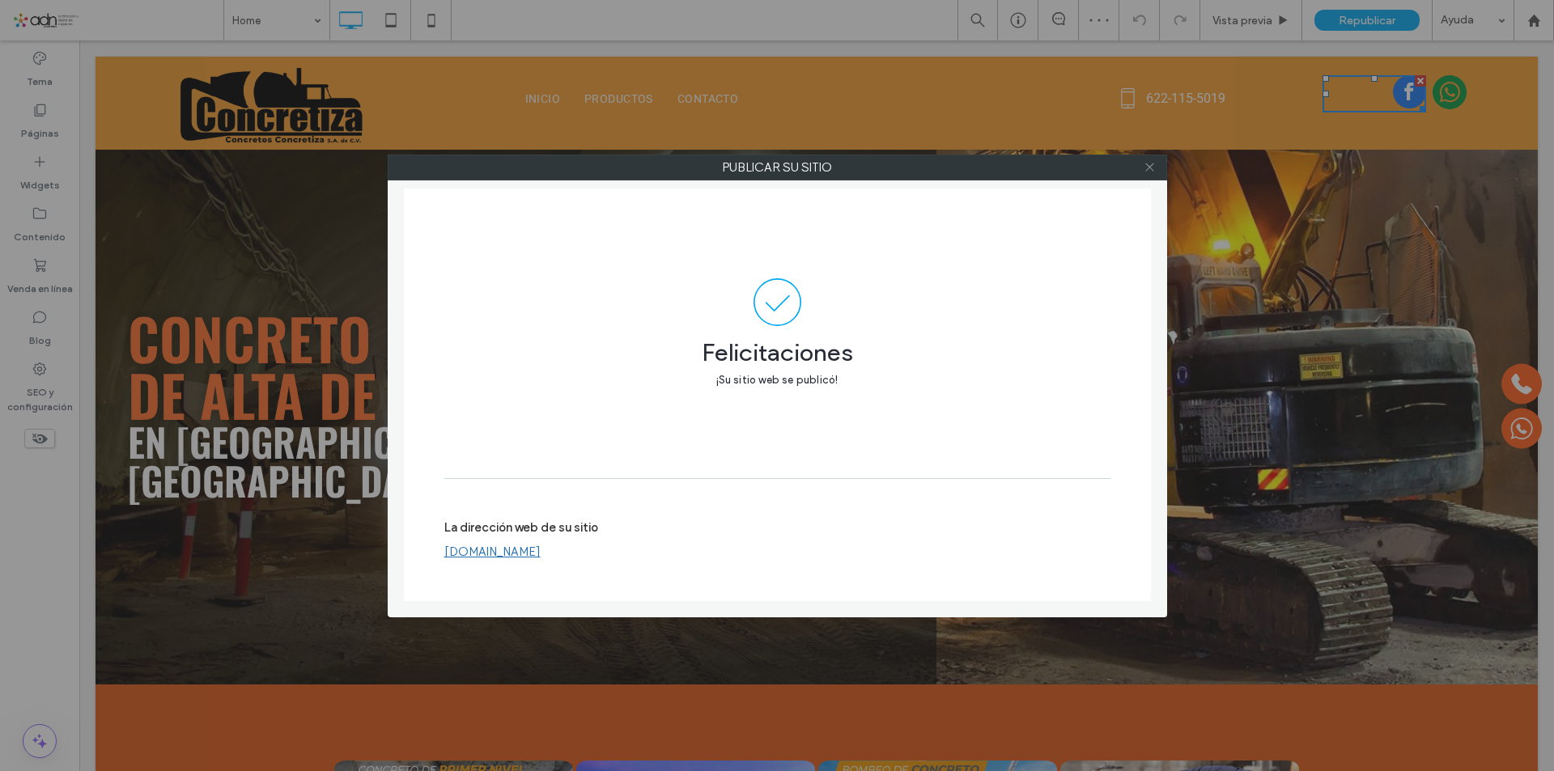
click at [1144, 164] on icon at bounding box center [1149, 167] width 12 height 12
